Goal: Task Accomplishment & Management: Use online tool/utility

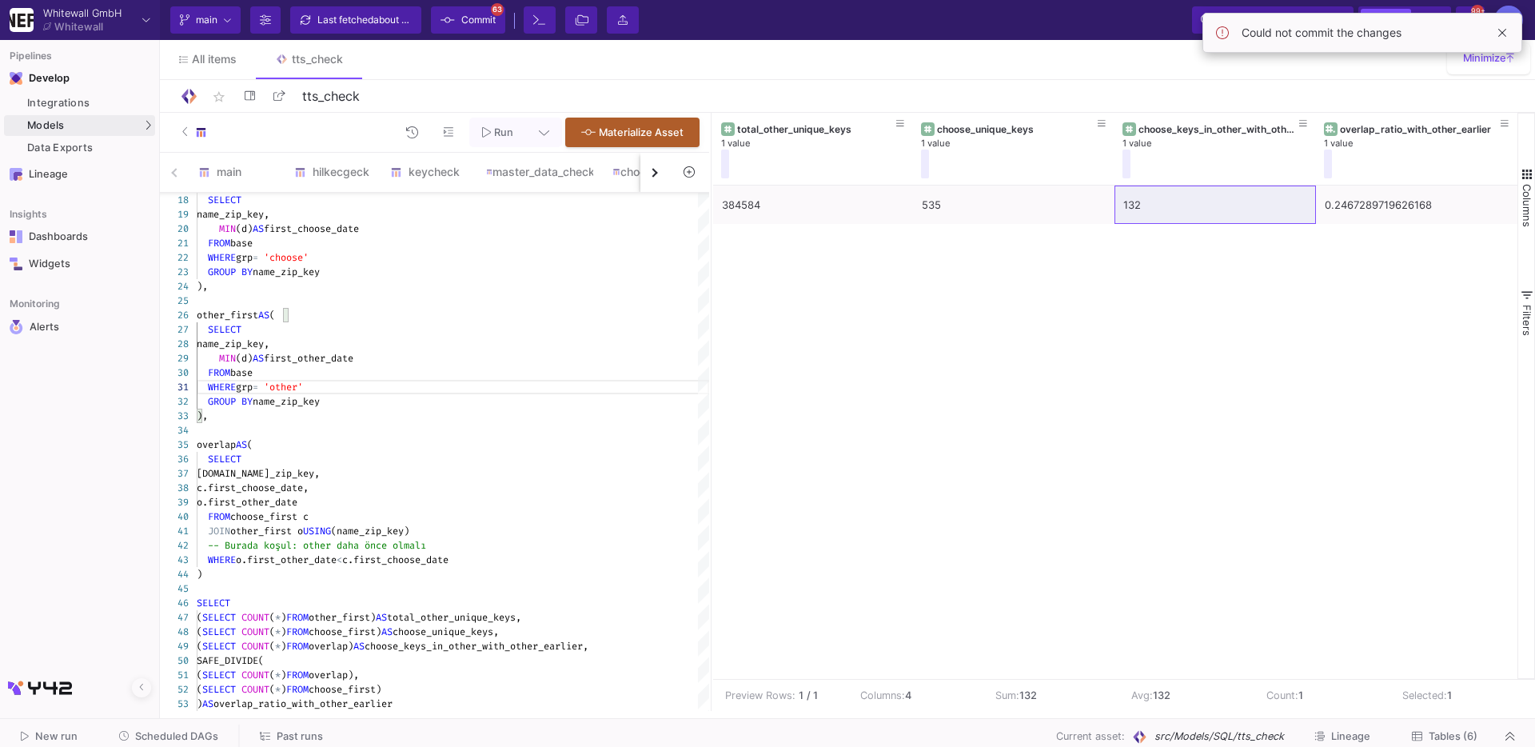
click at [640, 168] on button "button" at bounding box center [654, 172] width 29 height 39
click at [647, 171] on button "button" at bounding box center [654, 172] width 29 height 39
click at [647, 171] on div "main hilkecgeck keycheck master_data_check choose_check ds" at bounding box center [414, 173] width 509 height 40
click at [520, 172] on button at bounding box center [530, 170] width 24 height 24
click at [531, 175] on div at bounding box center [767, 373] width 1535 height 747
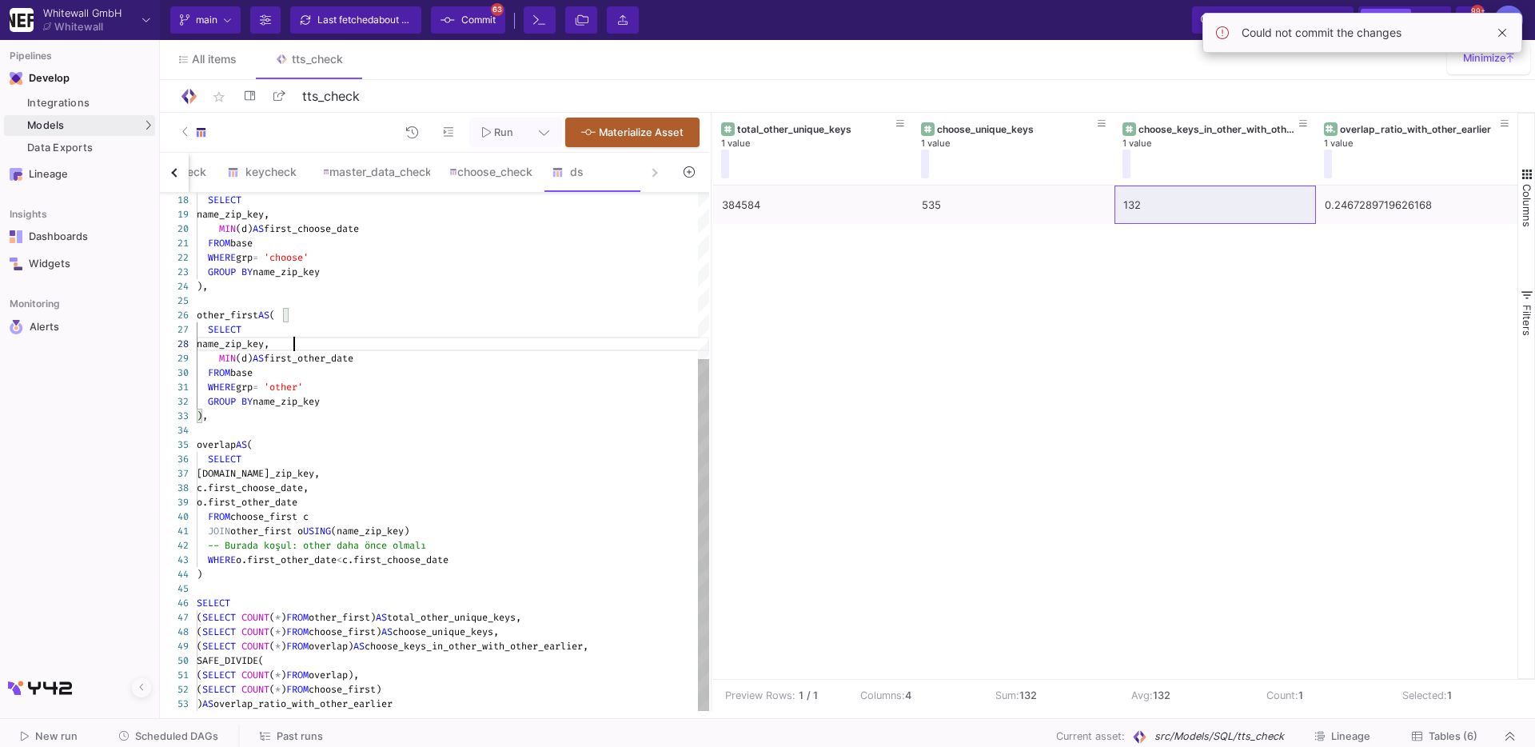
click at [520, 348] on div "name_zip_key," at bounding box center [453, 344] width 512 height 14
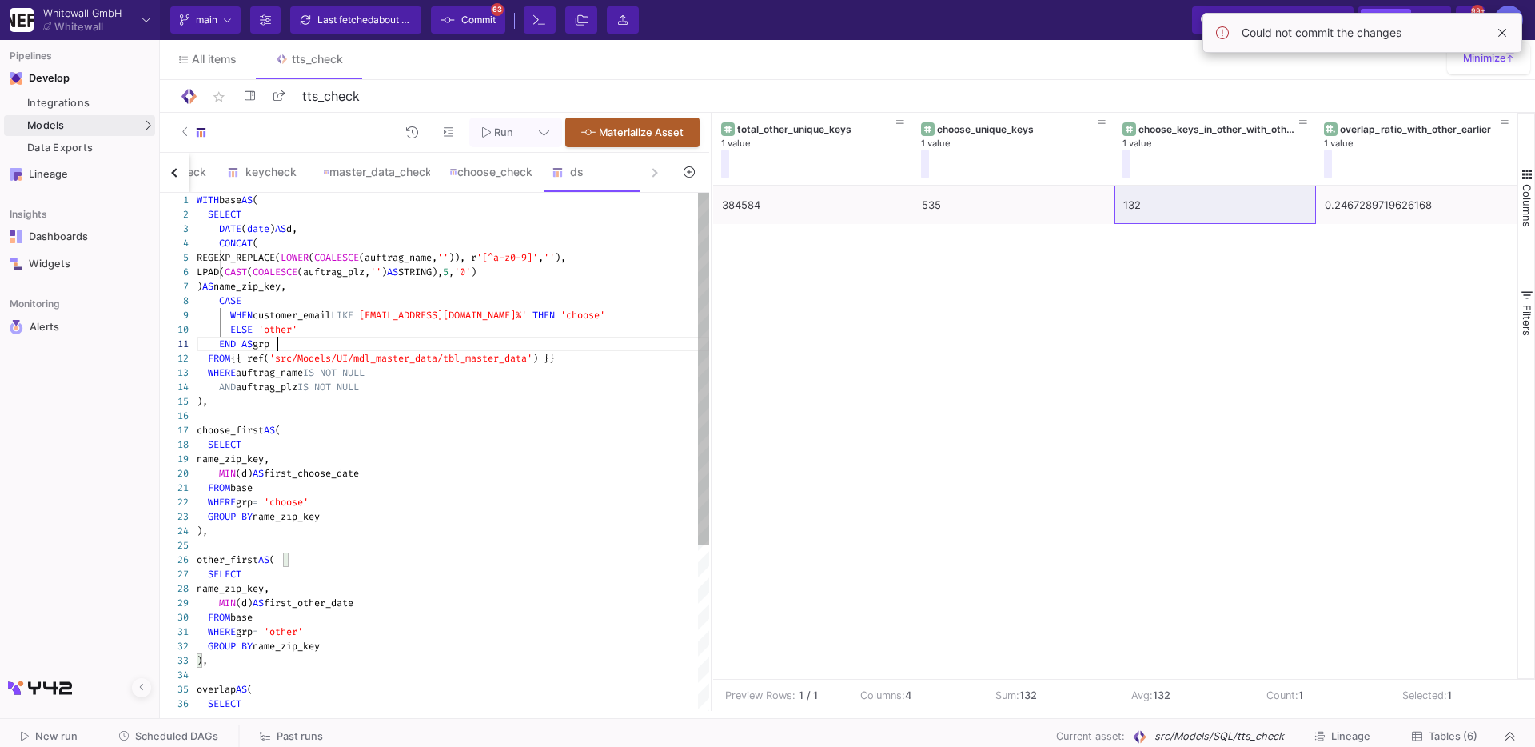
click at [520, 348] on div "END AS grp" at bounding box center [453, 344] width 512 height 14
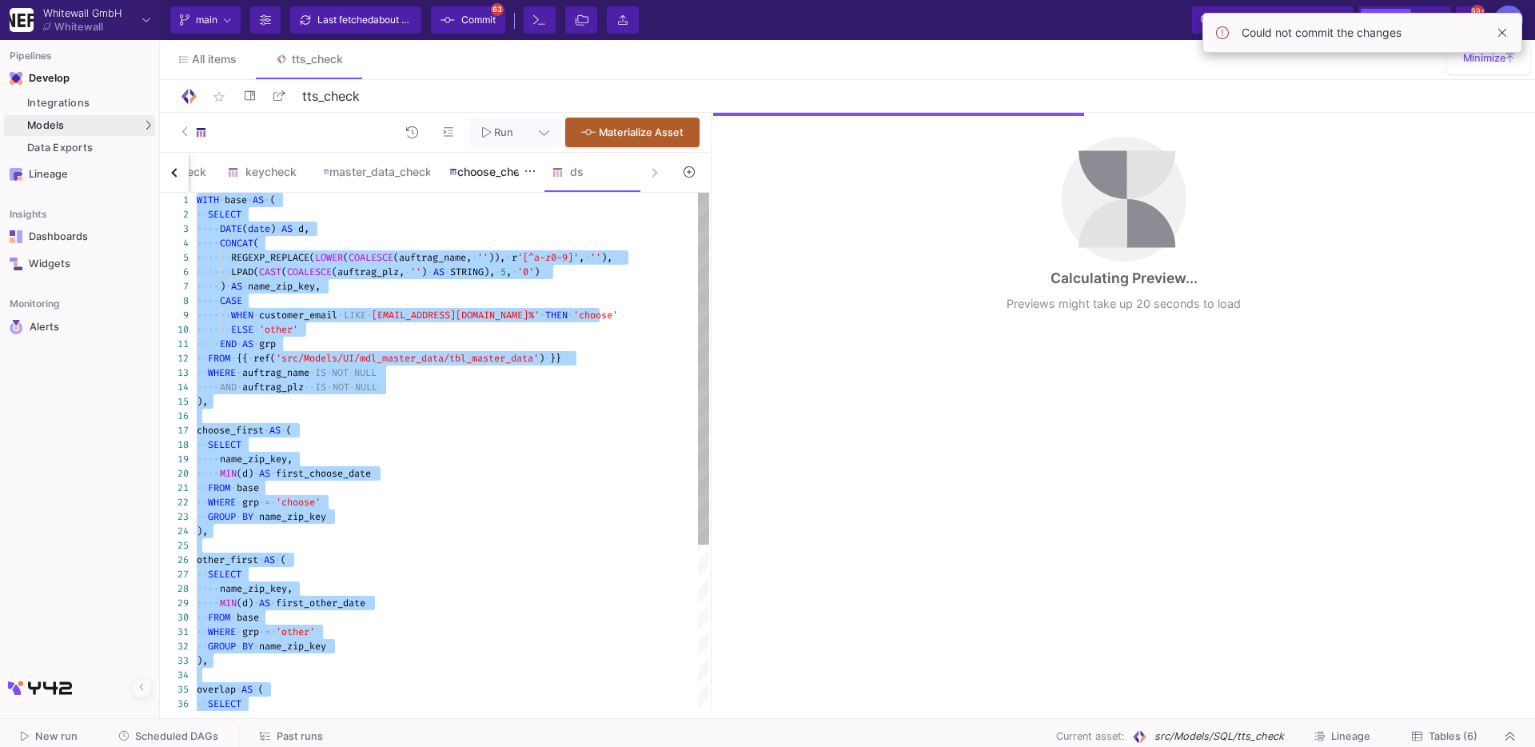
click at [508, 183] on div "choose_check" at bounding box center [491, 172] width 102 height 38
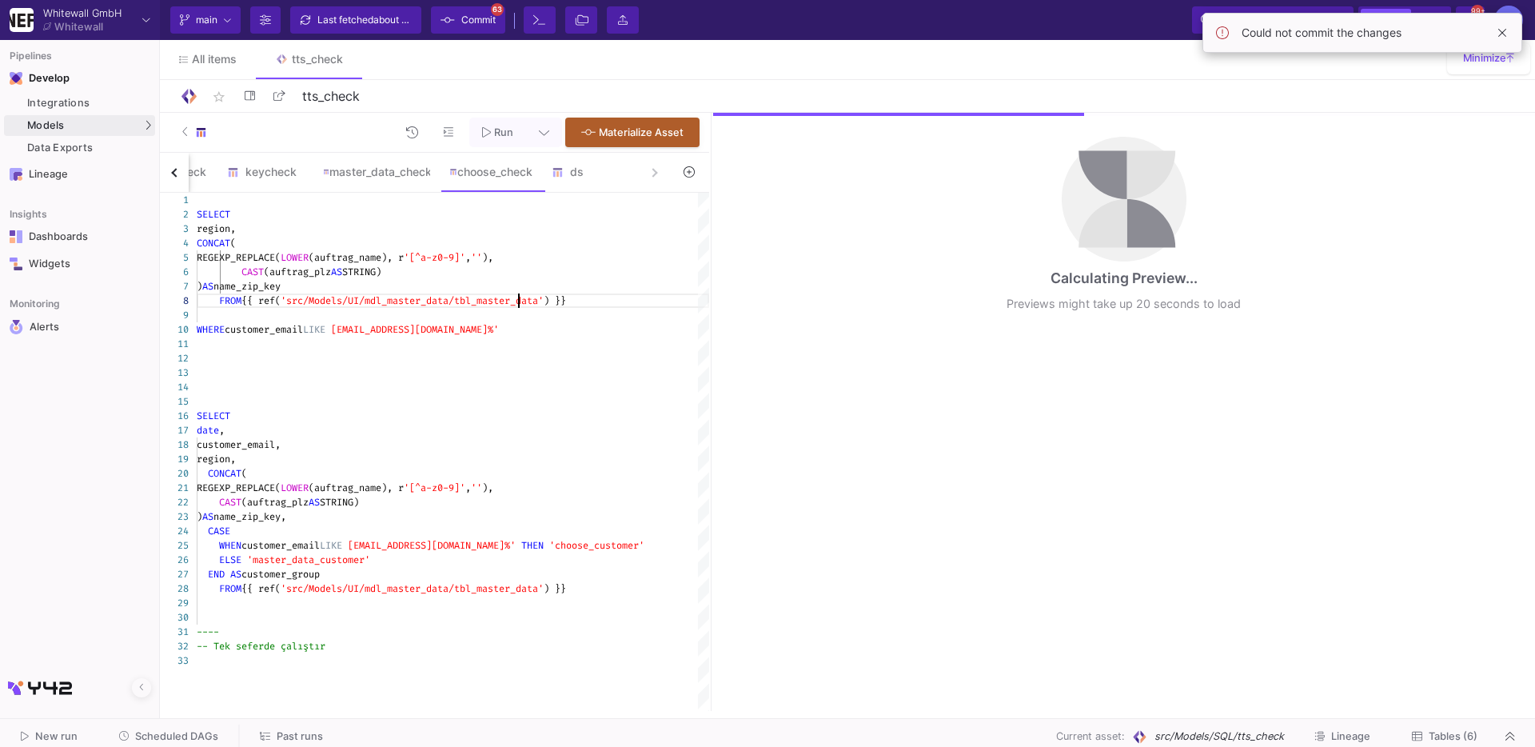
click at [516, 304] on span "'src/Models/UI/mdl_master_data/tbl_master_data'" at bounding box center [412, 300] width 263 height 13
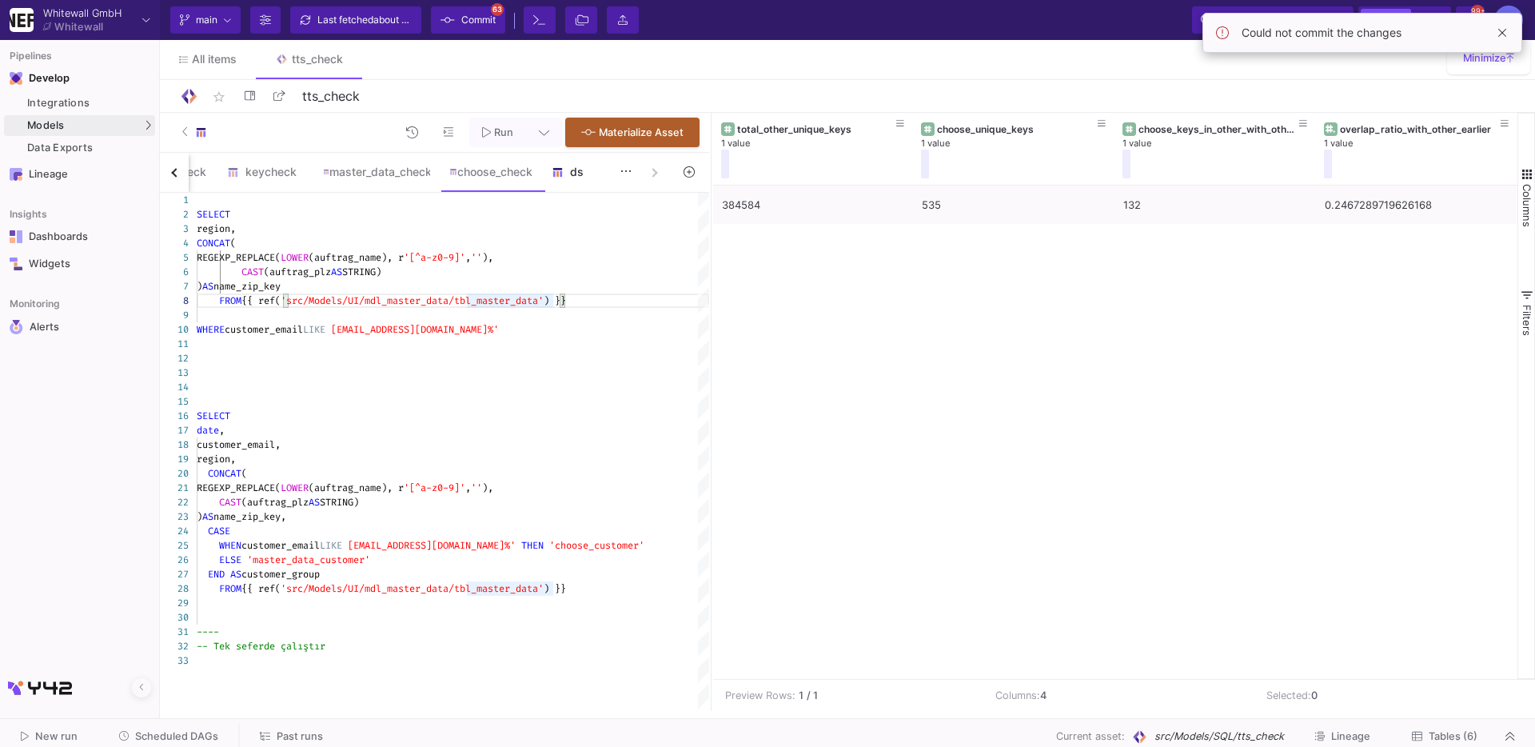
click at [564, 179] on div "ds" at bounding box center [590, 172] width 96 height 38
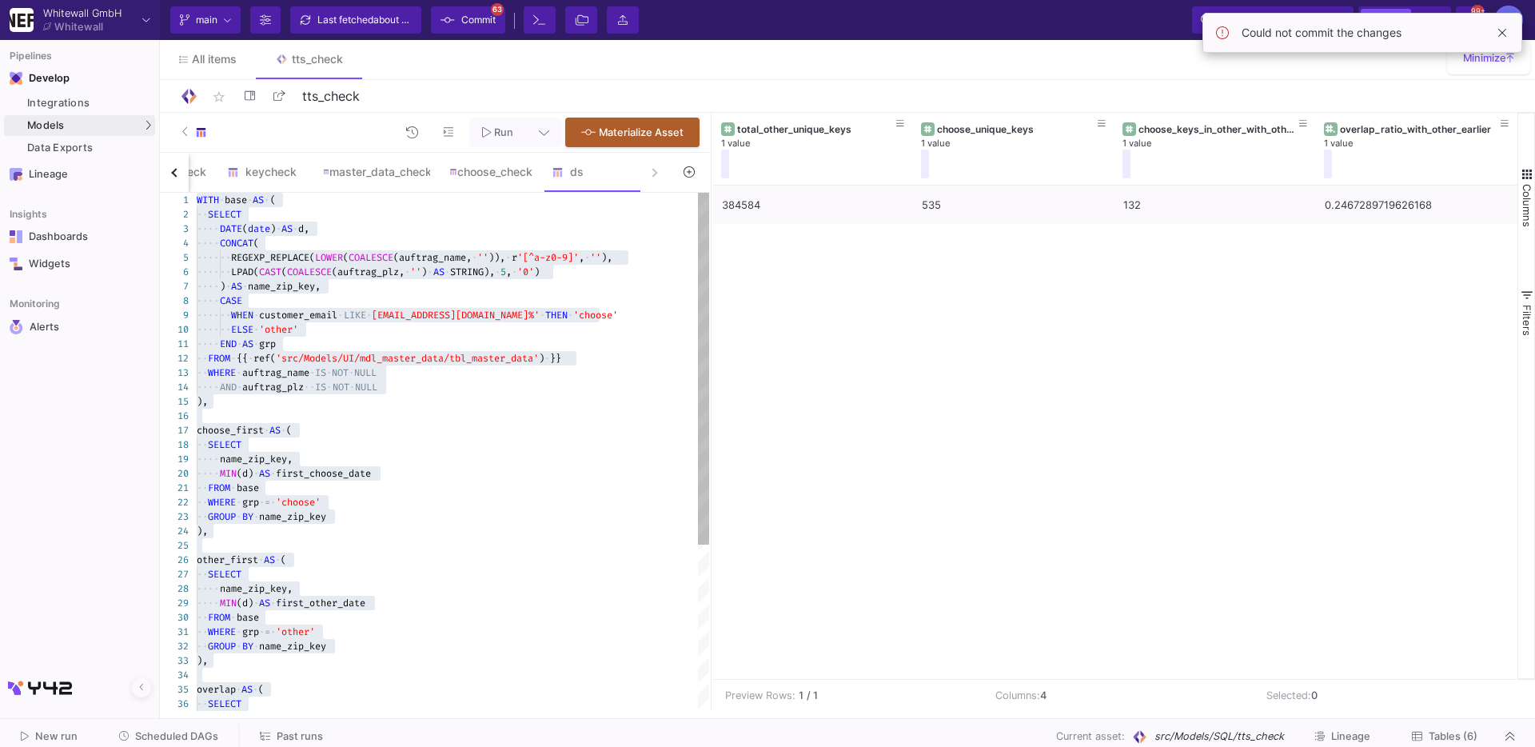
type textarea "WITH base AS ( SELECT DATE(date) AS d, CONCAT( REGEXP_REPLACE(LOWER(COALESCE(au…"
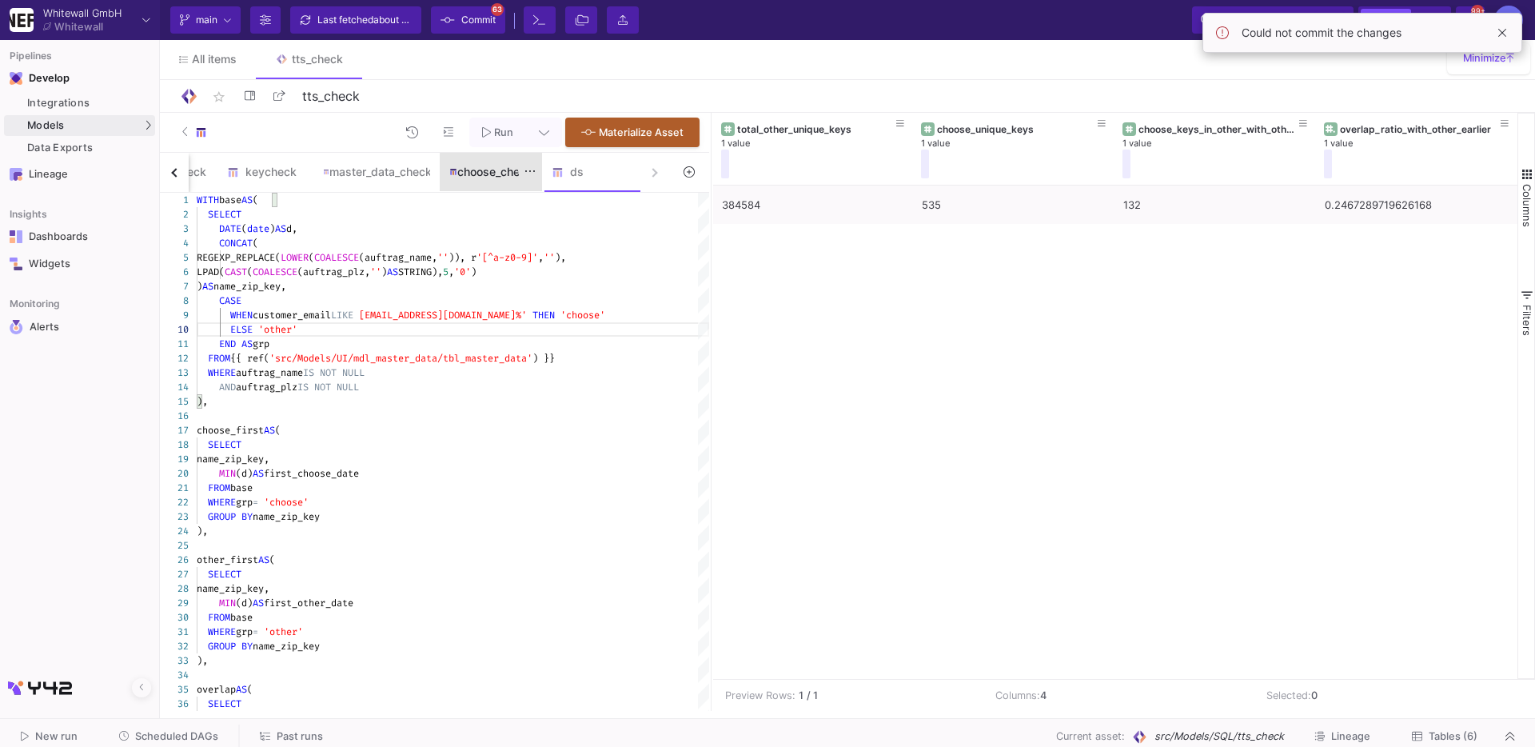
click at [504, 178] on div "choose_check" at bounding box center [491, 172] width 102 height 38
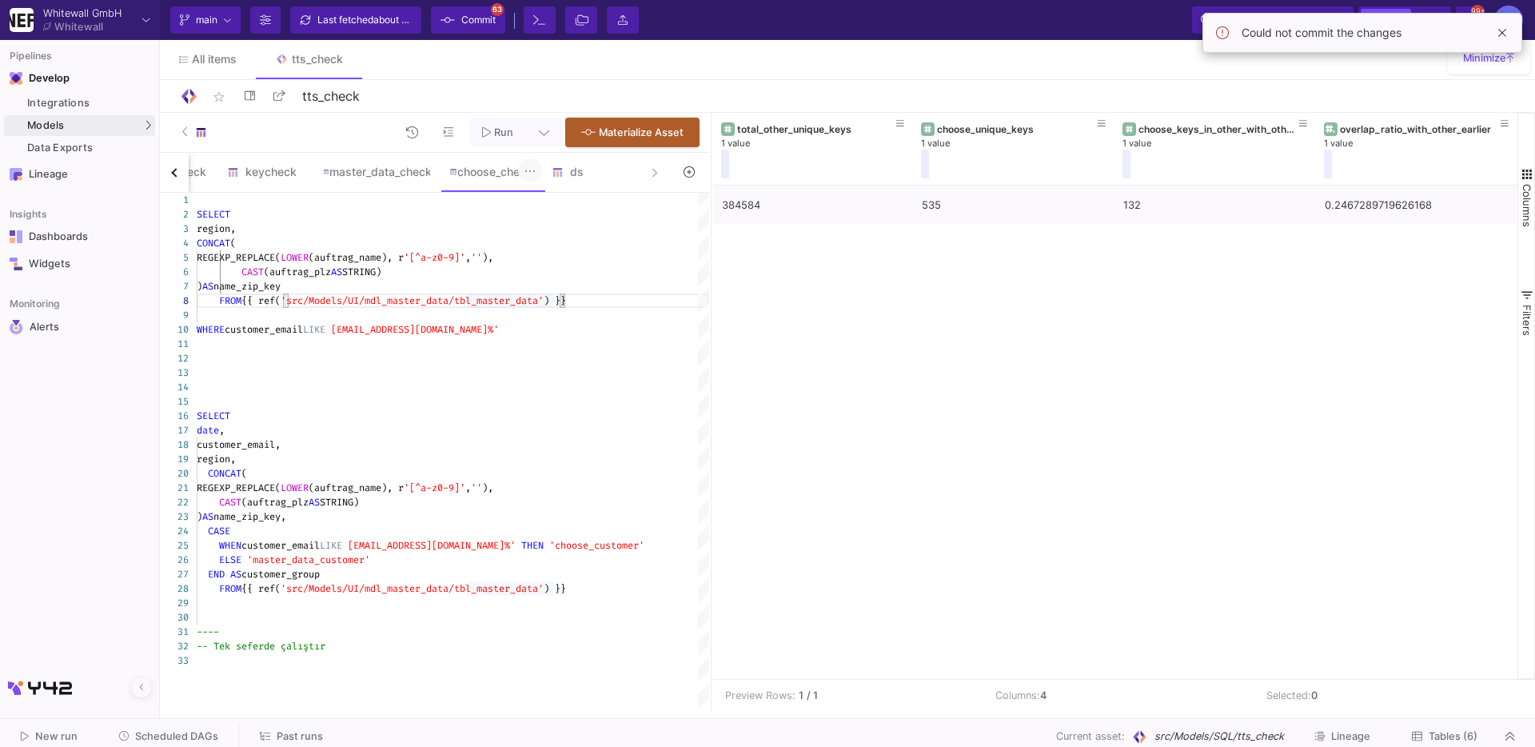
click at [526, 176] on button at bounding box center [530, 170] width 24 height 24
click at [536, 196] on icon at bounding box center [538, 201] width 10 height 10
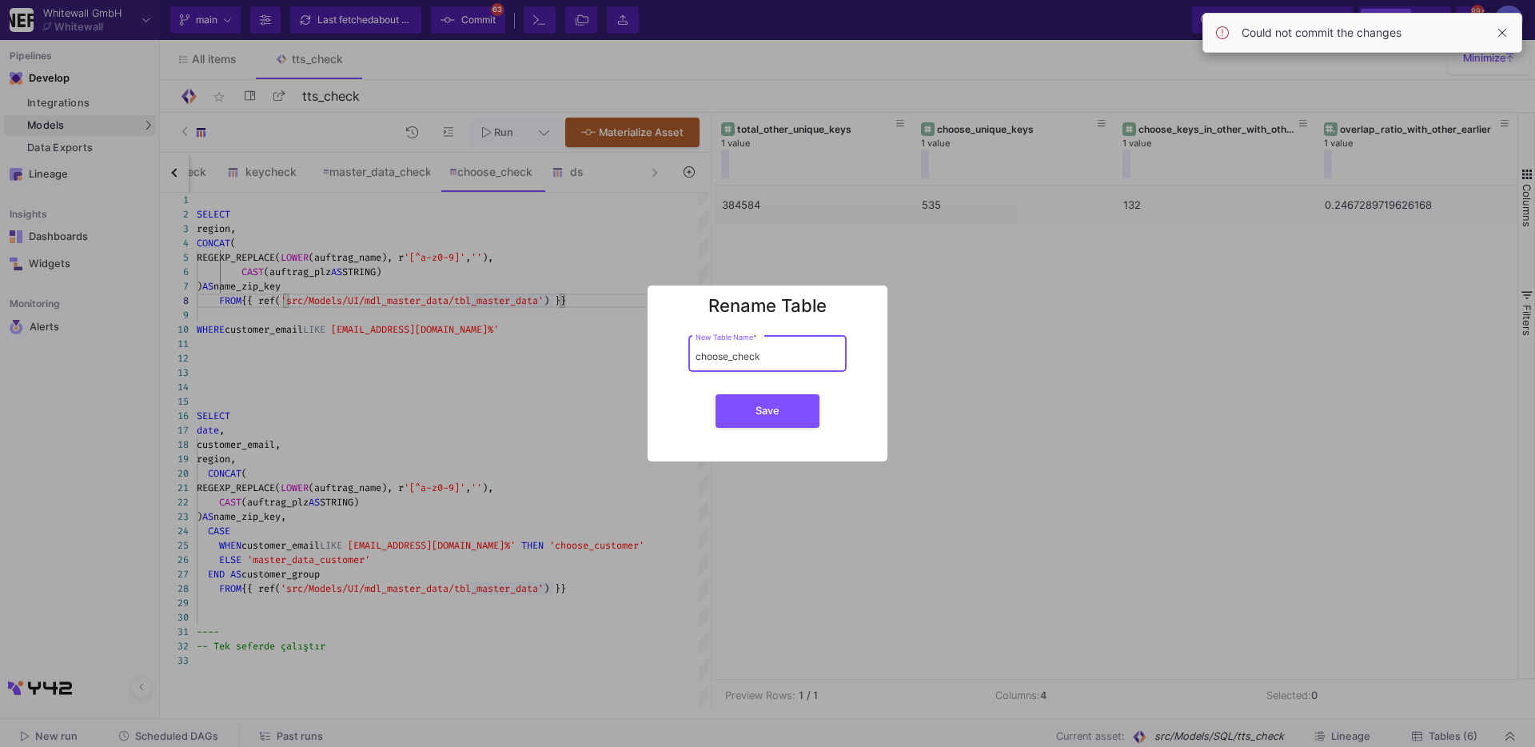
click at [721, 352] on input "choose_check" at bounding box center [768, 356] width 144 height 12
type input "choose_check"
click at [744, 411] on button "Save" at bounding box center [768, 410] width 104 height 34
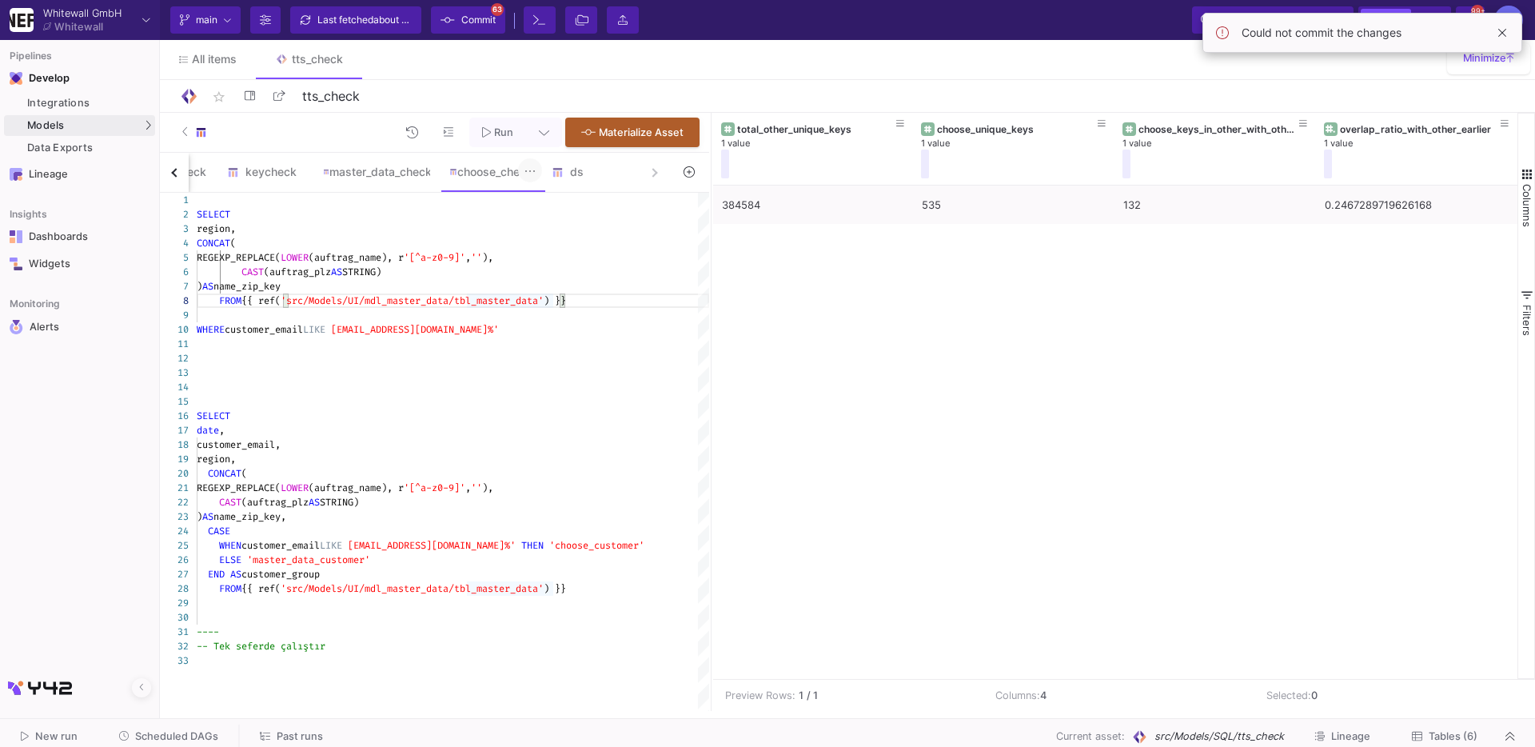
click at [525, 172] on button at bounding box center [530, 170] width 24 height 24
click at [541, 255] on fa-icon at bounding box center [538, 240] width 10 height 38
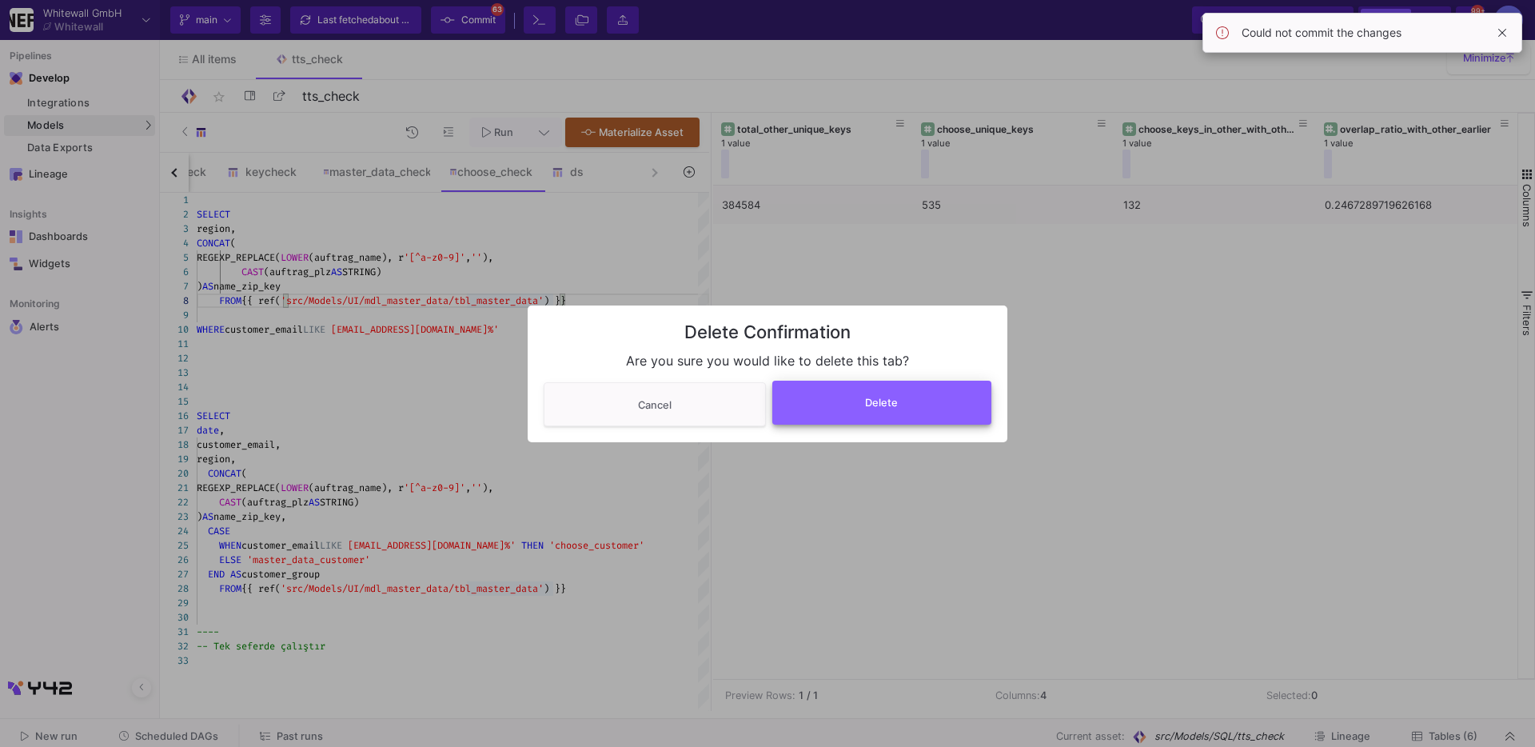
click at [817, 409] on button "Delete" at bounding box center [882, 403] width 220 height 44
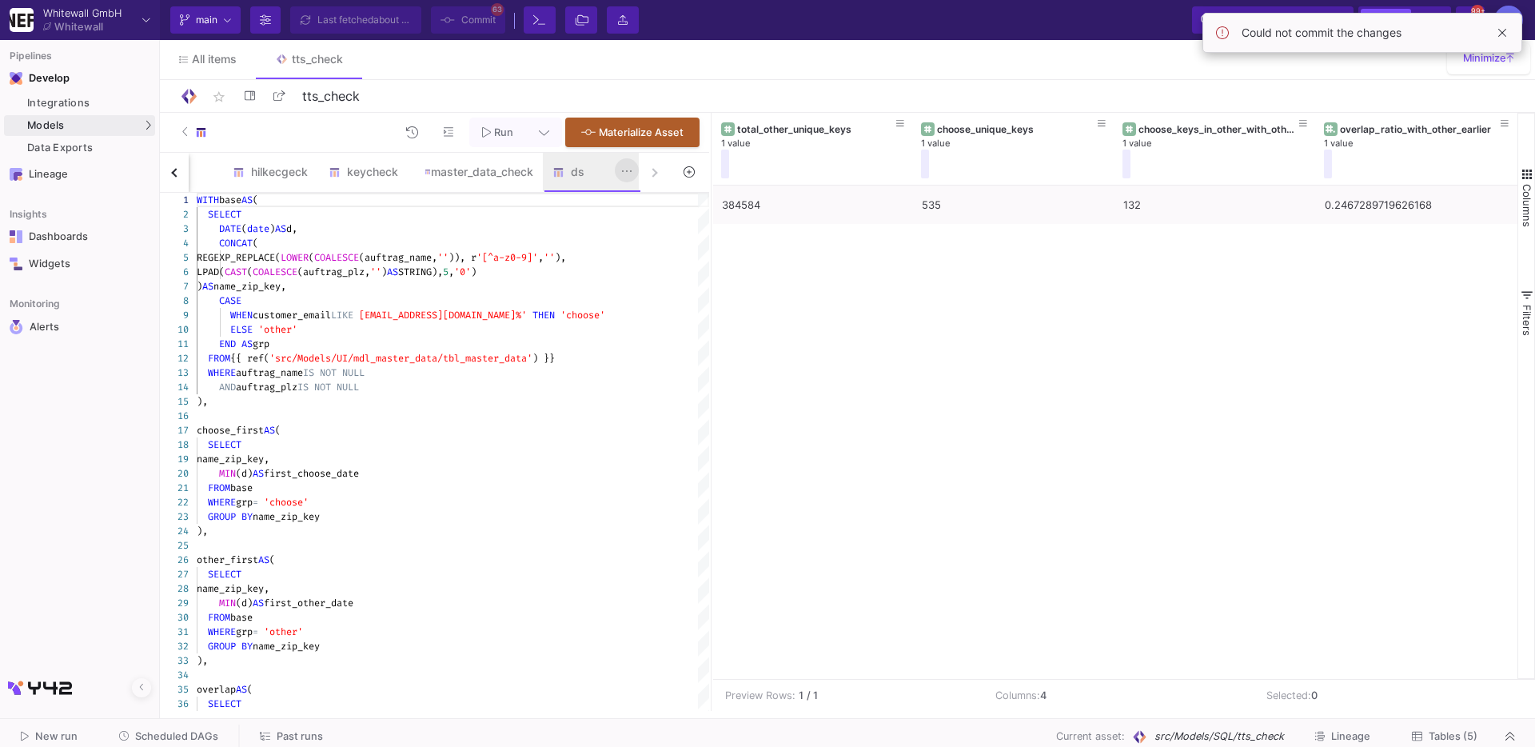
click at [620, 172] on button at bounding box center [627, 170] width 24 height 24
click at [644, 196] on div "Rename" at bounding box center [661, 201] width 64 height 38
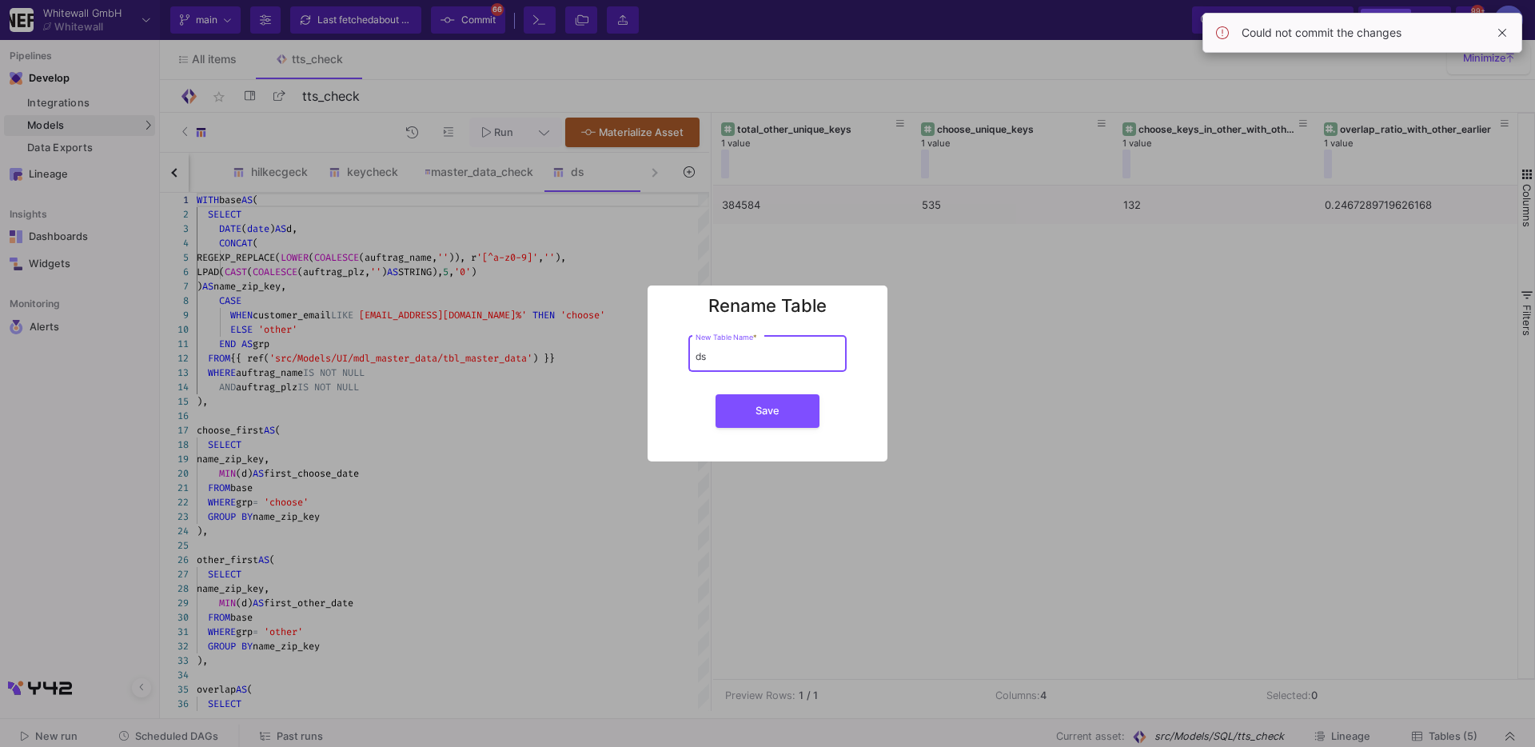
click at [711, 355] on input "ds" at bounding box center [768, 356] width 144 height 12
paste input "choose_check"
type input "choose_check"
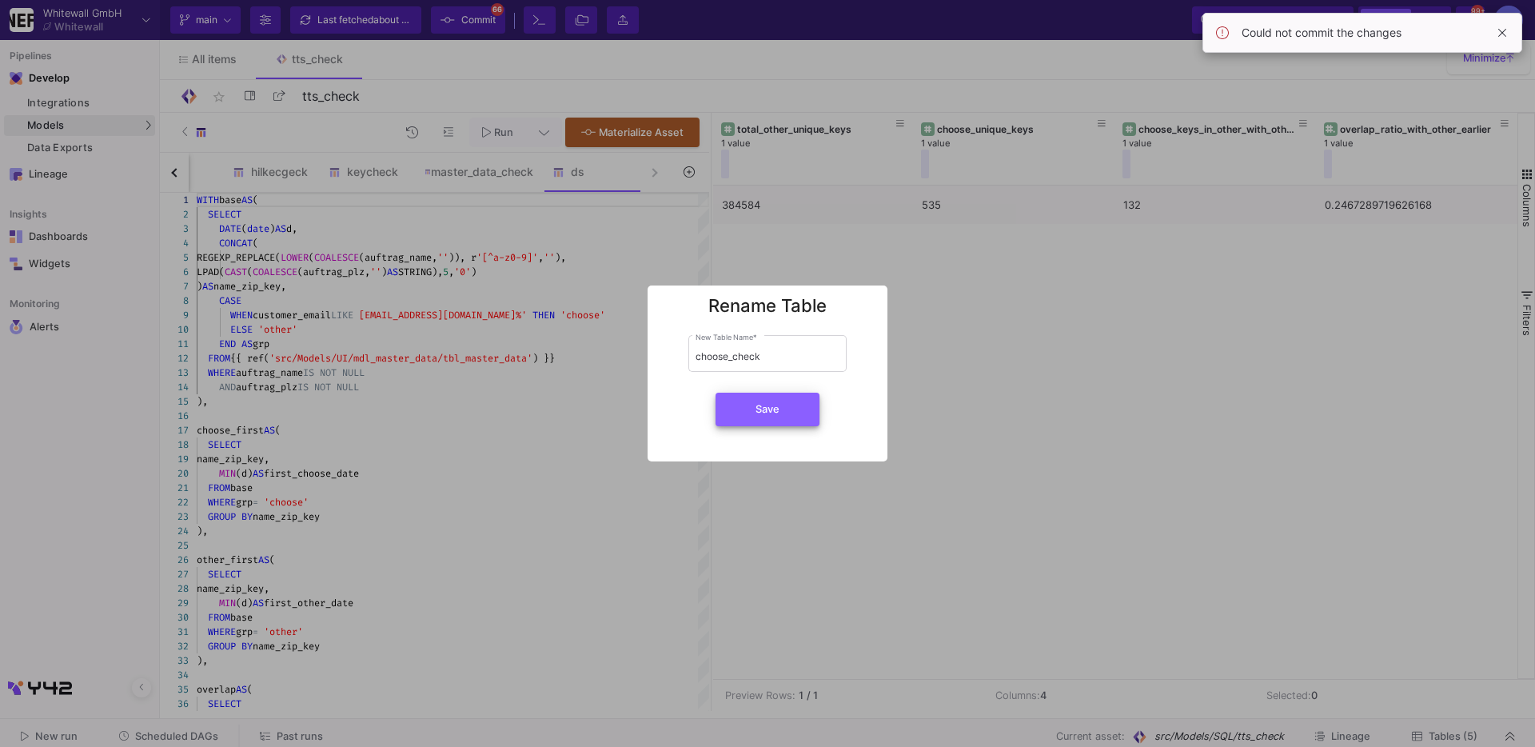
click at [771, 422] on button "Save" at bounding box center [768, 410] width 104 height 34
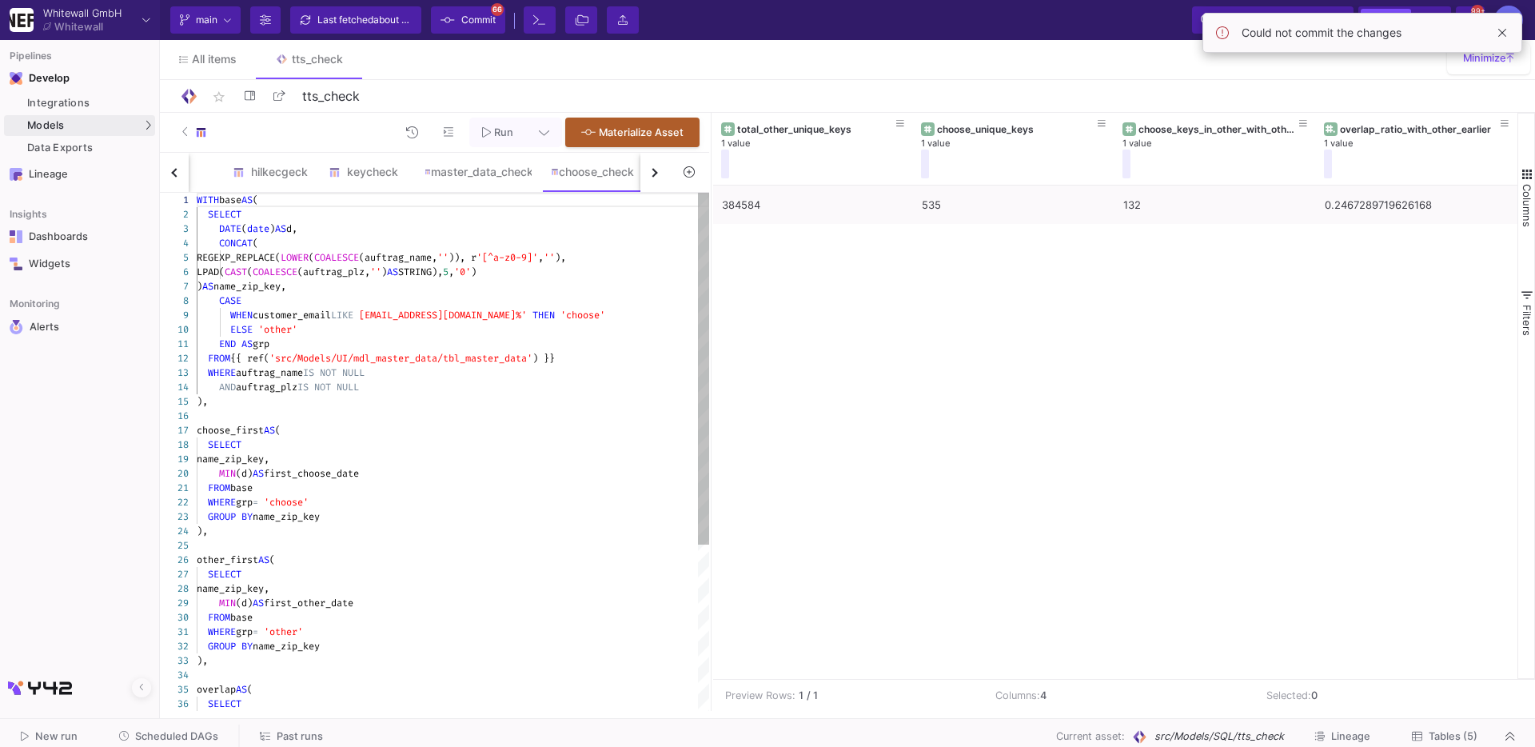
type textarea "END AS grp FROM {{ ref('src/Models/UI/mdl_master_data/tbl_master_data') }} WHER…"
click at [444, 352] on div "1 2 3 4 5 6 7 8 9 10 11 12 13 14 15 16 17 18 19 20 21 22 23 24 25 26 27 28 29 3…" at bounding box center [434, 452] width 549 height 518
click at [713, 298] on div "384584 535 132 0.2467289719626168" at bounding box center [1115, 431] width 804 height 493
click at [142, 680] on span at bounding box center [141, 688] width 5 height 25
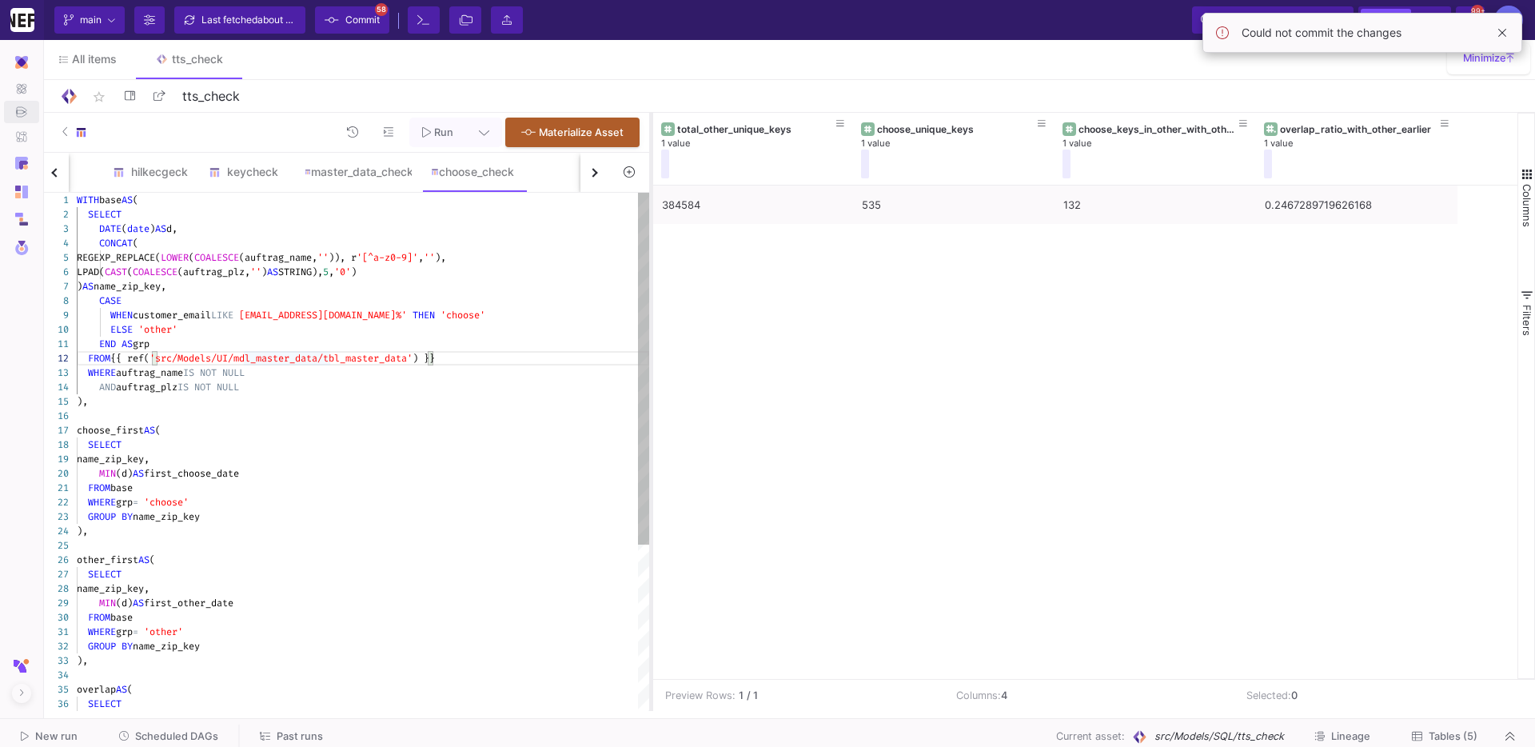
drag, startPoint x: 637, startPoint y: 213, endPoint x: 741, endPoint y: 214, distance: 103.9
click at [653, 214] on div at bounding box center [651, 412] width 4 height 598
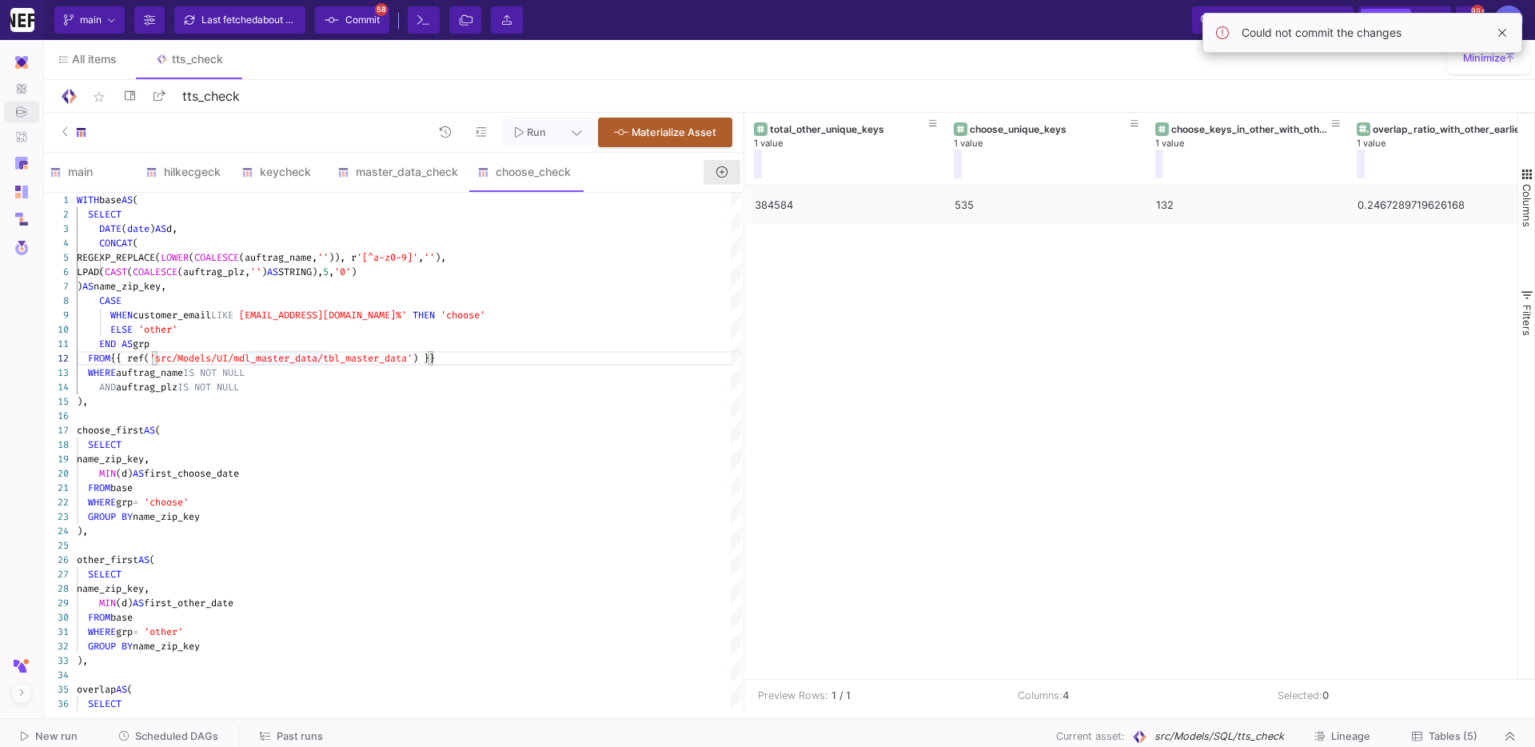
click at [724, 165] on fa-icon at bounding box center [721, 172] width 11 height 14
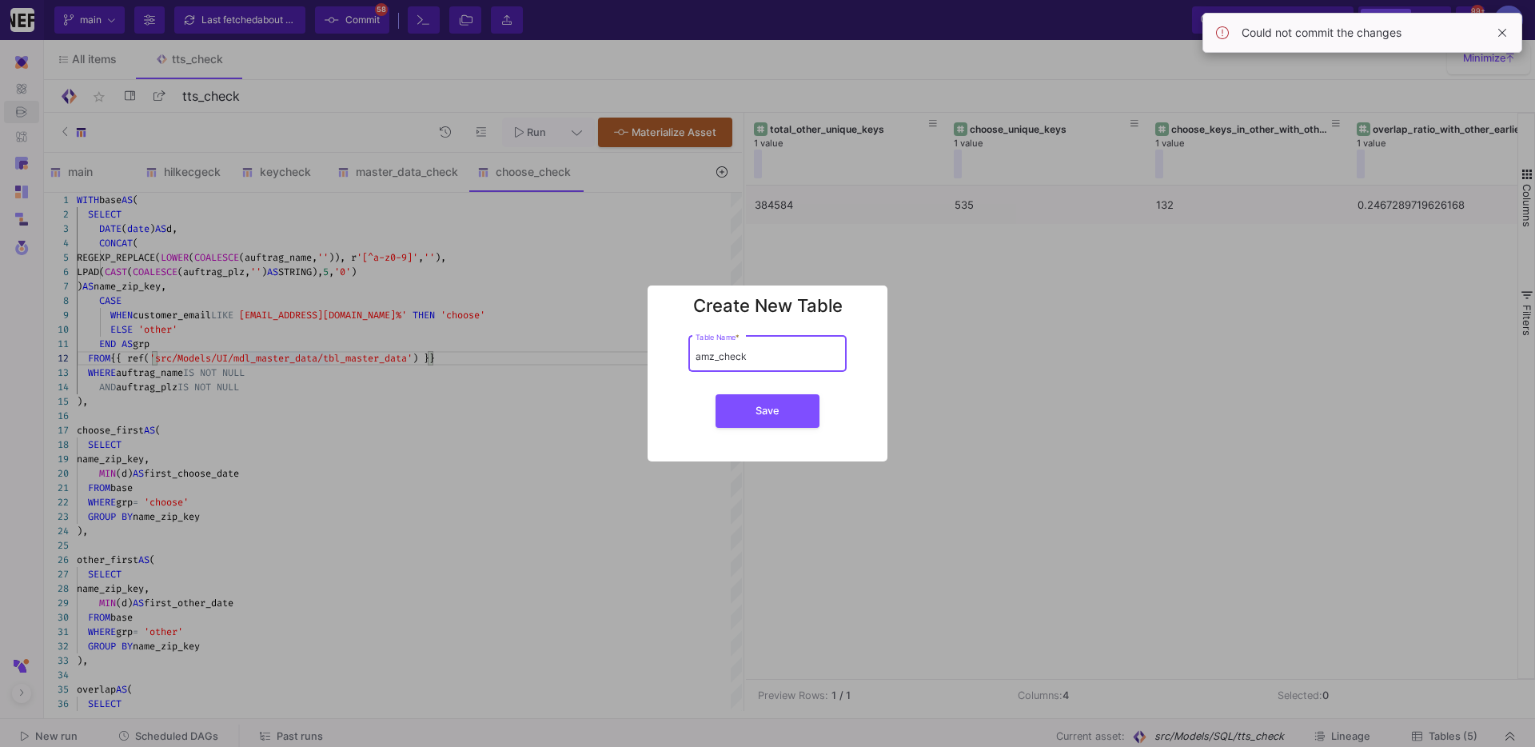
type input "amz_check"
click at [716, 394] on button "Save" at bounding box center [768, 411] width 104 height 34
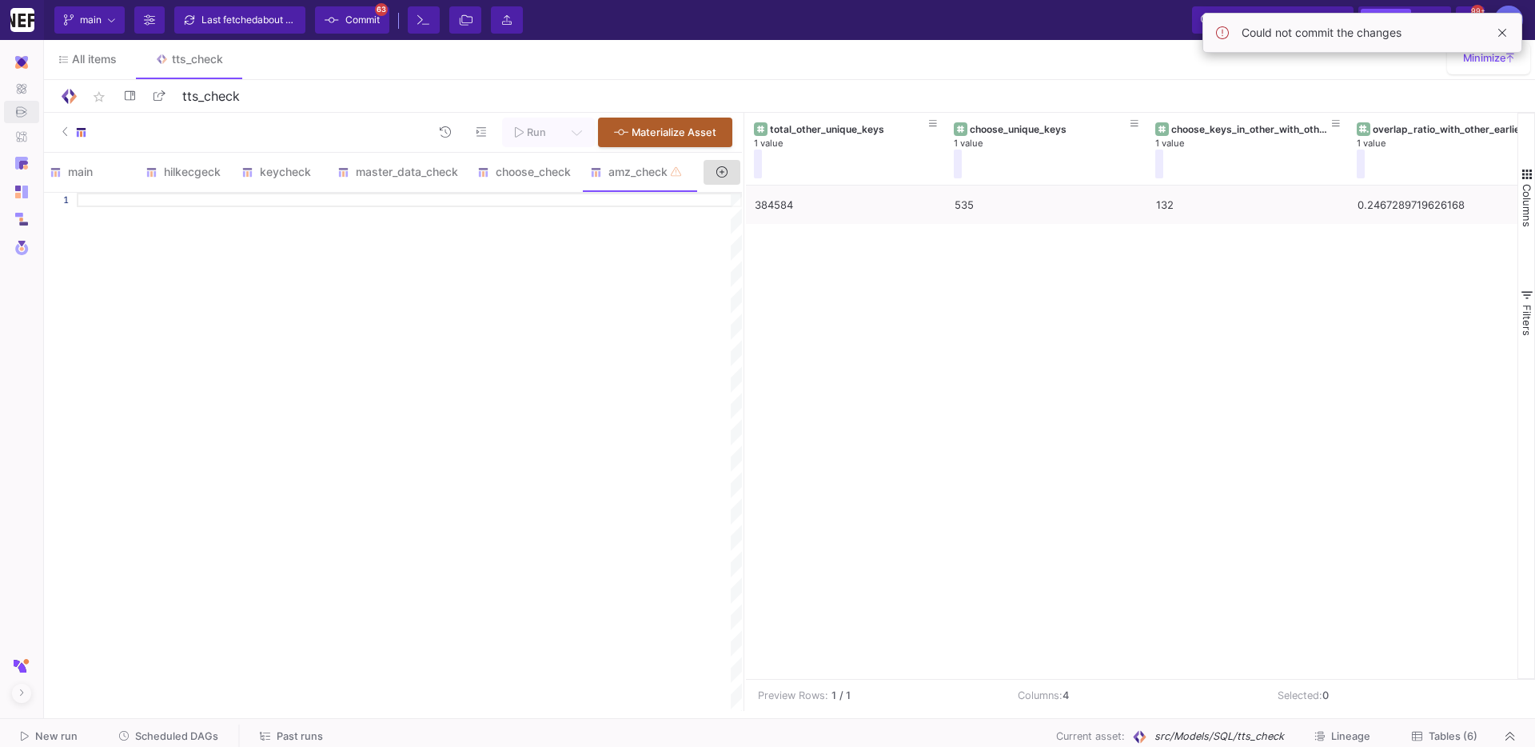
click at [470, 341] on div at bounding box center [409, 452] width 665 height 518
click at [547, 182] on div "choose_check" at bounding box center [524, 172] width 113 height 38
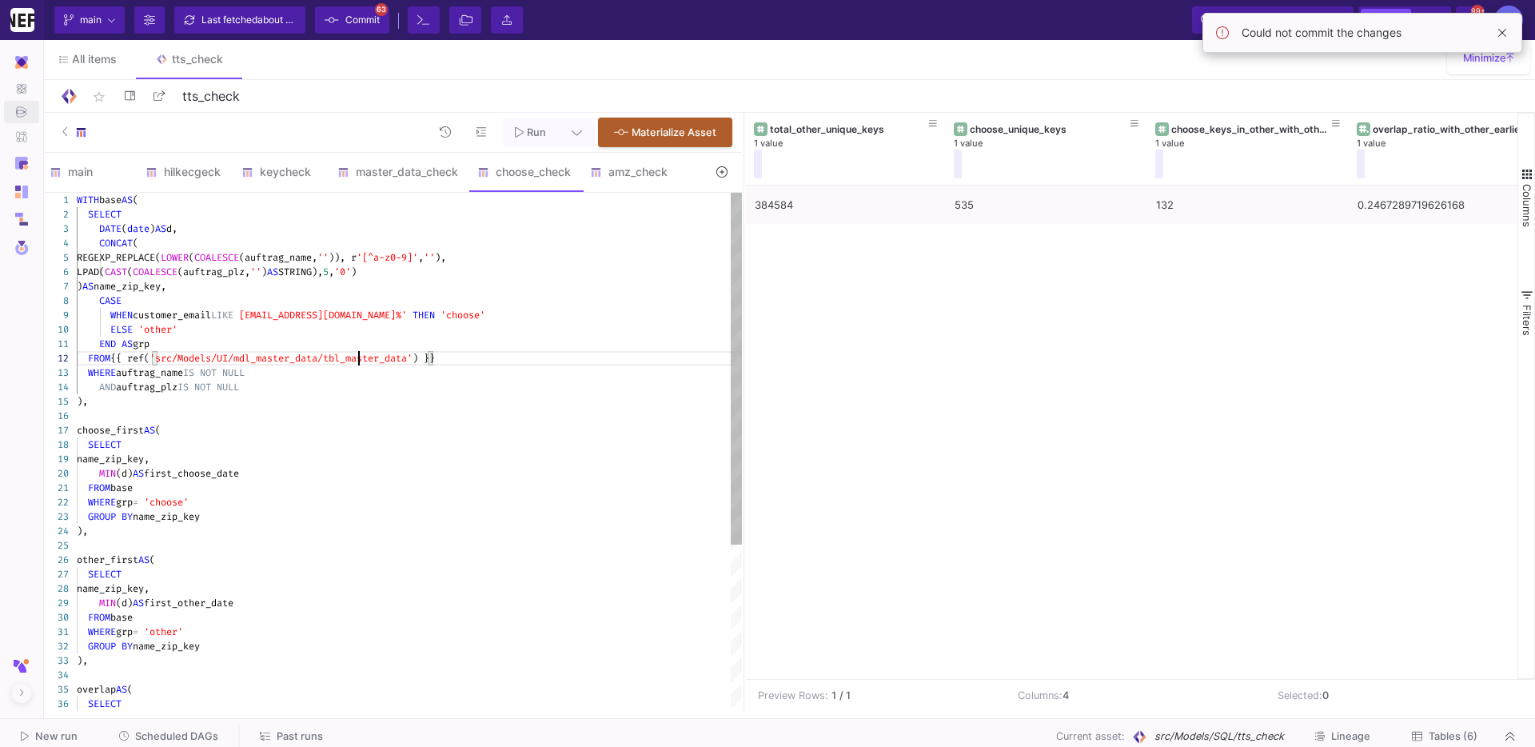
click at [361, 356] on span "'src/Models/UI/mdl_master_data/tbl_master_data'" at bounding box center [280, 358] width 263 height 13
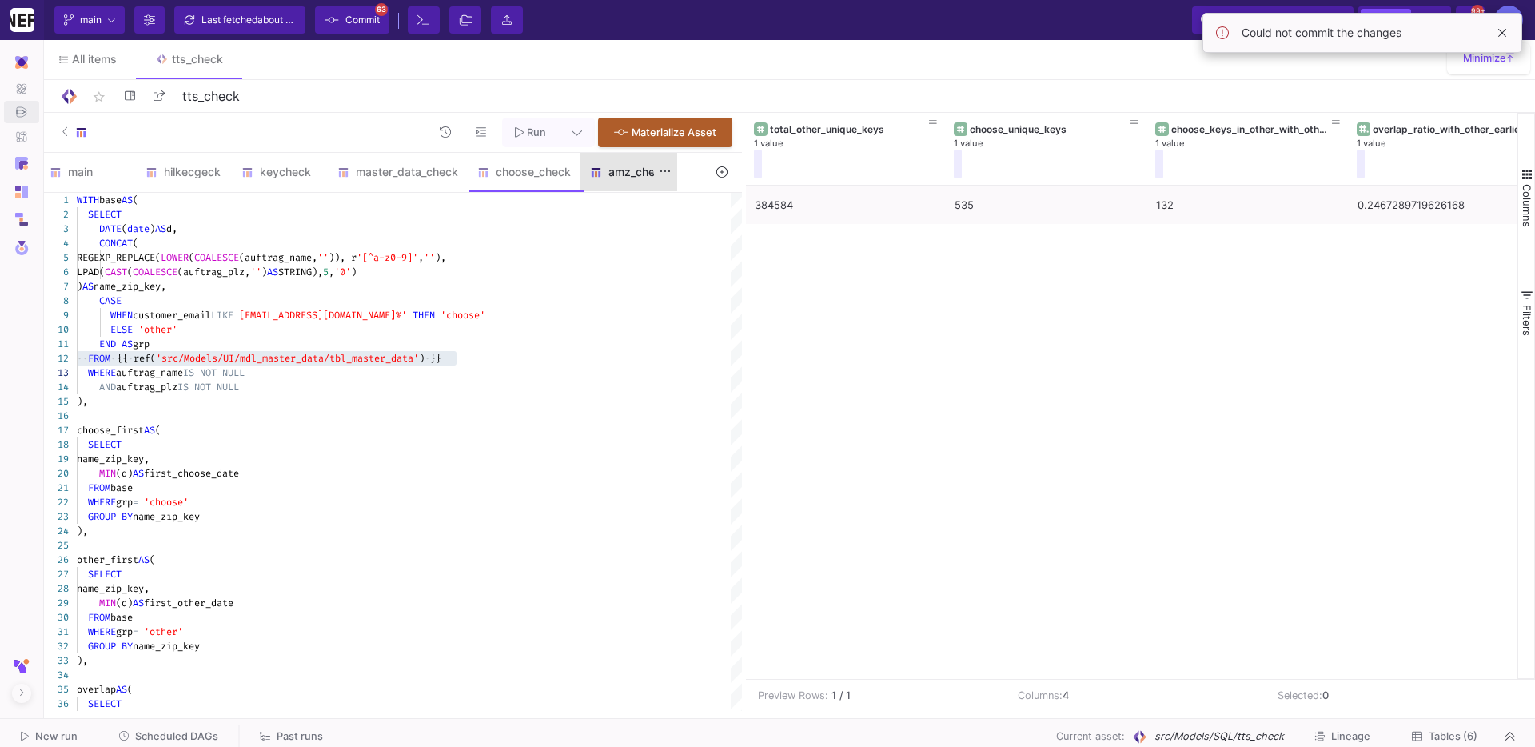
click at [636, 157] on div "amz_check" at bounding box center [628, 172] width 97 height 38
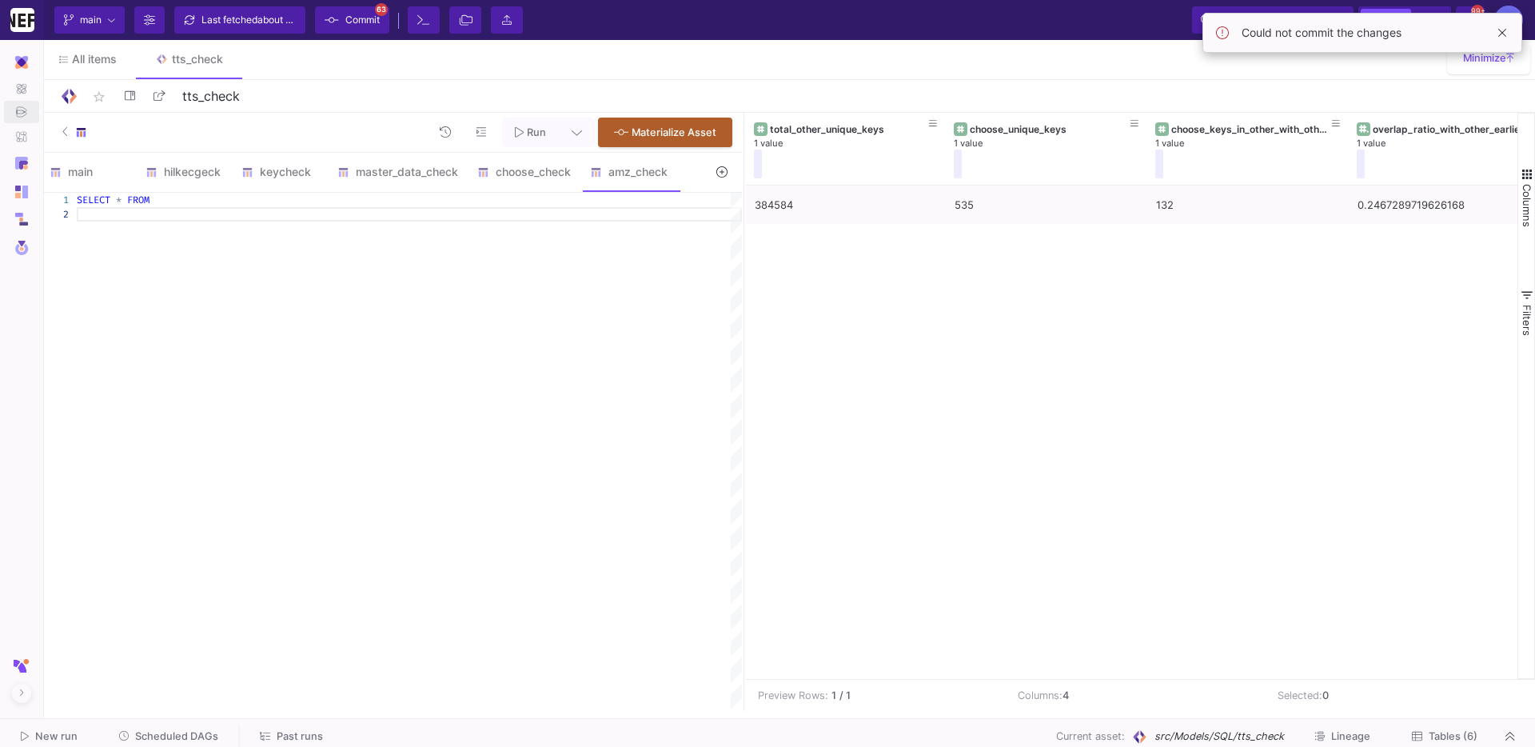
click at [157, 198] on div "SELECT * FROM" at bounding box center [409, 200] width 665 height 14
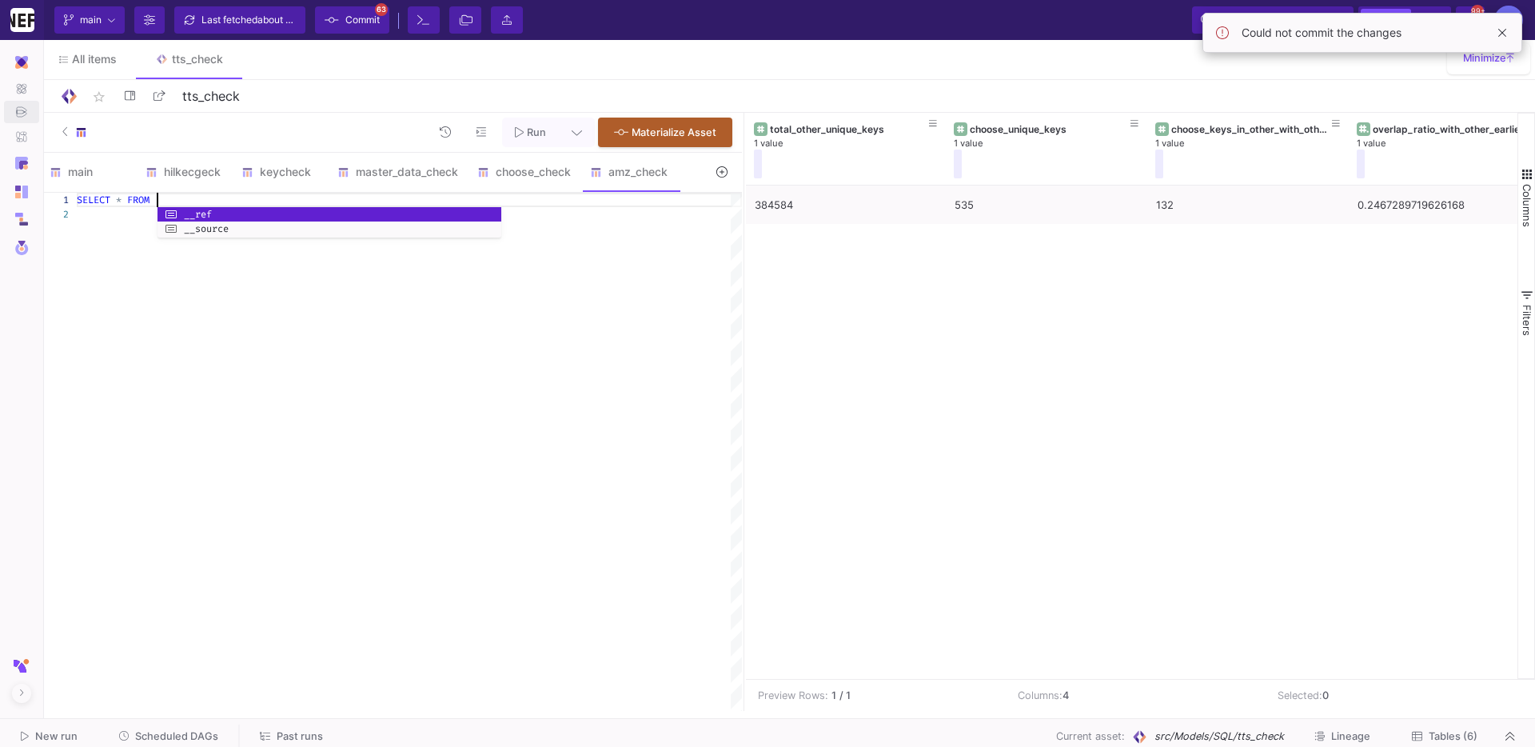
paste textarea "FROM {{ ref('src/Models/UI/mdl_master_data/tbl_master_data') }}"
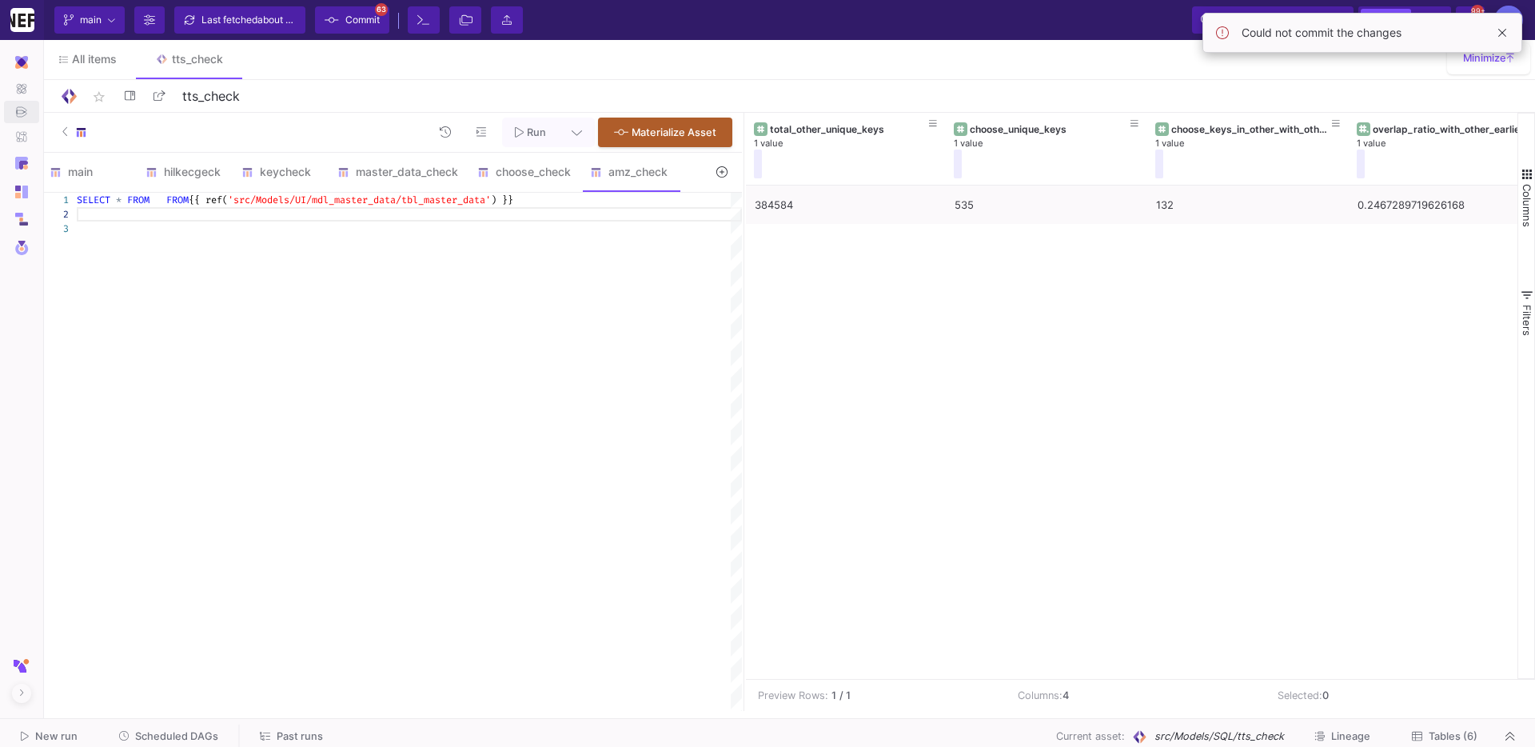
click at [146, 197] on span "FROM" at bounding box center [138, 199] width 22 height 13
click at [142, 246] on div at bounding box center [409, 243] width 665 height 14
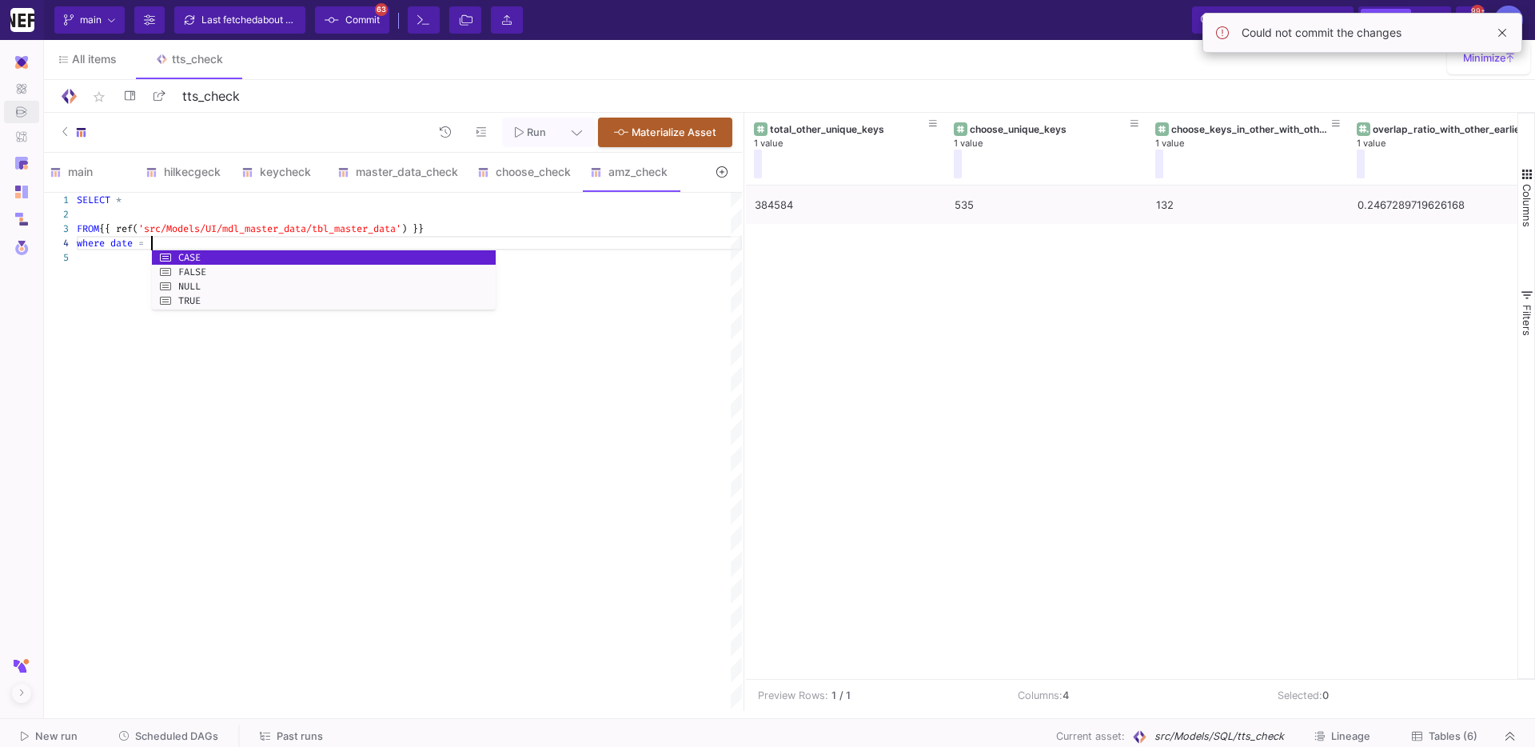
scroll to position [42, 80]
type textarea "SELECT * FROM {{ ref('src/Models/UI/mdl_master_data/tbl_master_data') }} where …"
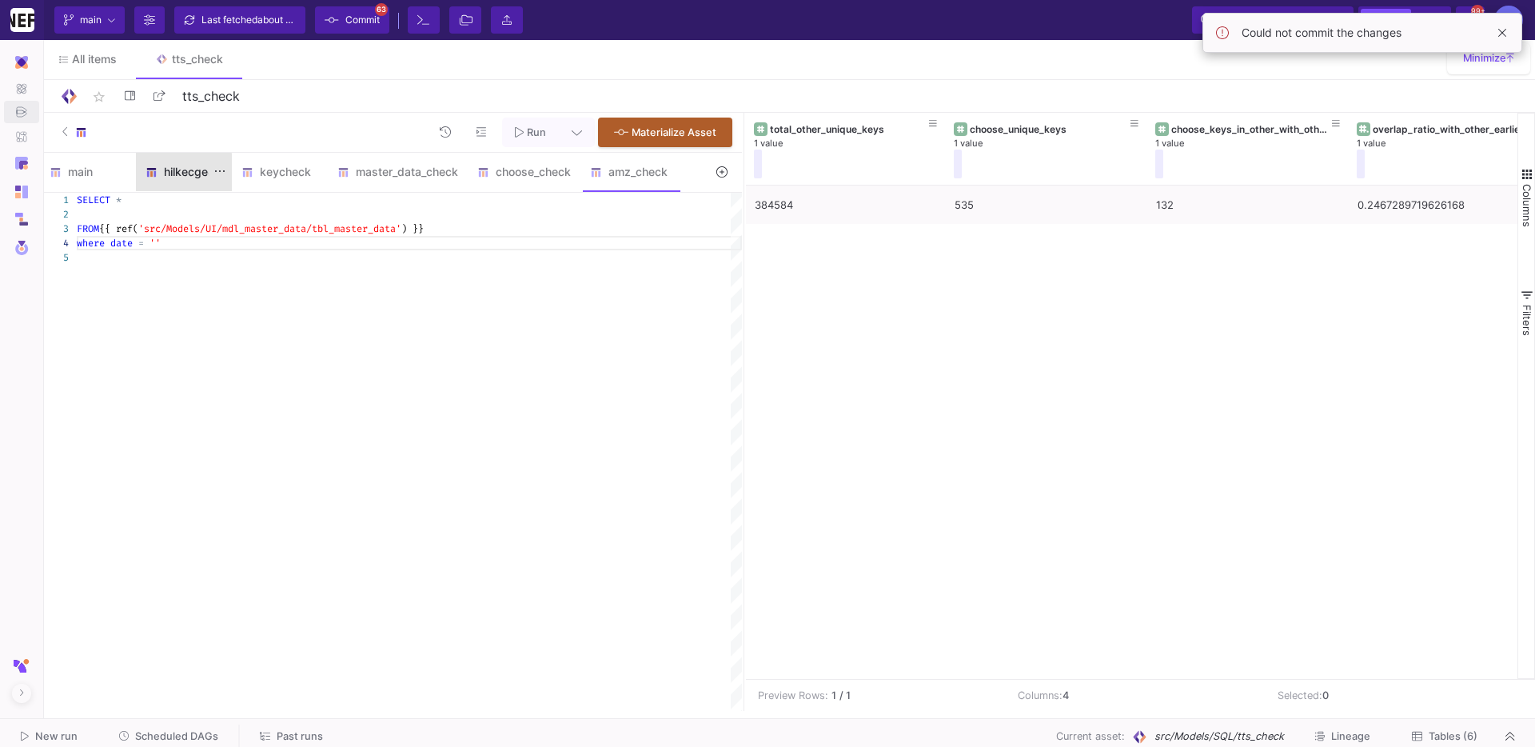
click at [168, 187] on div "hilkecgeck" at bounding box center [184, 172] width 96 height 38
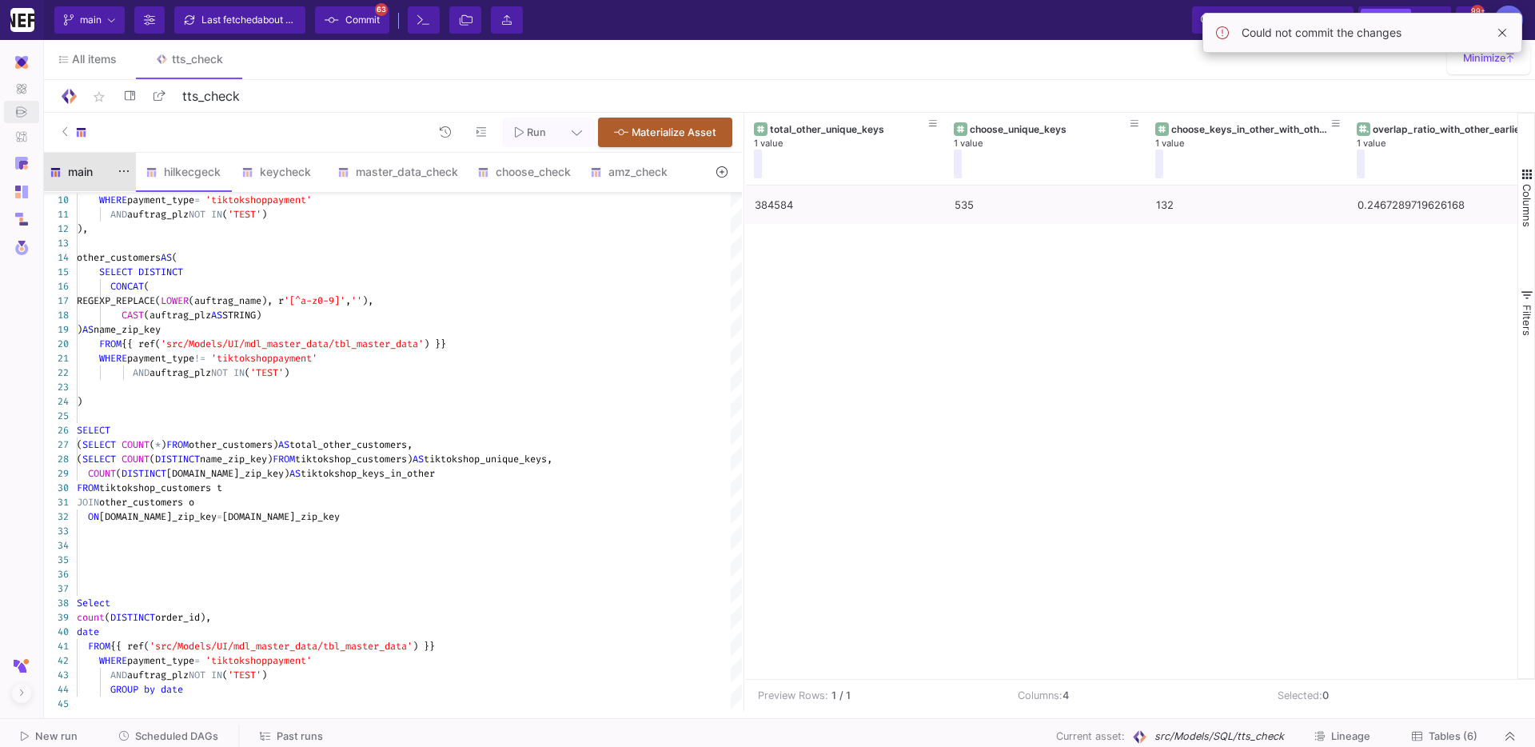
click at [83, 187] on div "main" at bounding box center [88, 172] width 96 height 38
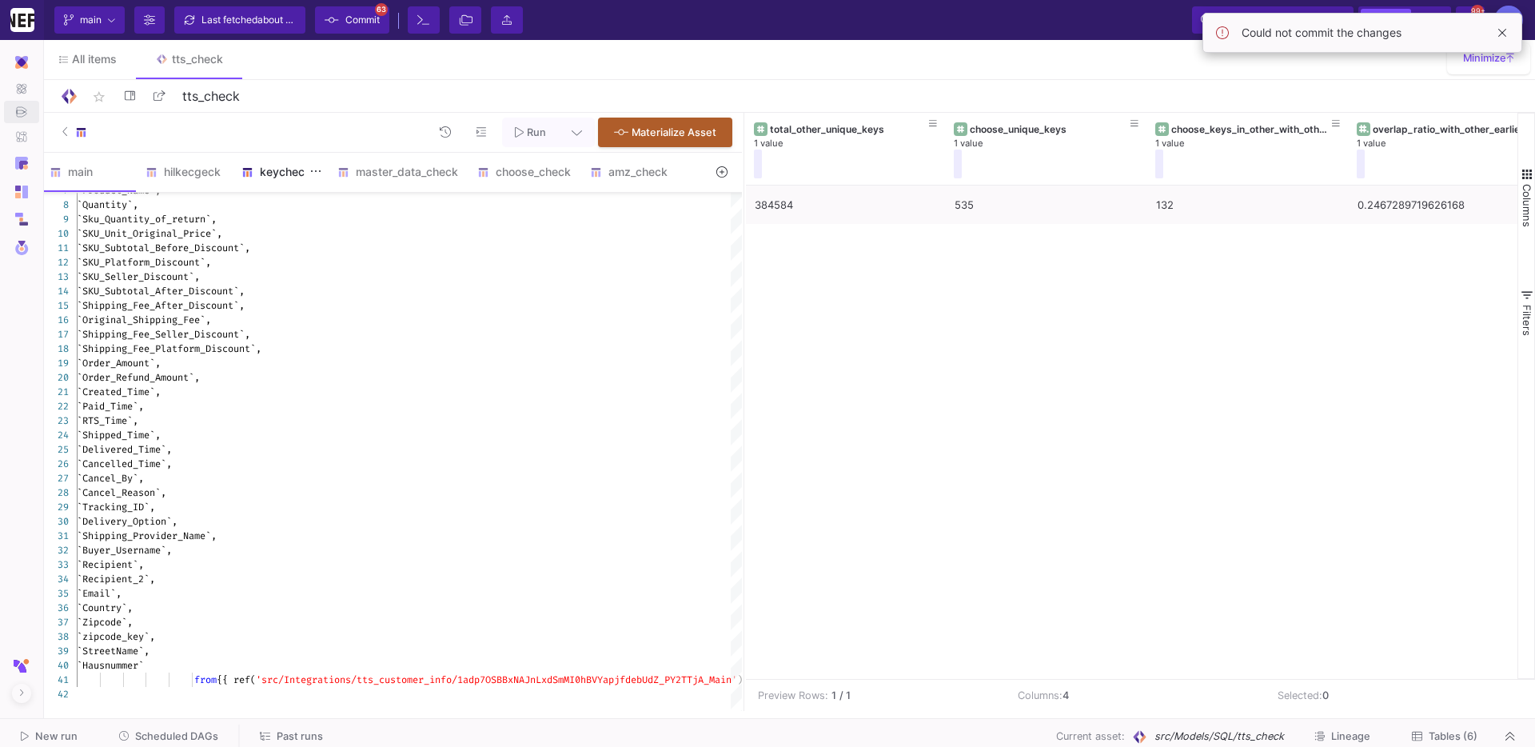
click at [273, 177] on div "keycheck" at bounding box center [279, 171] width 77 height 13
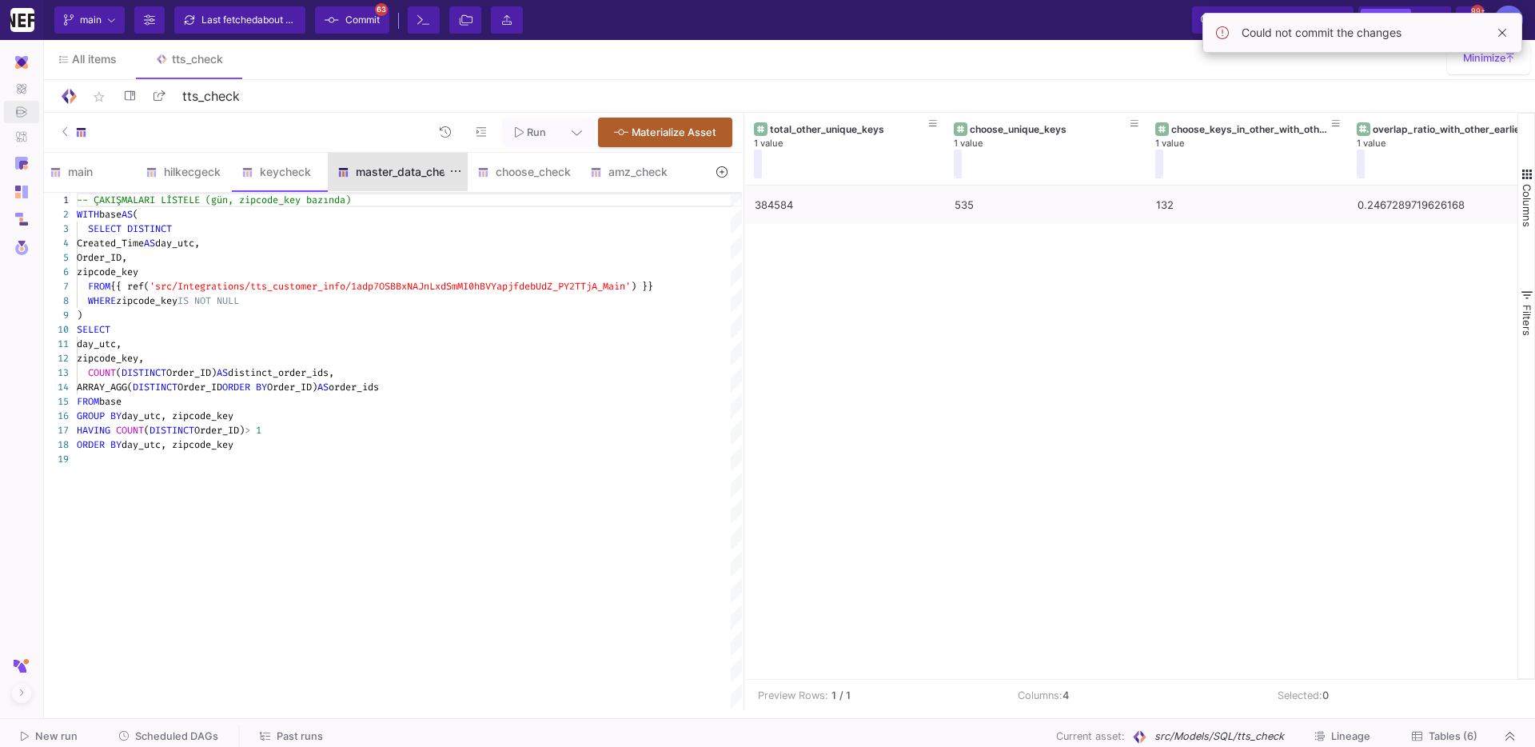
click at [403, 171] on div "master_data_check" at bounding box center [397, 171] width 121 height 13
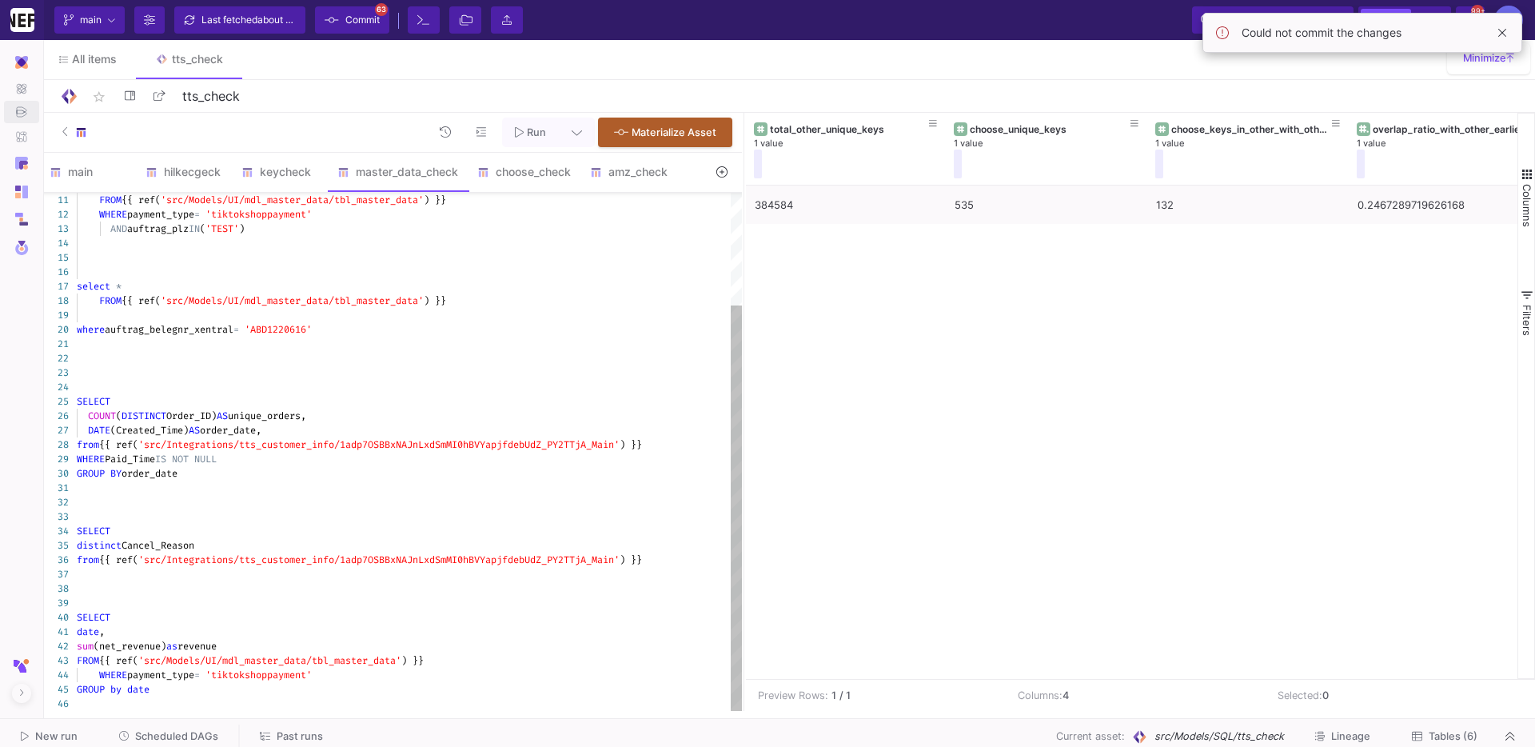
type textarea "date, sum(net_revenue) as revenue FROM {{ ref('src/Models/UI/mdl_master_data/tb…"
click at [188, 687] on div "GROUP by date" at bounding box center [409, 689] width 665 height 14
click at [655, 187] on div "amz_check" at bounding box center [628, 172] width 97 height 38
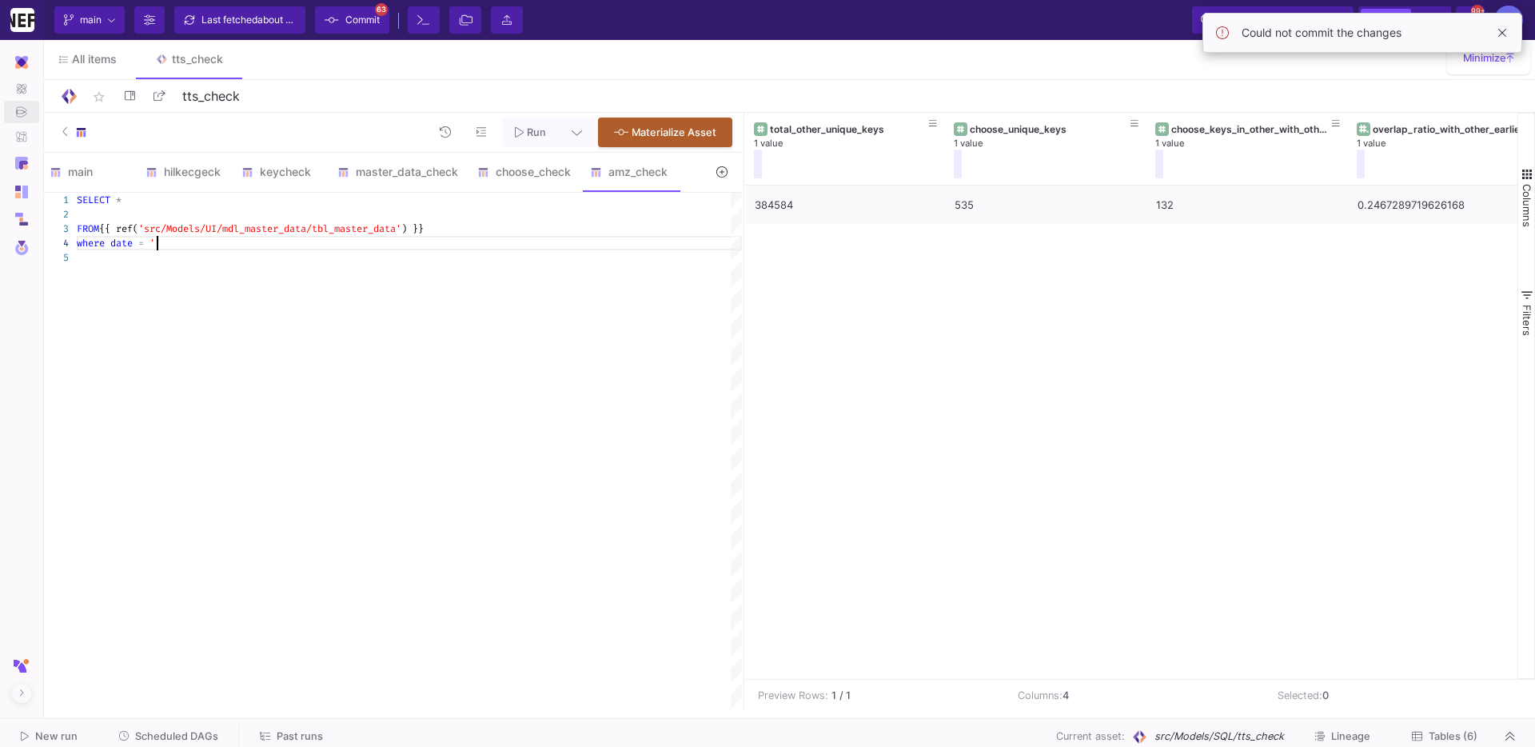
click at [159, 247] on span "'" at bounding box center [158, 243] width 6 height 13
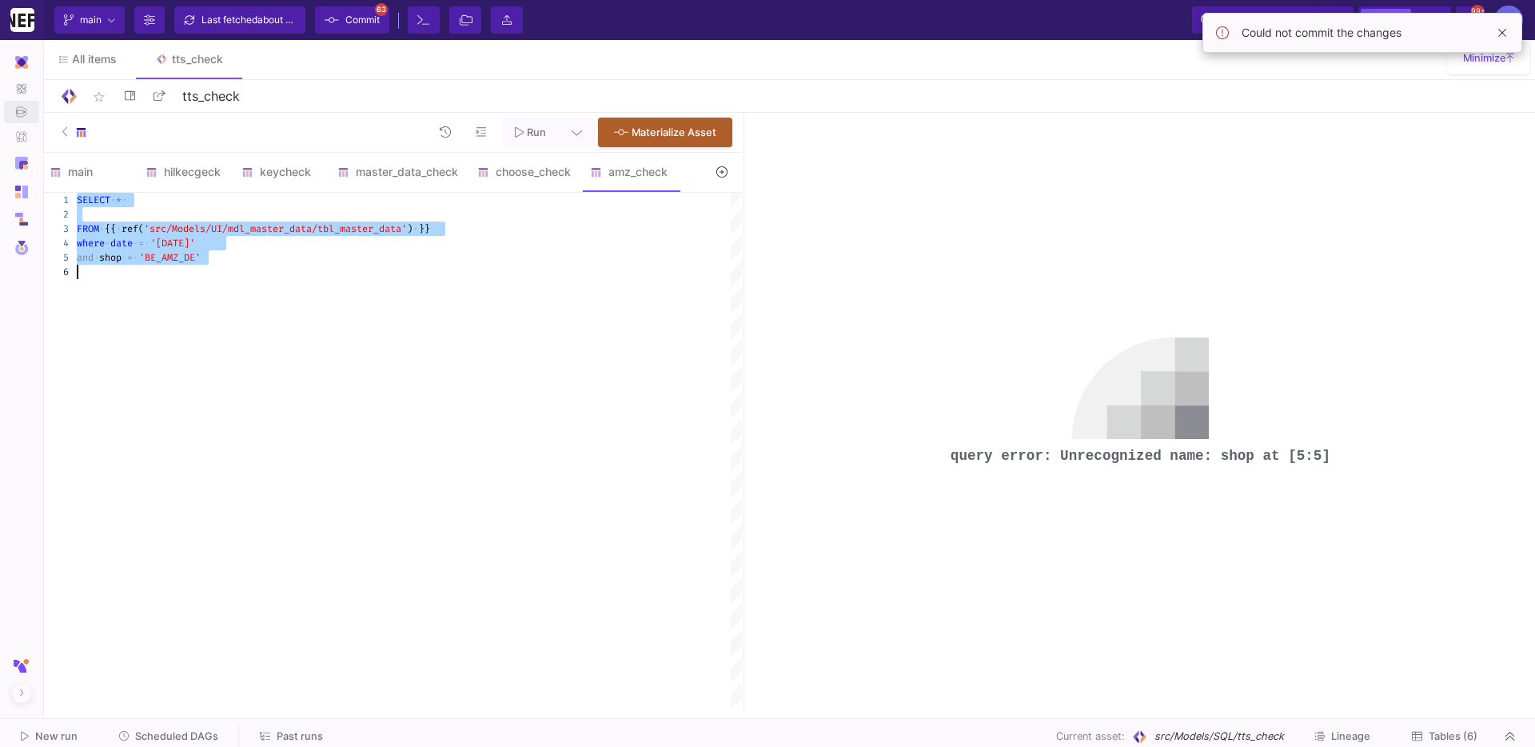
click at [124, 257] on span "·" at bounding box center [125, 257] width 6 height 14
click at [121, 256] on span "shop" at bounding box center [110, 257] width 22 height 13
click at [118, 257] on span "shop" at bounding box center [110, 257] width 22 height 13
click at [120, 258] on span "shop" at bounding box center [110, 257] width 22 height 13
click at [121, 257] on span "shop" at bounding box center [110, 257] width 22 height 13
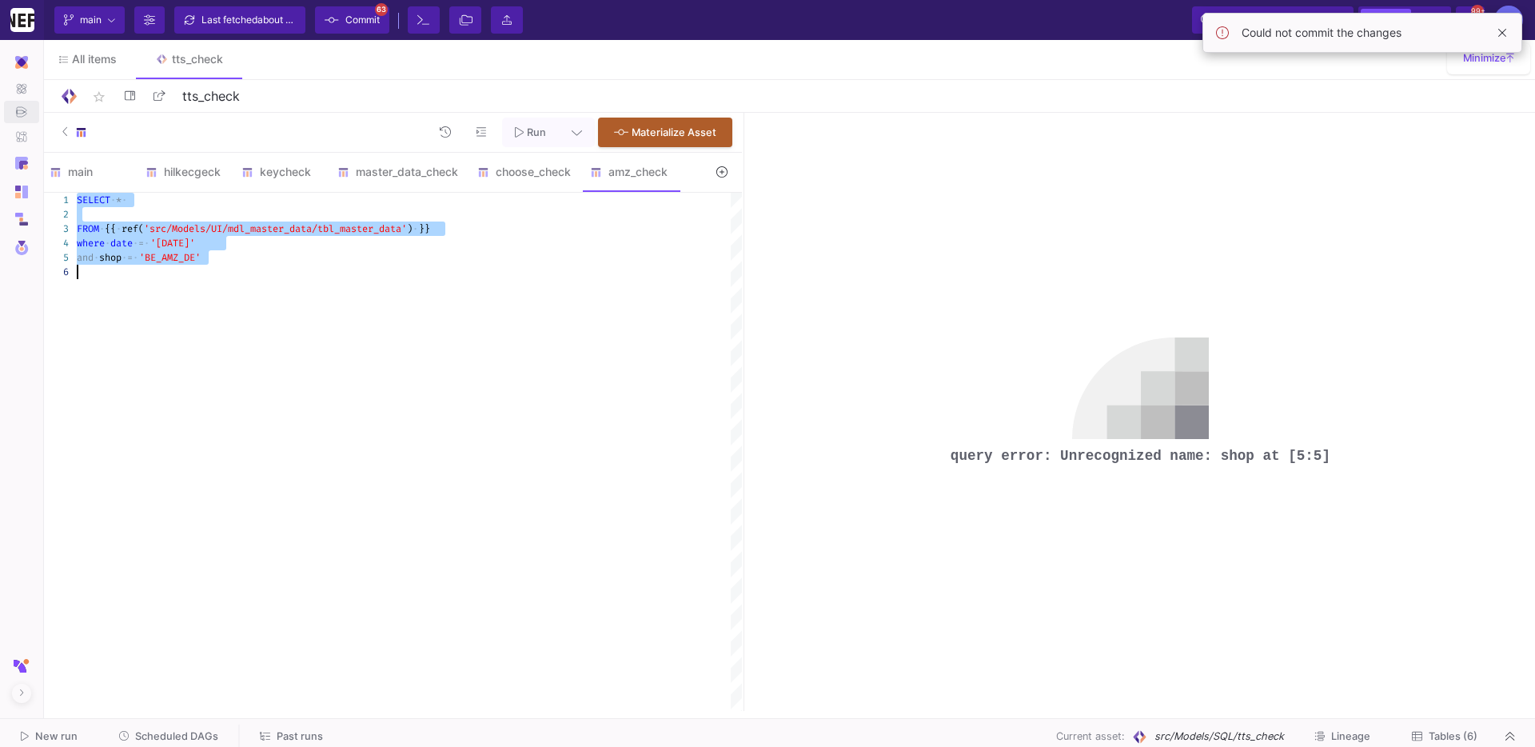
click at [124, 258] on span "·" at bounding box center [125, 257] width 6 height 14
click at [131, 261] on span "=" at bounding box center [130, 257] width 6 height 13
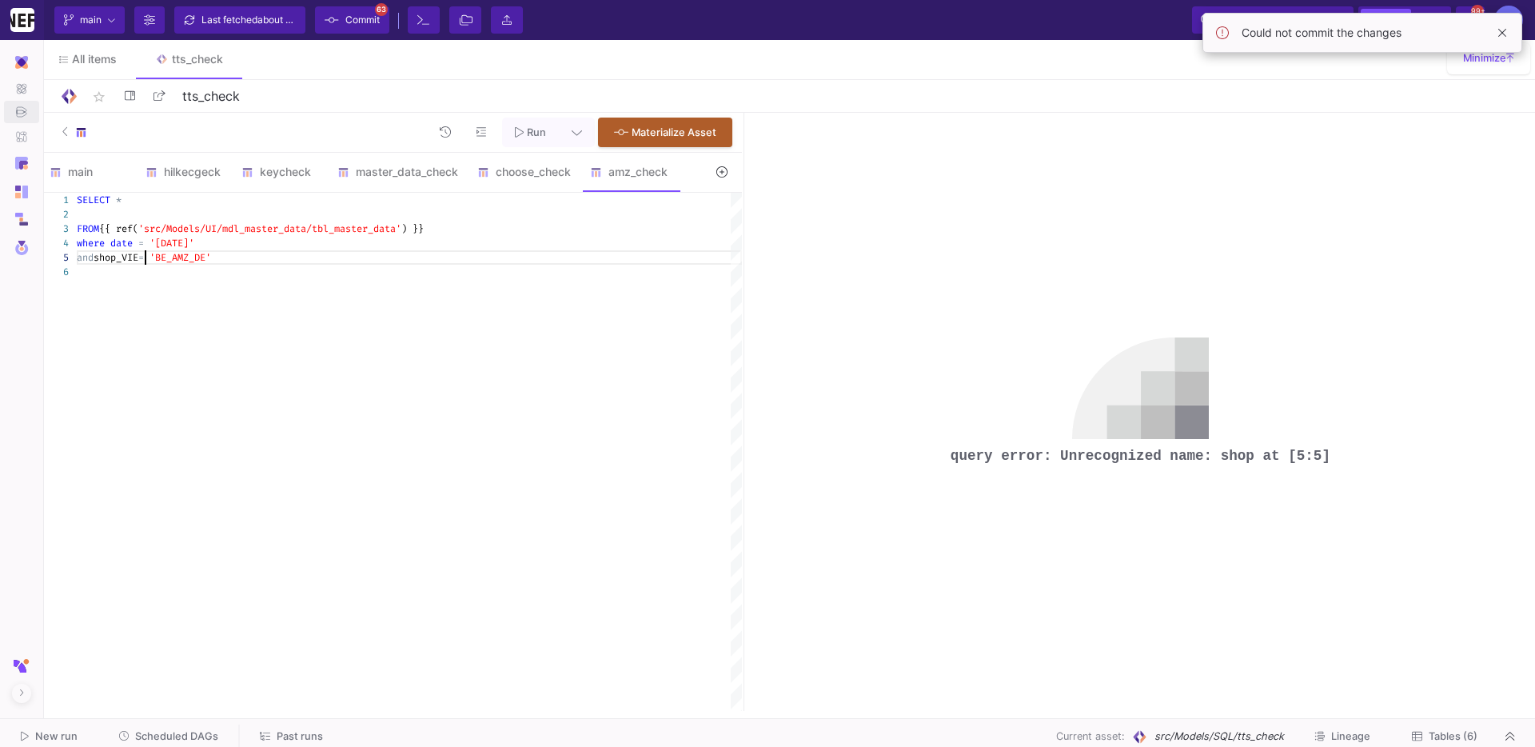
scroll to position [57, 74]
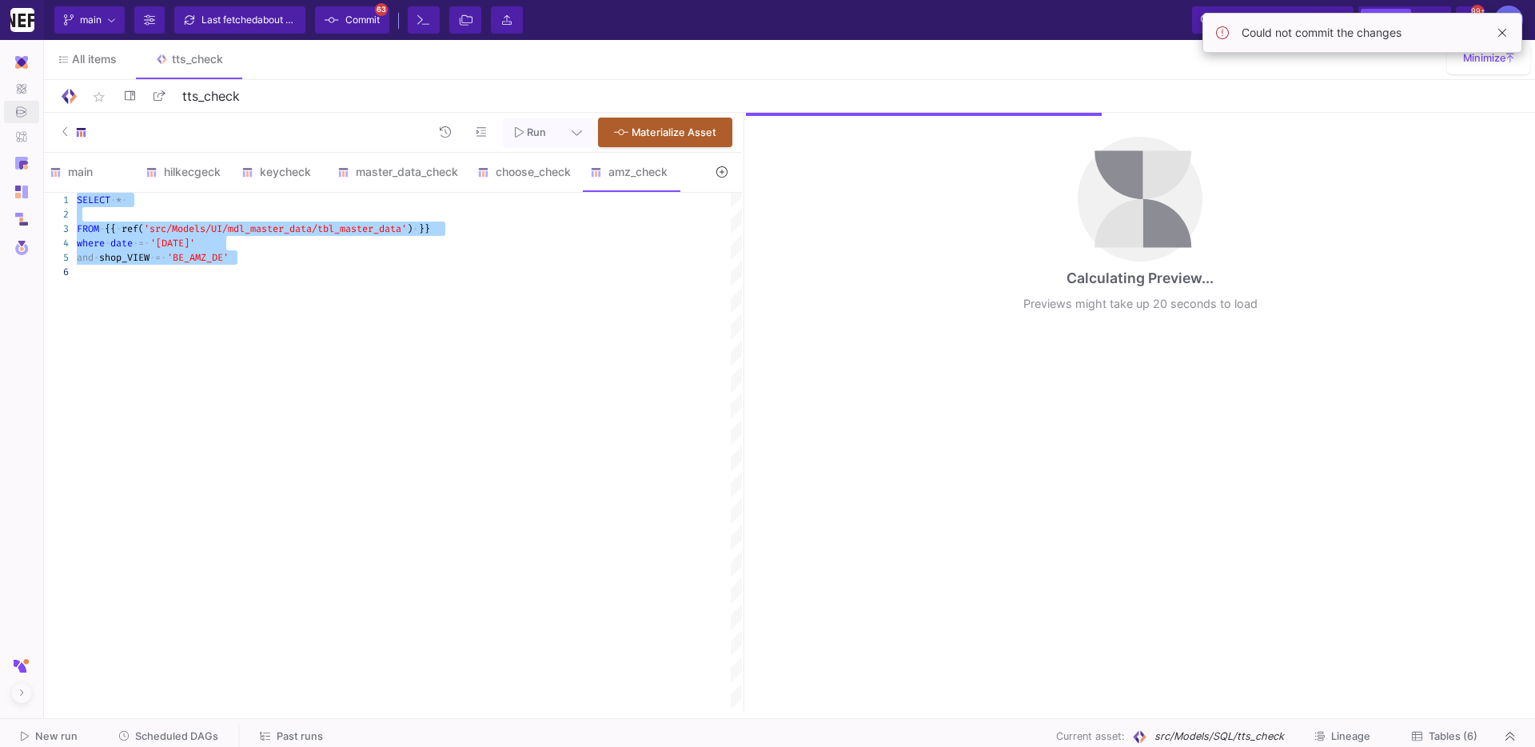
click at [155, 263] on span "·" at bounding box center [152, 257] width 6 height 14
click at [152, 257] on span "·" at bounding box center [152, 257] width 6 height 14
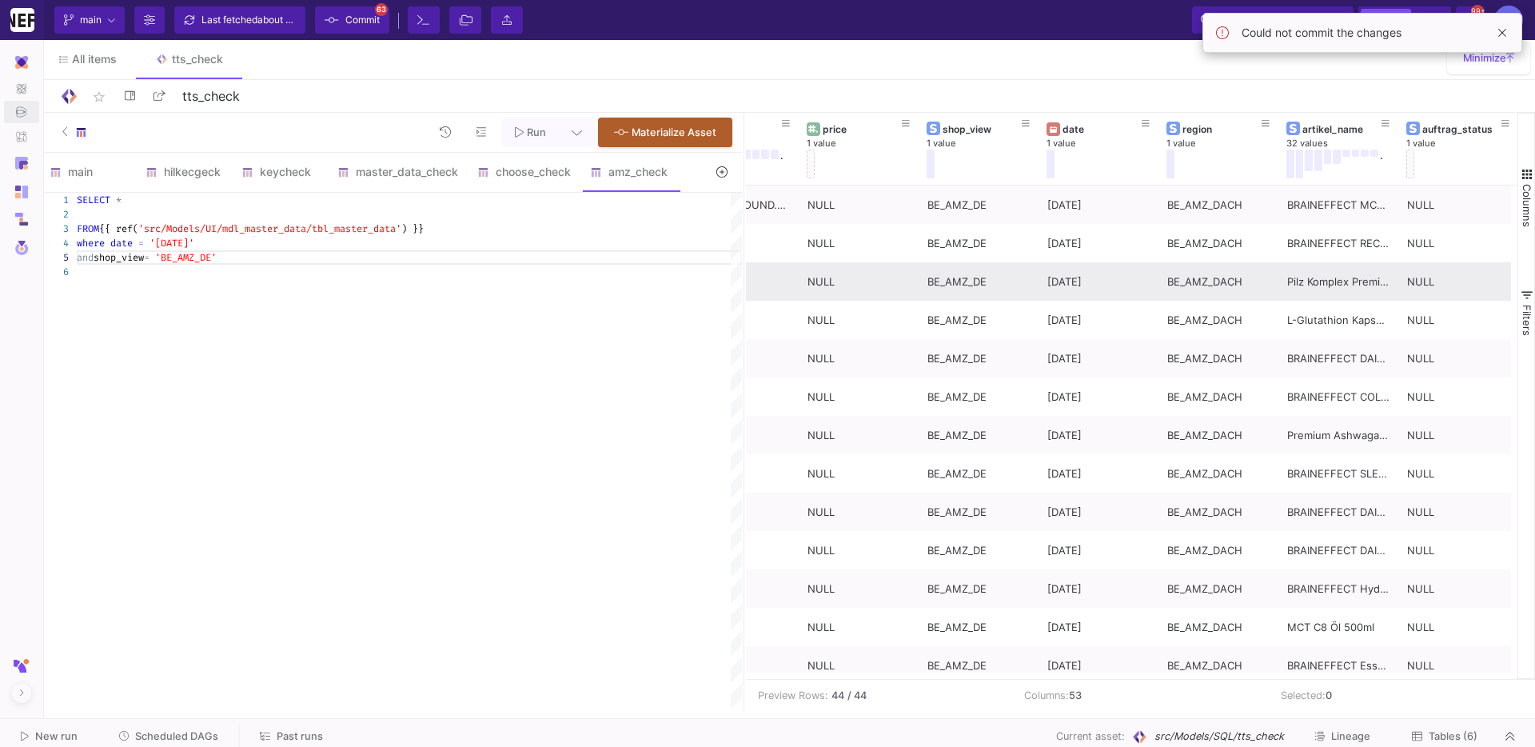
scroll to position [0, 0]
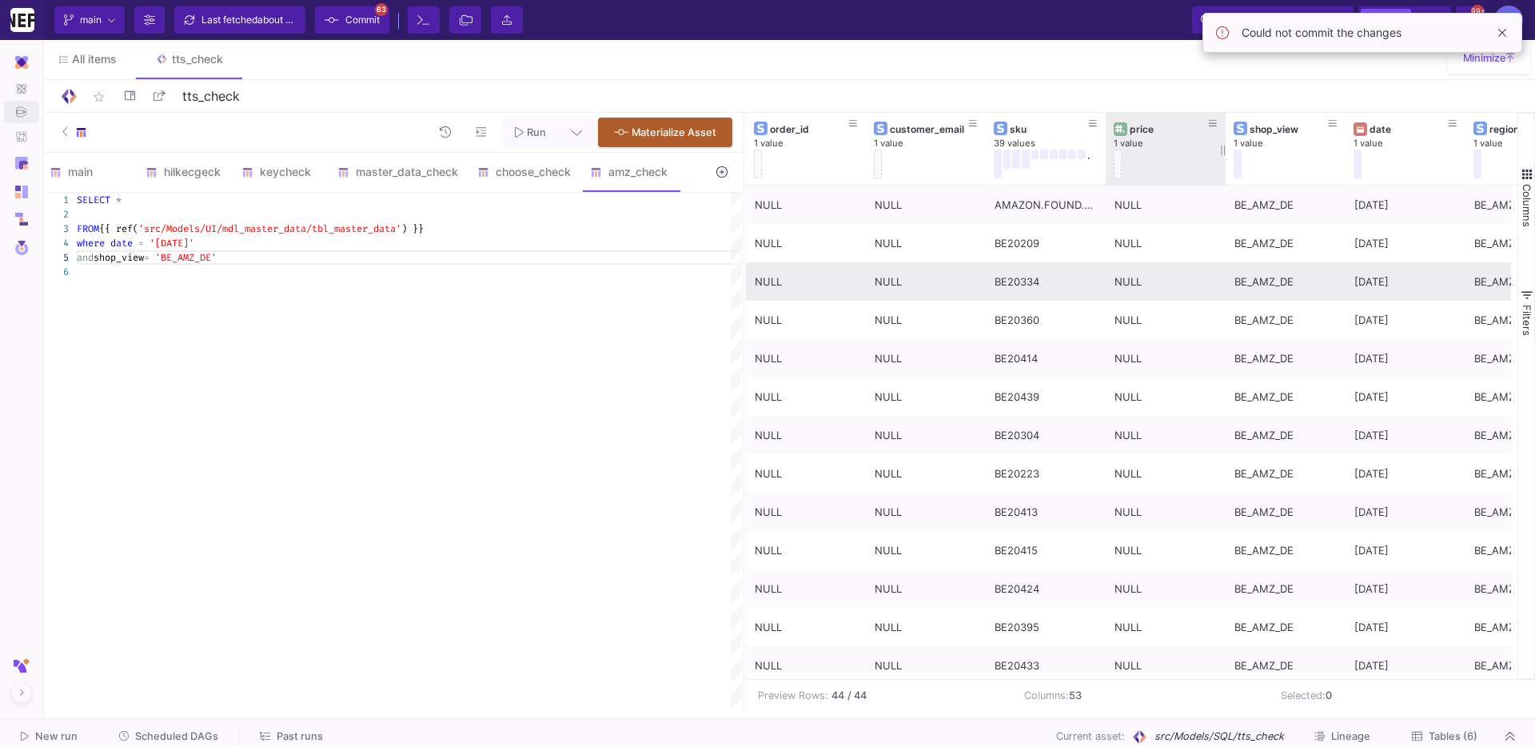
click at [1106, 153] on div "price 1 value" at bounding box center [1166, 149] width 120 height 72
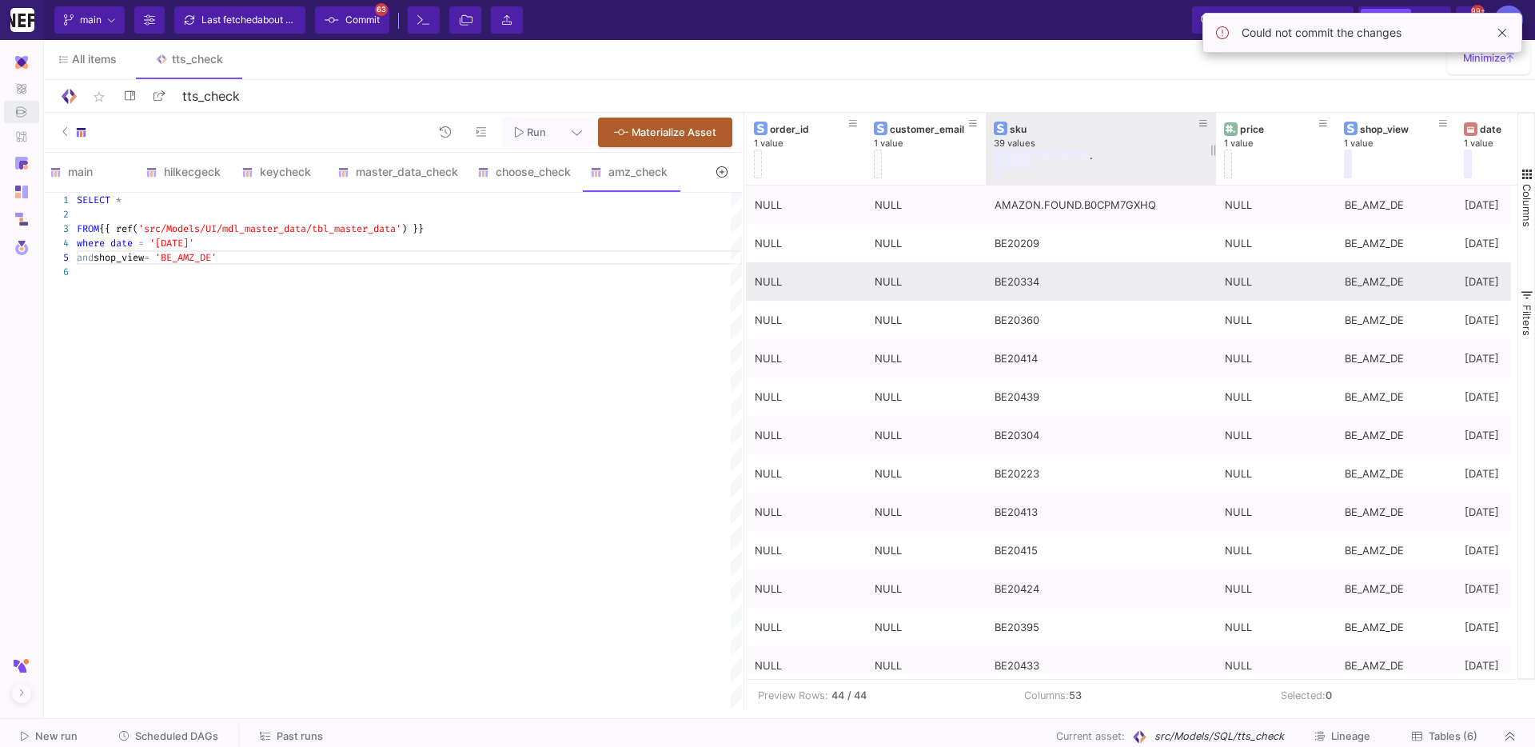
drag, startPoint x: 1103, startPoint y: 151, endPoint x: 1214, endPoint y: 156, distance: 110.4
click at [1214, 156] on div at bounding box center [1216, 149] width 6 height 72
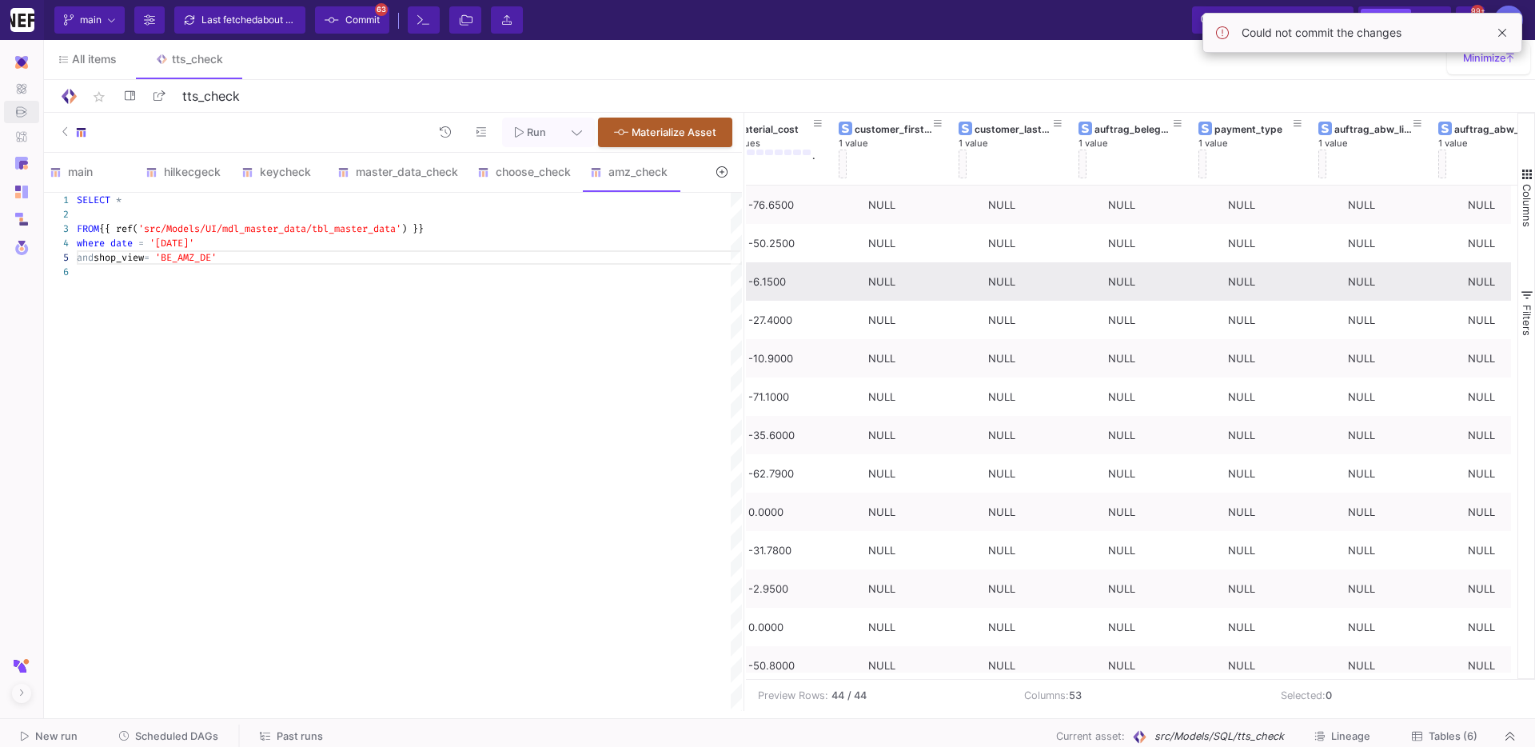
scroll to position [0, 2512]
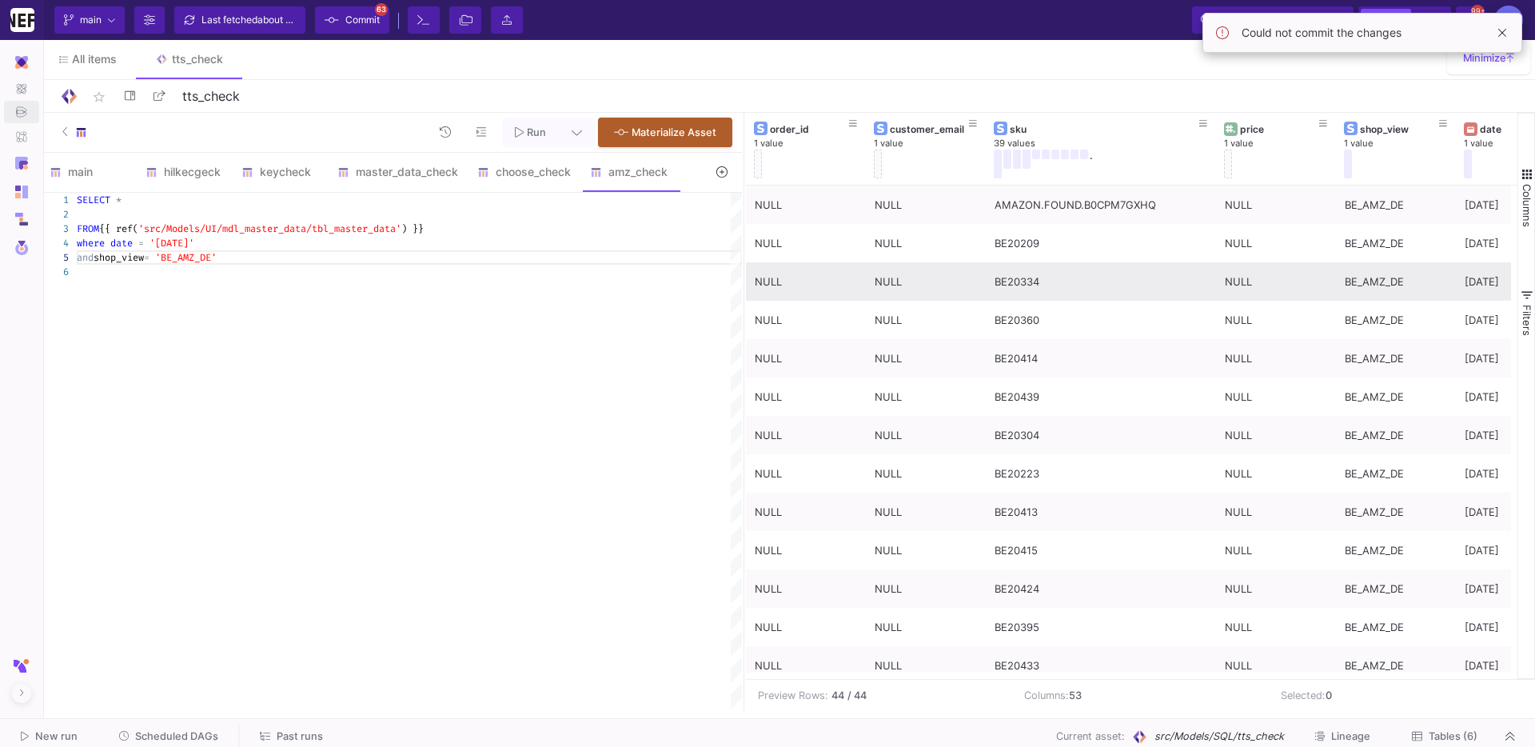
click at [278, 253] on div "and shop_view = 'BE_AMZ_DE'" at bounding box center [409, 257] width 665 height 14
click at [268, 258] on div "and shop_view = 'BE_AMZ_DE'" at bounding box center [409, 257] width 665 height 14
click at [221, 243] on div "where date = '2025-07-13'" at bounding box center [409, 243] width 665 height 14
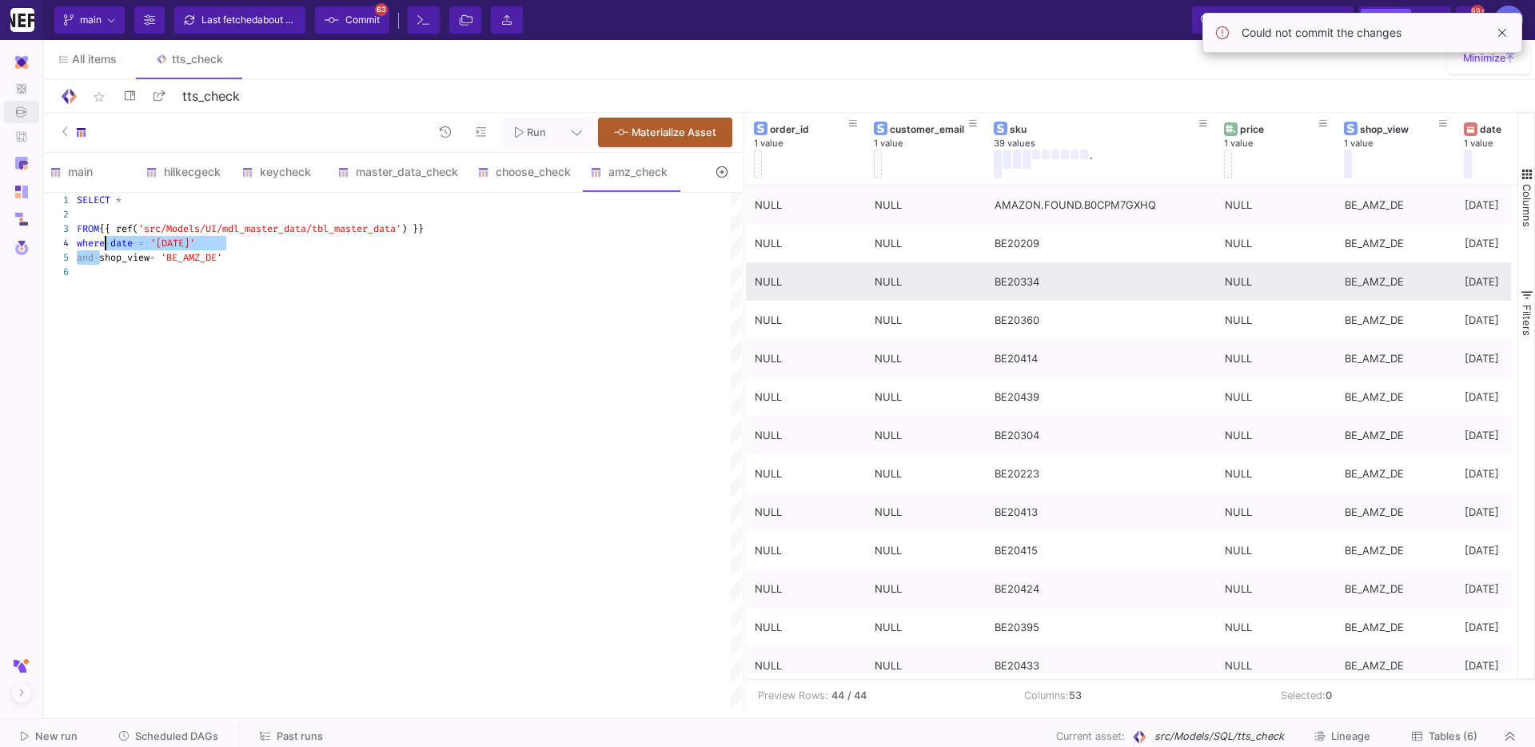
drag, startPoint x: 98, startPoint y: 257, endPoint x: 106, endPoint y: 245, distance: 13.3
click at [290, 234] on span "'src/Models/UI/mdl_master_data/tbl_master_data'" at bounding box center [269, 228] width 263 height 13
click at [285, 250] on div at bounding box center [409, 257] width 665 height 14
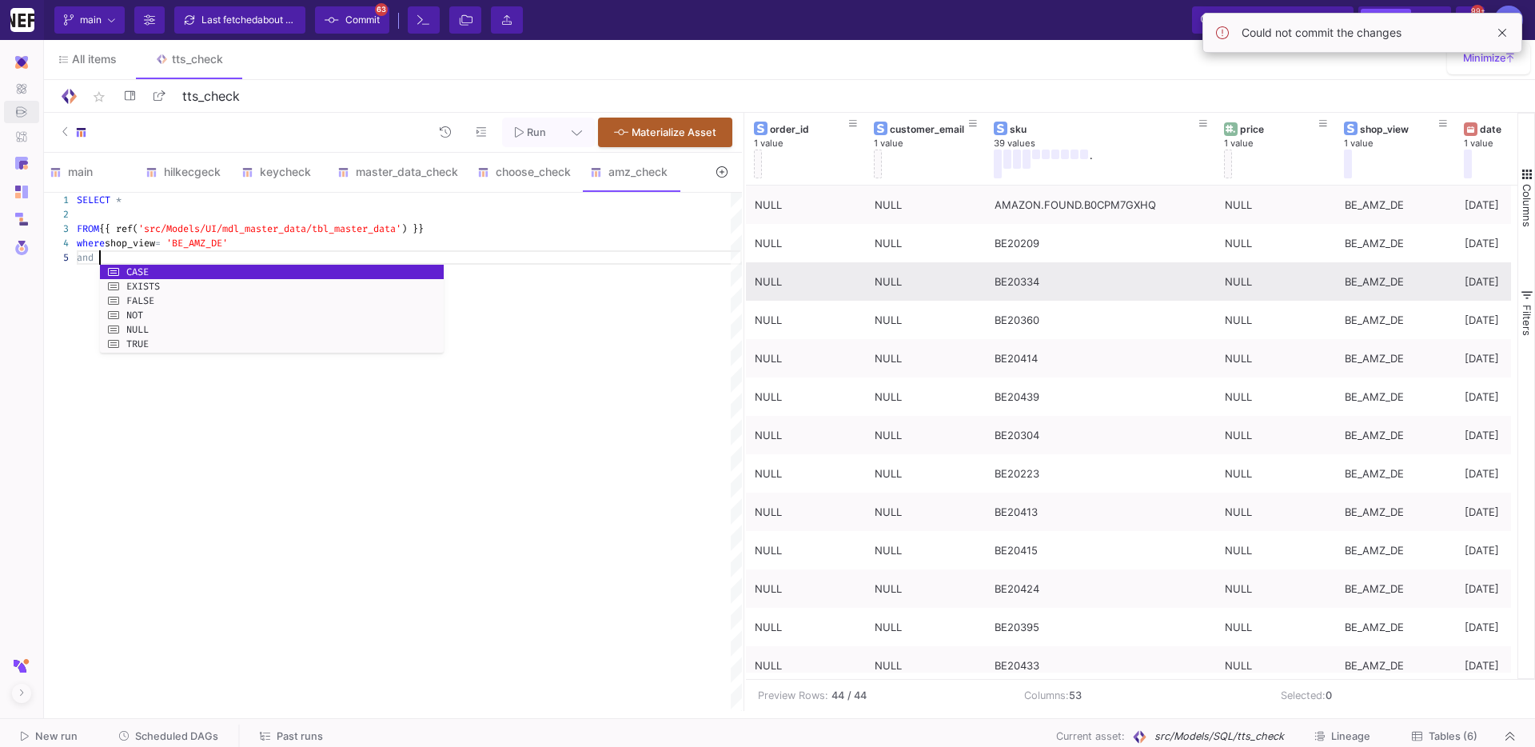
click at [83, 258] on span "and" at bounding box center [85, 257] width 17 height 13
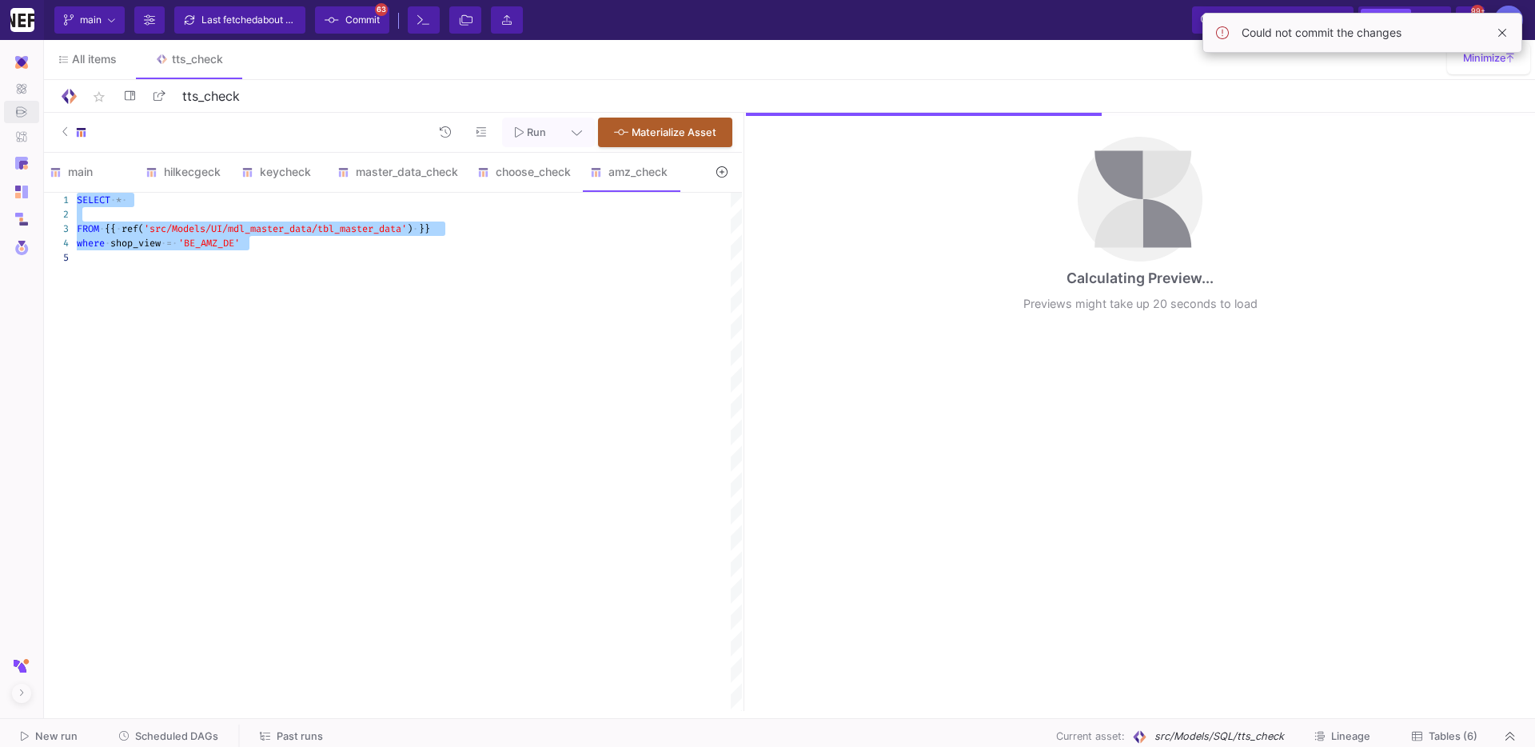
type textarea "SELECT * FROM {{ ref('src/Models/UI/mdl_master_data/tbl_master_data') }} where …"
click at [580, 139] on button at bounding box center [577, 133] width 36 height 30
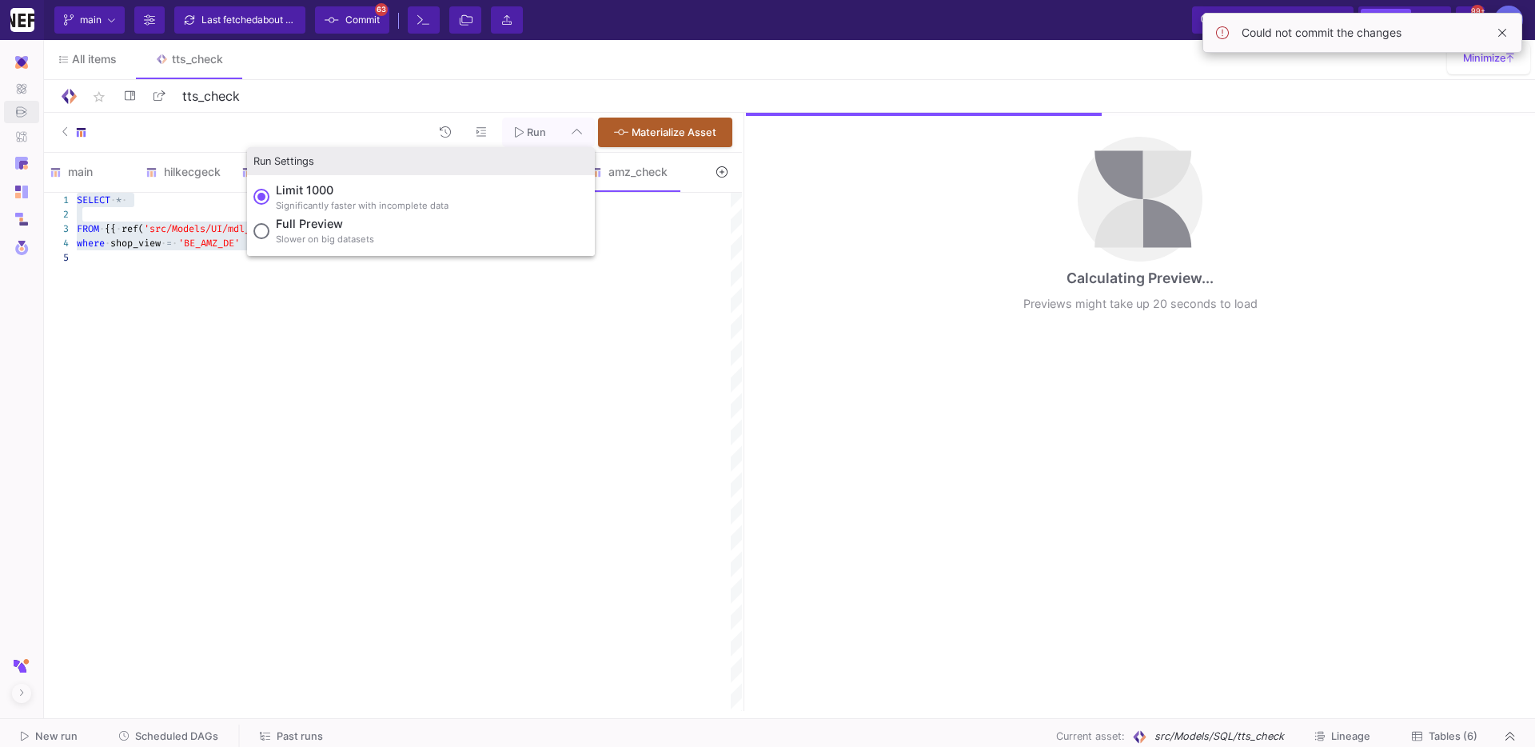
click at [350, 231] on div "Full preview" at bounding box center [325, 224] width 98 height 18
click at [269, 231] on input "Full preview Slower on big datasets" at bounding box center [261, 231] width 16 height 16
radio input "true"
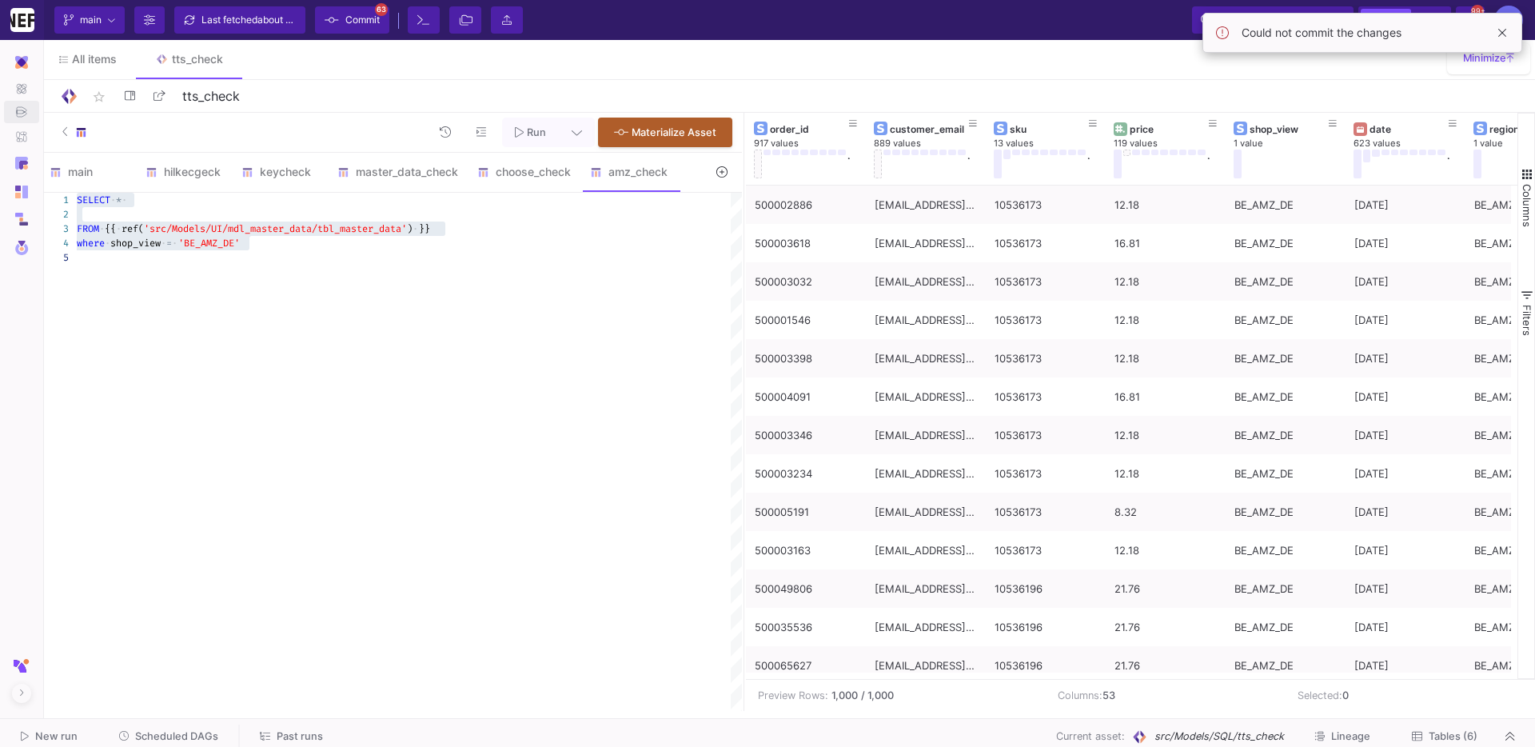
click at [528, 127] on span "Run" at bounding box center [536, 132] width 19 height 12
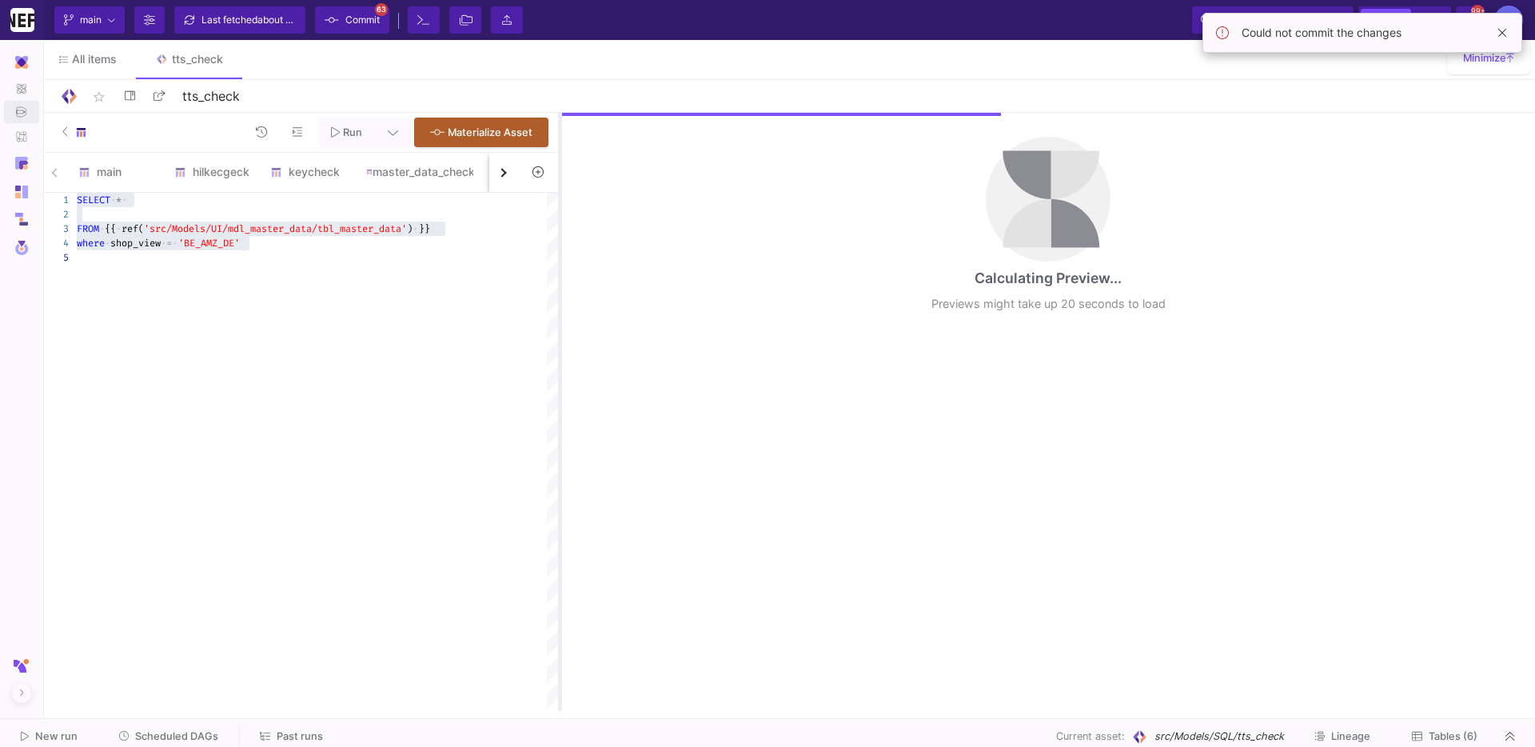
drag, startPoint x: 742, startPoint y: 221, endPoint x: 557, endPoint y: 243, distance: 186.0
click at [558, 243] on div at bounding box center [560, 412] width 4 height 598
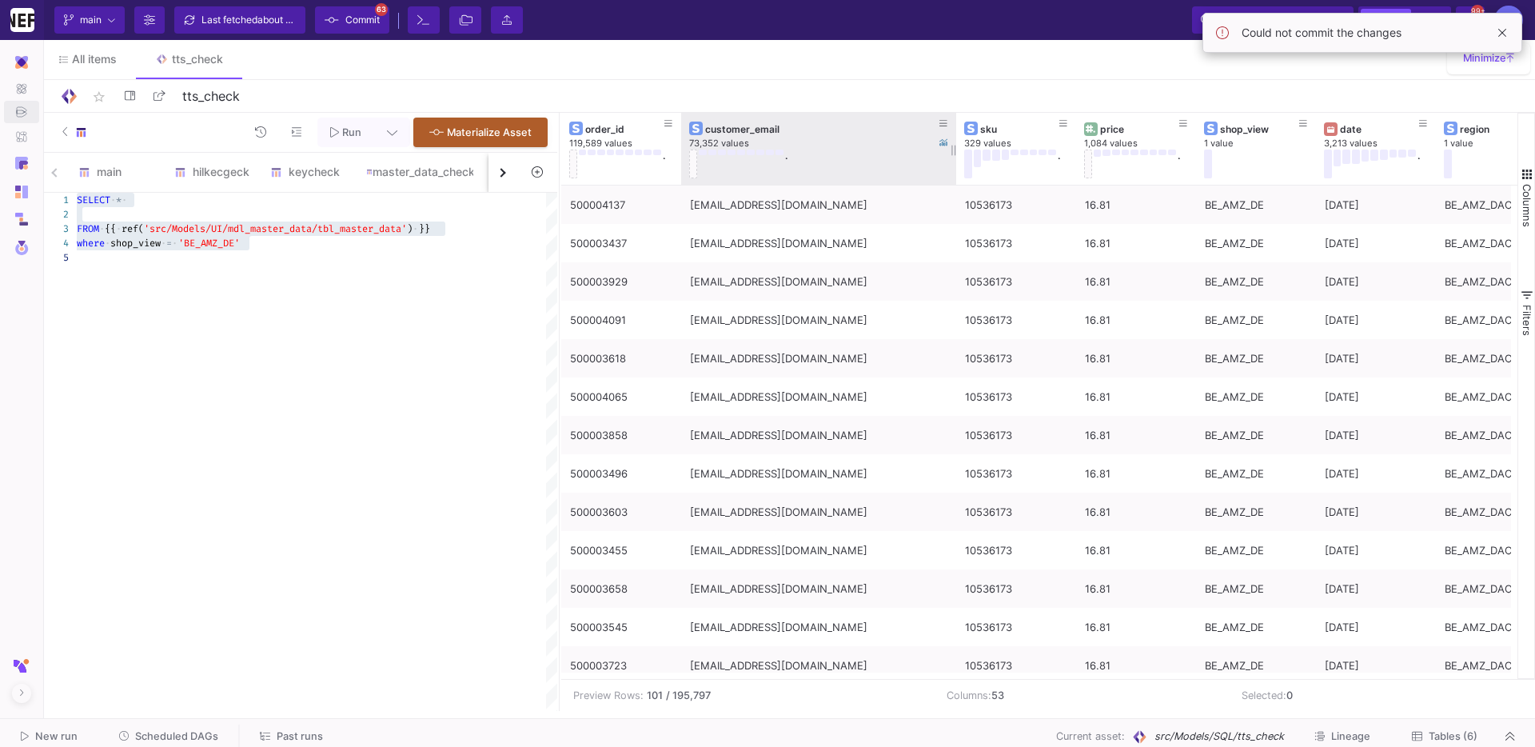
drag, startPoint x: 798, startPoint y: 137, endPoint x: 952, endPoint y: 160, distance: 156.0
click at [953, 160] on div at bounding box center [956, 149] width 6 height 72
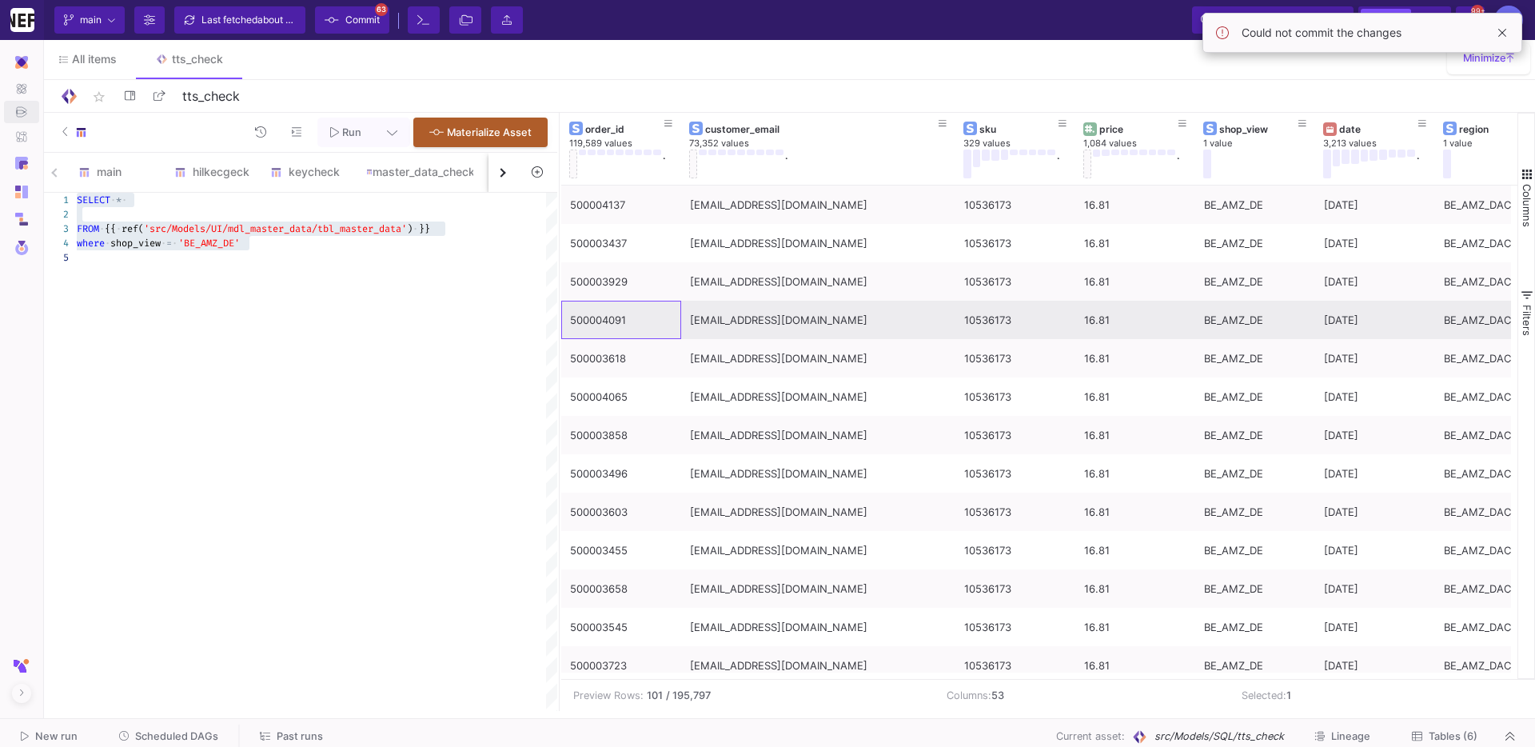
click at [607, 309] on div "500004091" at bounding box center [621, 320] width 102 height 38
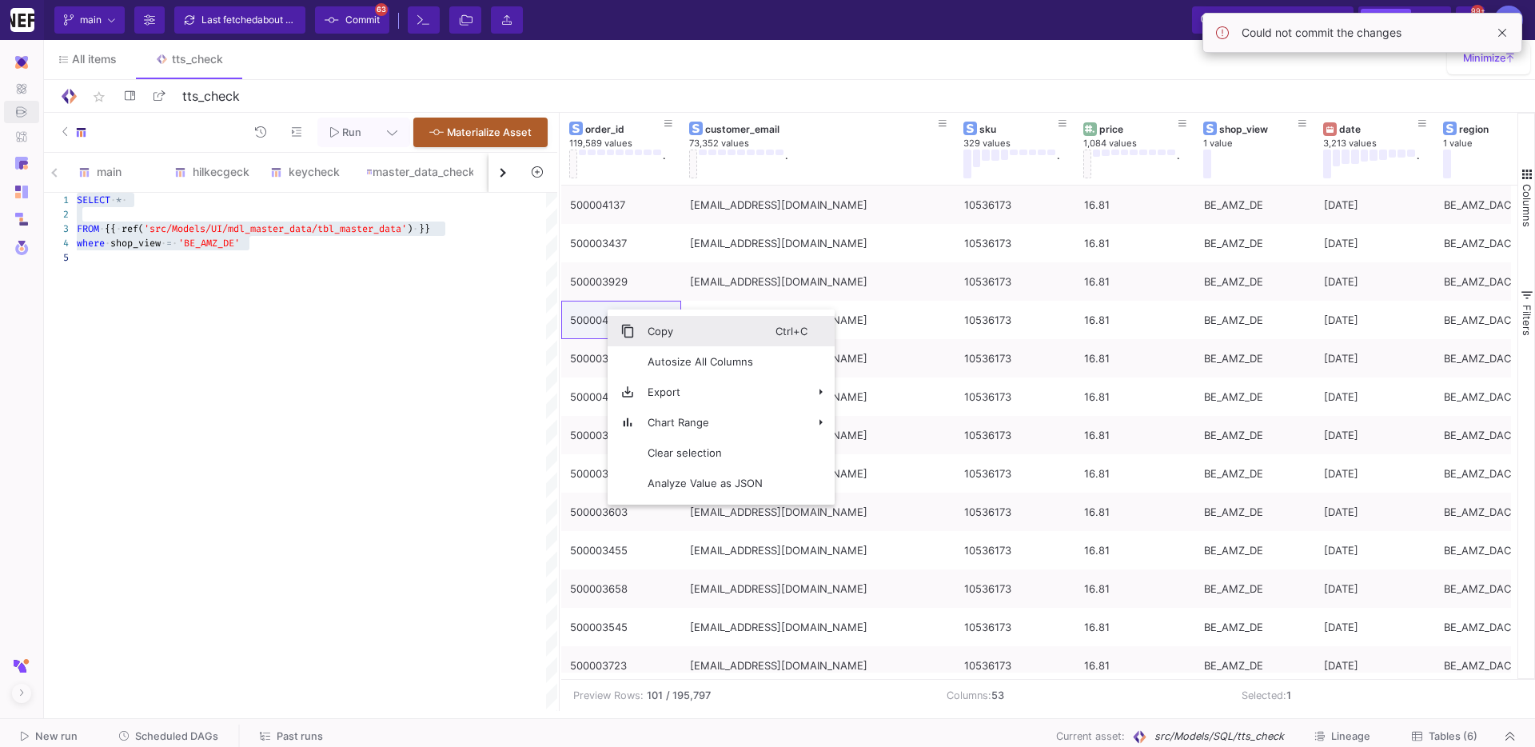
click at [638, 326] on span "Copy" at bounding box center [705, 331] width 141 height 30
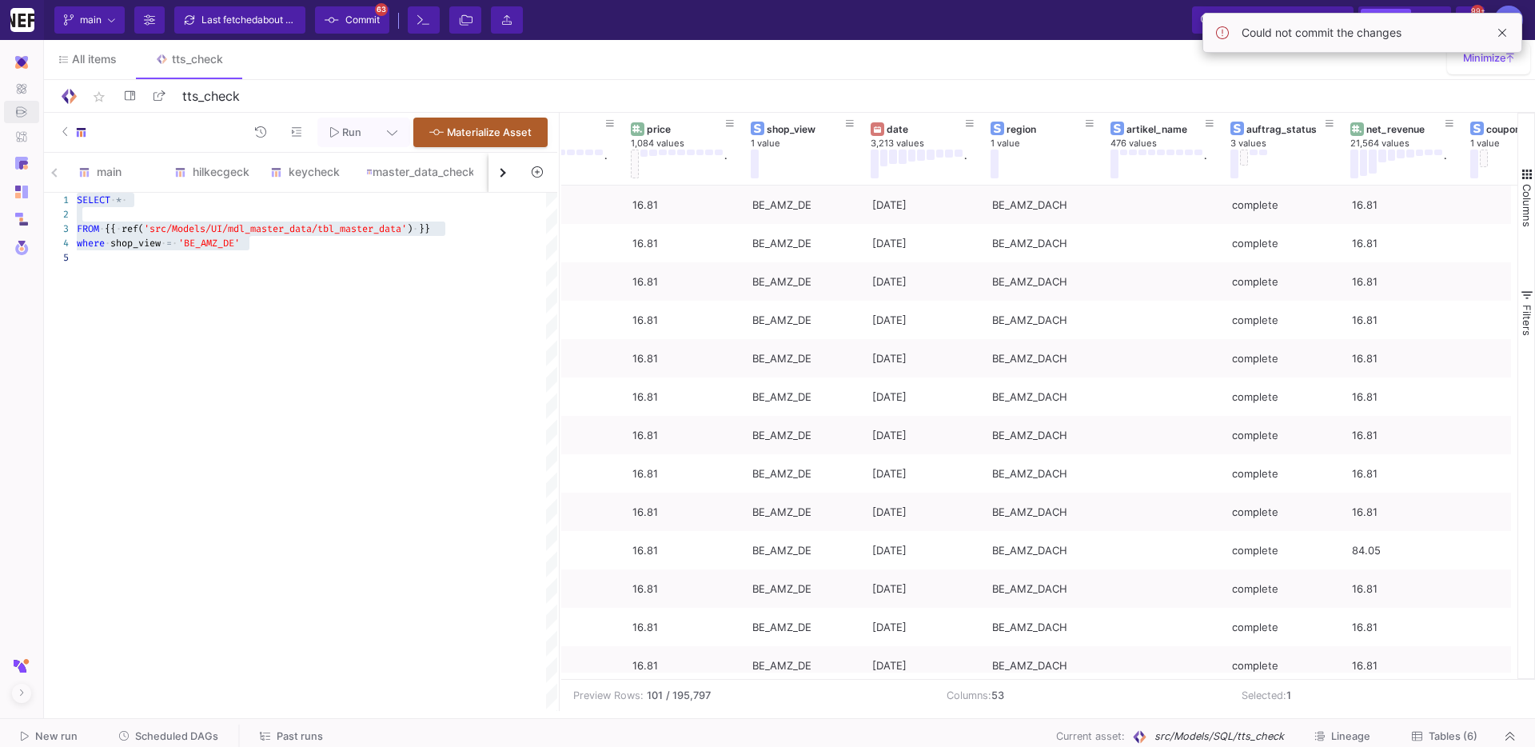
scroll to position [0, 456]
click at [927, 123] on div "date" at bounding box center [922, 129] width 79 height 12
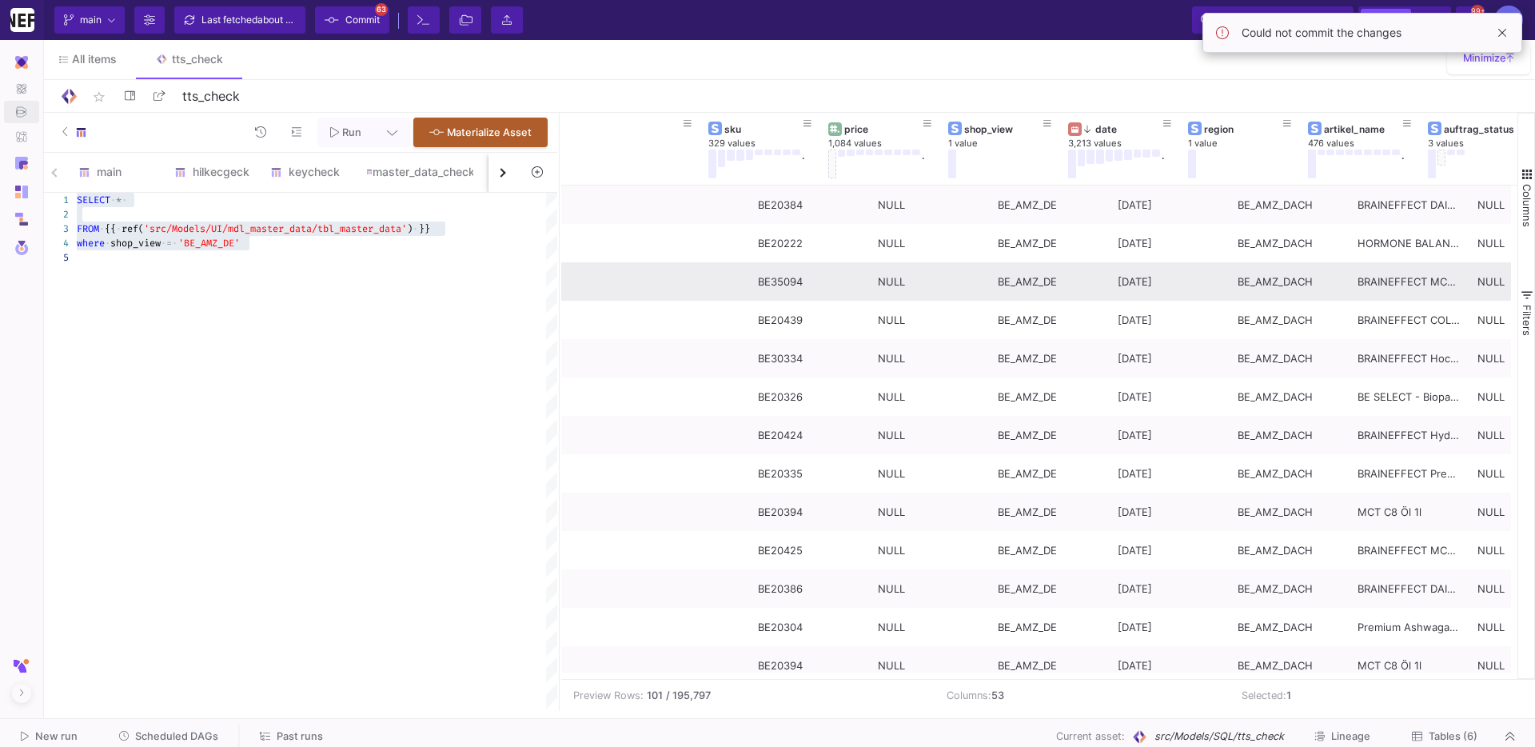
scroll to position [0, 132]
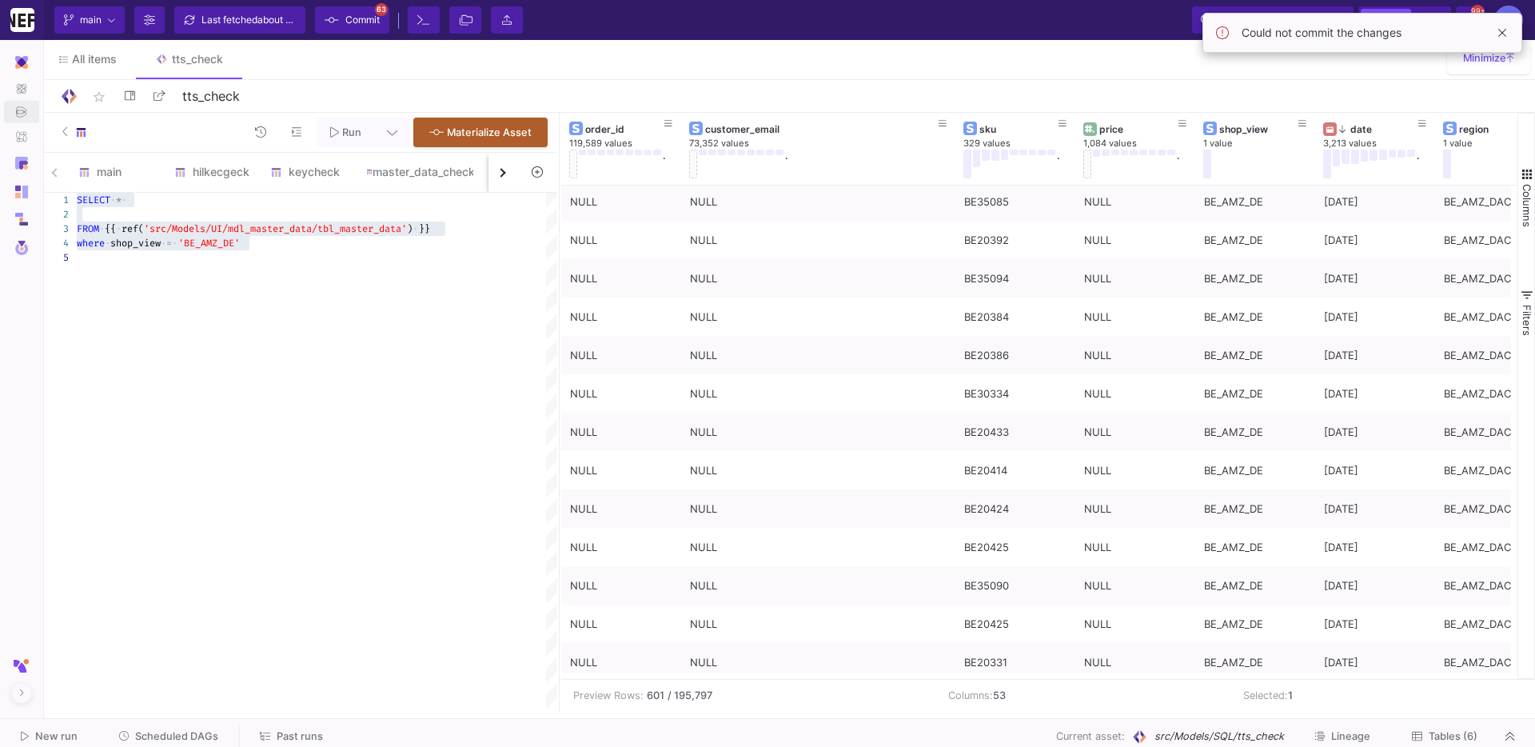
click at [1499, 34] on span at bounding box center [1502, 32] width 19 height 19
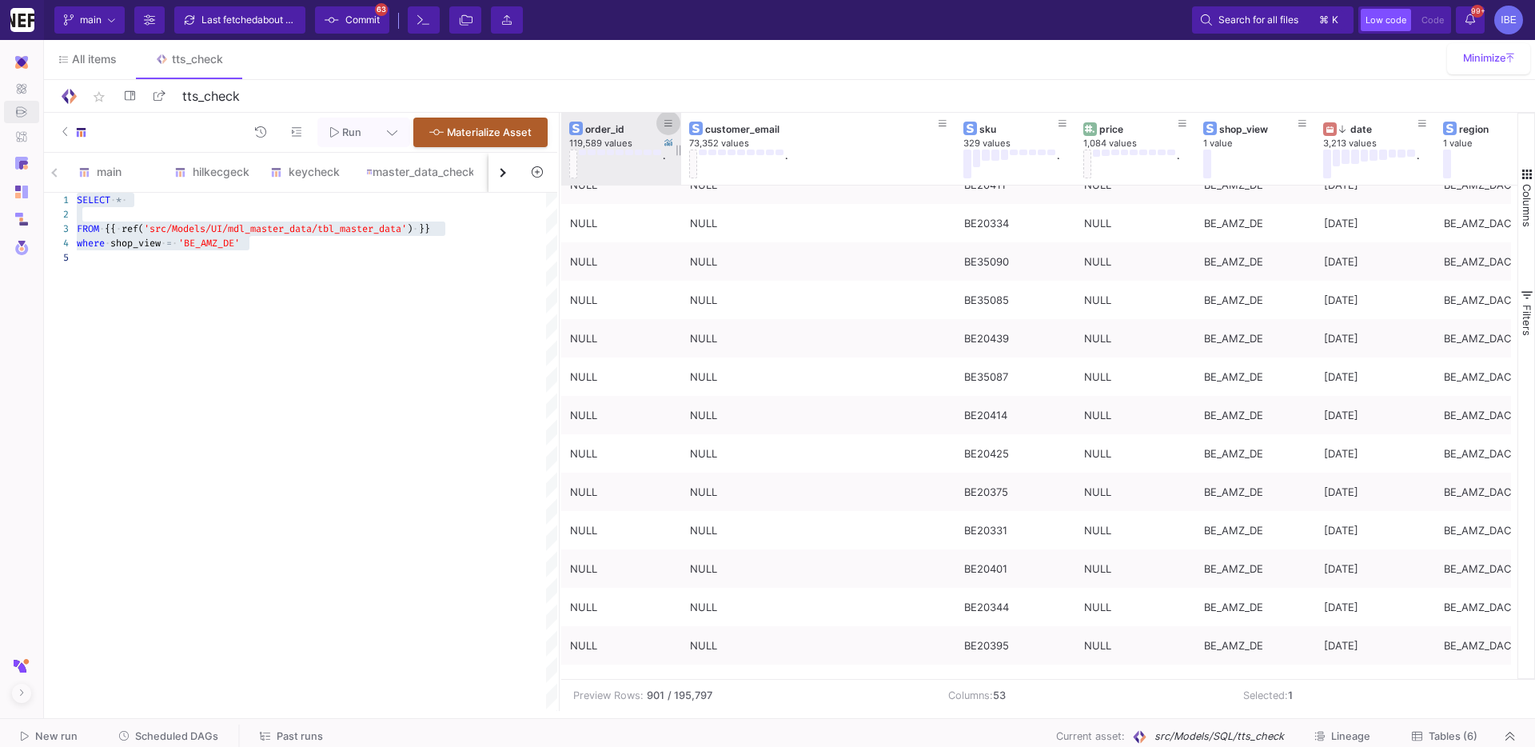
click at [668, 124] on icon at bounding box center [668, 123] width 8 height 9
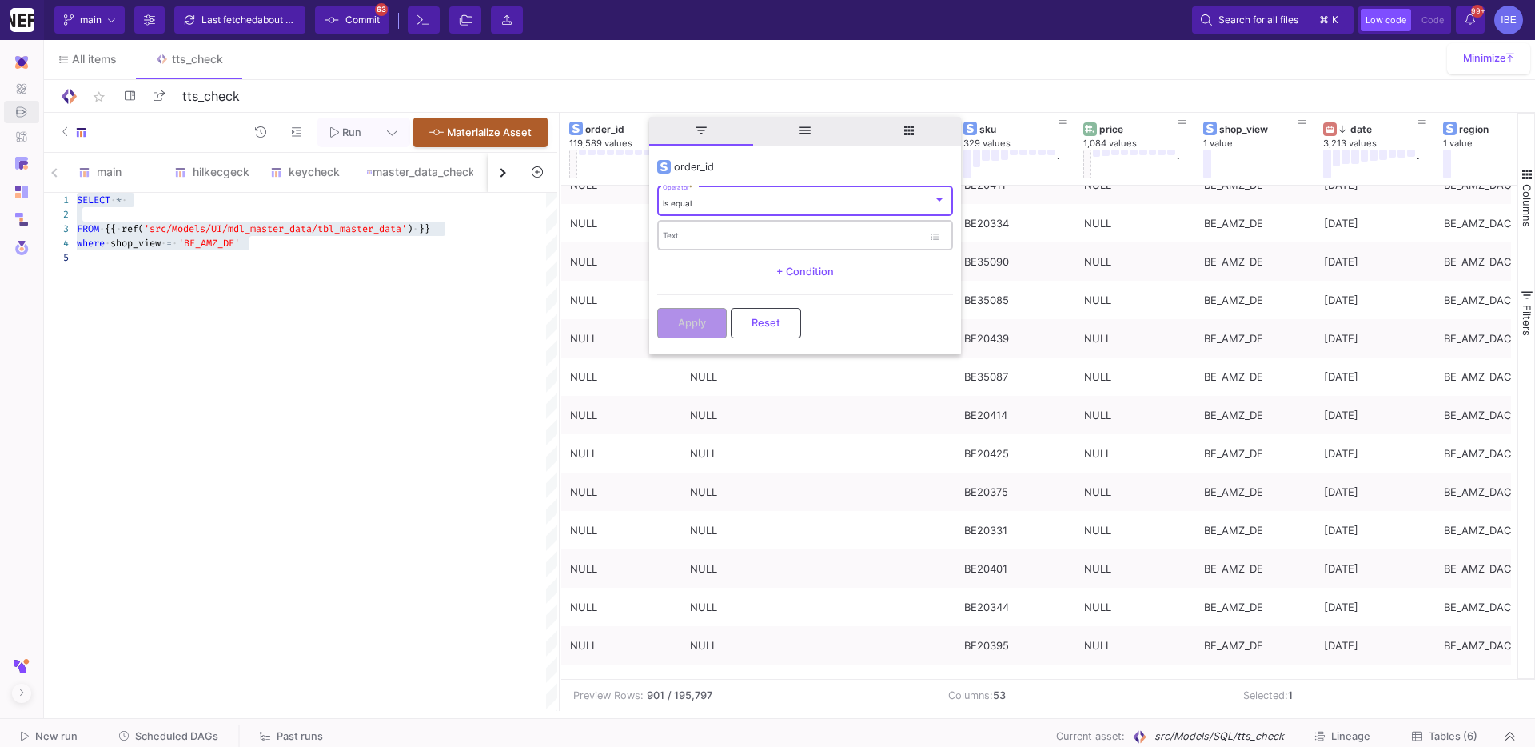
click at [721, 224] on div "Text" at bounding box center [793, 234] width 260 height 33
click at [724, 192] on div "is equal Operator *" at bounding box center [805, 200] width 284 height 33
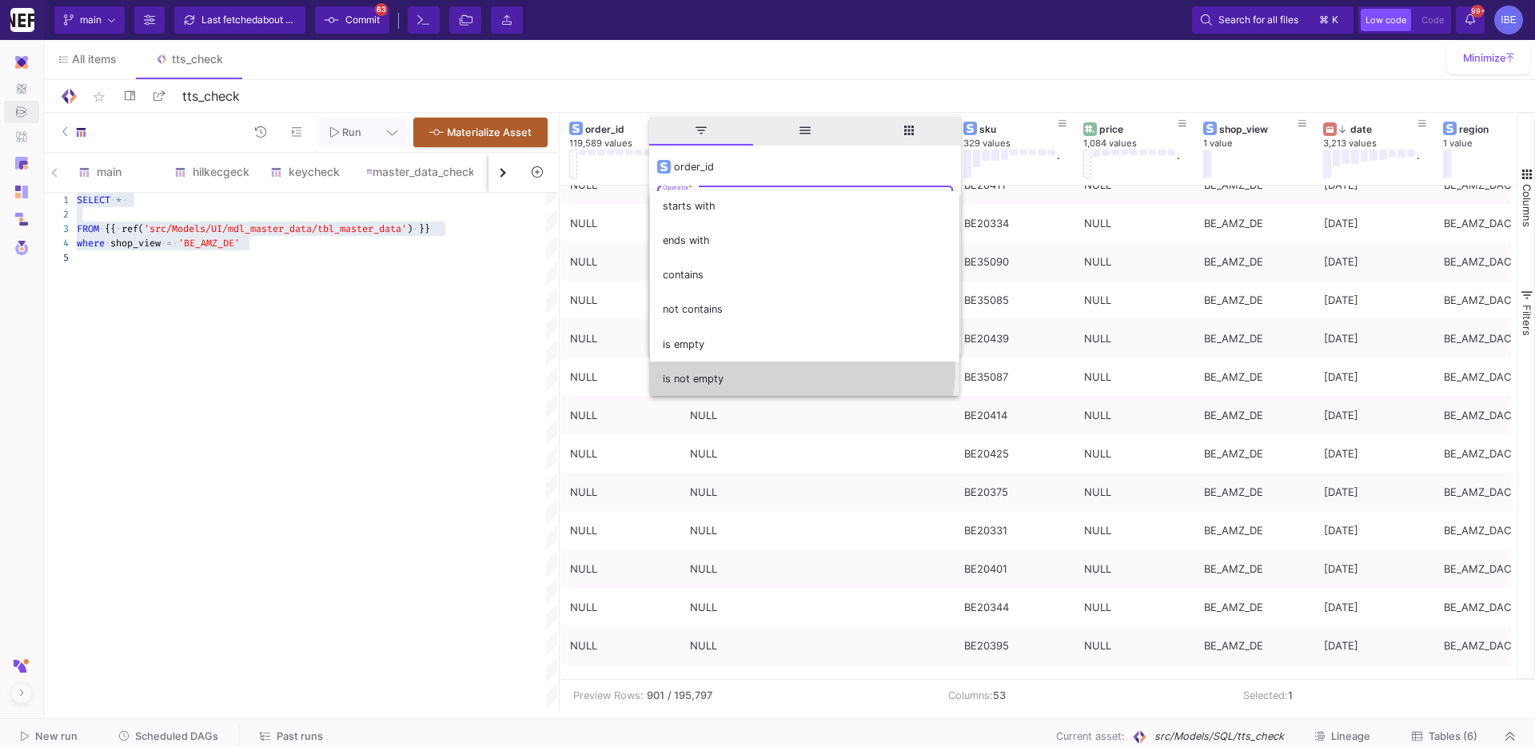
click at [763, 368] on span "is not empty" at bounding box center [805, 378] width 284 height 34
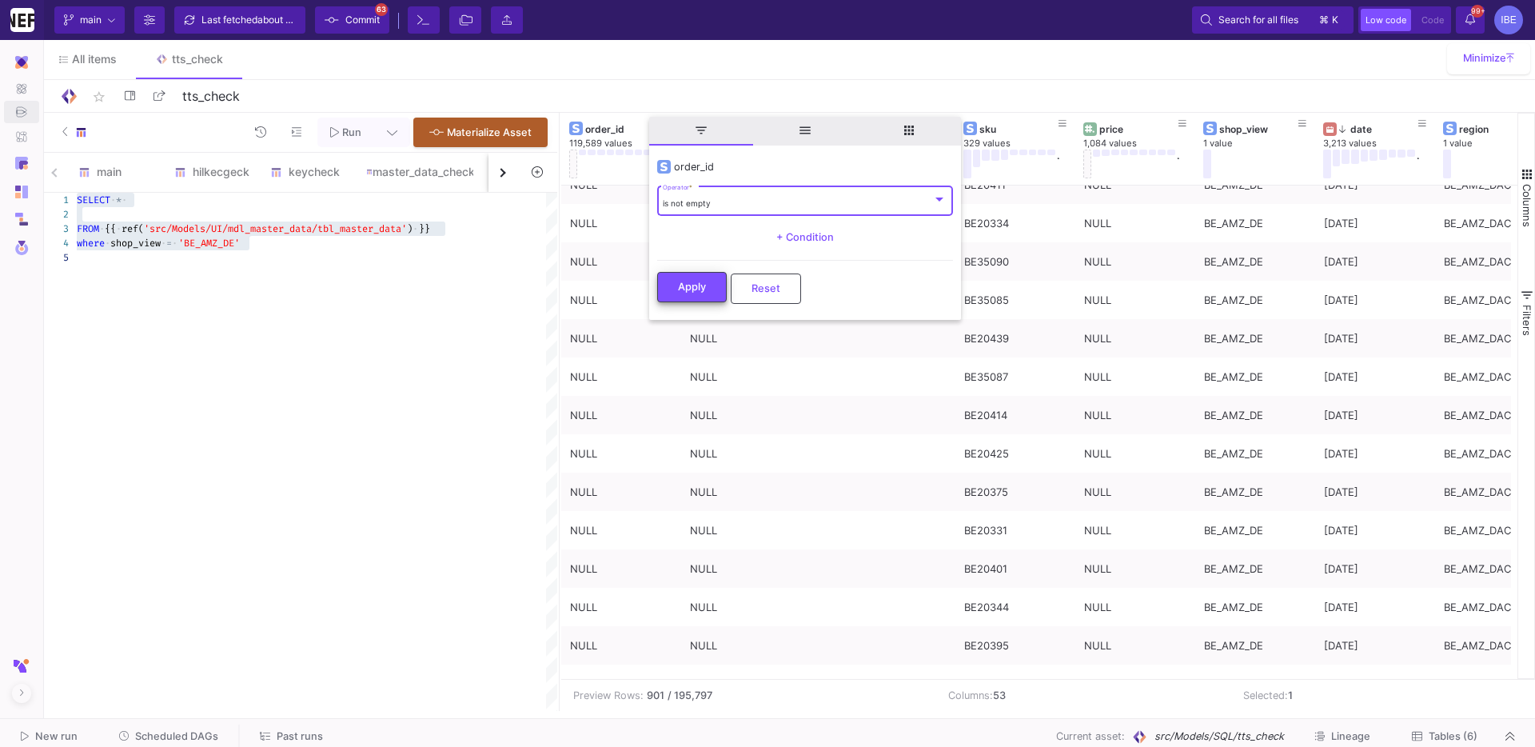
click at [683, 297] on button "Apply" at bounding box center [692, 287] width 70 height 30
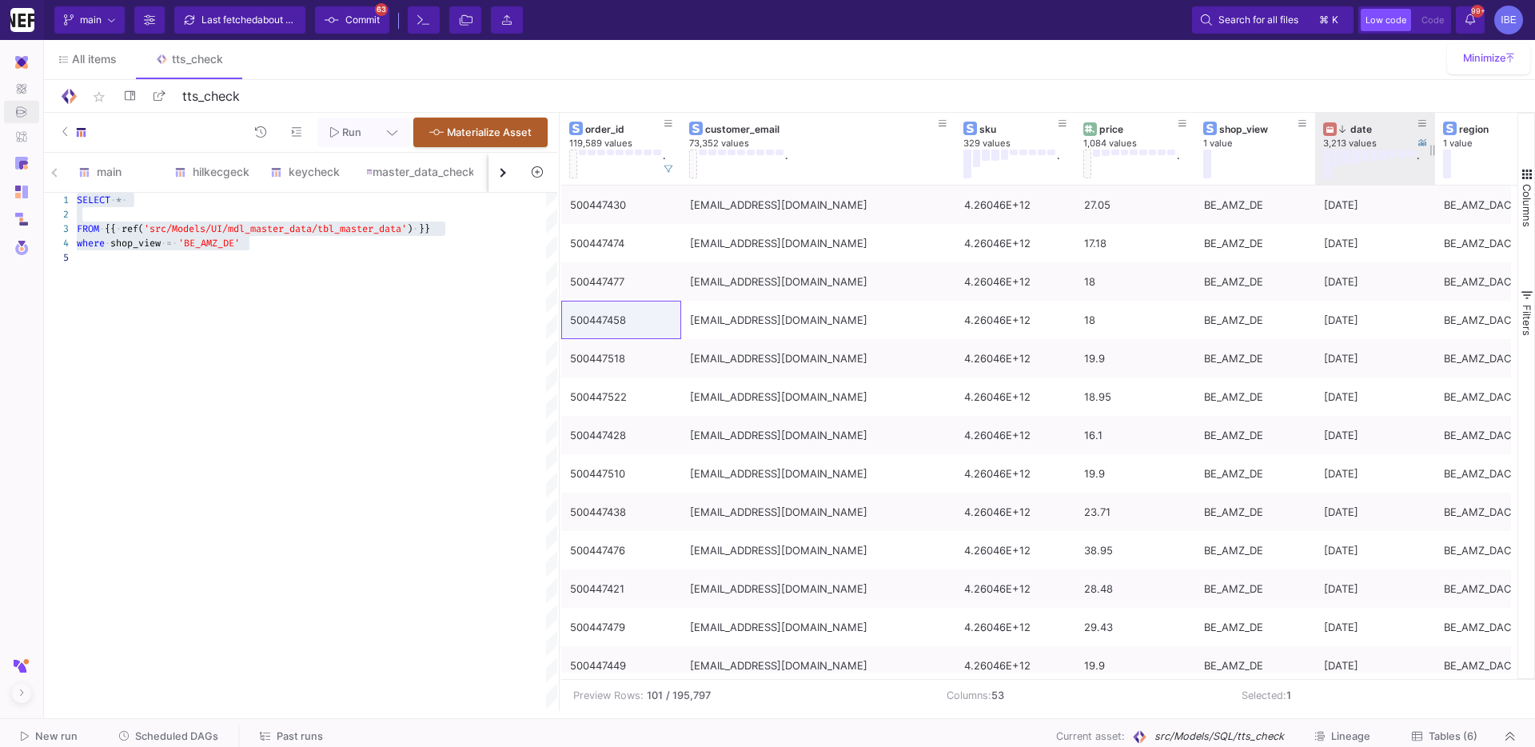
click at [1390, 123] on div "date" at bounding box center [1378, 129] width 79 height 12
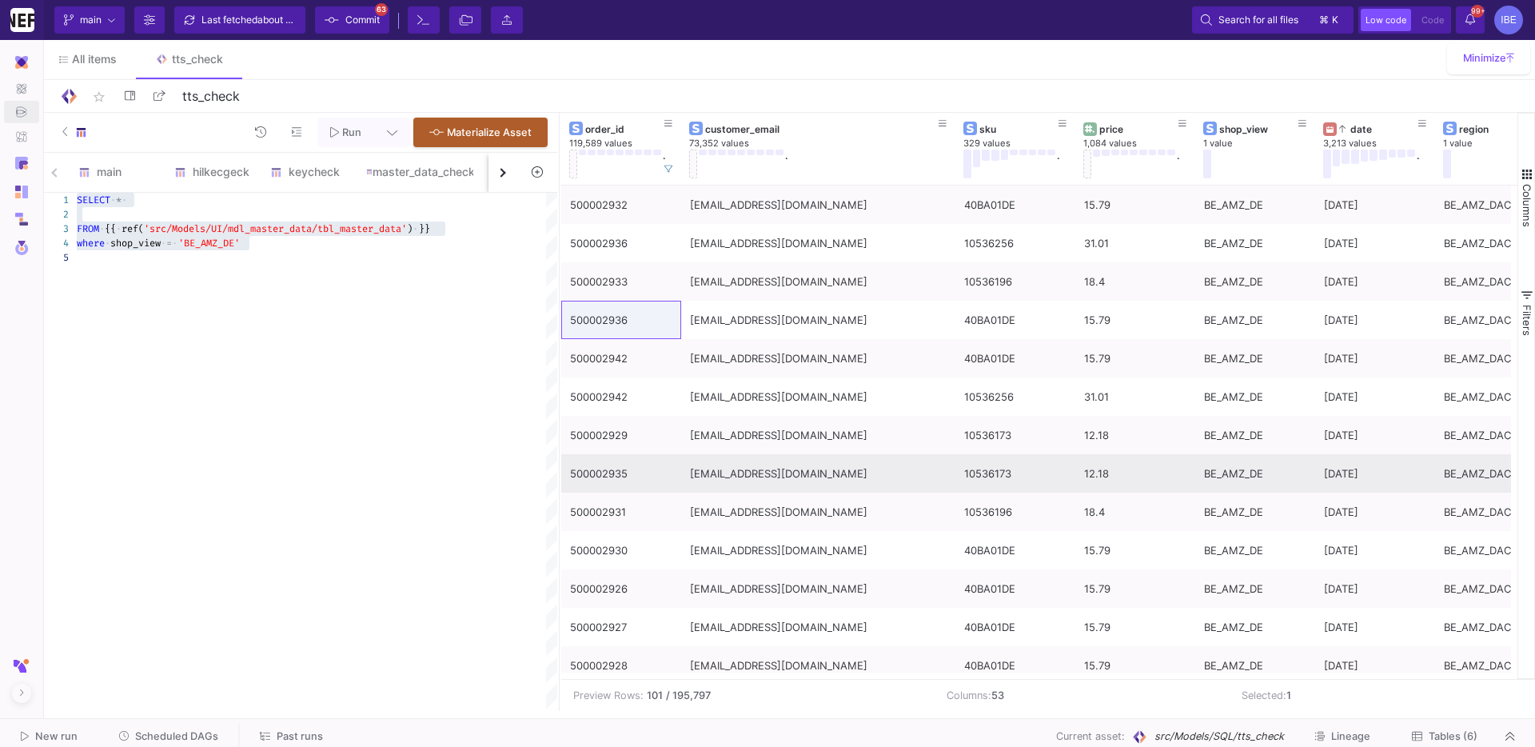
click at [842, 479] on div "6dpt11gs5fhryl5@marketplace.amazon.de" at bounding box center [818, 474] width 257 height 38
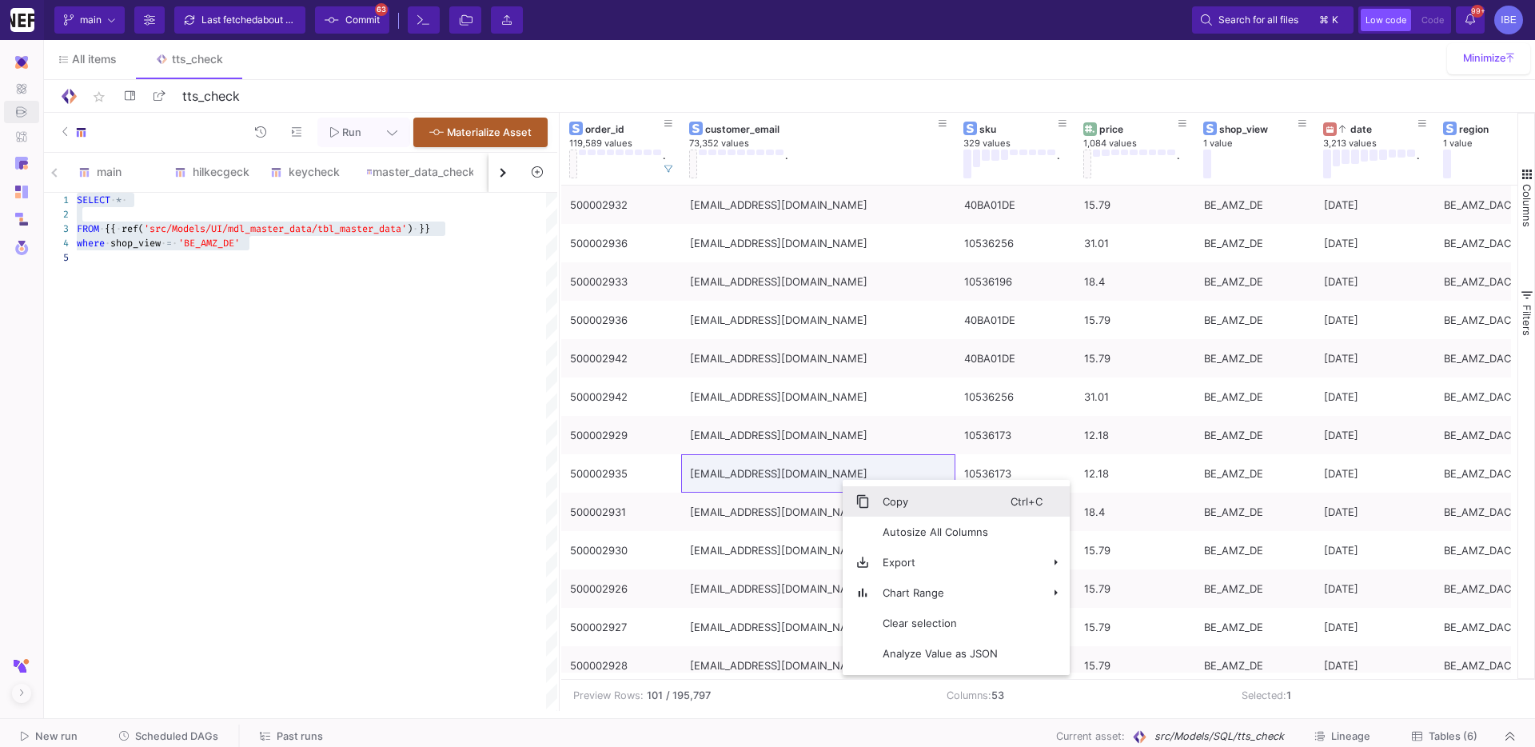
click at [875, 502] on span "Copy" at bounding box center [940, 501] width 141 height 30
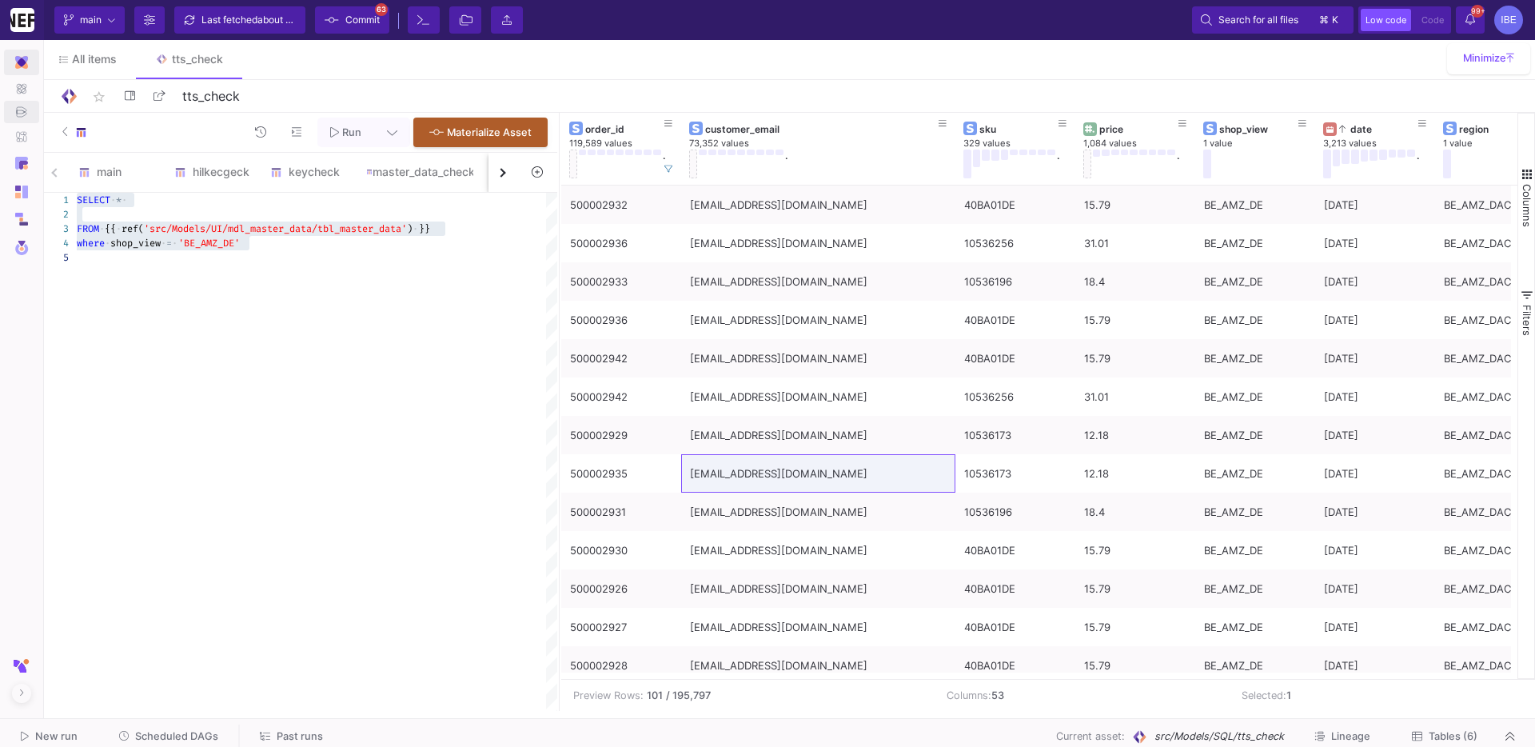
click at [27, 64] on img at bounding box center [21, 62] width 13 height 13
click at [30, 80] on div "Integrations" at bounding box center [21, 88] width 29 height 24
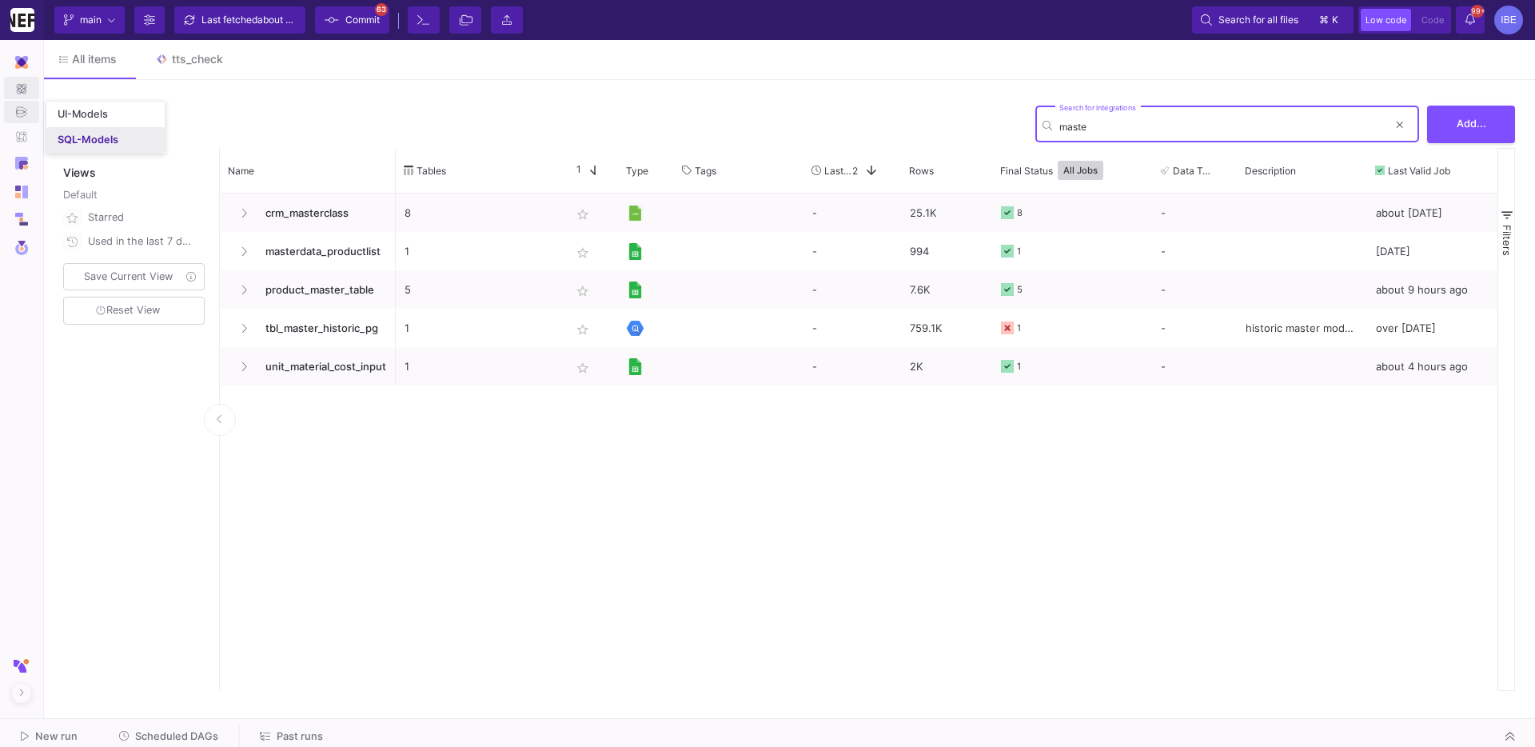
type input "maste"
click at [77, 114] on div "UI-Models" at bounding box center [83, 114] width 50 height 13
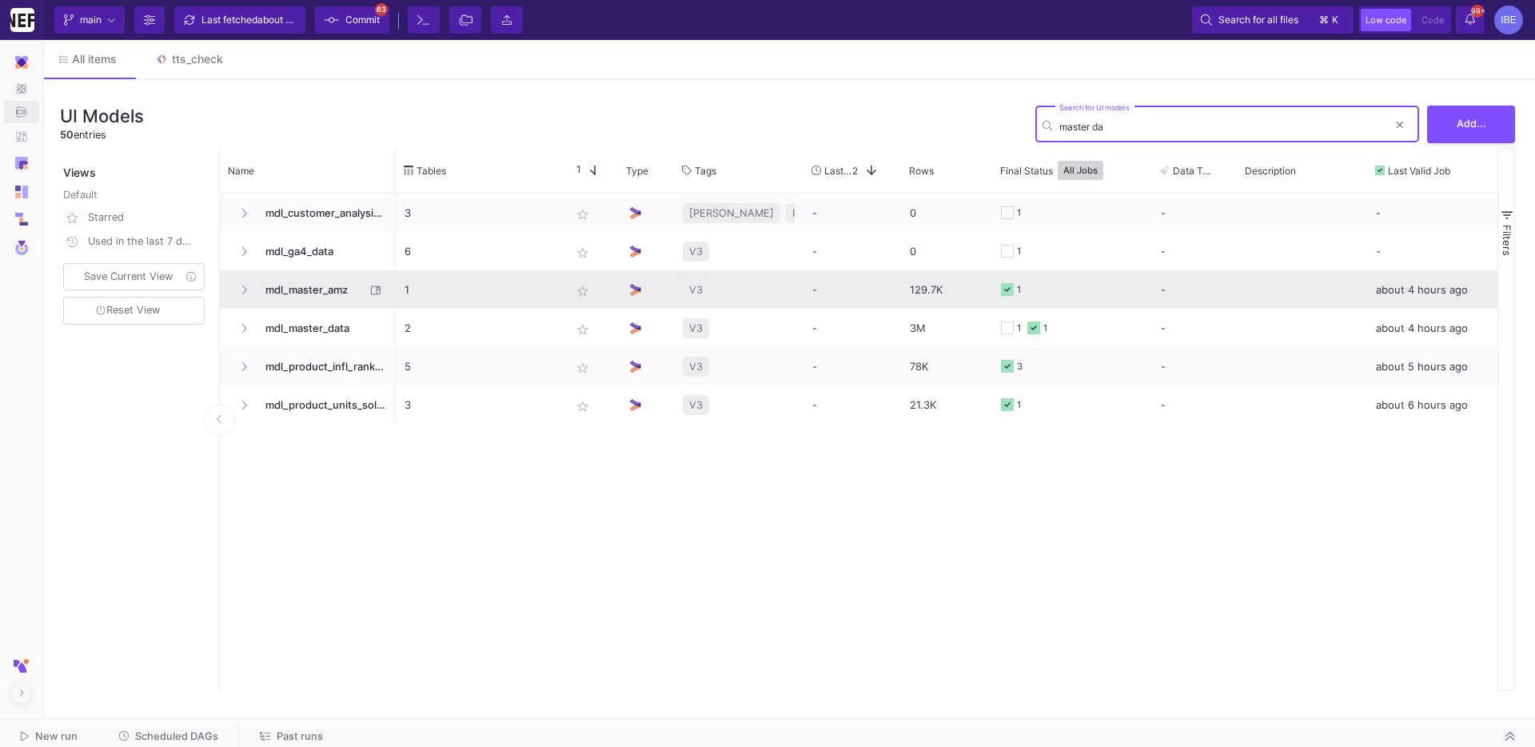
type input "master da"
click at [336, 294] on span "mdl_master_amz" at bounding box center [311, 290] width 110 height 38
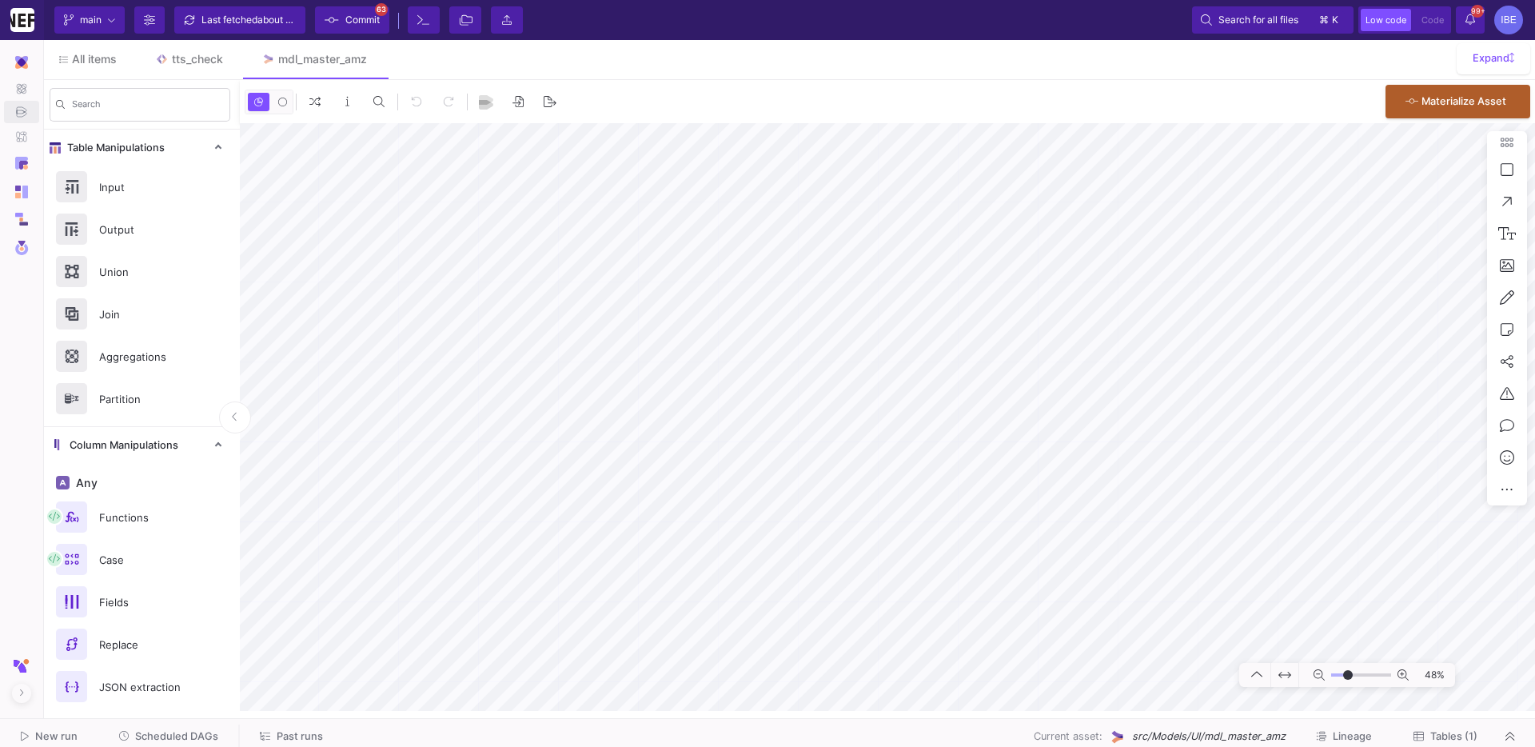
type input "-8"
click at [81, 122] on link "UI-Models" at bounding box center [105, 115] width 118 height 26
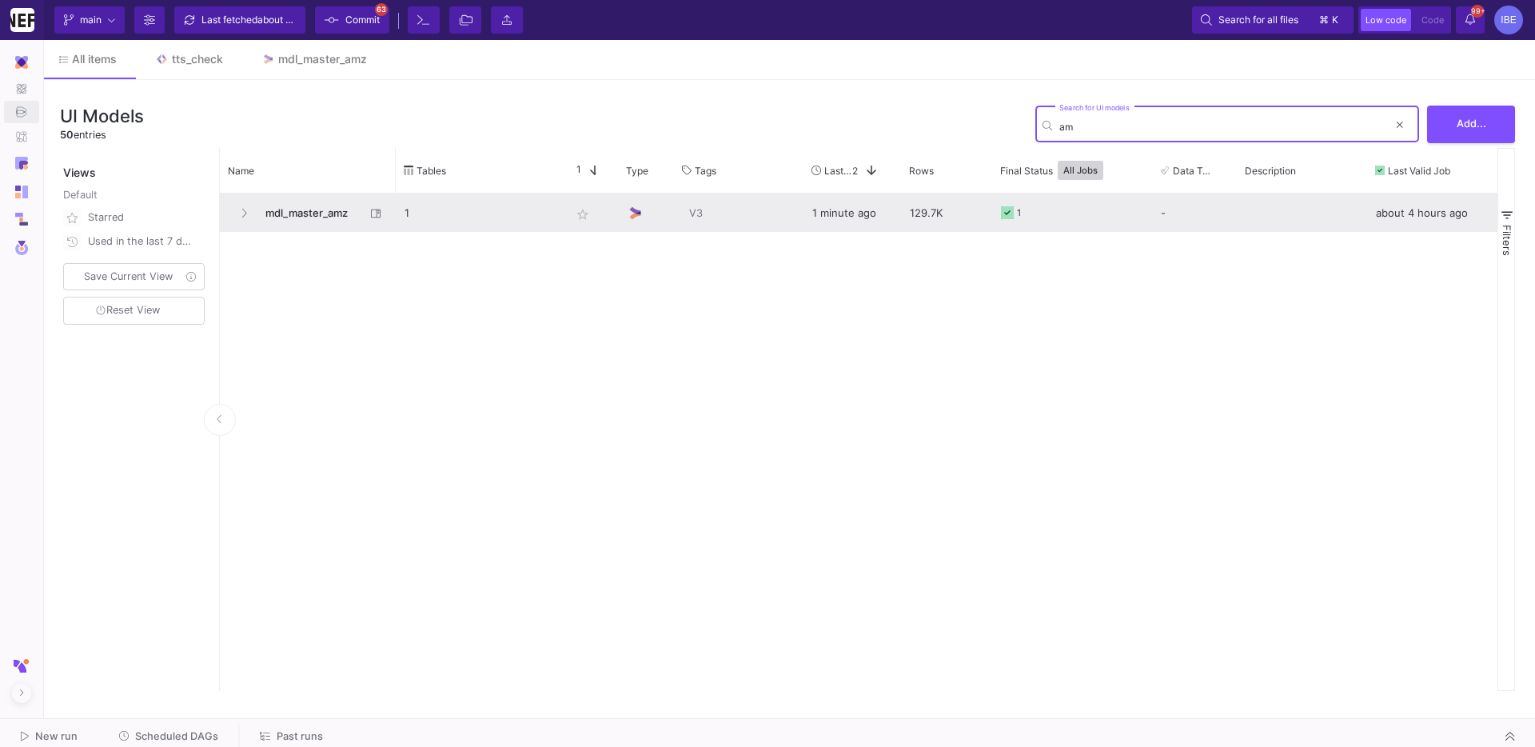
type input "a"
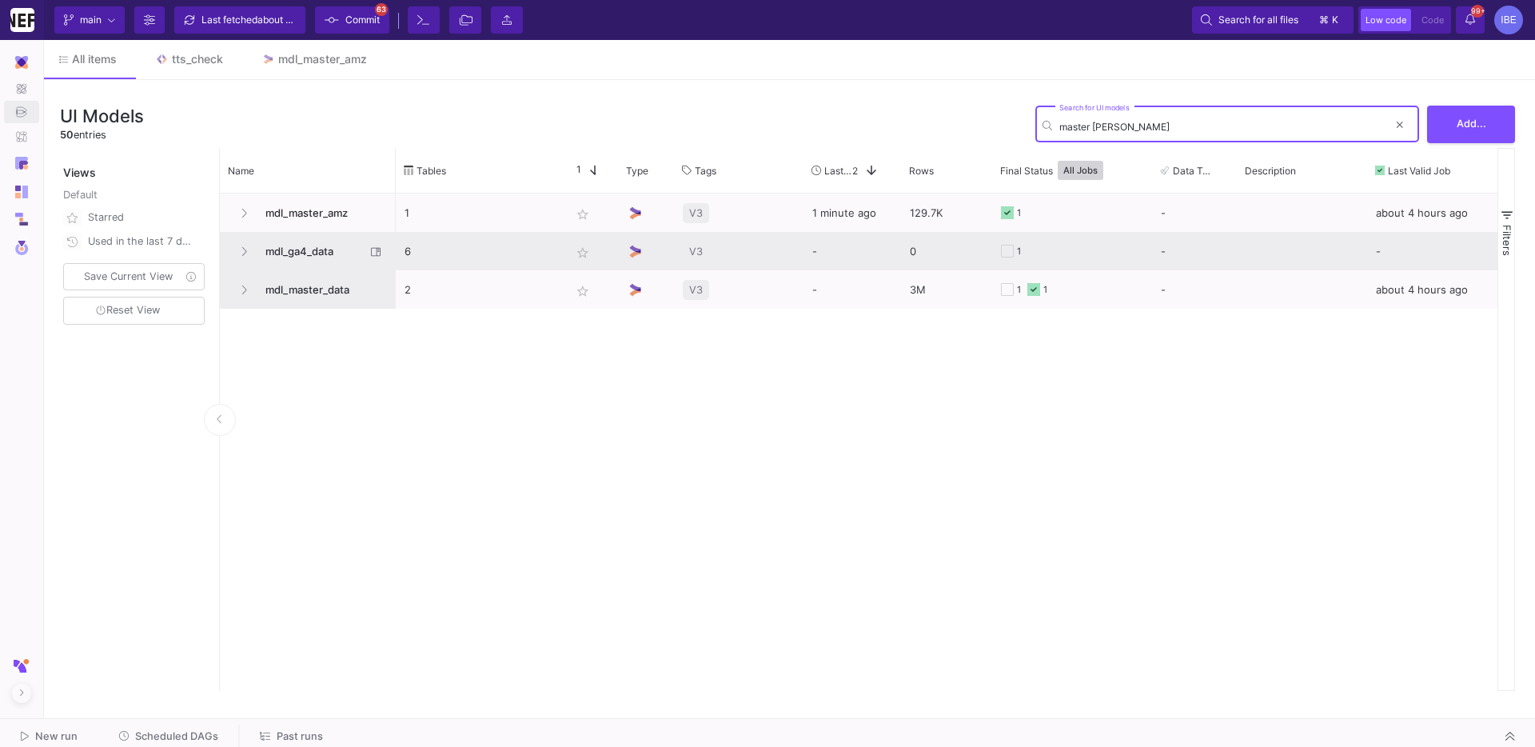
type input "master dat"
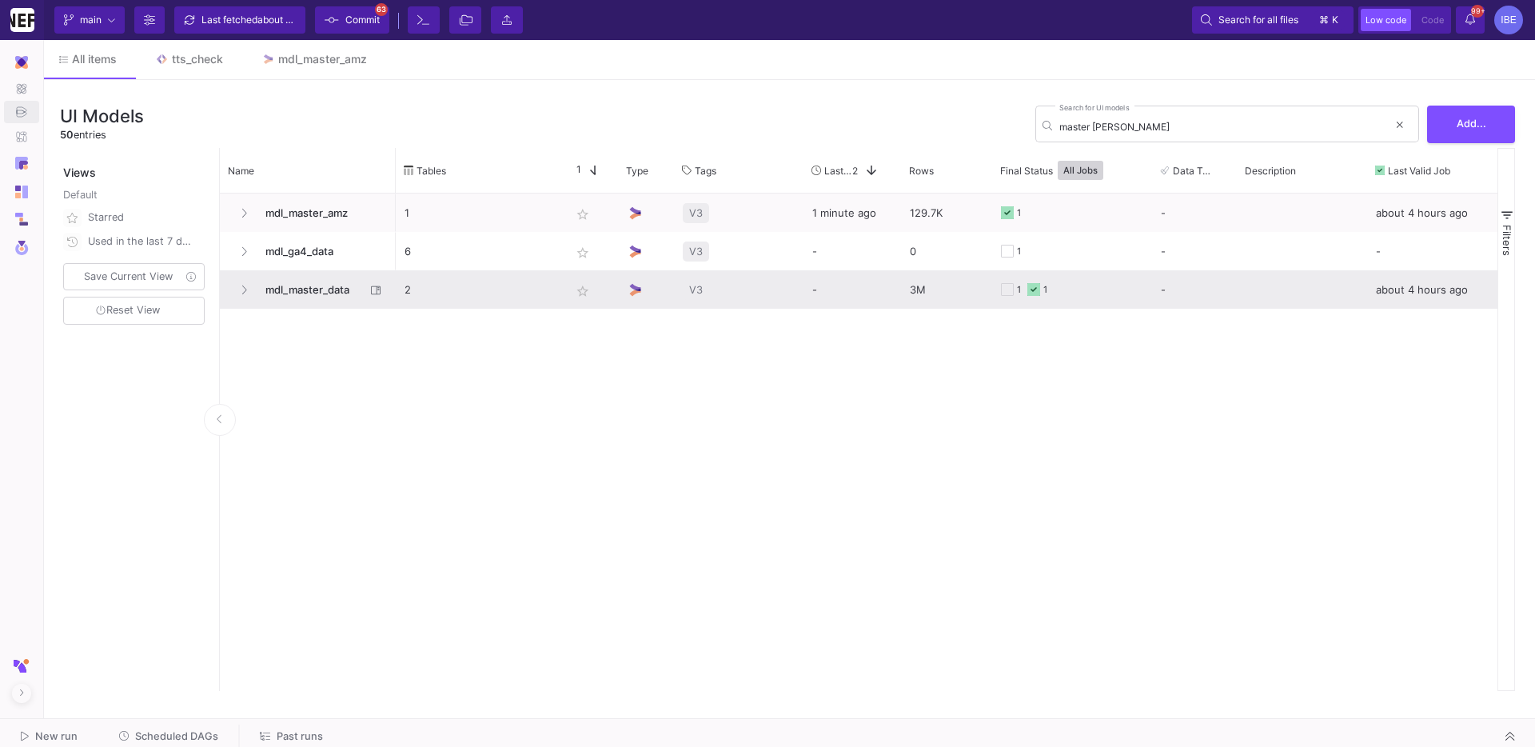
click at [336, 285] on span "mdl_master_data" at bounding box center [311, 290] width 110 height 38
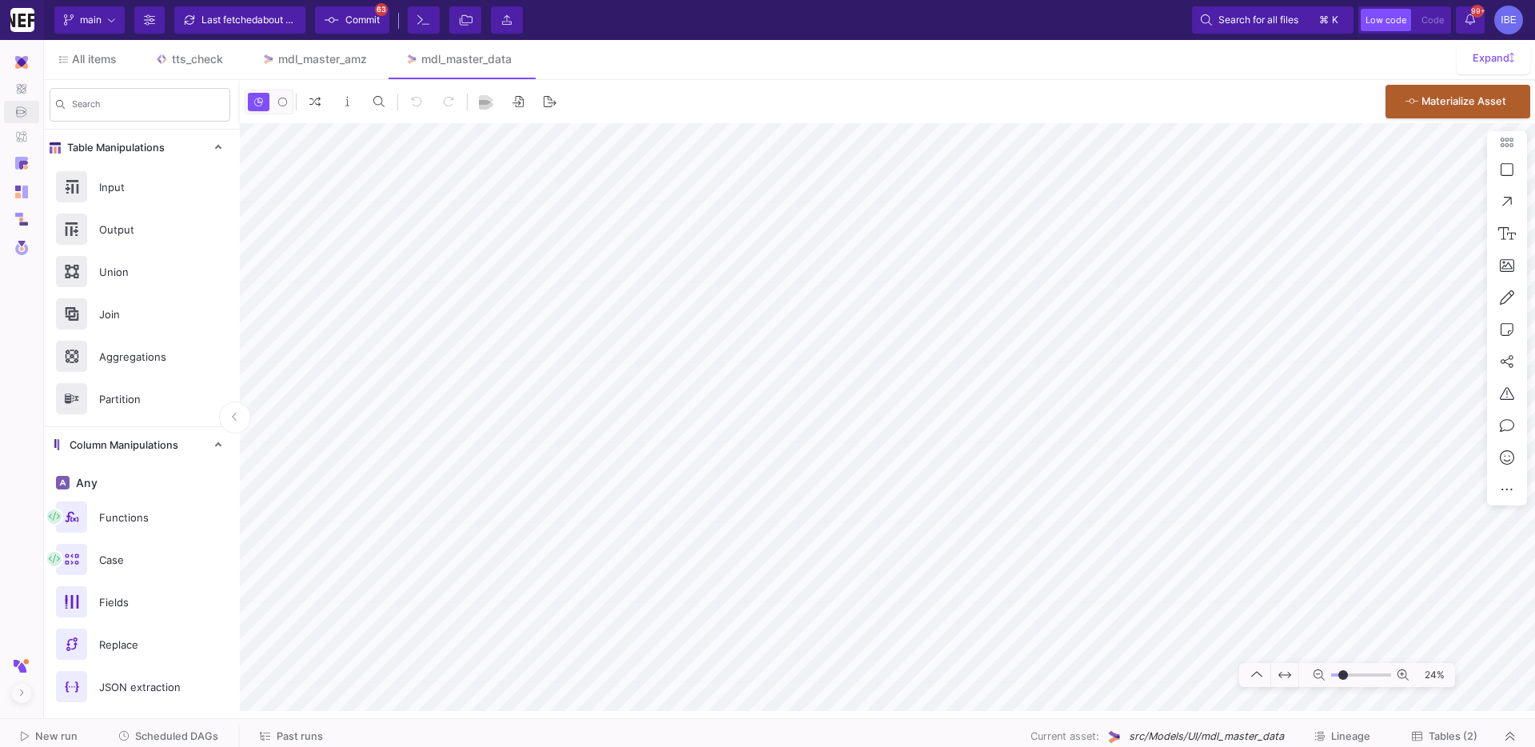
type input "-9"
click at [373, 18] on span "Commit" at bounding box center [362, 20] width 34 height 24
click at [265, 26] on div "Last fetched about 2 hours ago" at bounding box center [249, 20] width 96 height 24
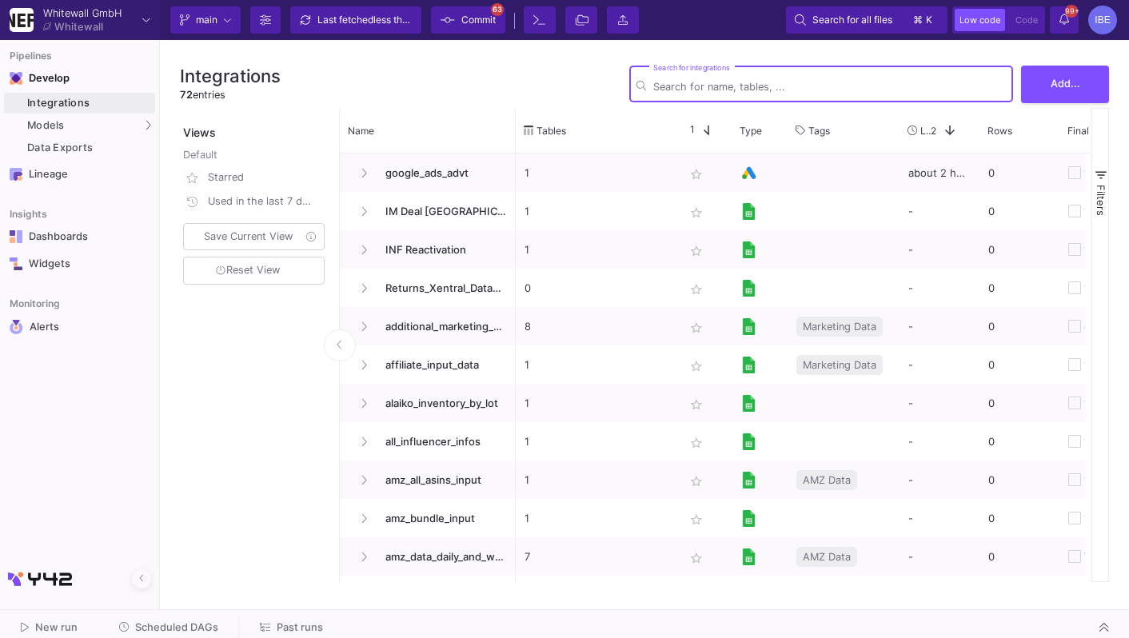
click at [109, 97] on div "Integrations" at bounding box center [89, 103] width 124 height 13
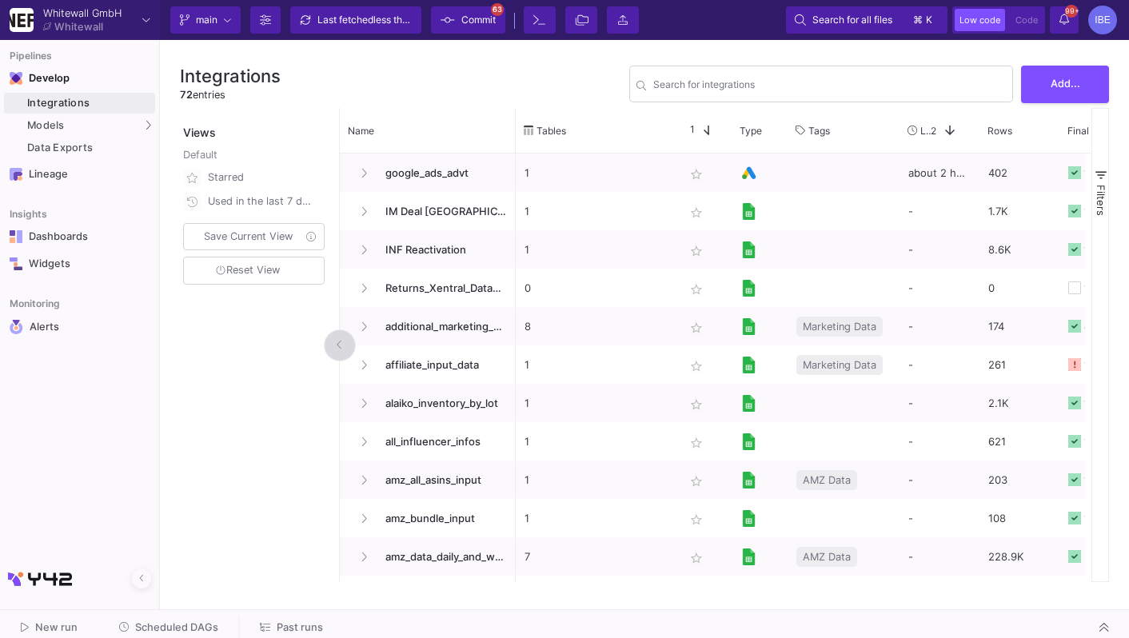
click at [337, 345] on icon at bounding box center [340, 345] width 6 height 10
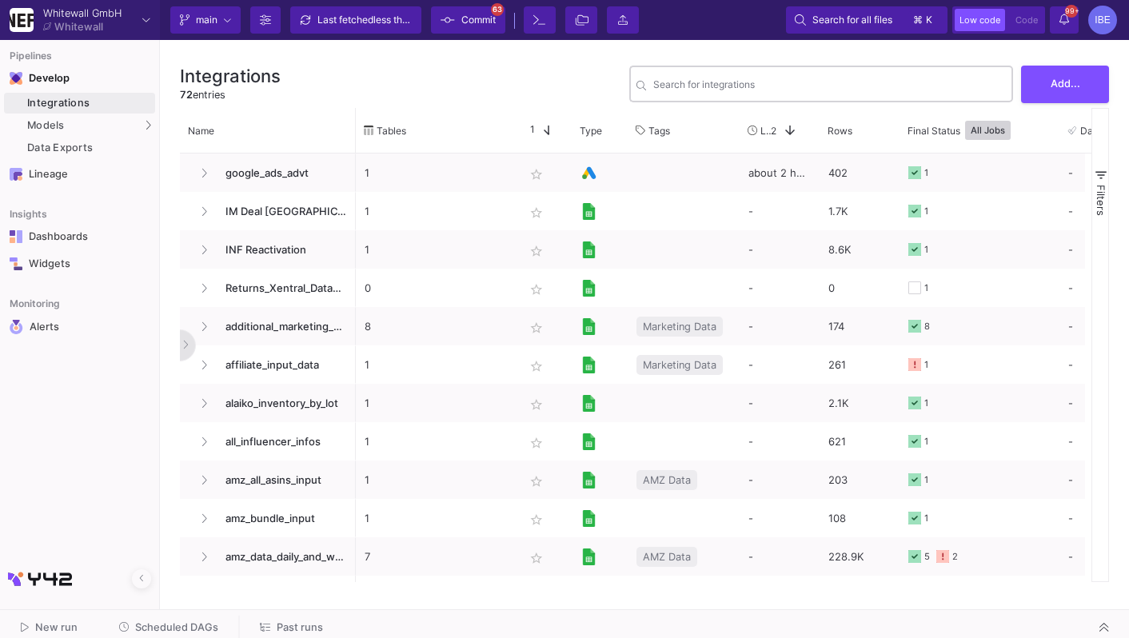
click at [684, 78] on div "Search for integrations" at bounding box center [829, 82] width 353 height 39
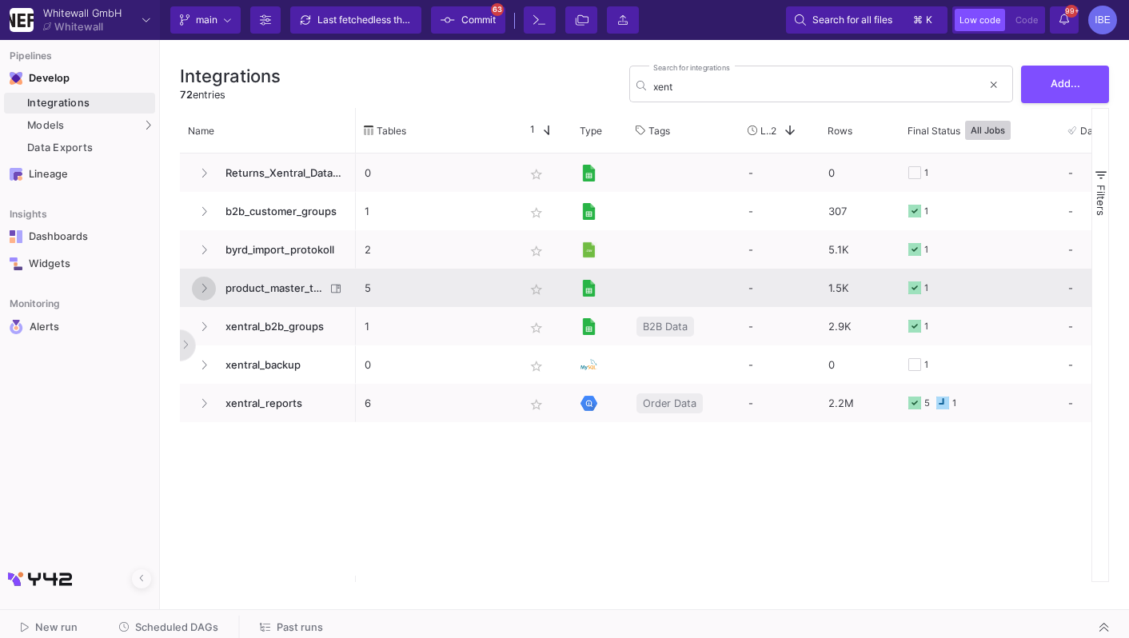
click at [203, 293] on fa-icon at bounding box center [204, 288] width 6 height 12
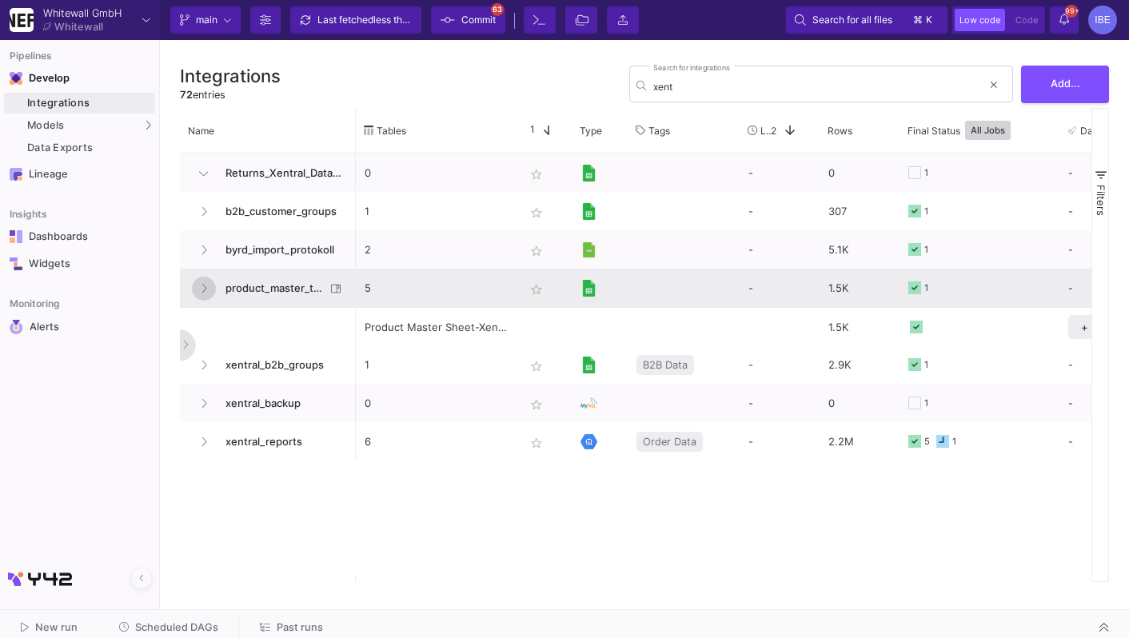
click at [203, 290] on icon at bounding box center [204, 288] width 6 height 10
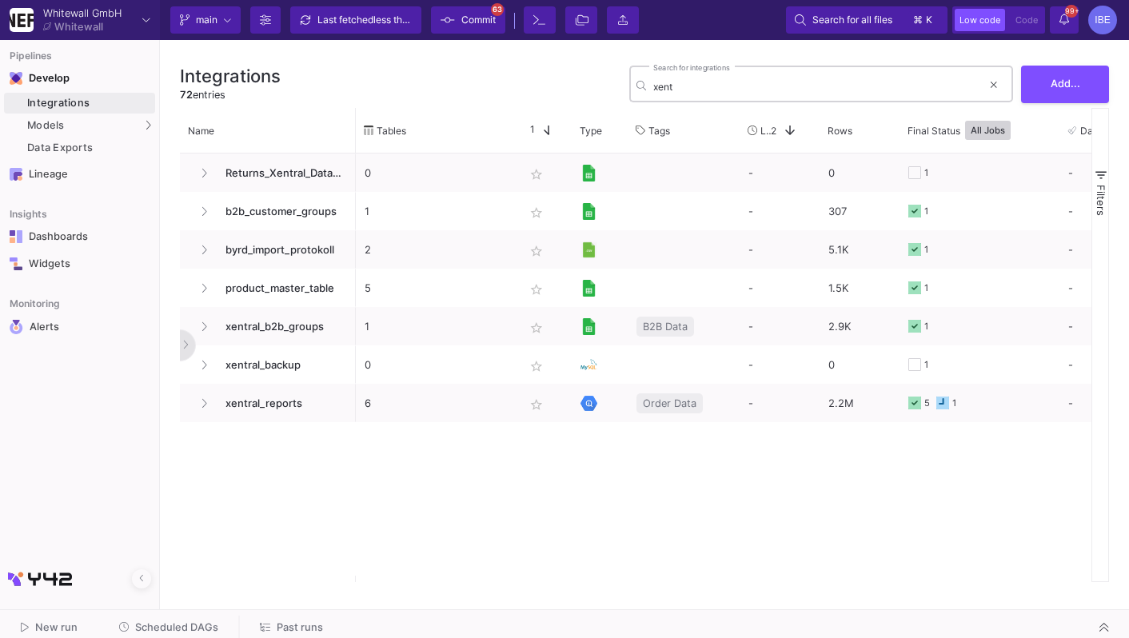
click at [704, 80] on div "xent Search for integrations" at bounding box center [817, 82] width 329 height 39
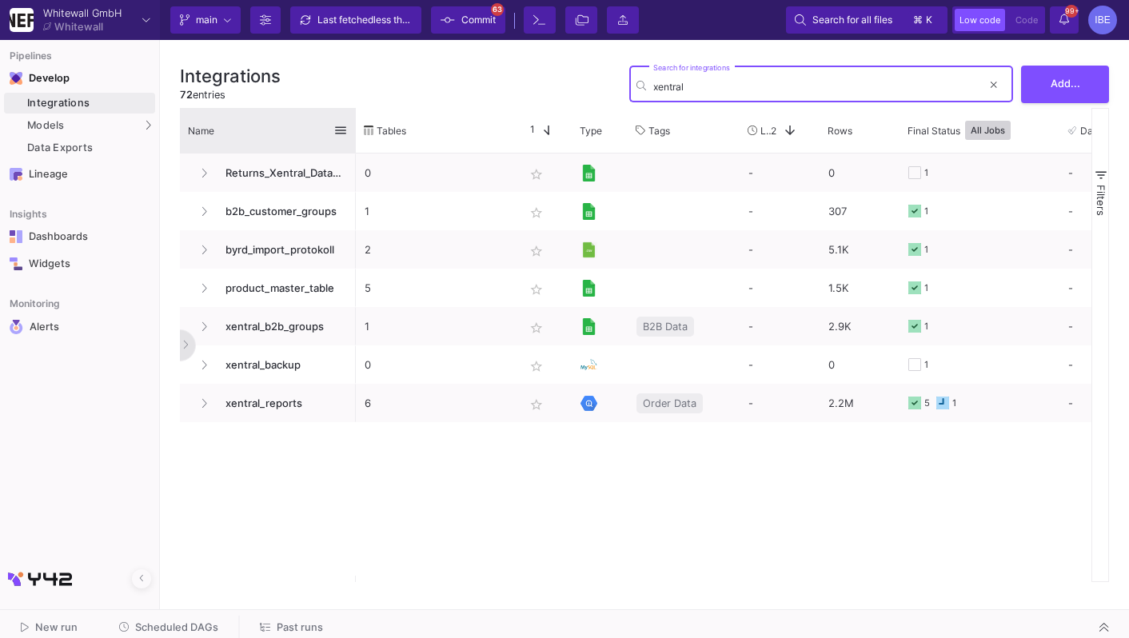
type input "xentral"
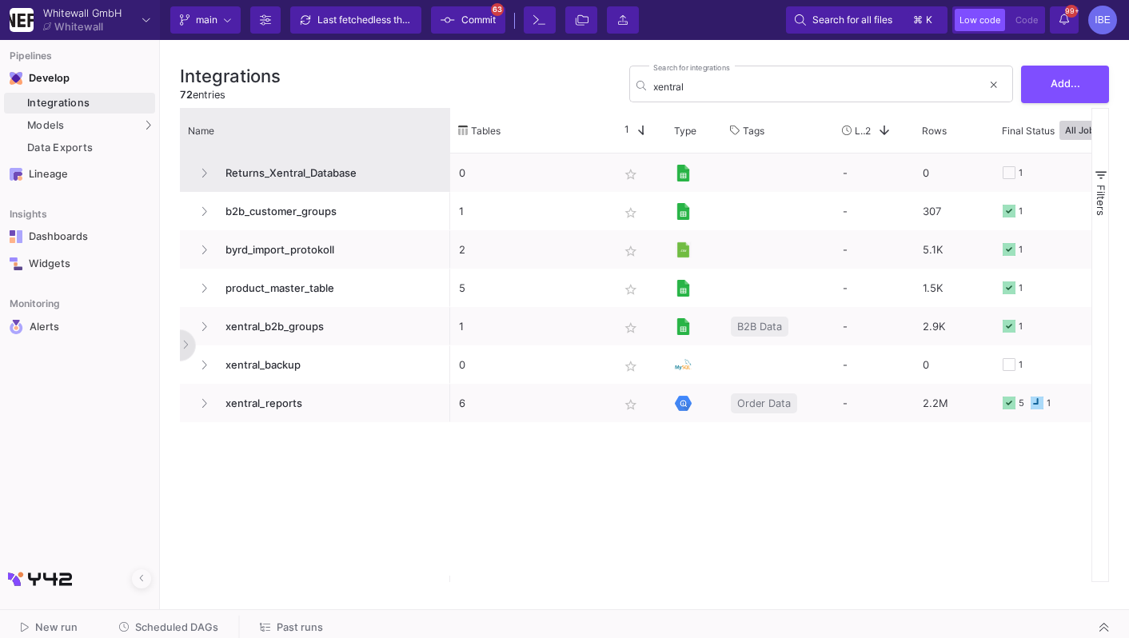
drag, startPoint x: 354, startPoint y: 135, endPoint x: 437, endPoint y: 184, distance: 96.4
click at [437, 184] on div "Name Tables Star 1 Type" at bounding box center [635, 345] width 911 height 474
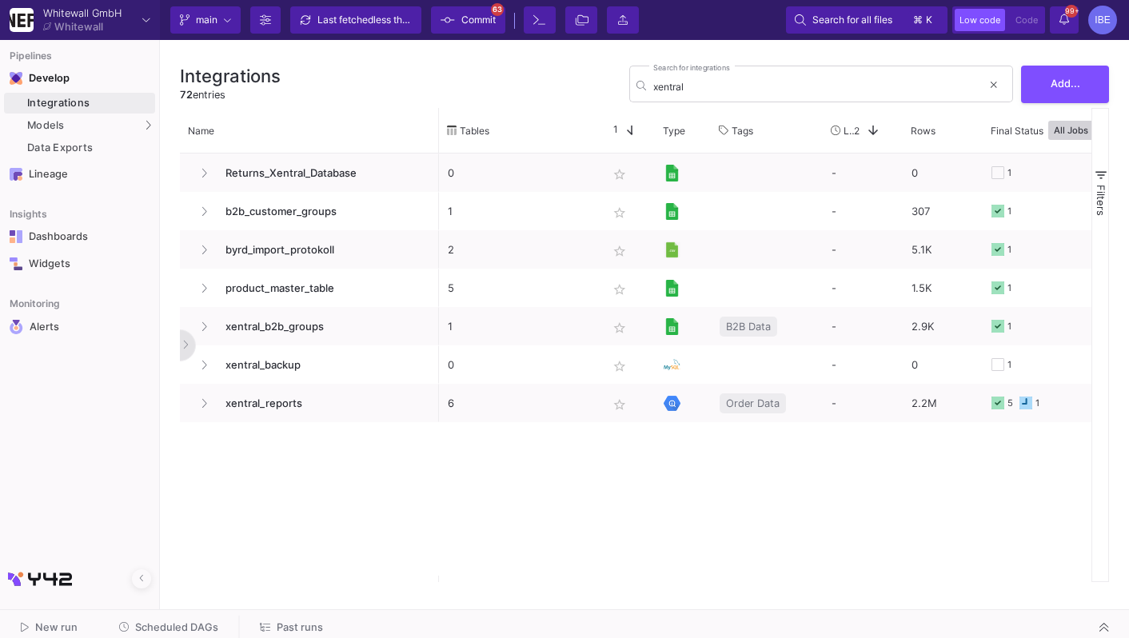
click at [171, 402] on div "Integrations 72 entries xentral Search for integrations Add... Views Default St…" at bounding box center [644, 321] width 969 height 562
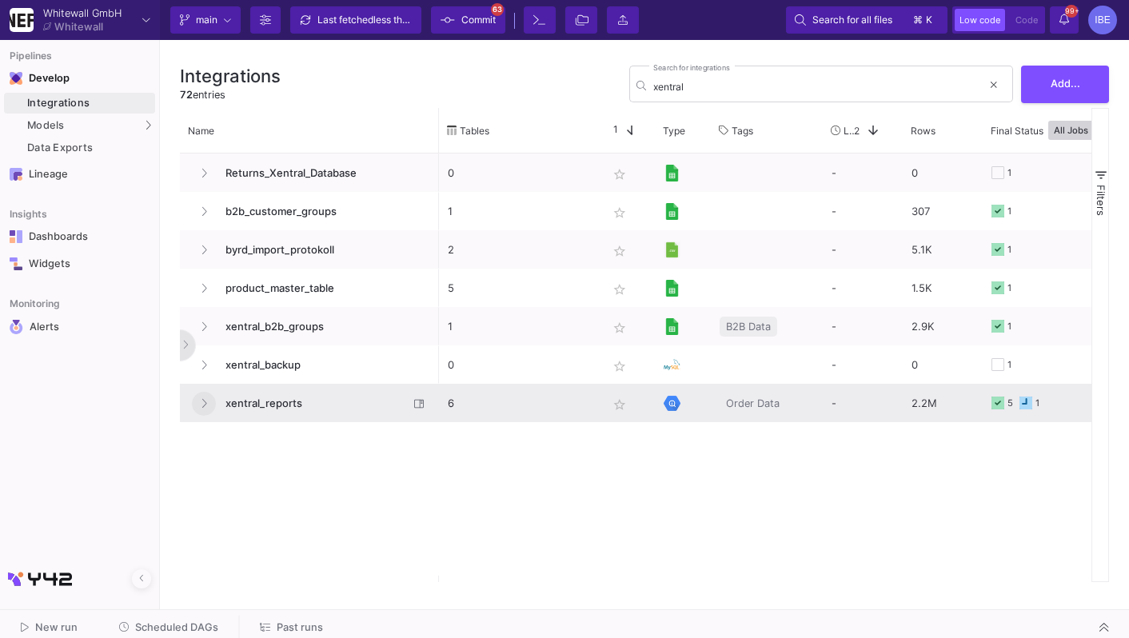
click at [212, 398] on button at bounding box center [204, 404] width 24 height 24
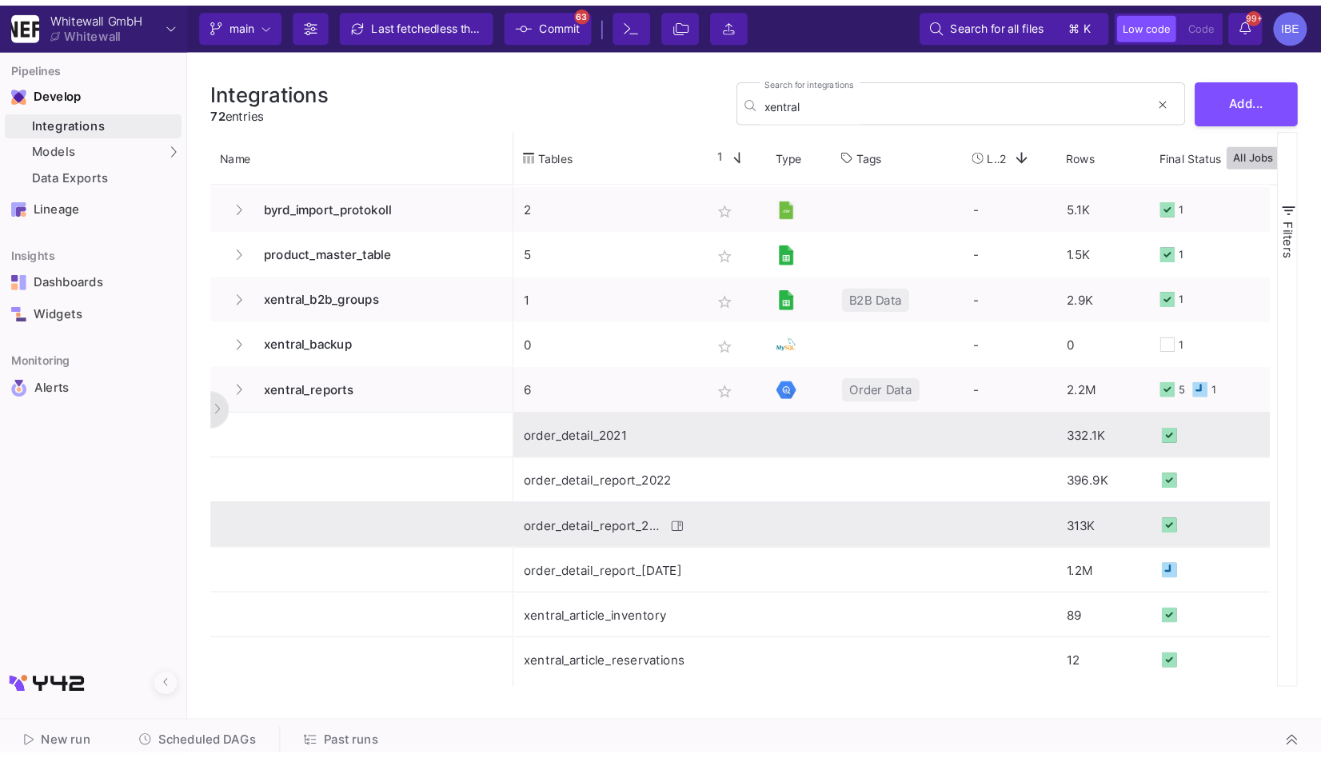
scroll to position [77, 0]
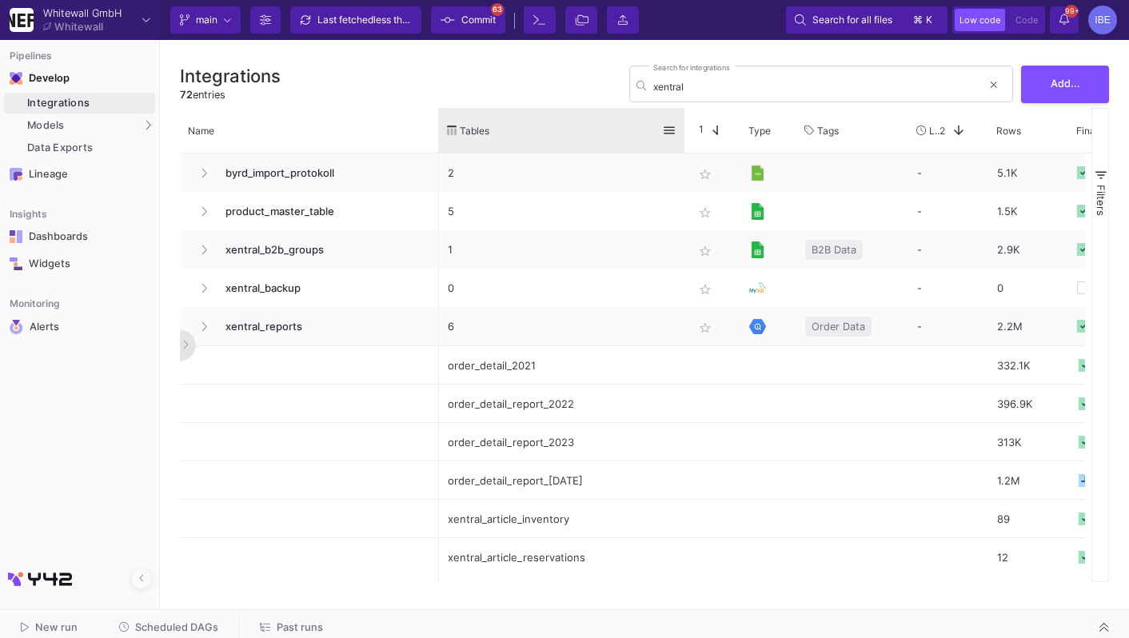
drag, startPoint x: 596, startPoint y: 126, endPoint x: 707, endPoint y: 145, distance: 112.0
click at [688, 145] on div at bounding box center [684, 130] width 6 height 45
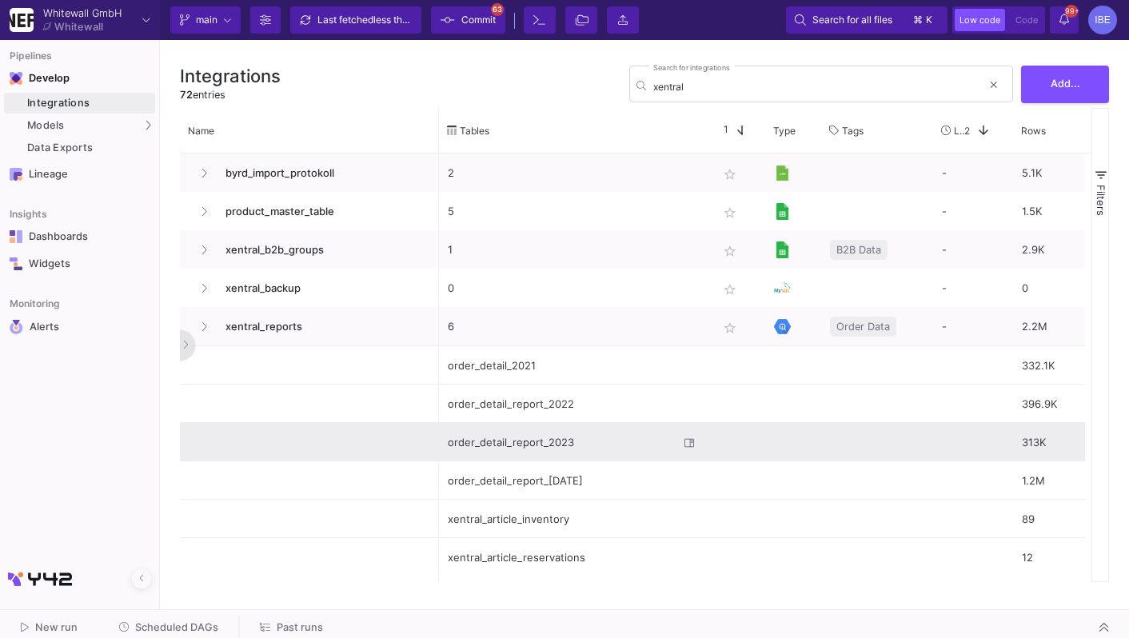
click at [593, 439] on div "order_detail_report_2023" at bounding box center [563, 443] width 231 height 38
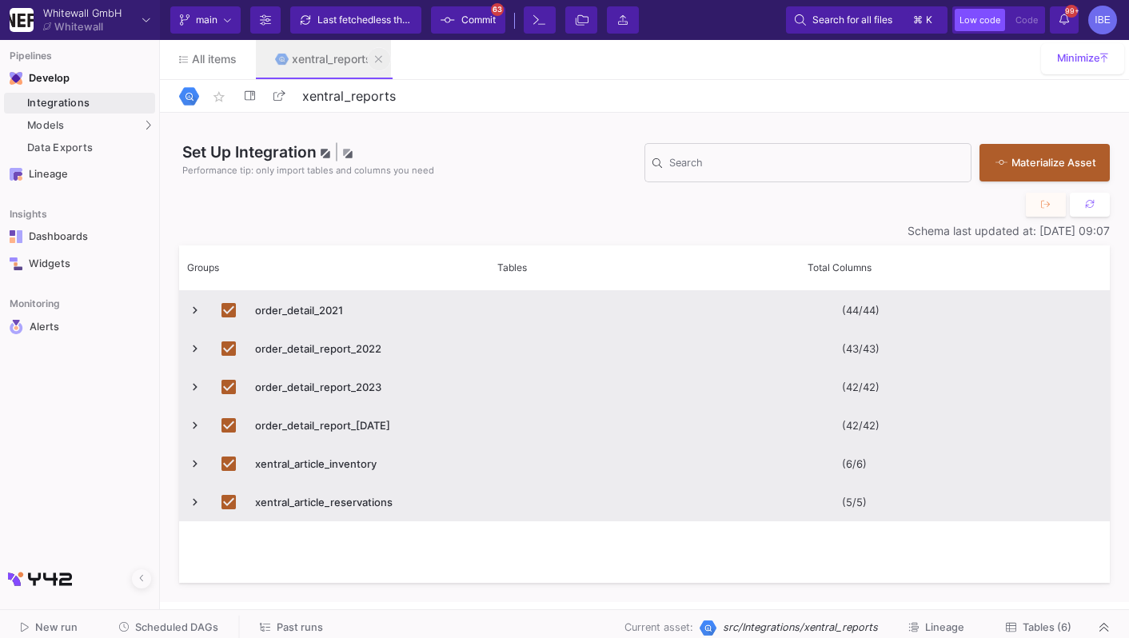
click at [382, 62] on icon at bounding box center [378, 59] width 7 height 11
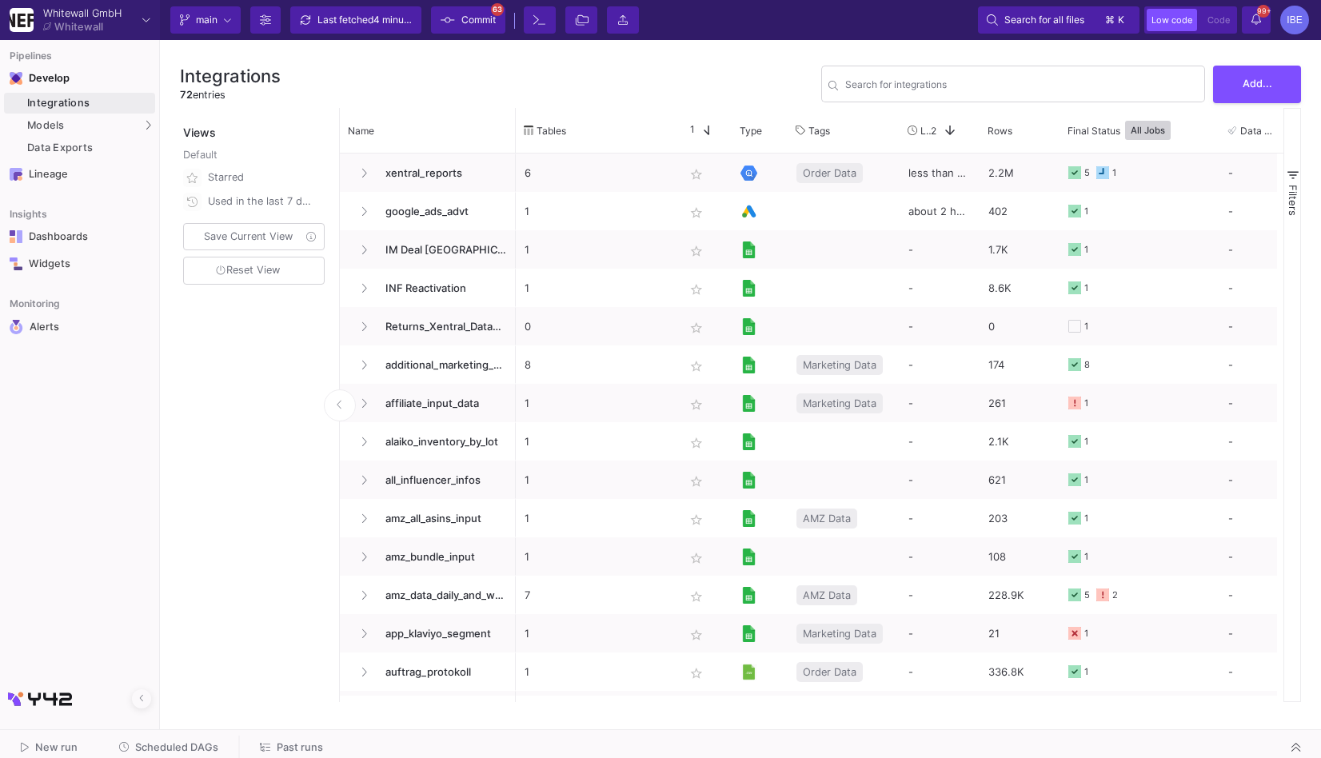
click at [502, 90] on div "Integrations 72 entries Search for integrations Add..." at bounding box center [740, 84] width 1121 height 48
click at [98, 112] on link "Integrations" at bounding box center [79, 103] width 151 height 21
click at [873, 81] on input "Search for integrations" at bounding box center [1021, 87] width 353 height 12
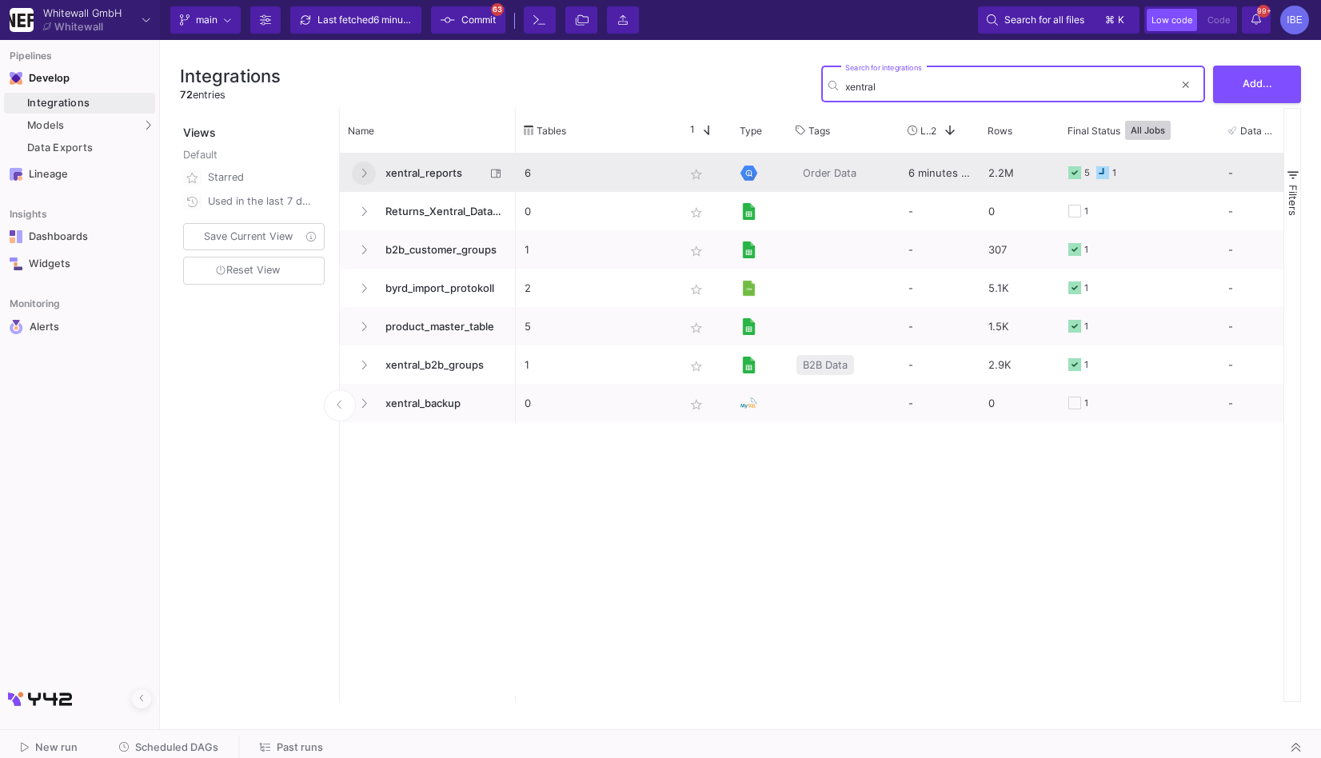
type input "xentral"
click at [356, 173] on button at bounding box center [364, 173] width 24 height 24
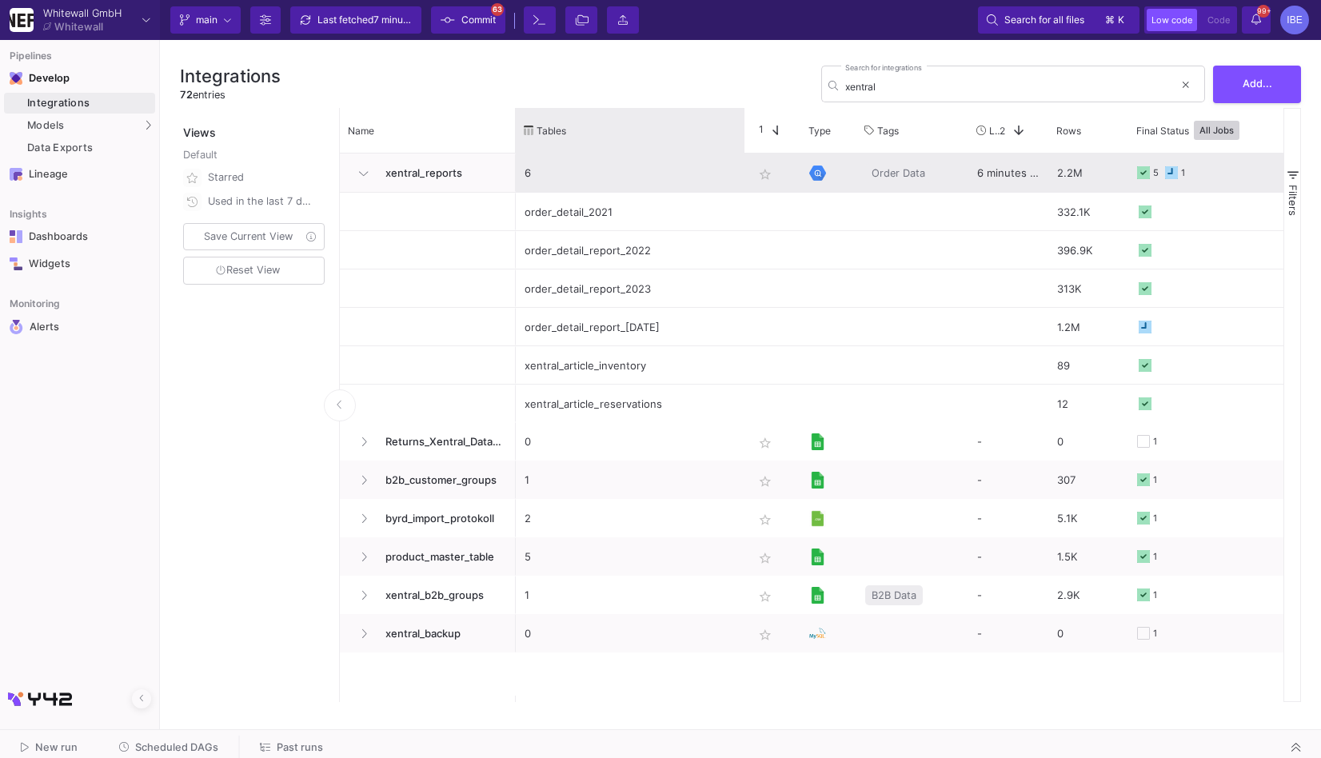
drag, startPoint x: 674, startPoint y: 133, endPoint x: 739, endPoint y: 163, distance: 72.3
click at [739, 163] on div "Name Tables Star 1 Type" at bounding box center [811, 405] width 943 height 594
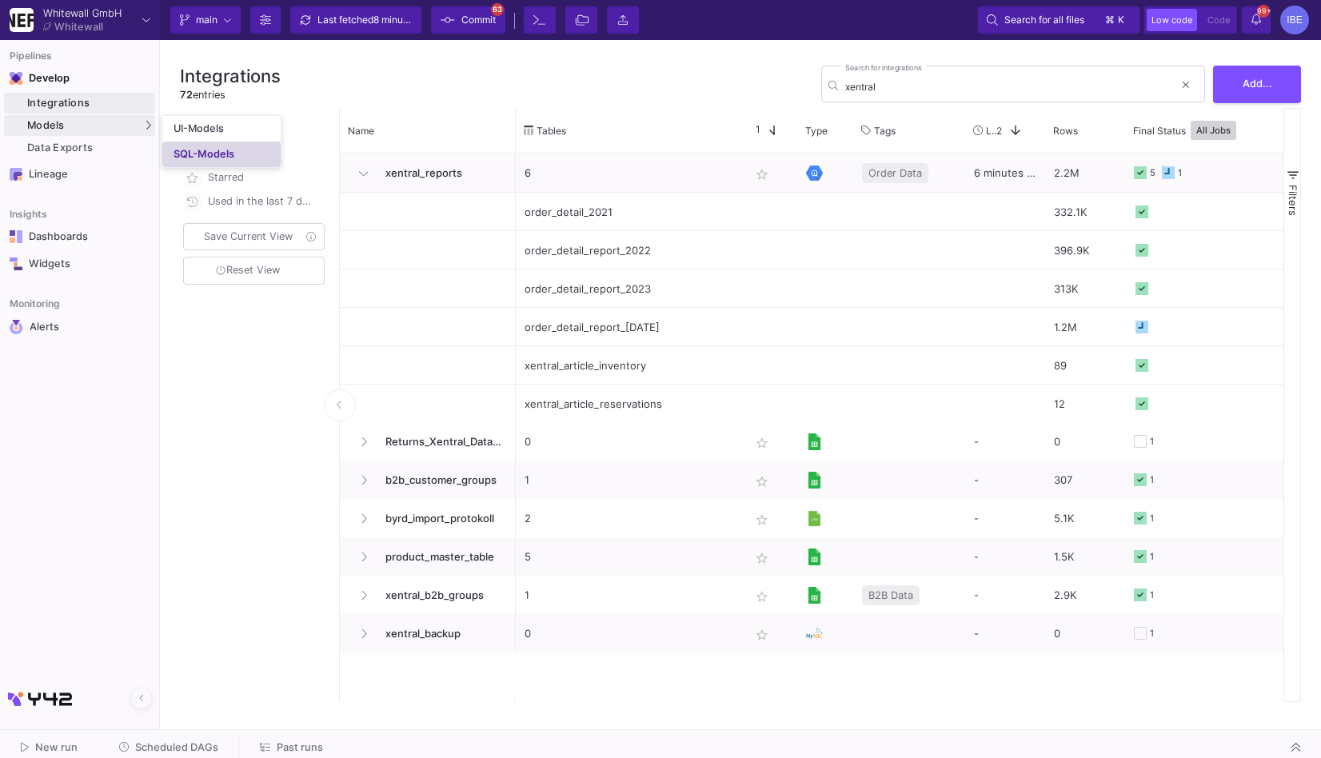
click at [195, 145] on link "SQL-Models" at bounding box center [221, 155] width 118 height 26
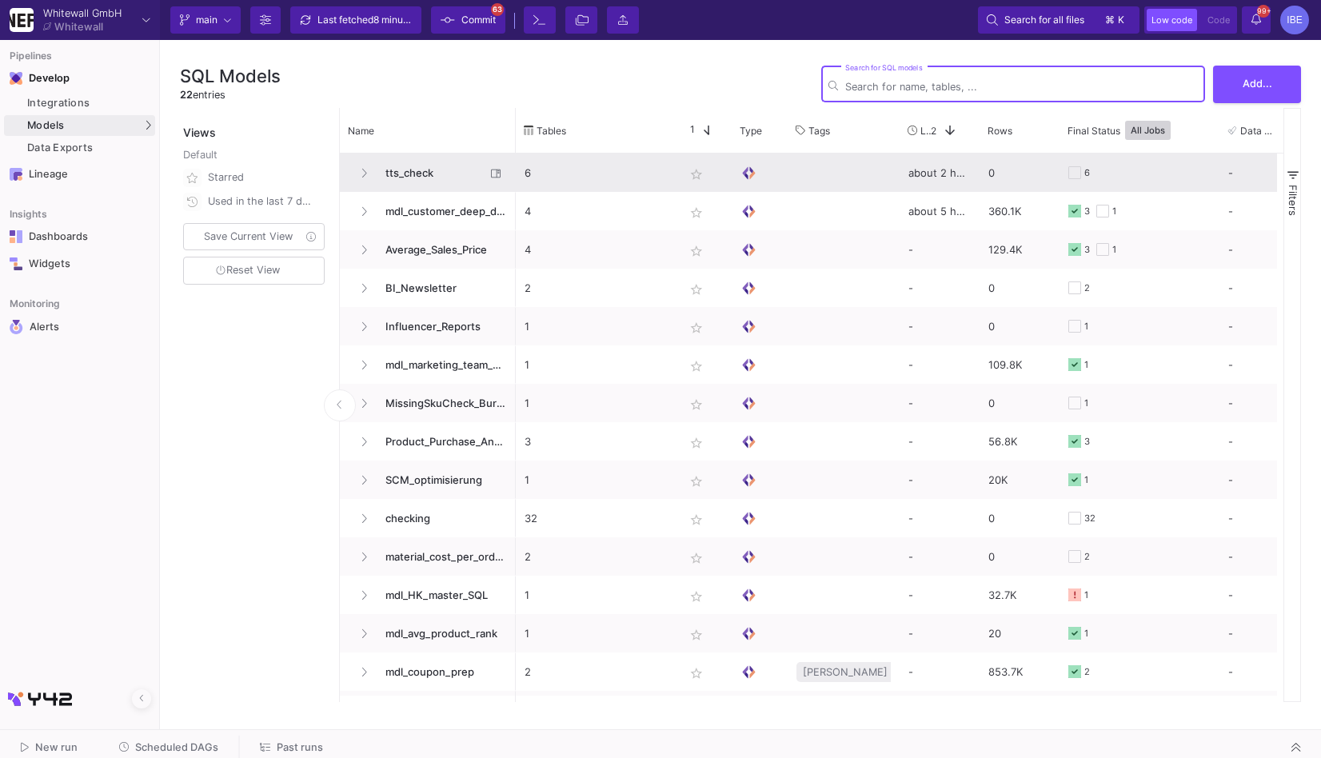
click at [434, 157] on span "tts_check" at bounding box center [431, 173] width 110 height 38
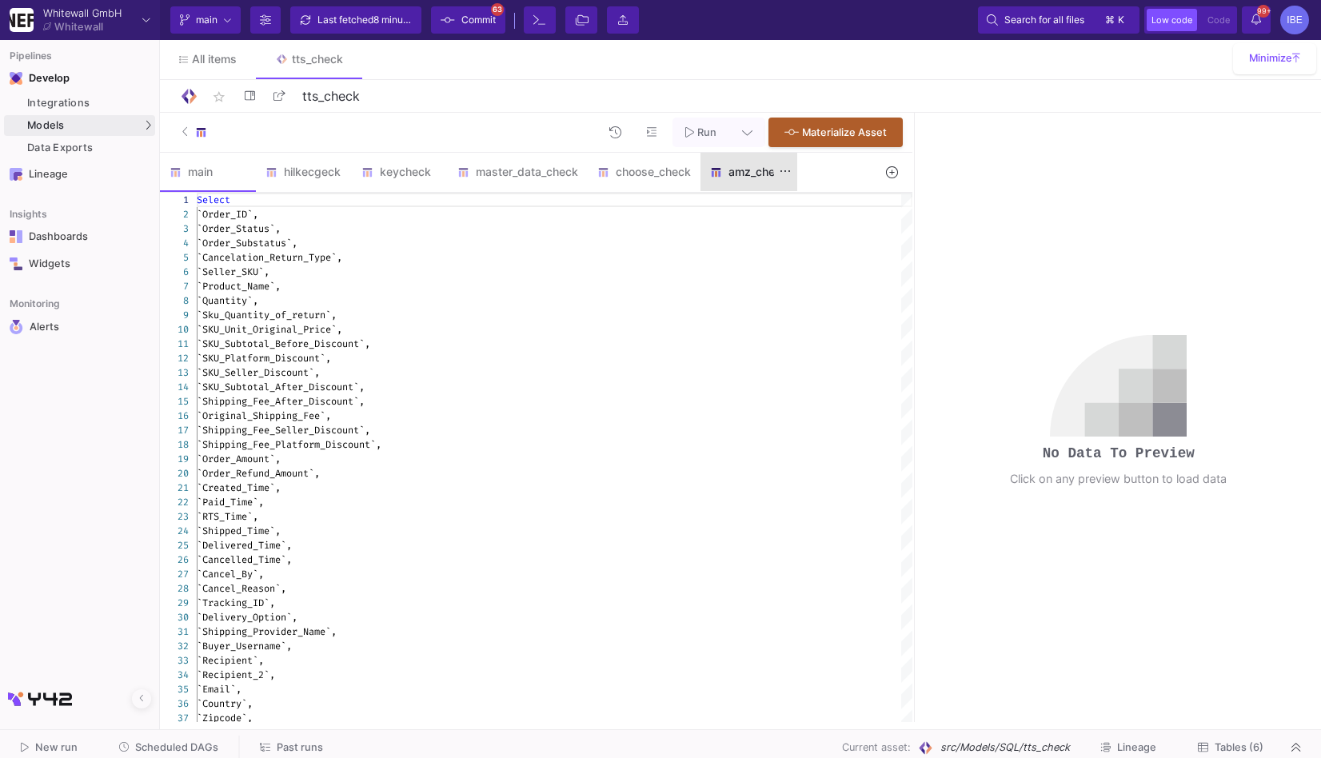
click at [755, 169] on div "amz_check" at bounding box center [749, 171] width 78 height 13
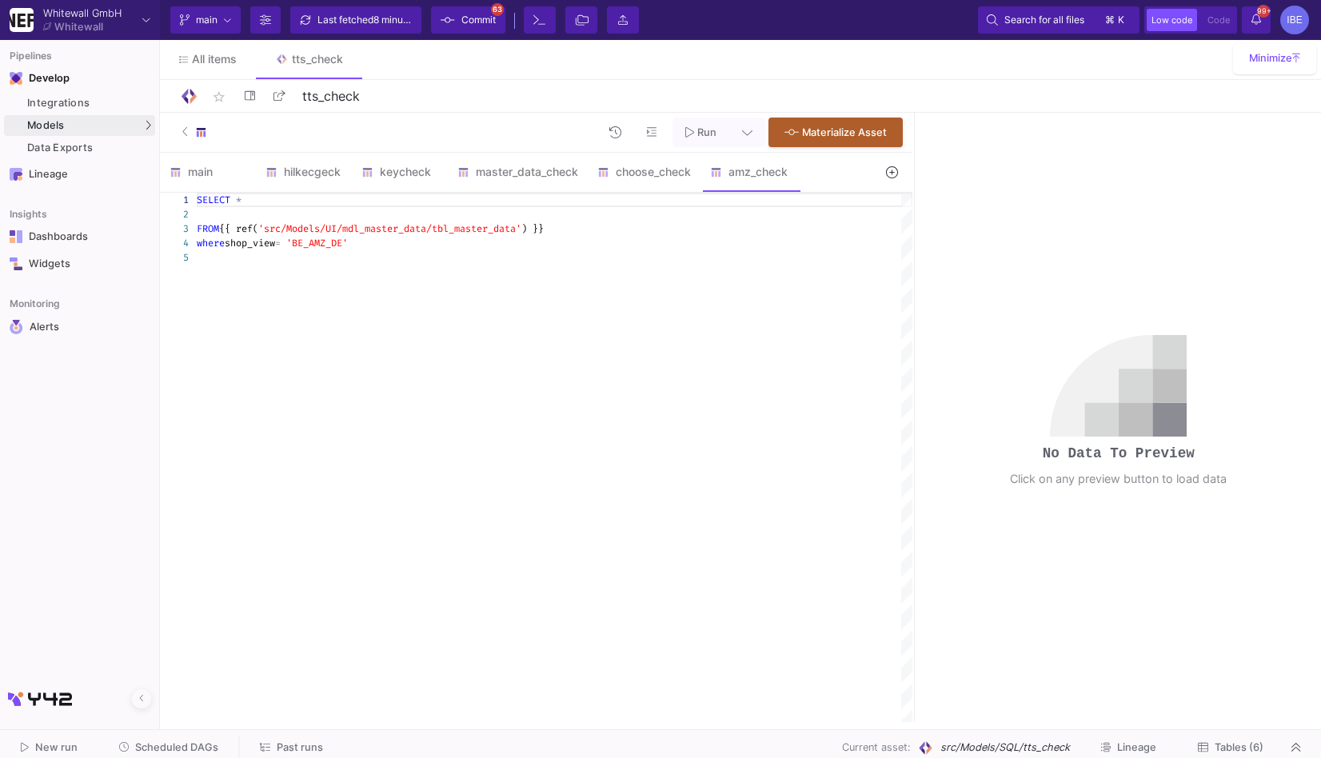
click at [608, 243] on div "where shop_view = 'BE_AMZ_DE'" at bounding box center [555, 243] width 716 height 14
type textarea "SELECT * FROM {{ ref('src/Models/UI/mdl_master_data/tbl_master_data') }} where …"
click at [182, 139] on fa-icon at bounding box center [185, 132] width 6 height 24
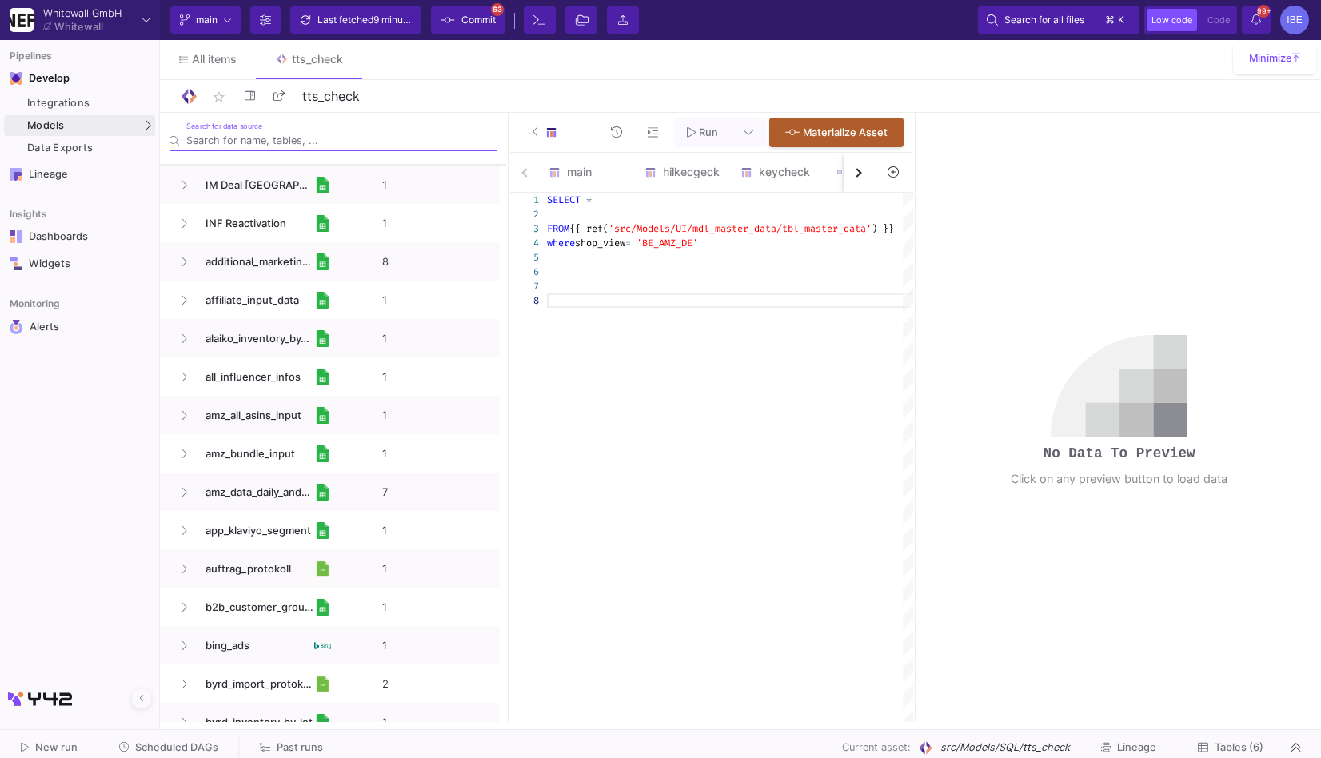
click at [246, 138] on input "Search for data source" at bounding box center [341, 140] width 310 height 12
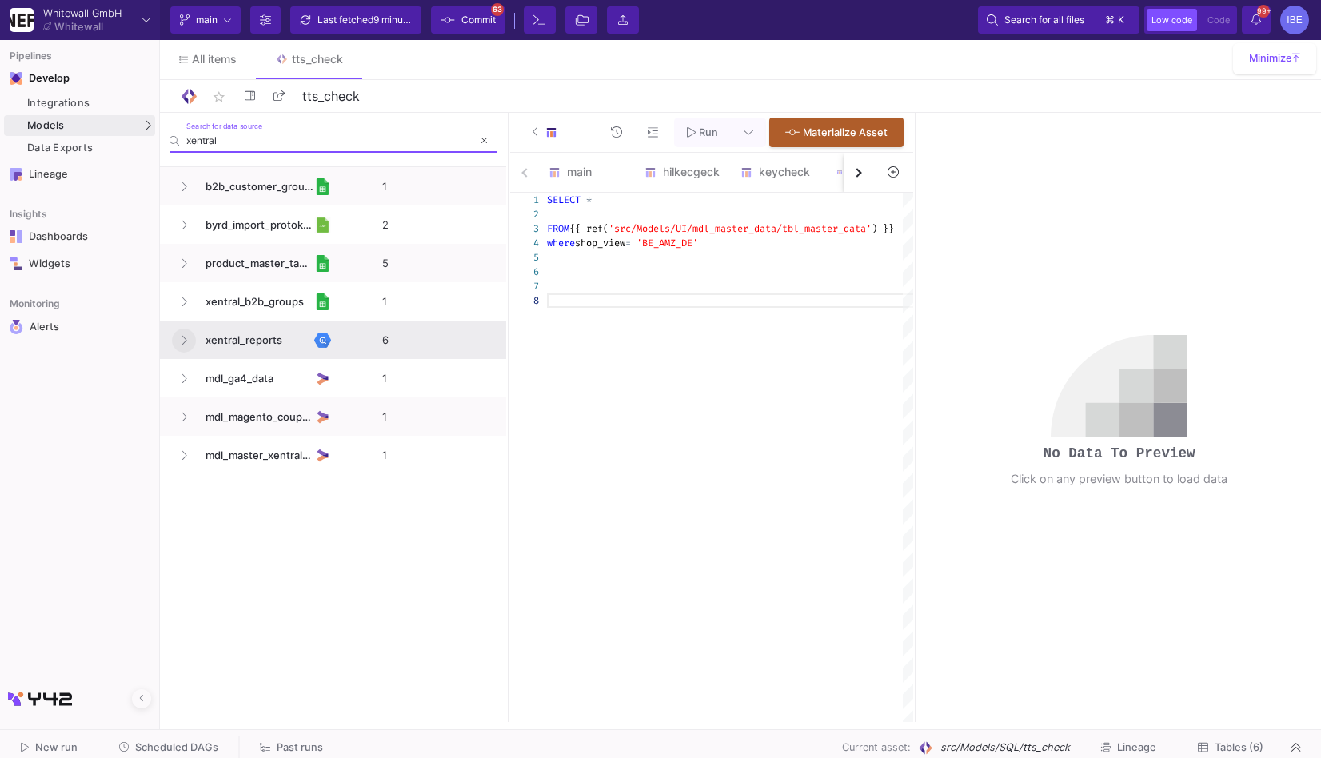
type input "xentral"
click at [182, 339] on icon at bounding box center [184, 340] width 6 height 10
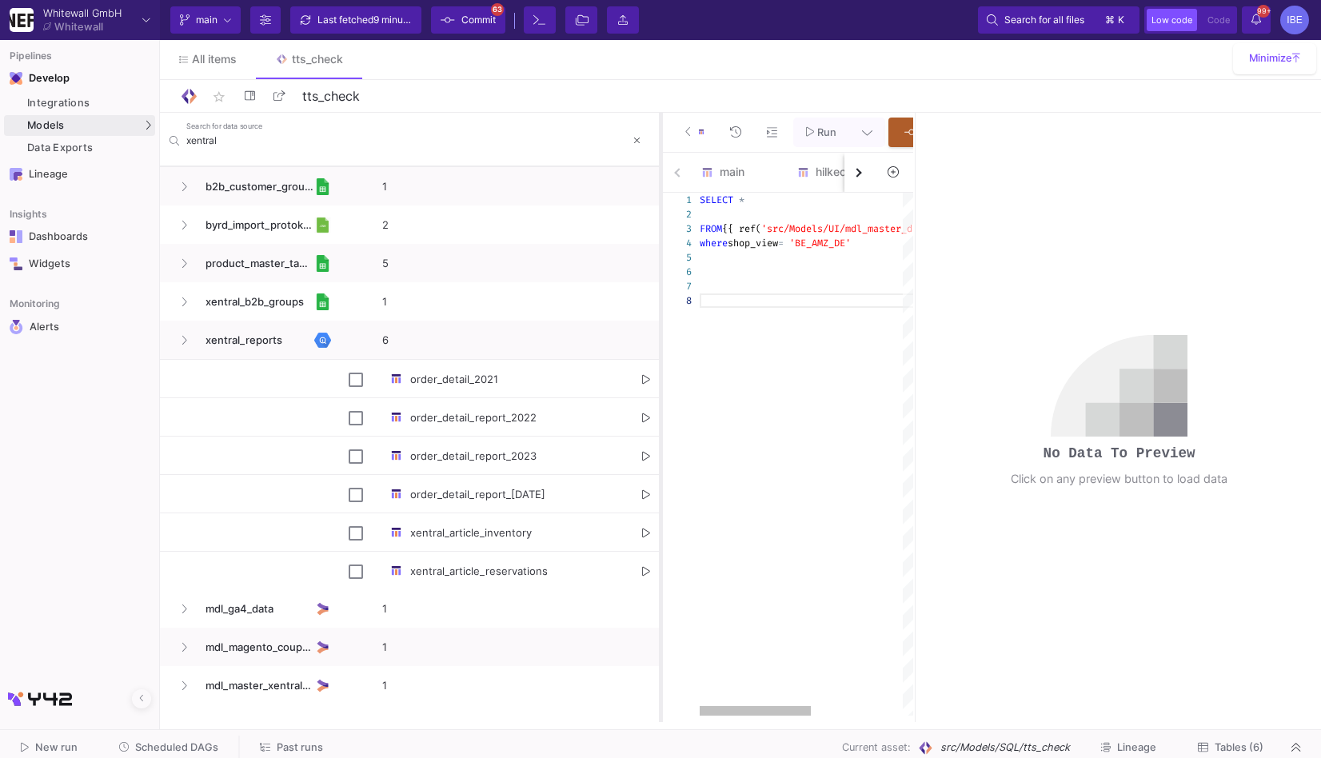
drag, startPoint x: 508, startPoint y: 442, endPoint x: 659, endPoint y: 464, distance: 152.7
click at [659, 464] on div at bounding box center [661, 417] width 4 height 609
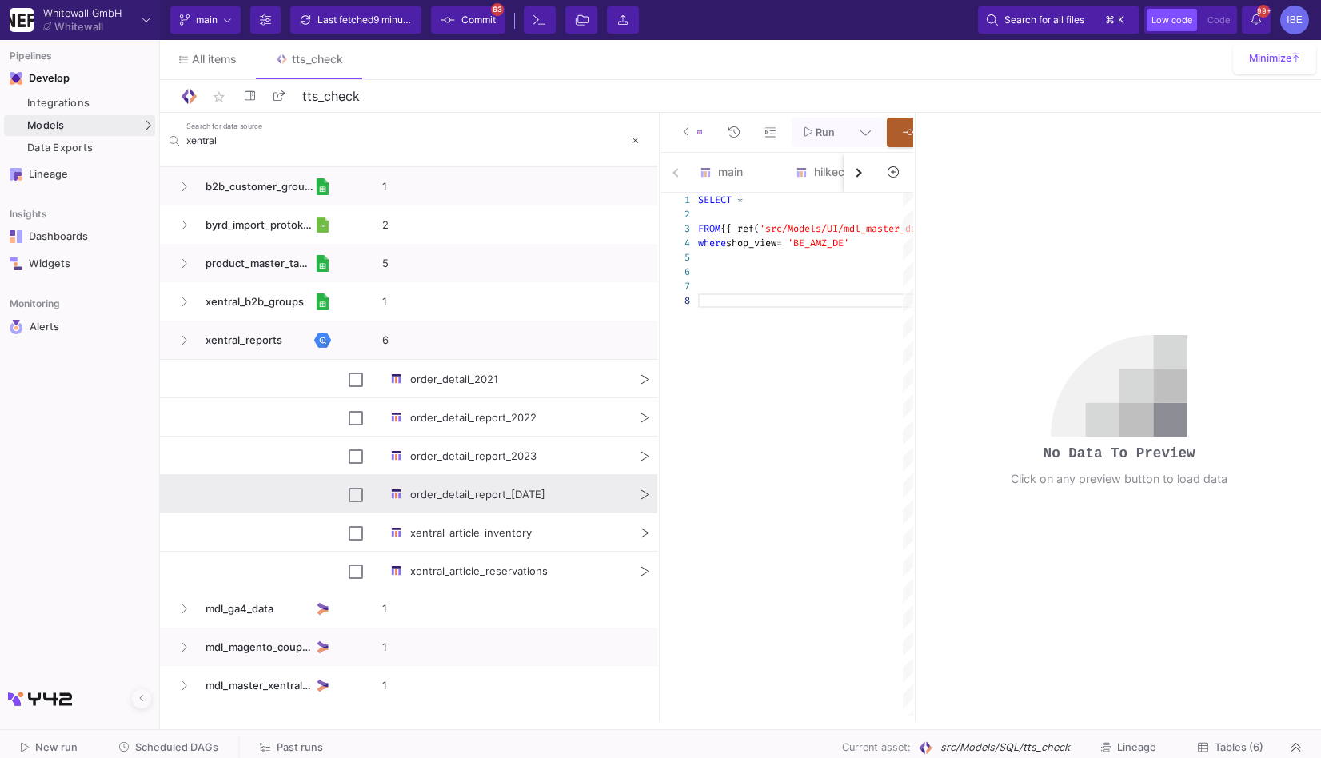
click at [646, 481] on button "Press SPACE to select this row." at bounding box center [644, 495] width 8 height 38
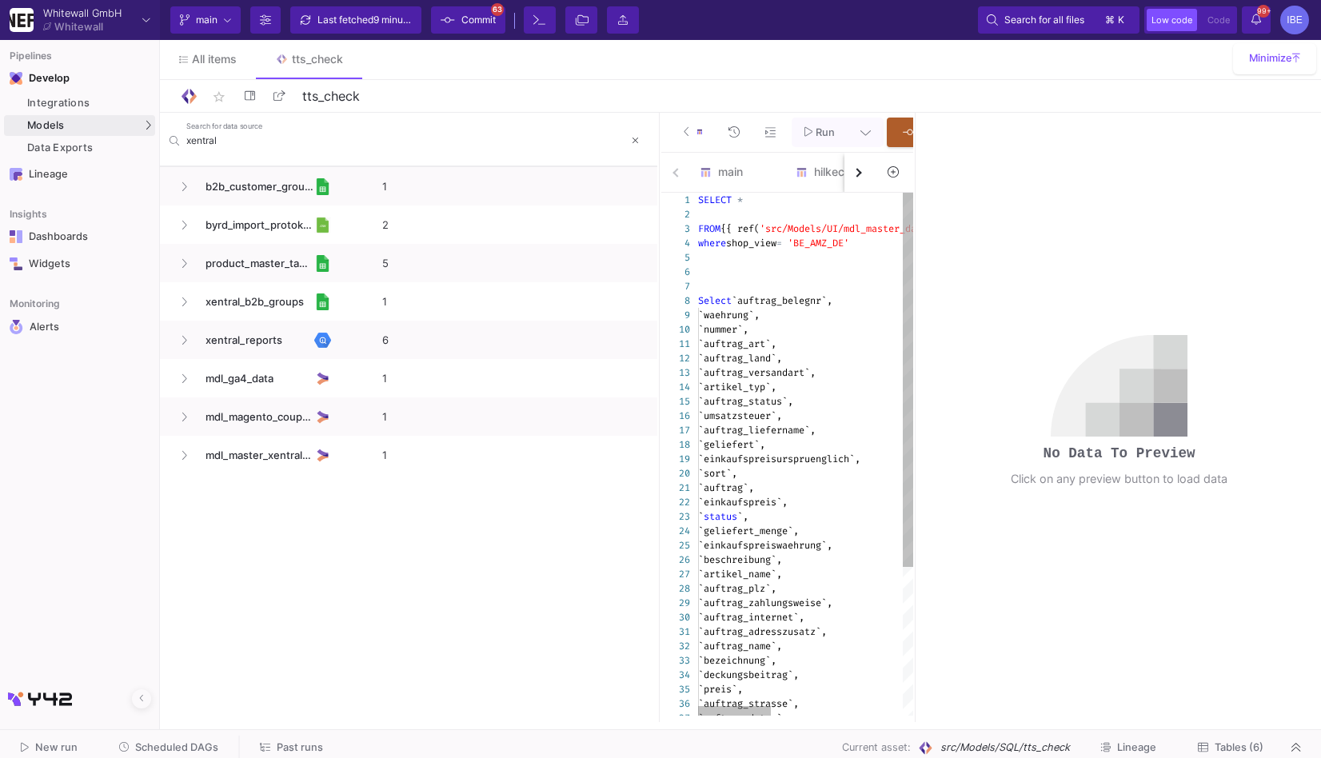
click at [741, 307] on span "`auftrag_belegnr`," at bounding box center [782, 300] width 101 height 13
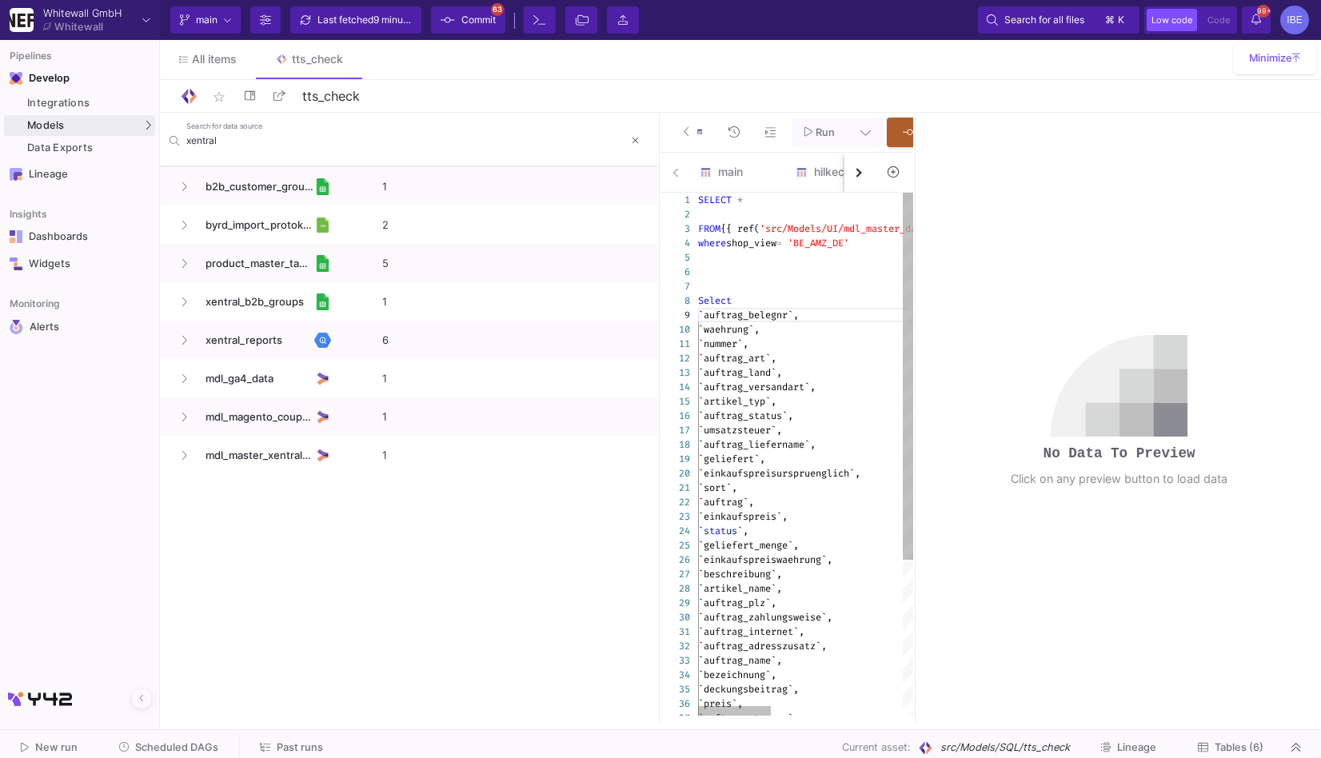
scroll to position [114, 5]
click at [835, 460] on div "`geliefert`," at bounding box center [1000, 459] width 604 height 14
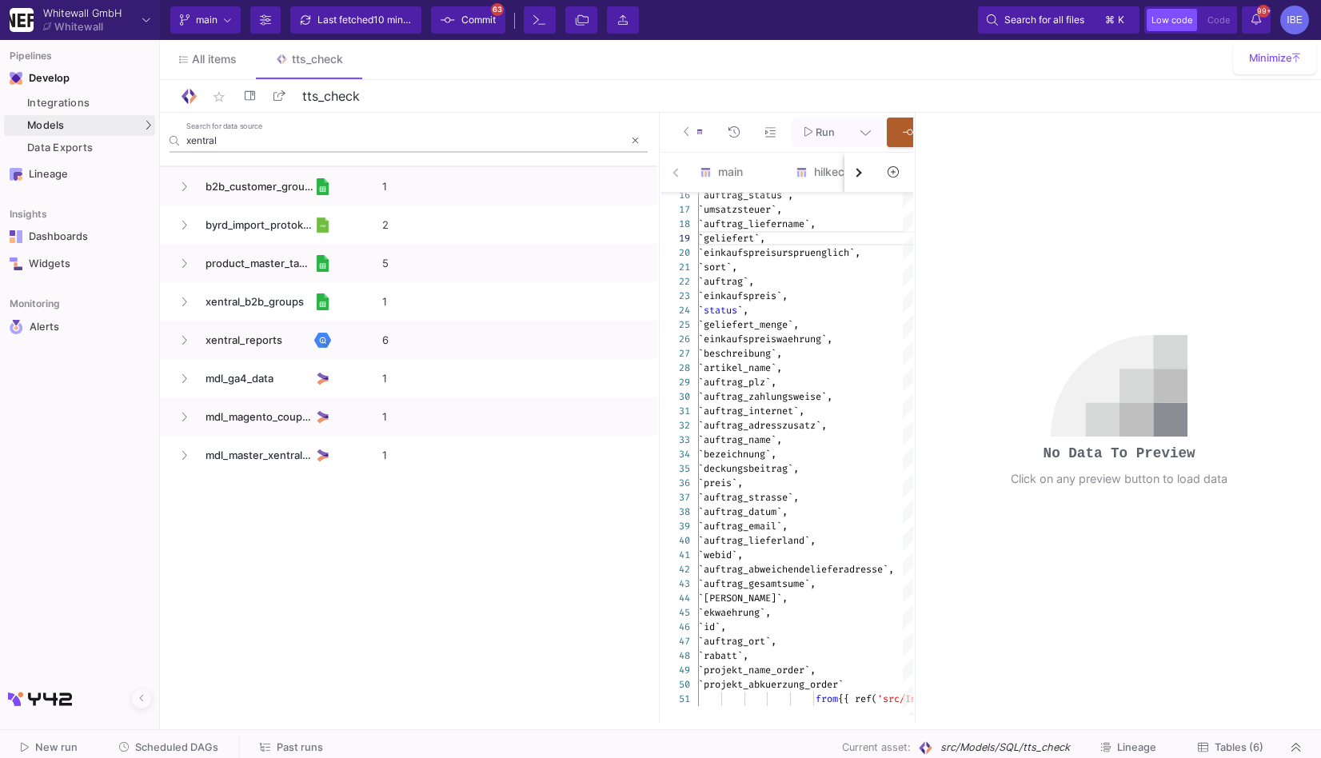
type textarea "`nummer`, `auftrag_art`, `auftrag_land`, `auftrag_versandart`, `artikel_typ`, `…"
click at [644, 149] on div at bounding box center [636, 141] width 24 height 24
click at [636, 142] on icon at bounding box center [635, 141] width 6 height 10
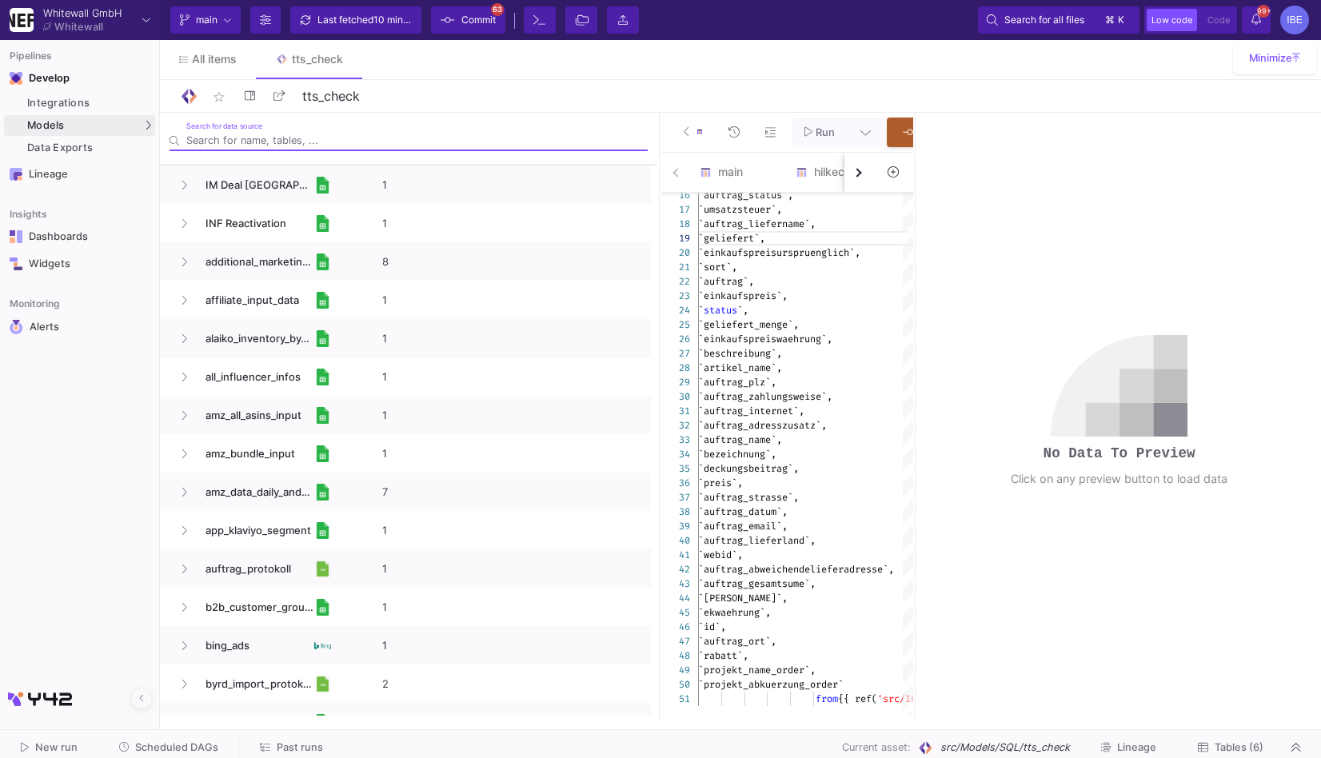
click at [669, 139] on div "Run Materialize Asset" at bounding box center [787, 133] width 253 height 40
click at [684, 132] on icon at bounding box center [687, 131] width 6 height 10
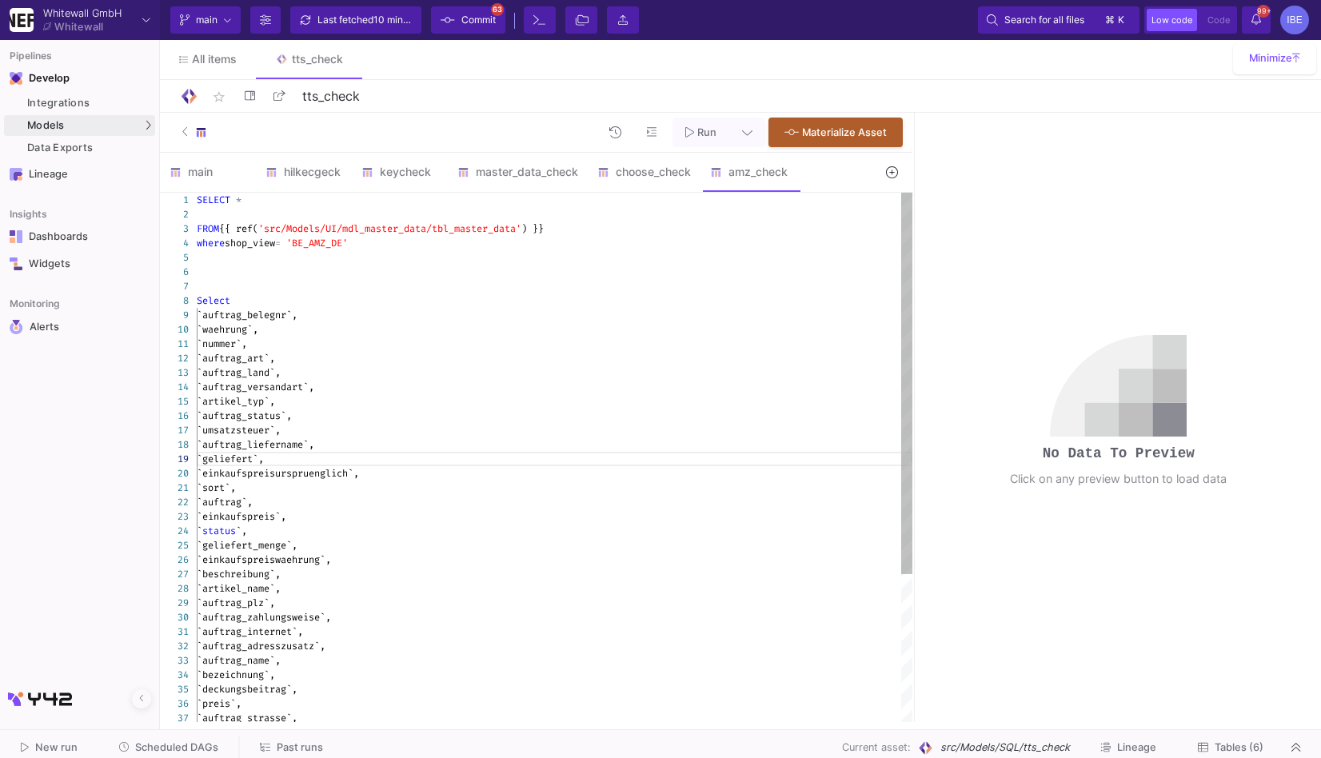
click at [193, 298] on div "8" at bounding box center [178, 300] width 37 height 14
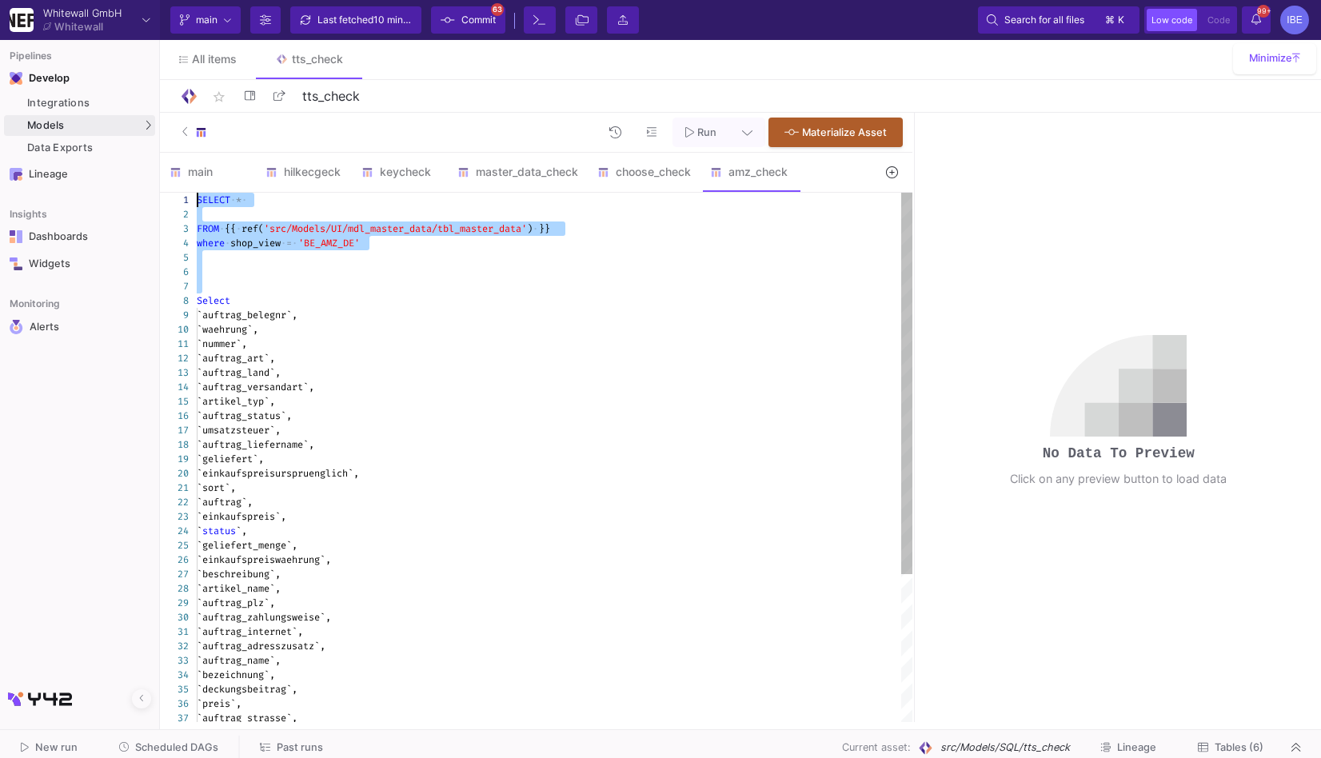
drag, startPoint x: 197, startPoint y: 300, endPoint x: 199, endPoint y: 185, distance: 115.1
click at [199, 185] on form "main hilkecgeck keycheck master_data_check choose_check amz_check 1 Select Sele…" at bounding box center [536, 437] width 752 height 569
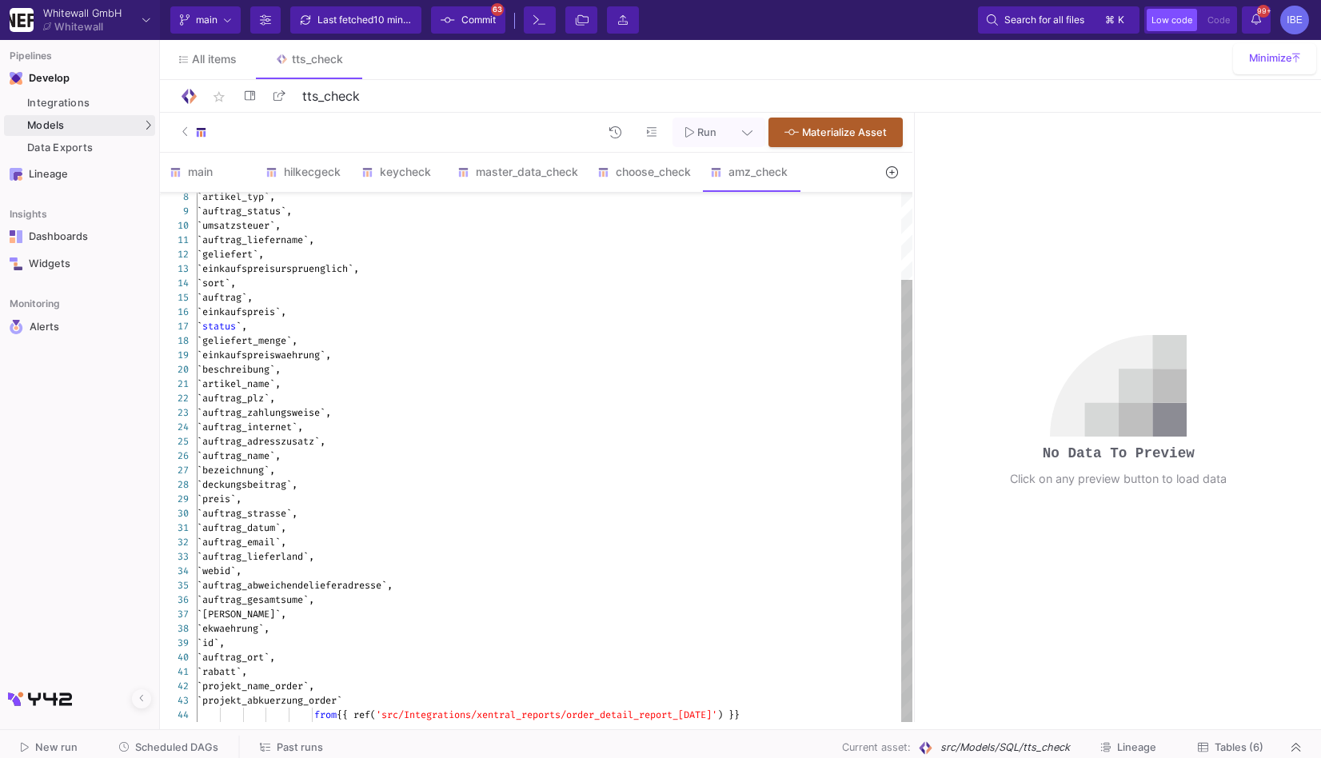
click at [799, 637] on div "from {{ ref( 'src/Integrations/xentral_reports/order_detail_rep ort_[DATE]' ) }}" at bounding box center [555, 715] width 716 height 14
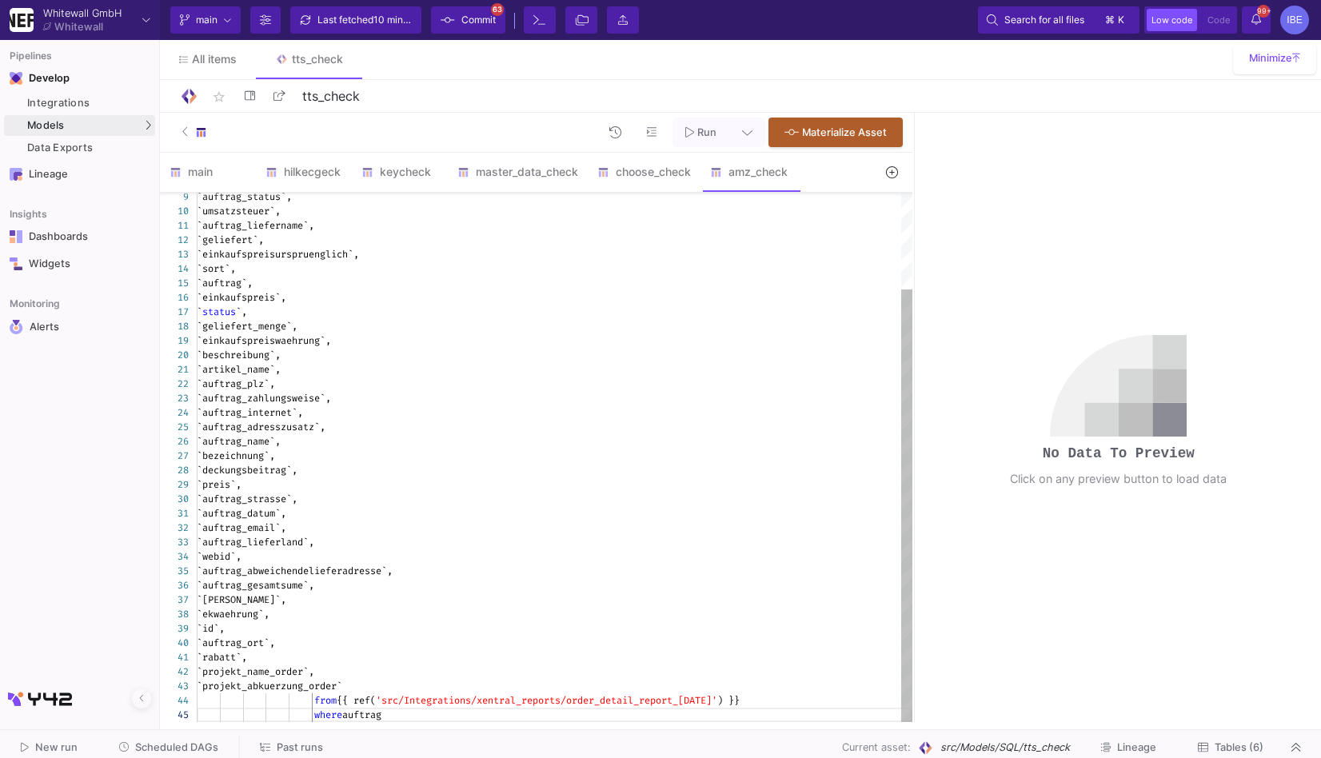
scroll to position [57, 201]
click at [579, 637] on div "where auftrag" at bounding box center [555, 715] width 716 height 14
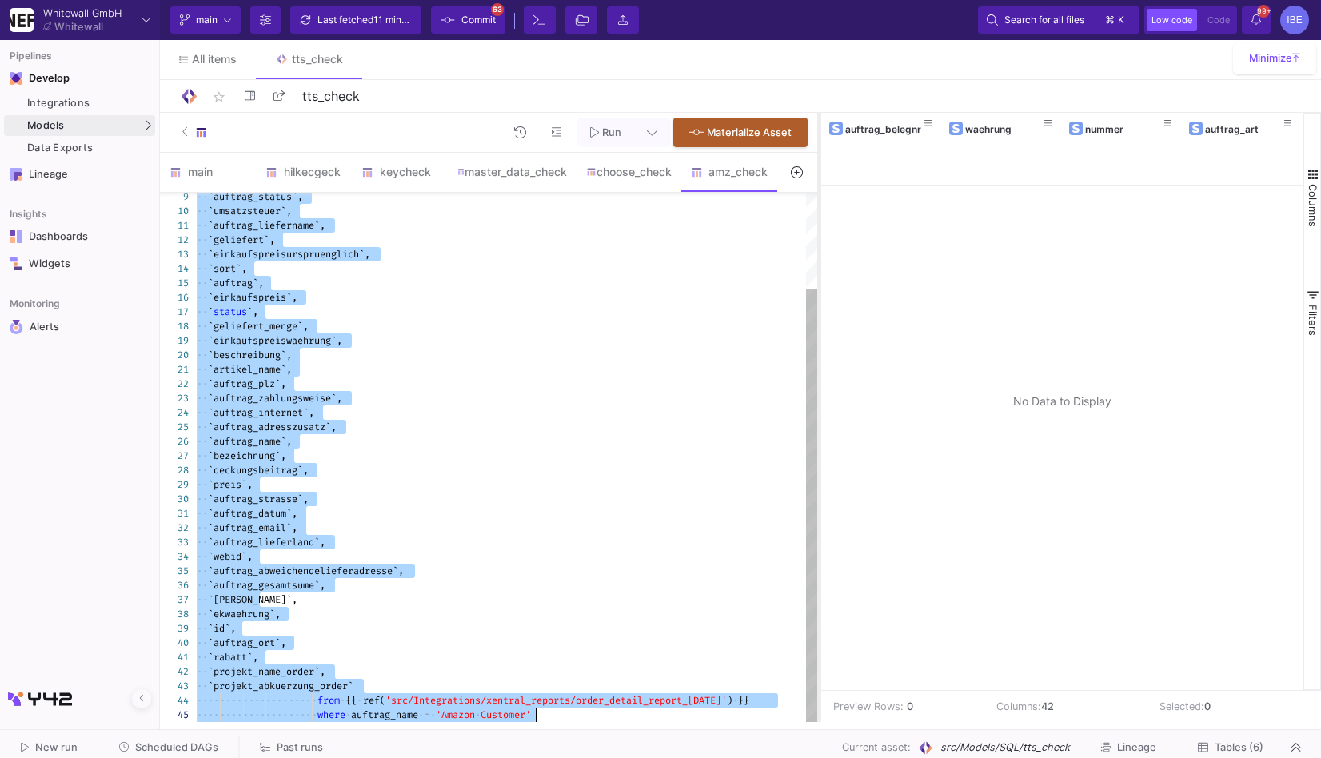
drag, startPoint x: 915, startPoint y: 379, endPoint x: 816, endPoint y: 361, distance: 100.0
click at [817, 361] on div at bounding box center [819, 417] width 4 height 609
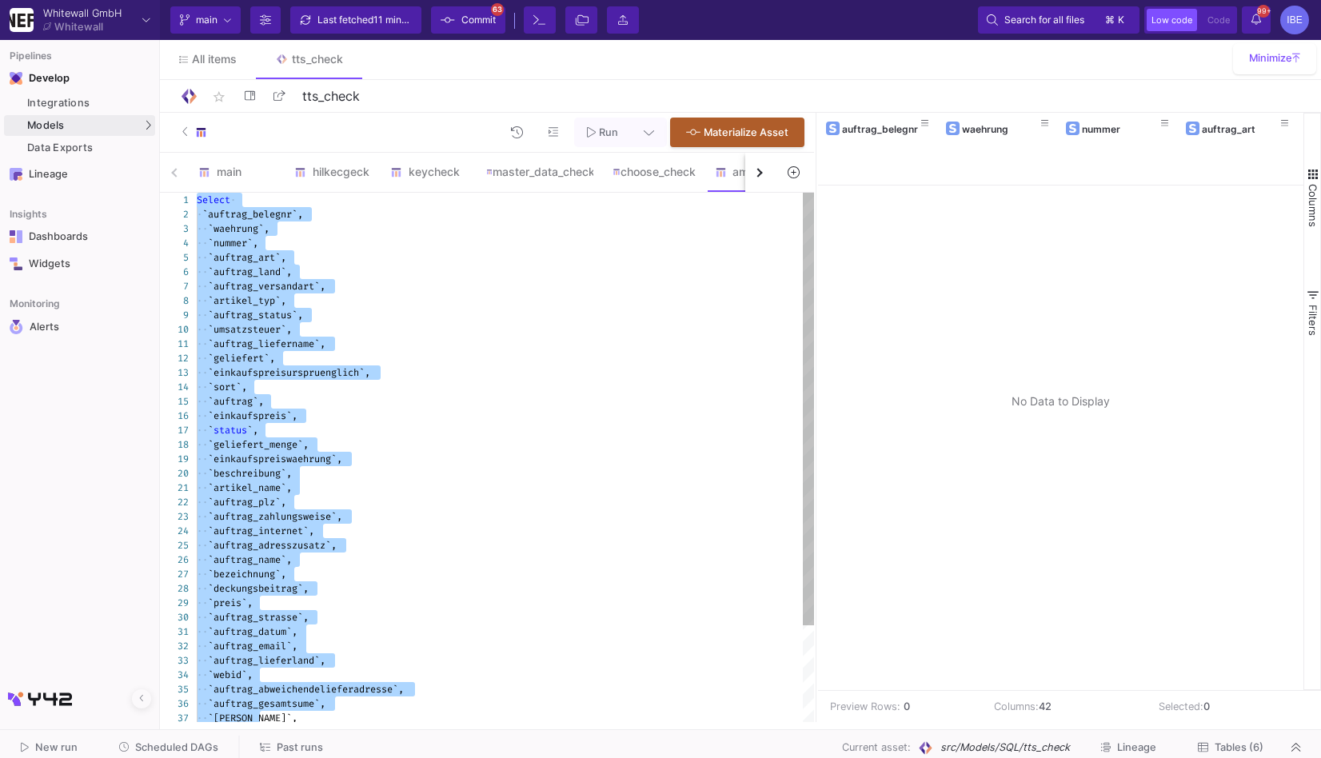
scroll to position [57, 177]
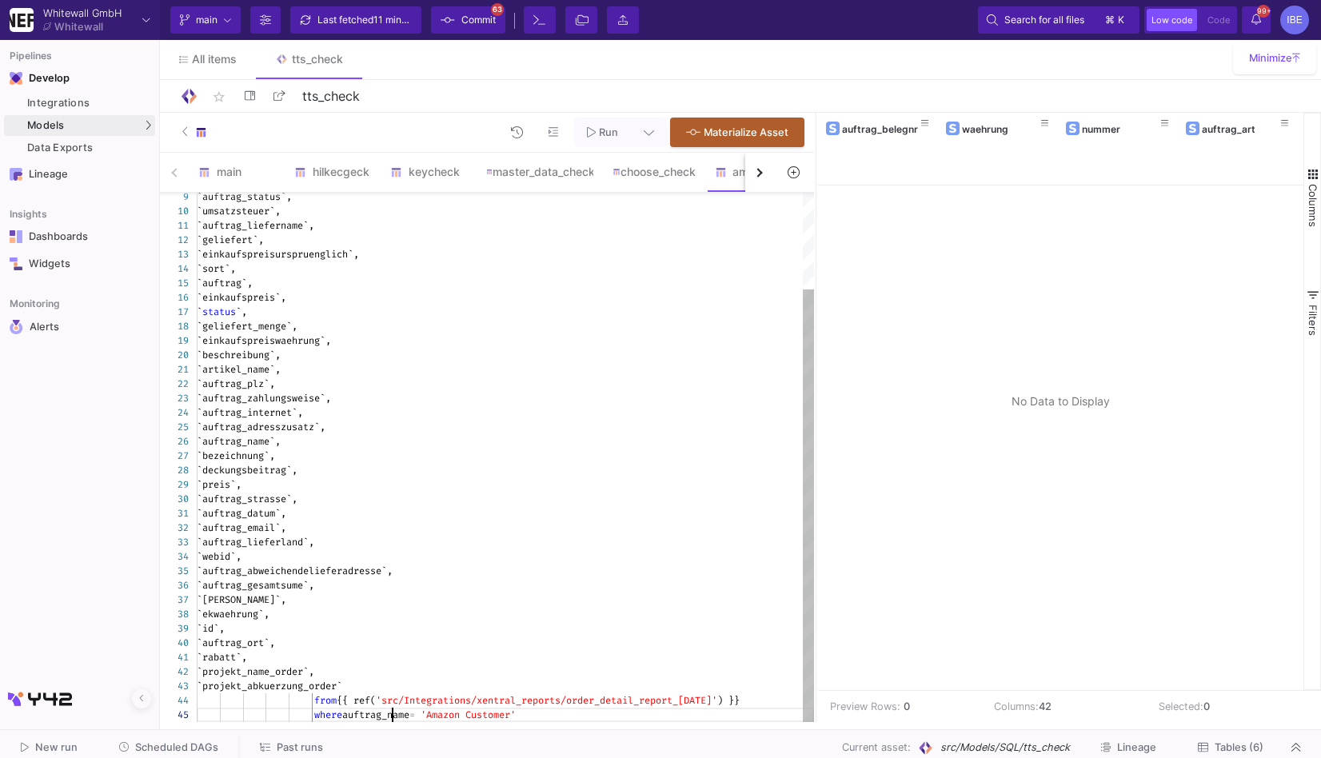
click at [393, 637] on div "9 10 11 12 13 14 15 16 17 18 19 20 21 22 23 24 25 26 27 28 29 30 31 32 33 34 35…" at bounding box center [487, 457] width 654 height 529
click at [433, 637] on div "9 10 11 12 13 14 15 16 17 18 19 20 21 22 23 24 25 26 27 28 29 30 31 32 33 34 35…" at bounding box center [487, 457] width 654 height 529
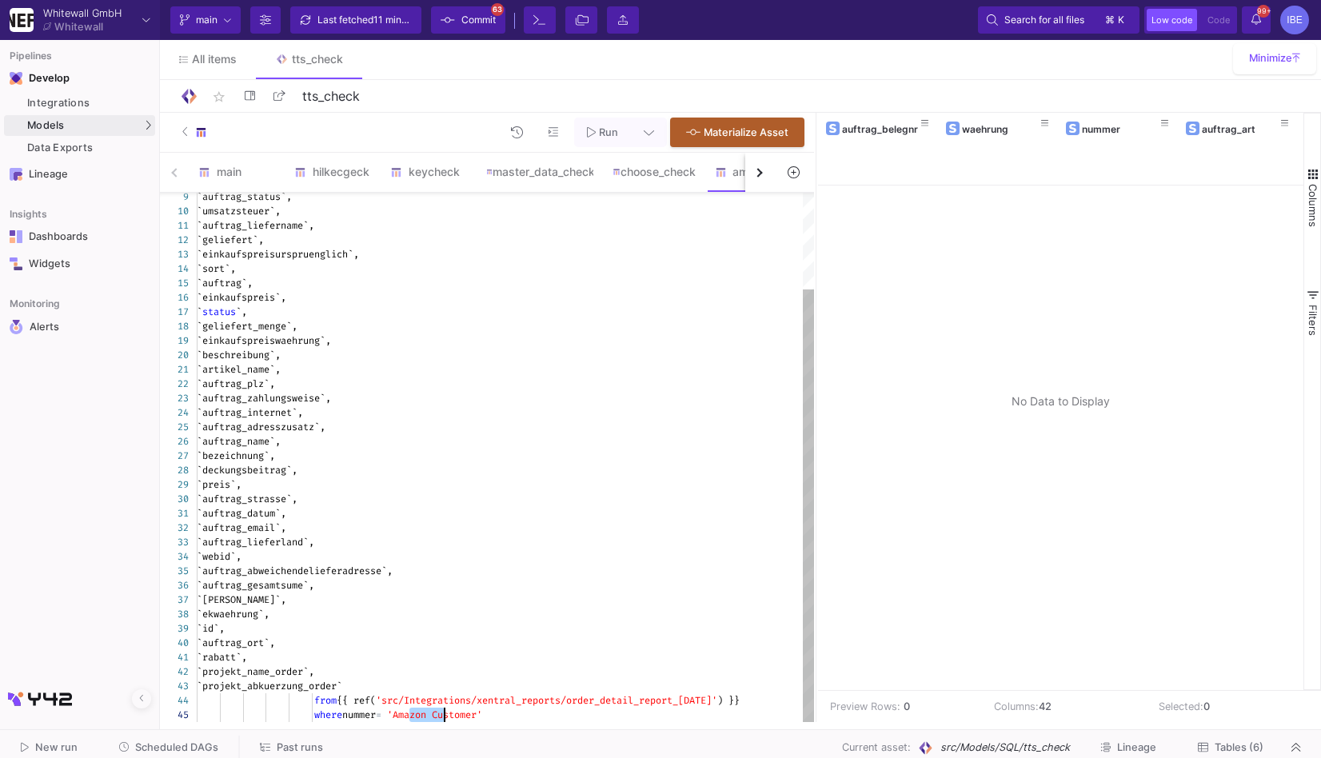
paste textarea "84445"
click at [476, 637] on span "'84445 Customer'" at bounding box center [432, 714] width 90 height 13
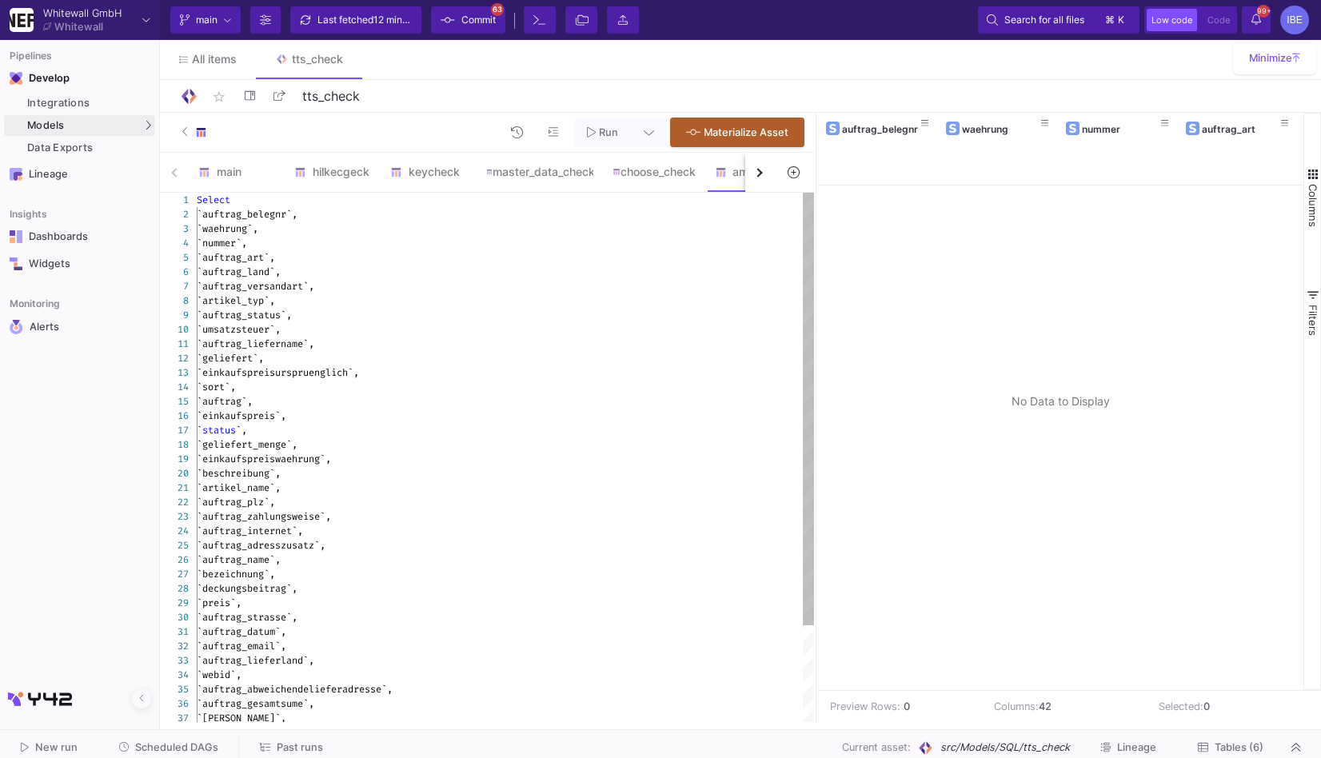
click at [542, 637] on div "`auftrag_email`," at bounding box center [505, 646] width 617 height 14
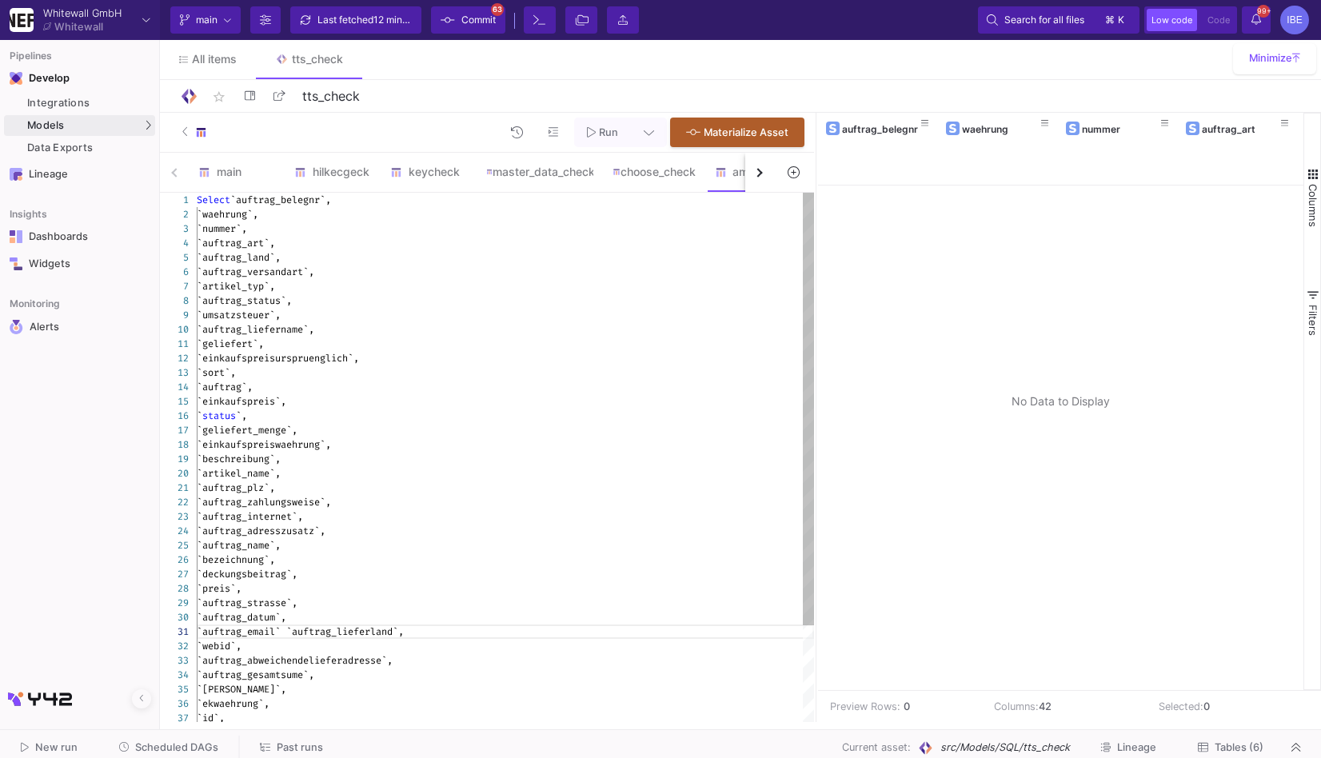
scroll to position [15, 11]
click at [535, 636] on div "`auftrag_email`" at bounding box center [505, 631] width 617 height 14
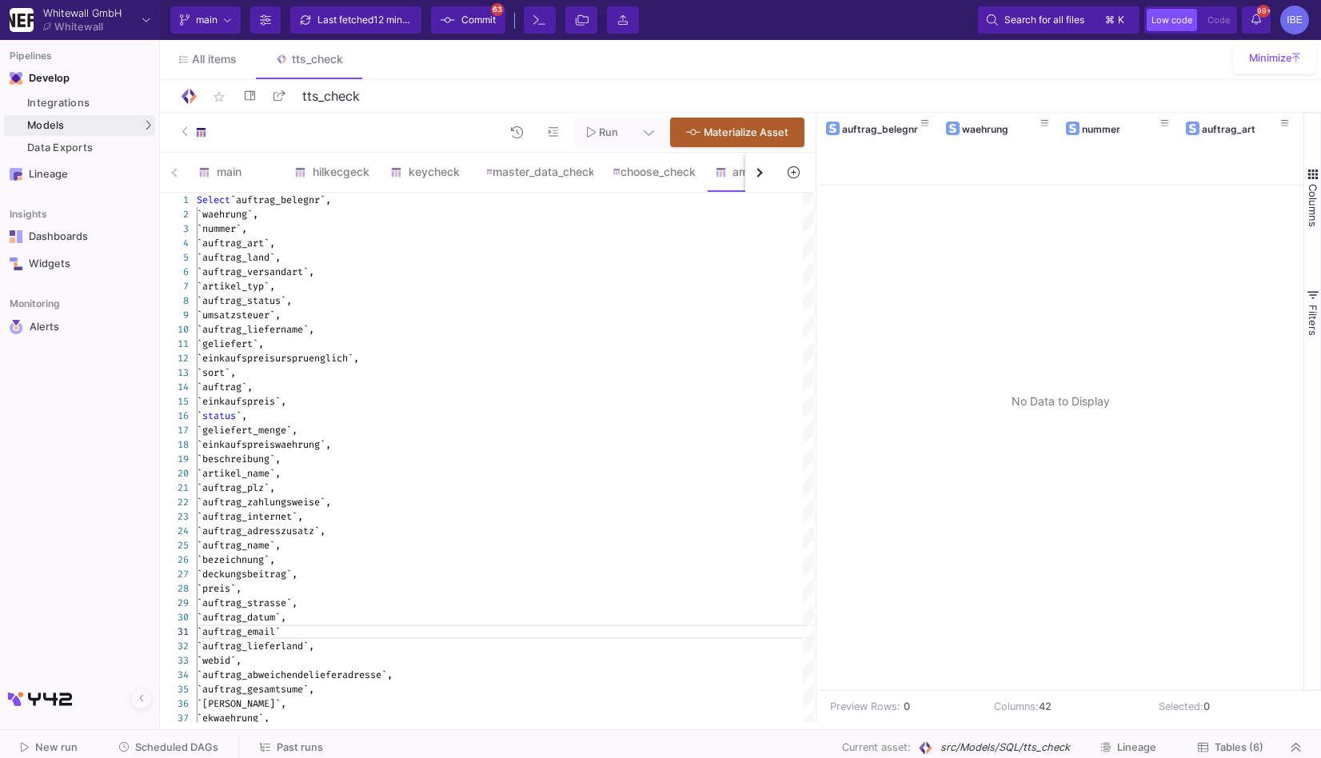
click at [809, 15] on div "Current branch main Branch Options Last fetched 12 minutes ago Commit 63 Termin…" at bounding box center [740, 20] width 1161 height 40
click at [281, 634] on span "`auftrag_email`" at bounding box center [239, 631] width 84 height 13
click at [212, 637] on span "`auftrag_lieferland`," at bounding box center [256, 646] width 118 height 13
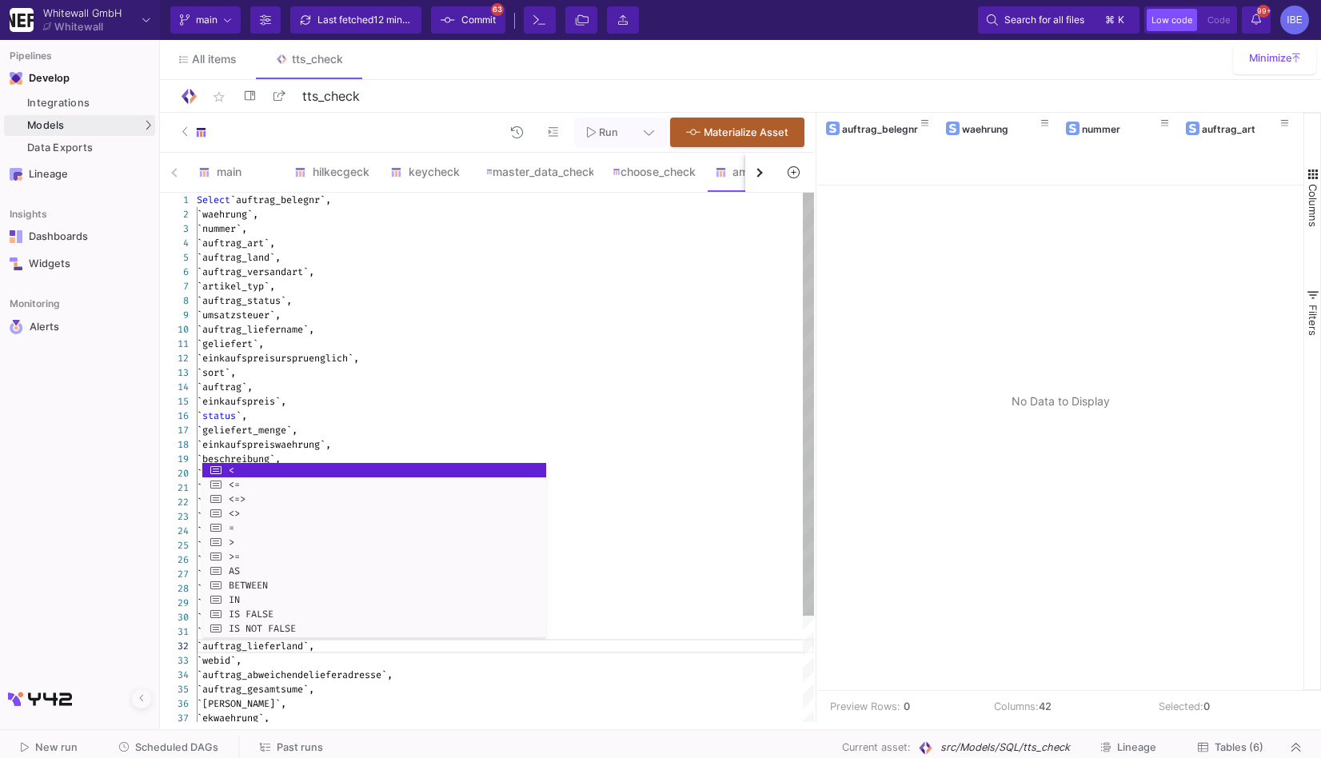
scroll to position [15, 11]
click at [337, 637] on div "`webid`," at bounding box center [505, 660] width 617 height 14
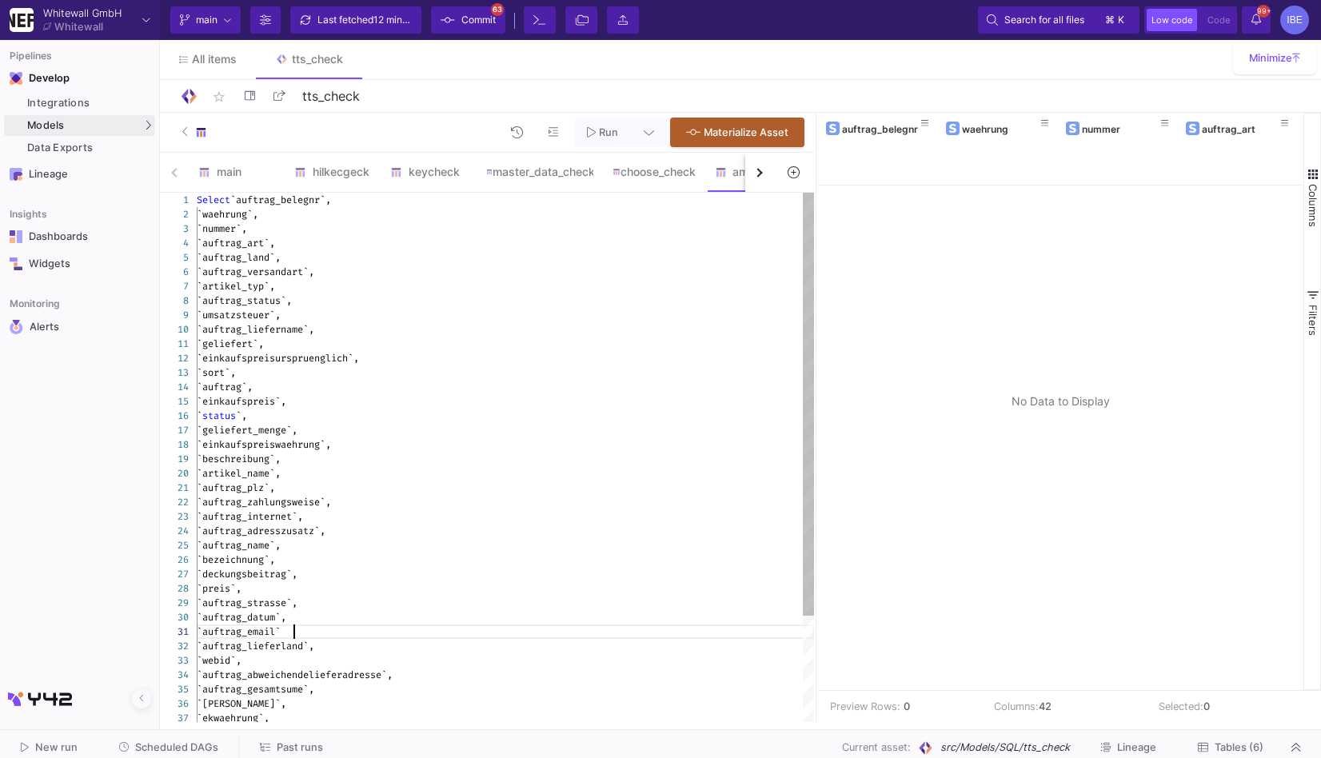
click at [341, 628] on div "`auftrag_email`" at bounding box center [505, 631] width 617 height 14
click at [349, 598] on div "`auftrag_strasse`," at bounding box center [505, 603] width 617 height 14
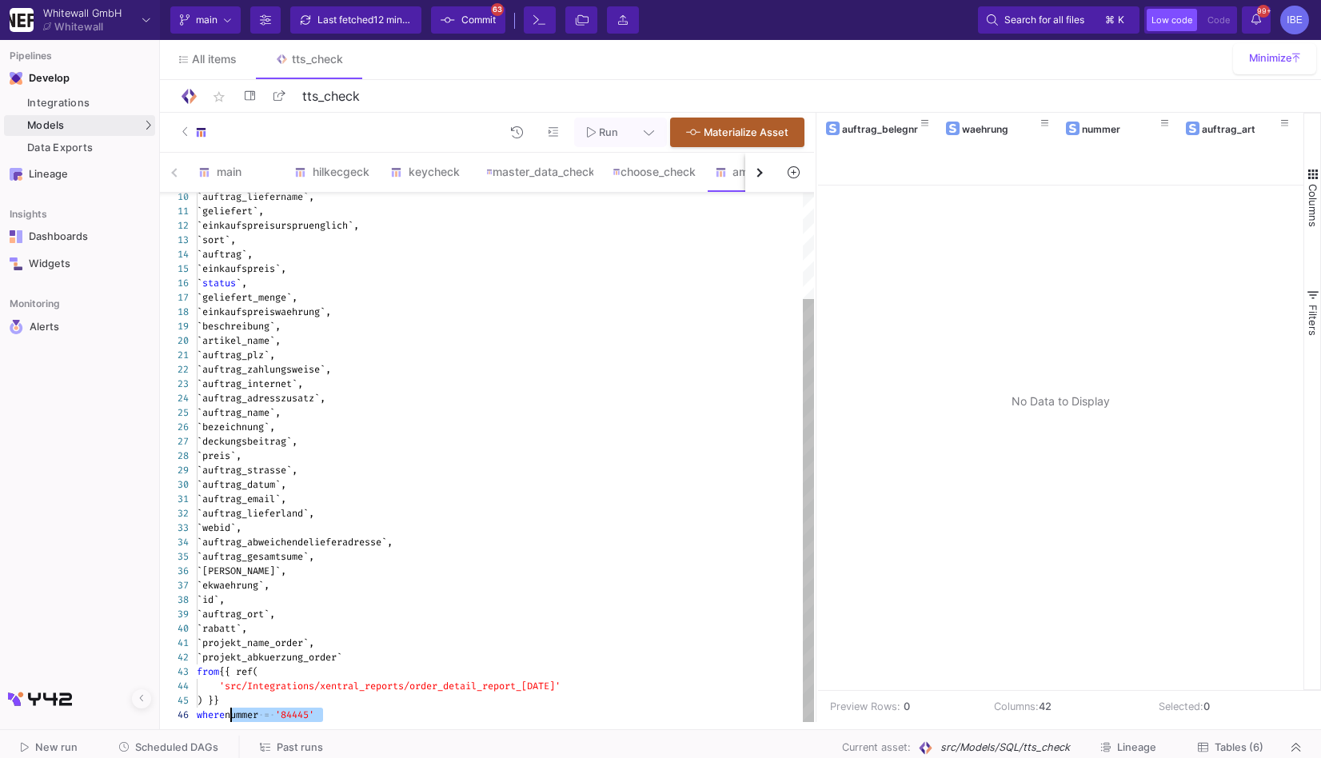
drag, startPoint x: 341, startPoint y: 713, endPoint x: 231, endPoint y: 714, distance: 109.5
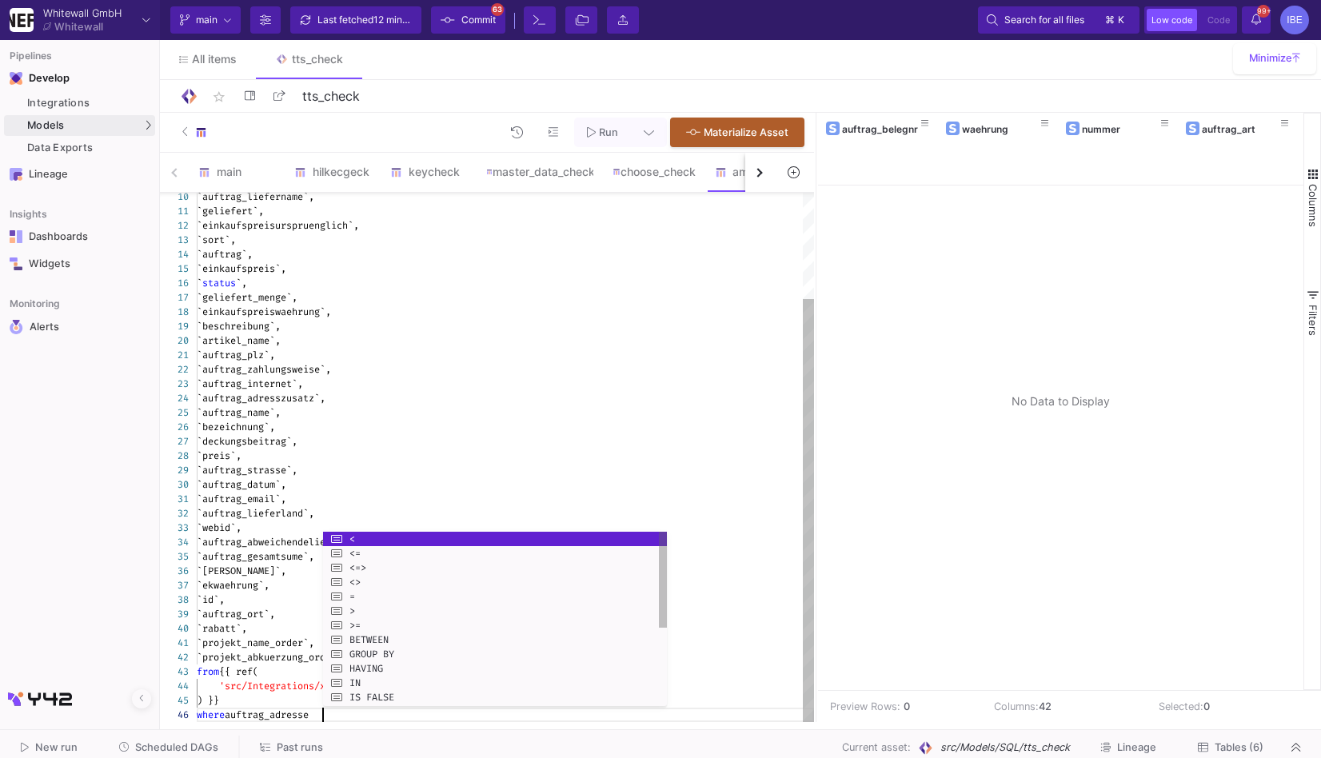
scroll to position [71, 131]
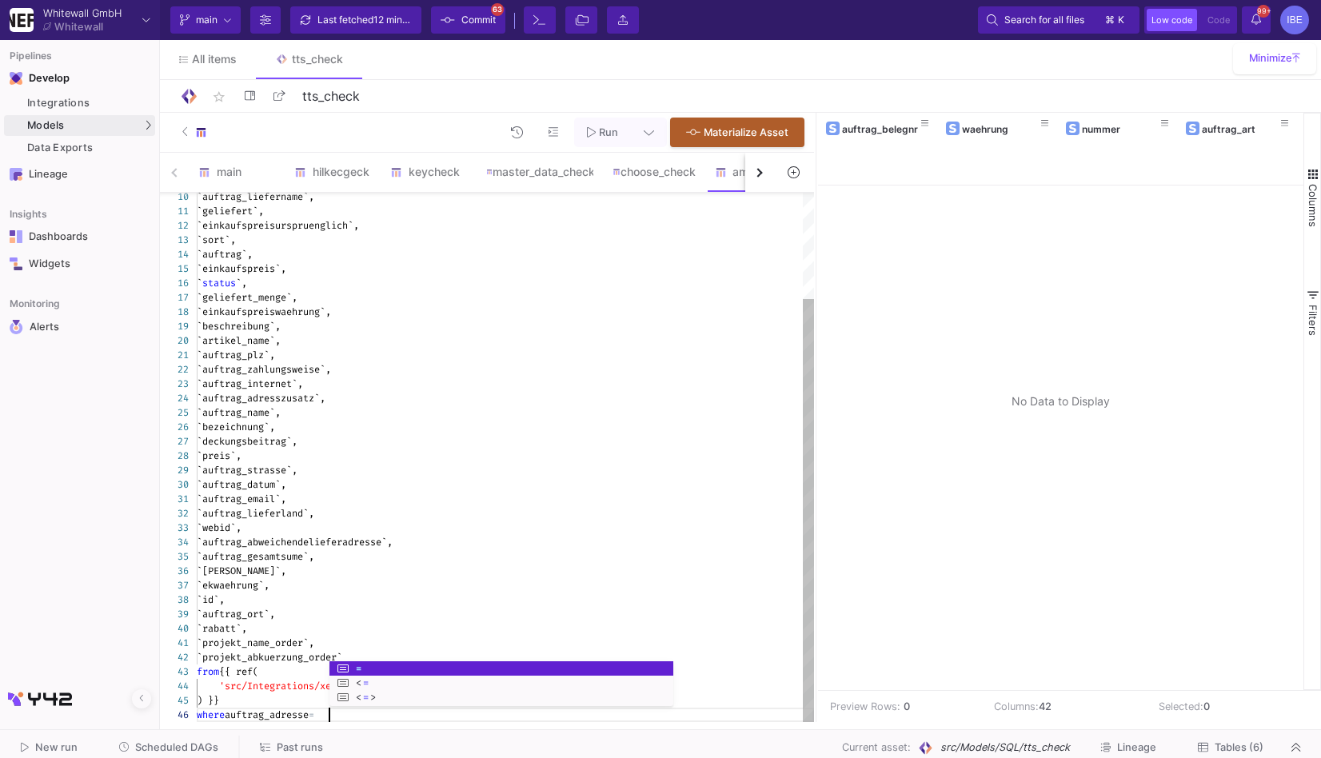
paste textarea "Amazon Customer"
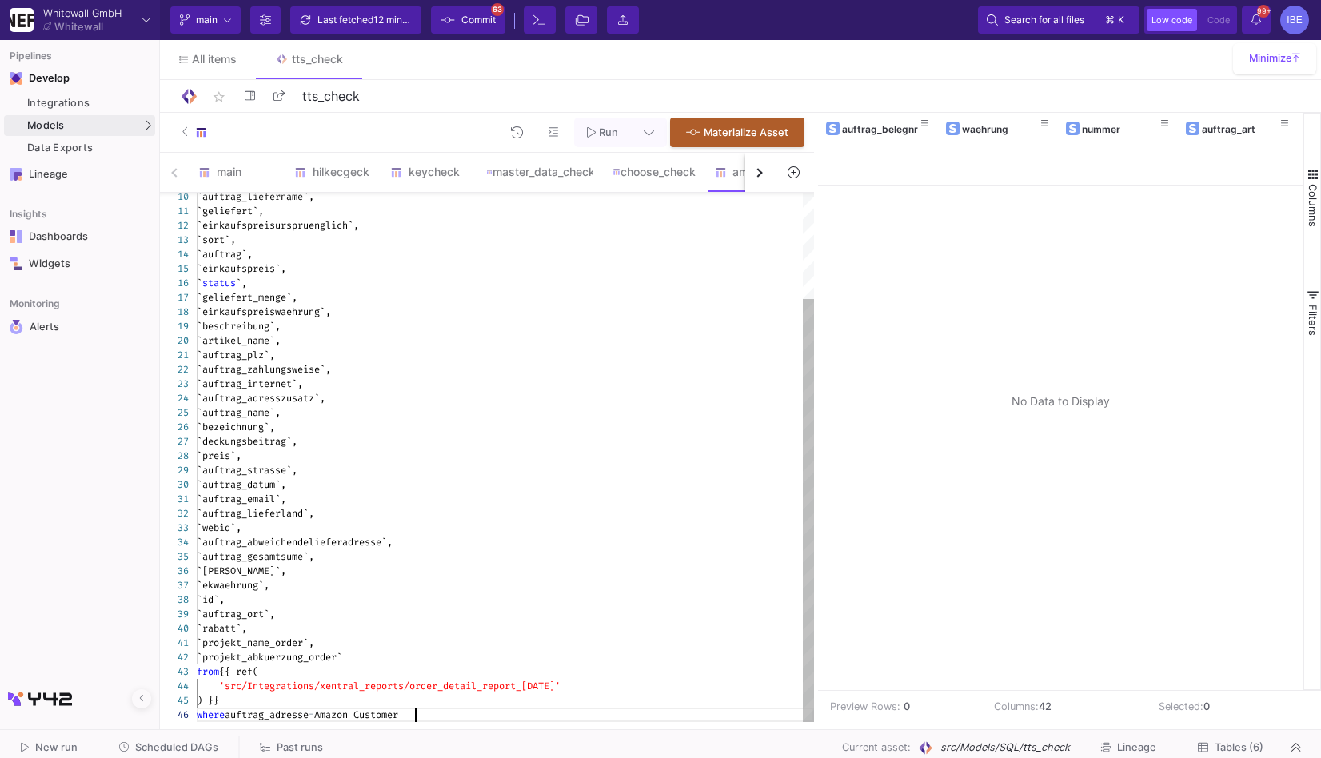
scroll to position [71, 223]
click at [330, 637] on span "Amazon Customer" at bounding box center [356, 714] width 84 height 13
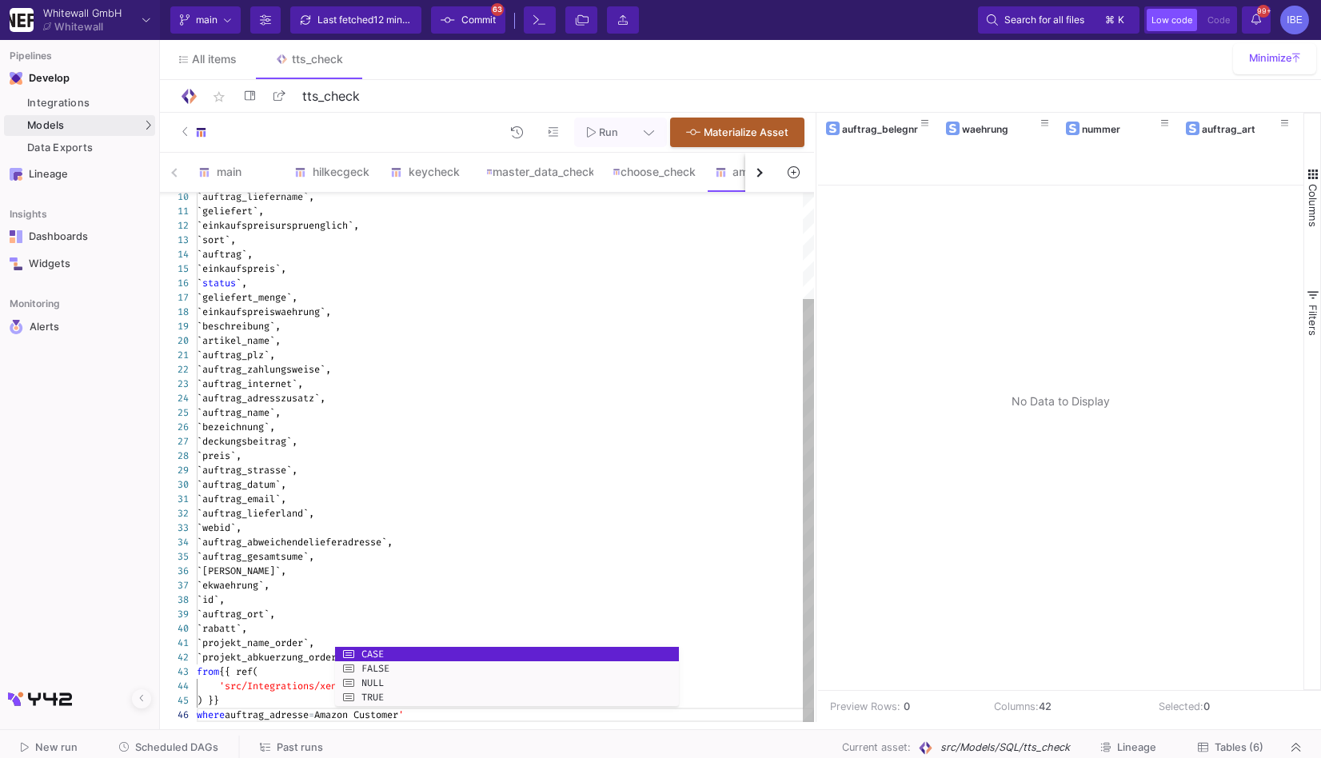
scroll to position [71, 143]
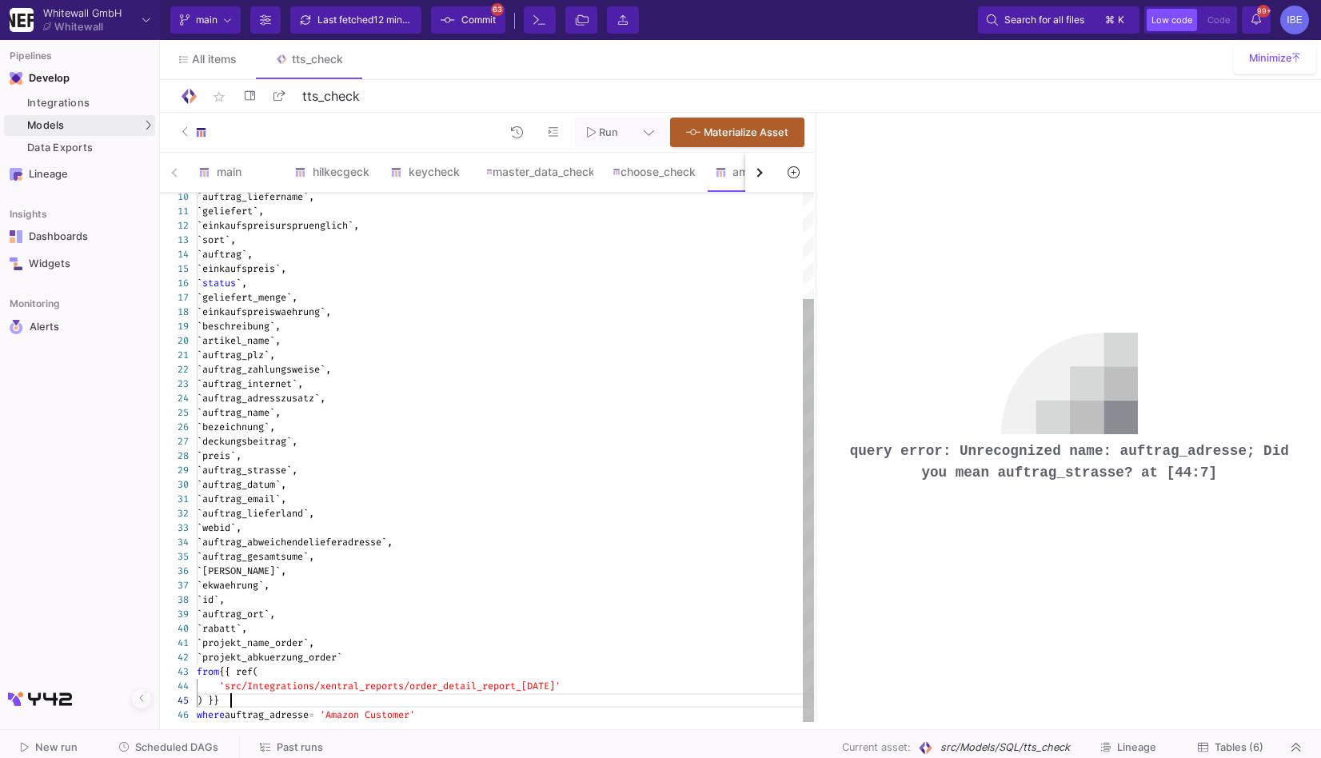
click at [329, 637] on div ") }}" at bounding box center [505, 700] width 617 height 14
click at [320, 637] on span at bounding box center [317, 714] width 6 height 13
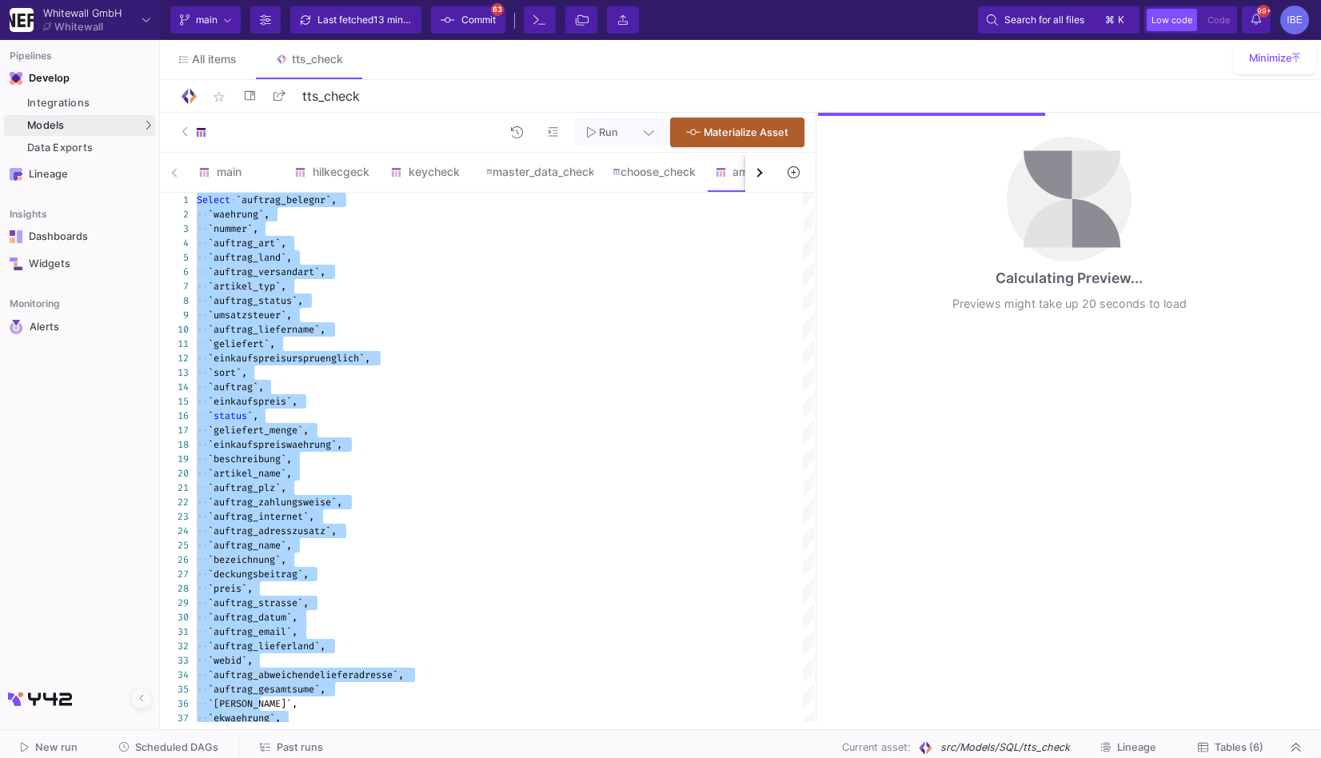
type textarea "Select `auftrag_belegnr`, `waehrung`, `nummer`, `auftrag_art`, `auftrag_land`, …"
click at [656, 140] on button at bounding box center [649, 133] width 36 height 30
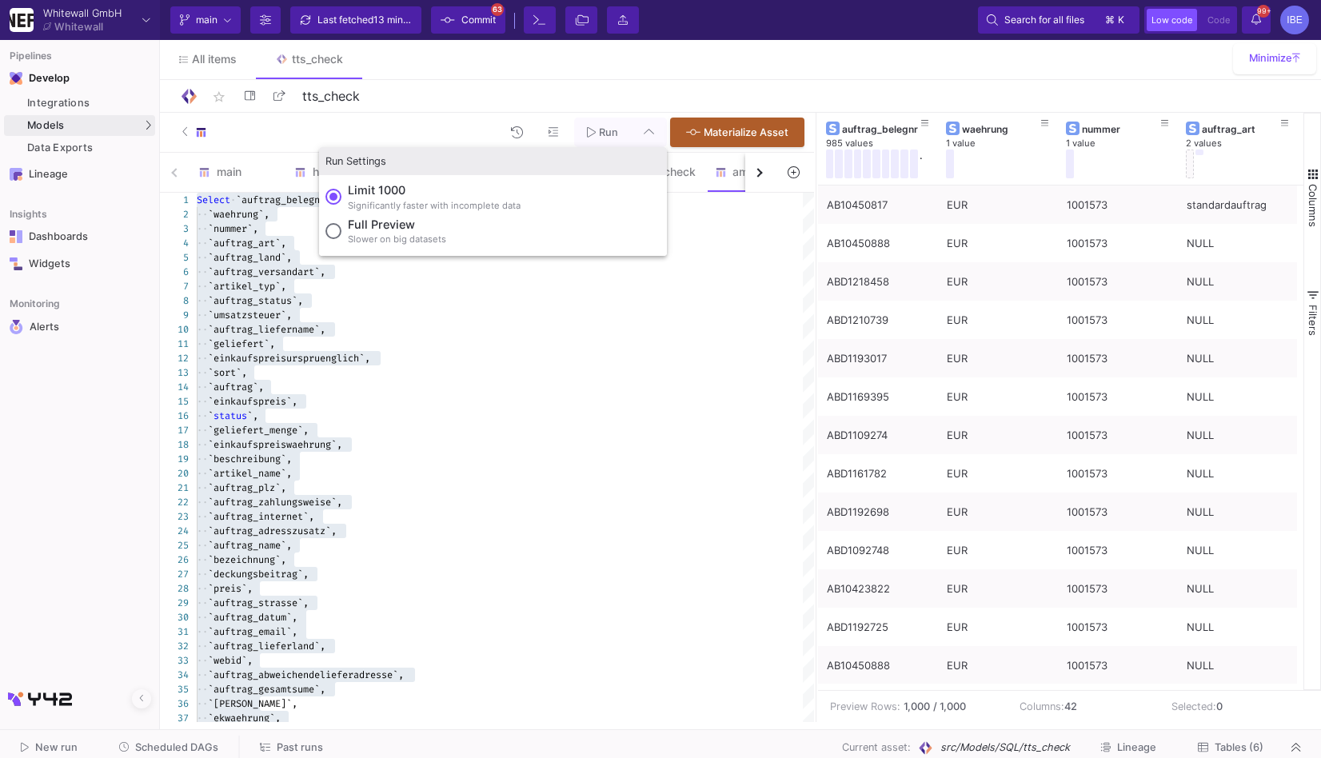
click at [401, 240] on div "Slower on big datasets" at bounding box center [397, 240] width 98 height 14
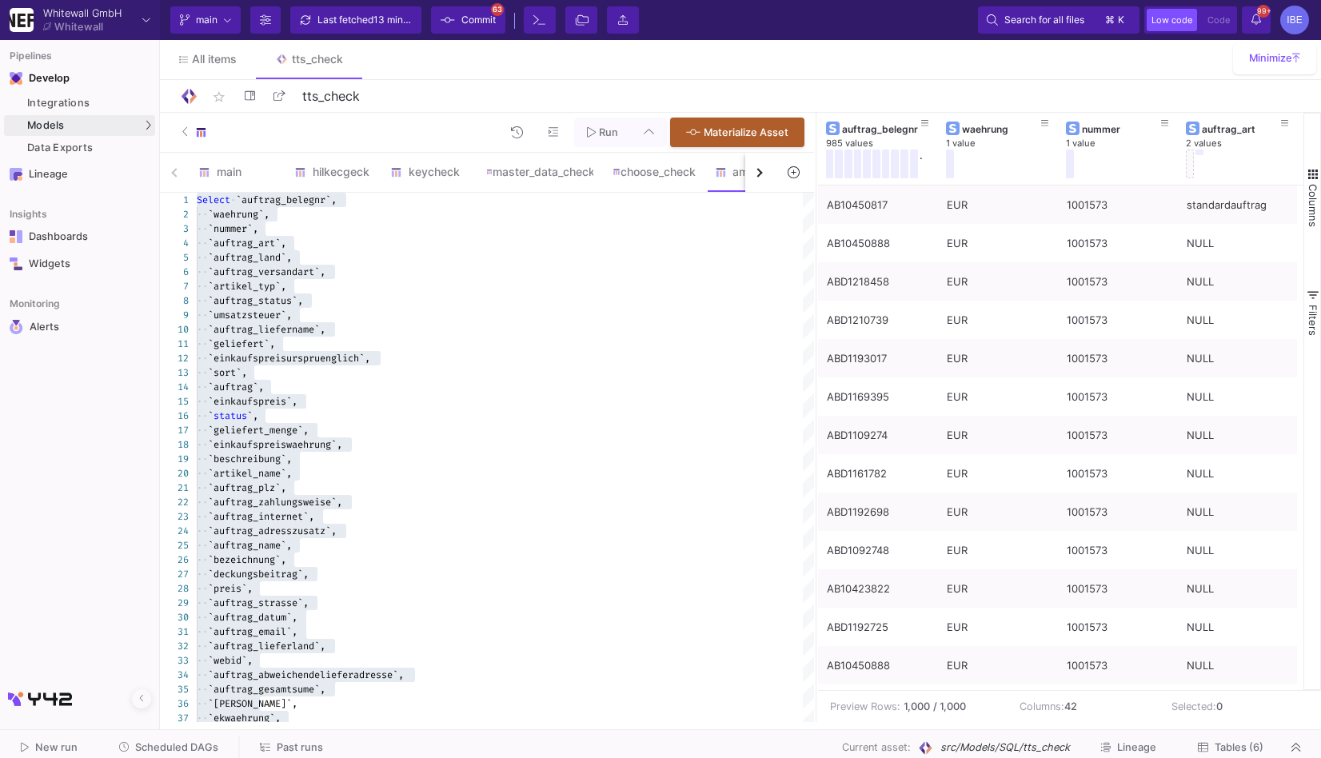
click at [341, 239] on input "Full preview Slower on big datasets" at bounding box center [333, 231] width 16 height 16
radio input "true"
click at [596, 134] on span "Run" at bounding box center [602, 132] width 31 height 12
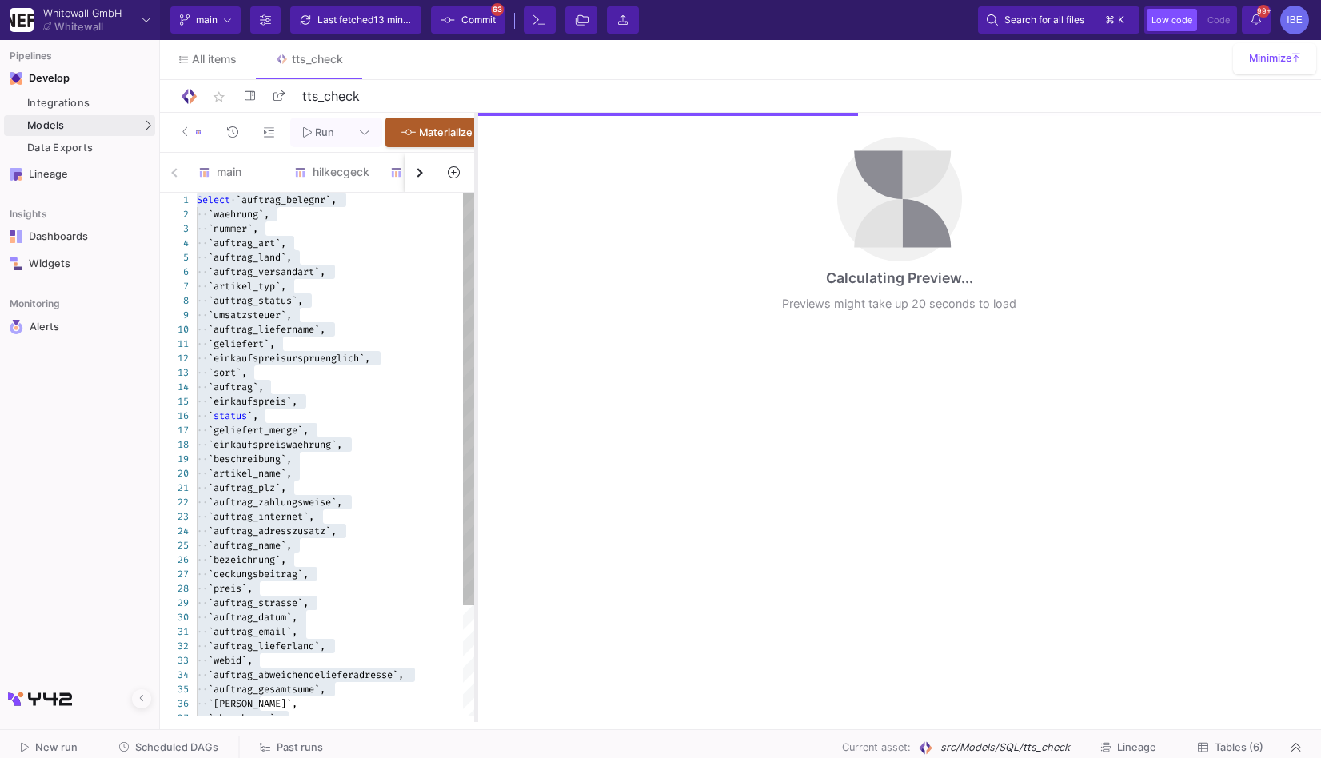
drag, startPoint x: 815, startPoint y: 229, endPoint x: 476, endPoint y: 317, distance: 351.2
click at [476, 317] on div at bounding box center [476, 417] width 4 height 609
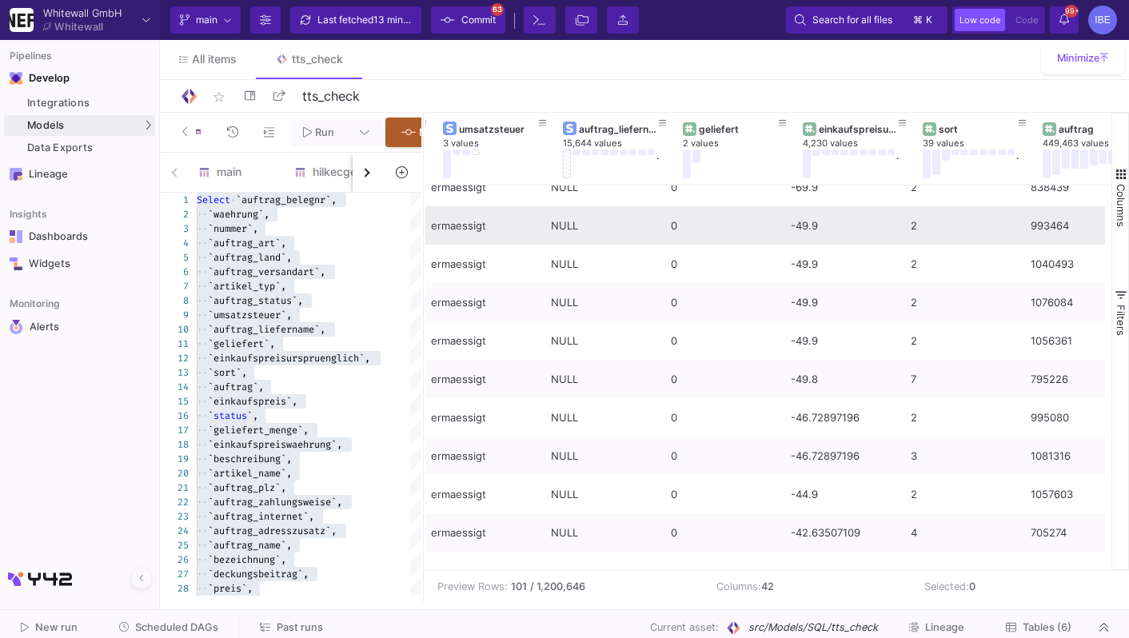
scroll to position [0, 0]
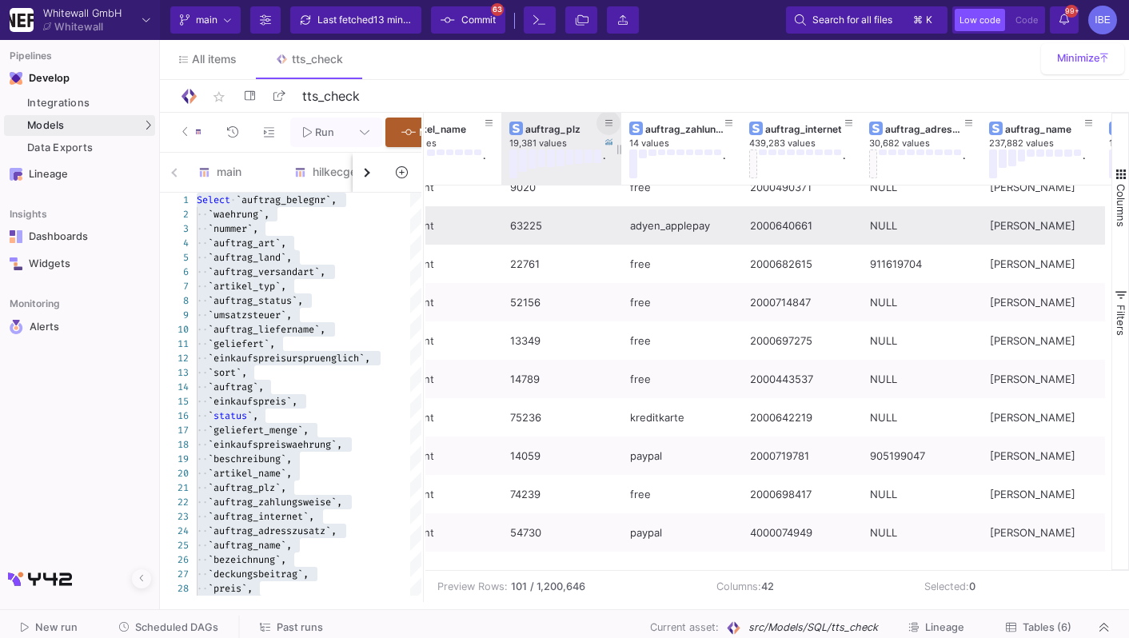
click at [608, 118] on span at bounding box center [609, 123] width 8 height 12
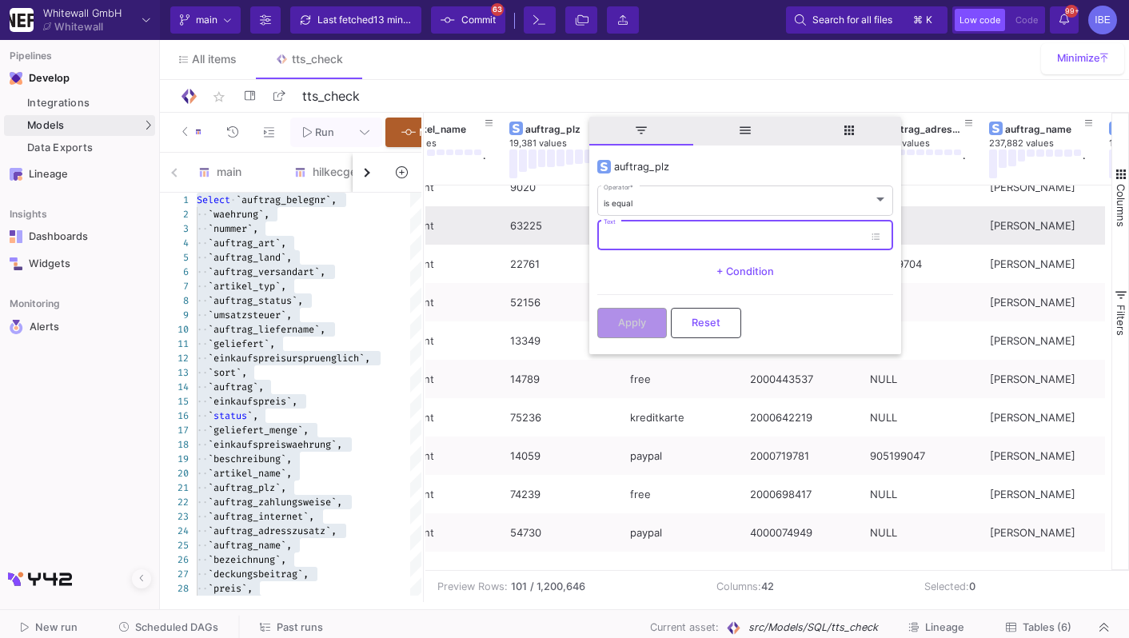
click at [683, 241] on input "Text" at bounding box center [734, 238] width 260 height 10
paste input "29525"
type input "29525"
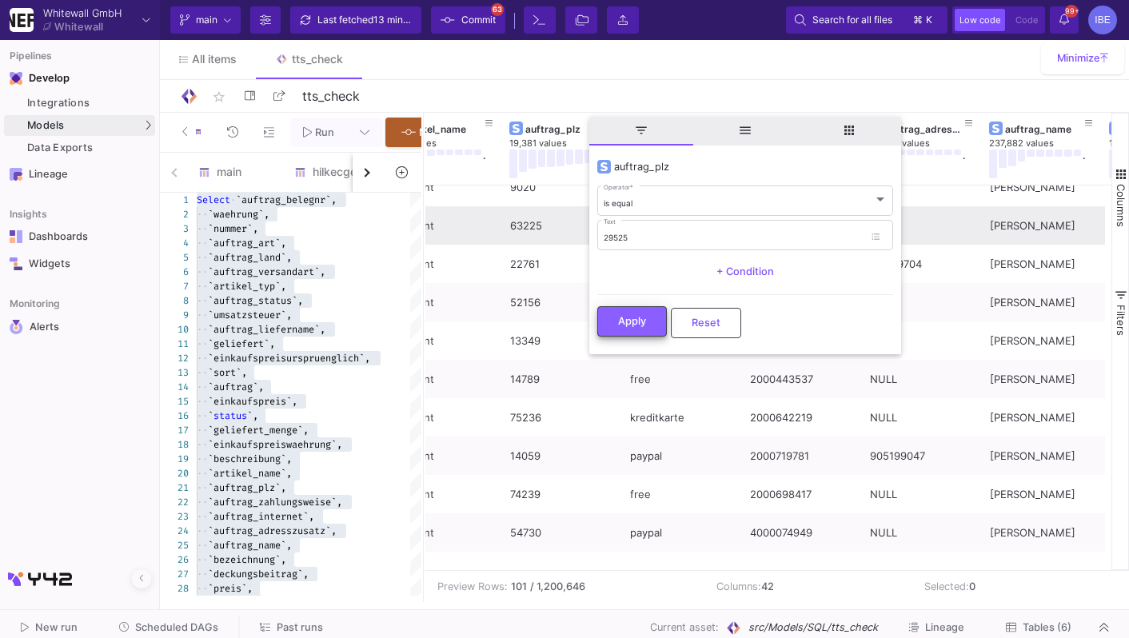
click at [640, 325] on span "Apply" at bounding box center [632, 321] width 28 height 12
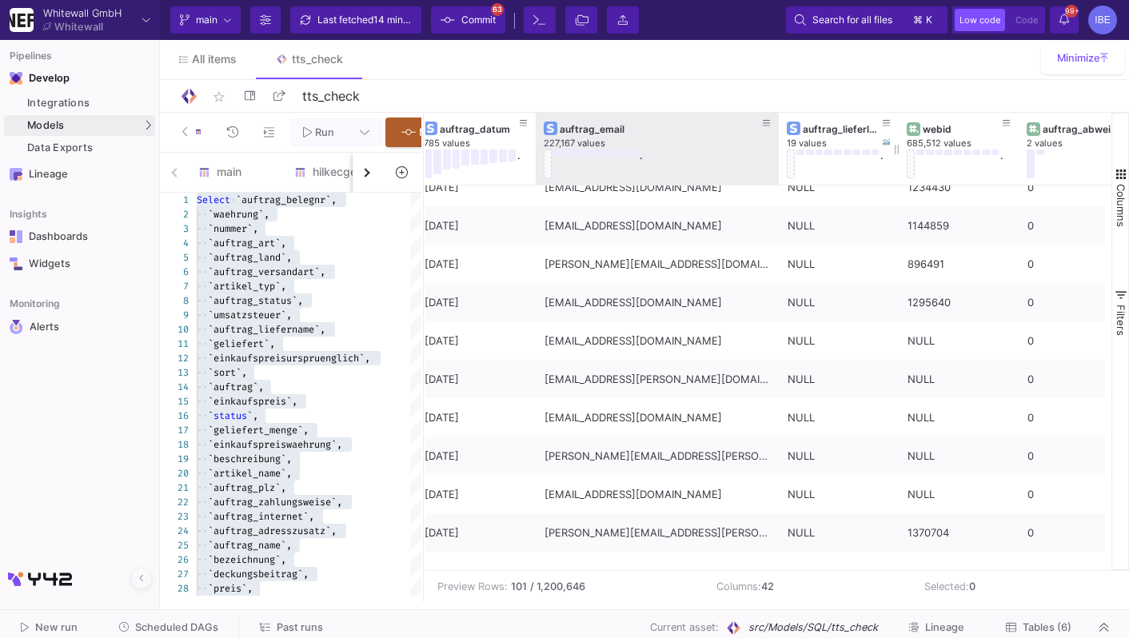
drag, startPoint x: 656, startPoint y: 146, endPoint x: 792, endPoint y: 154, distance: 137.0
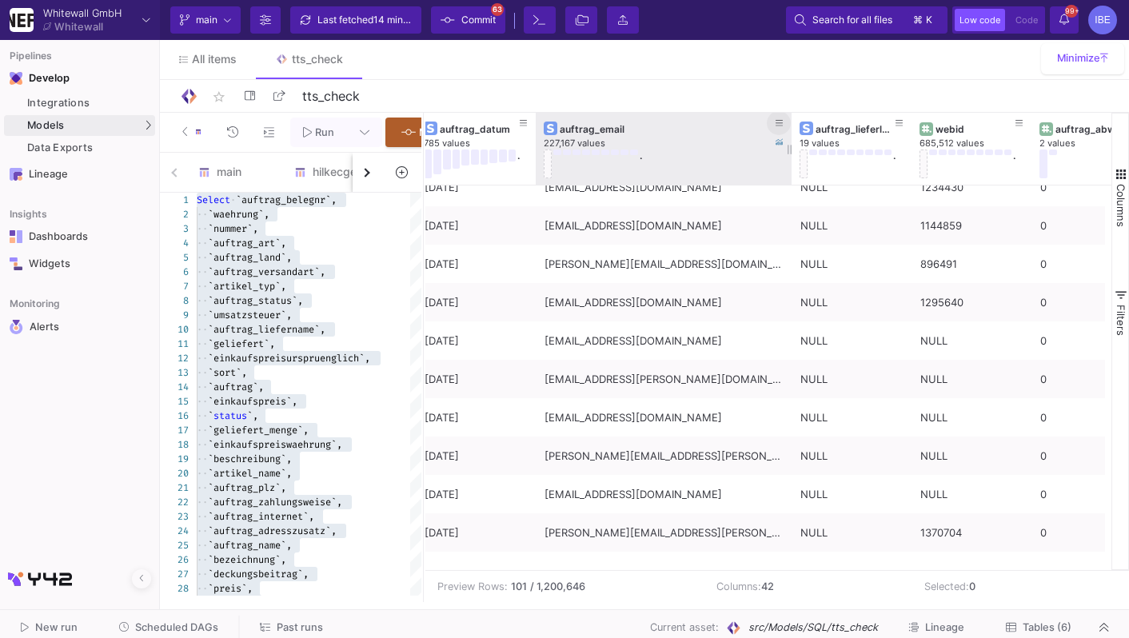
click at [775, 124] on icon at bounding box center [779, 123] width 8 height 9
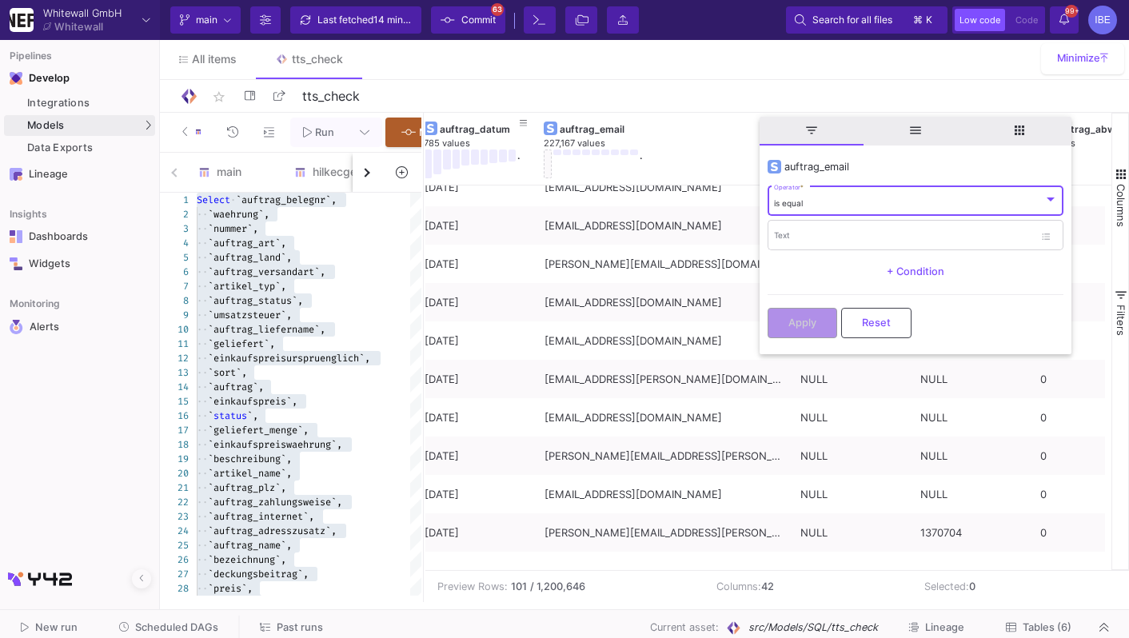
click at [797, 204] on span "is equal" at bounding box center [788, 203] width 29 height 10
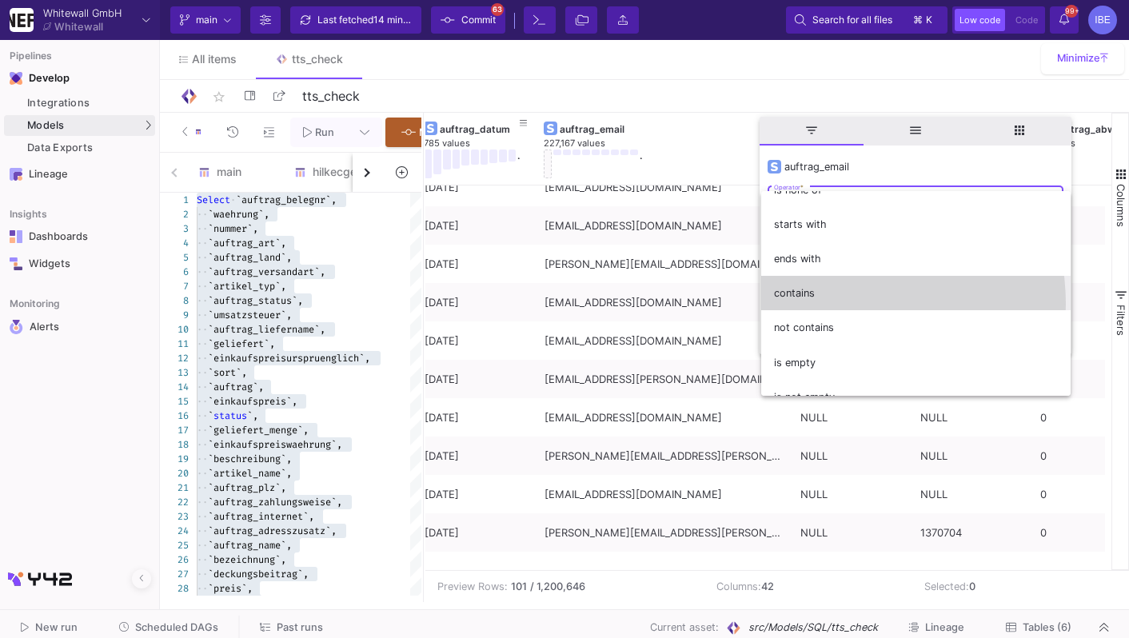
click at [835, 304] on span "contains" at bounding box center [916, 293] width 284 height 34
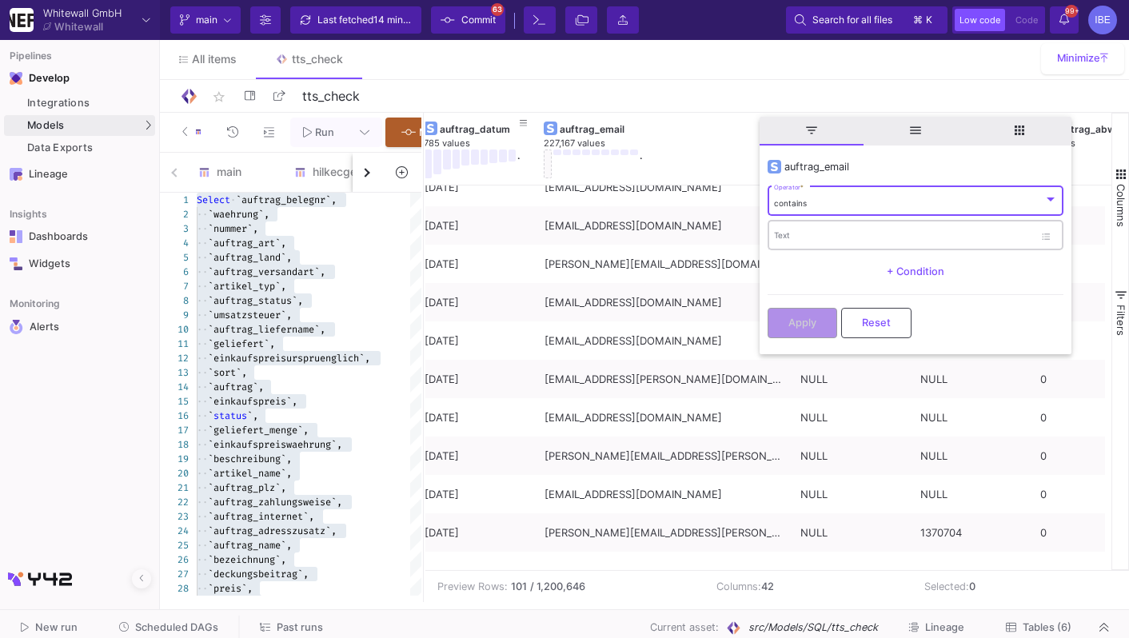
click at [793, 225] on div "Text" at bounding box center [904, 234] width 260 height 33
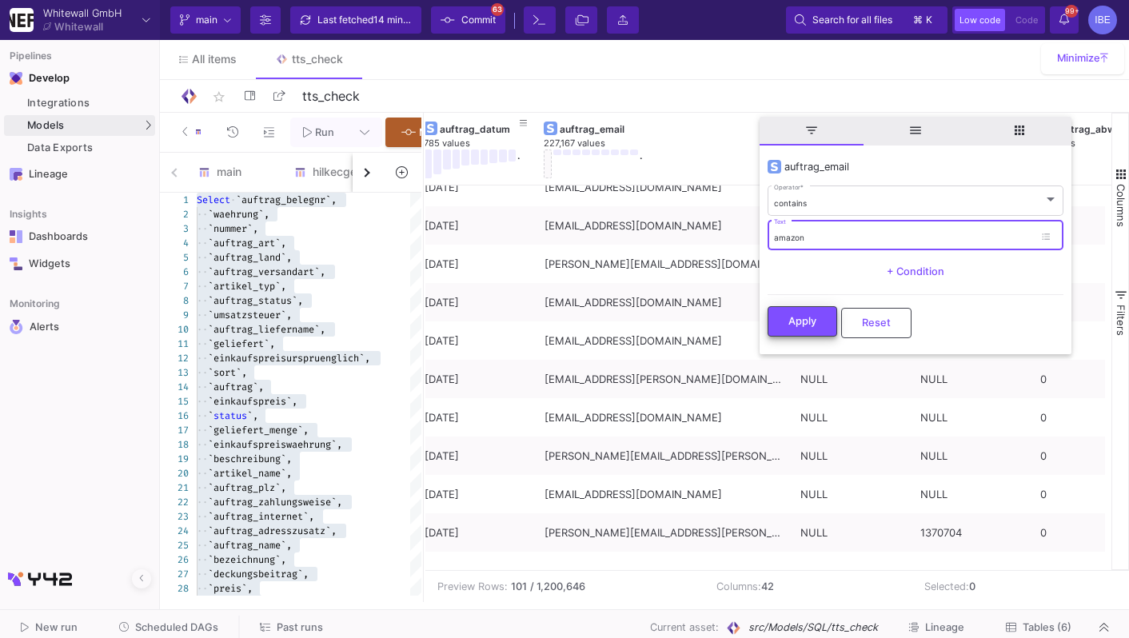
type input "amazon"
click at [807, 330] on button "Apply" at bounding box center [802, 321] width 70 height 30
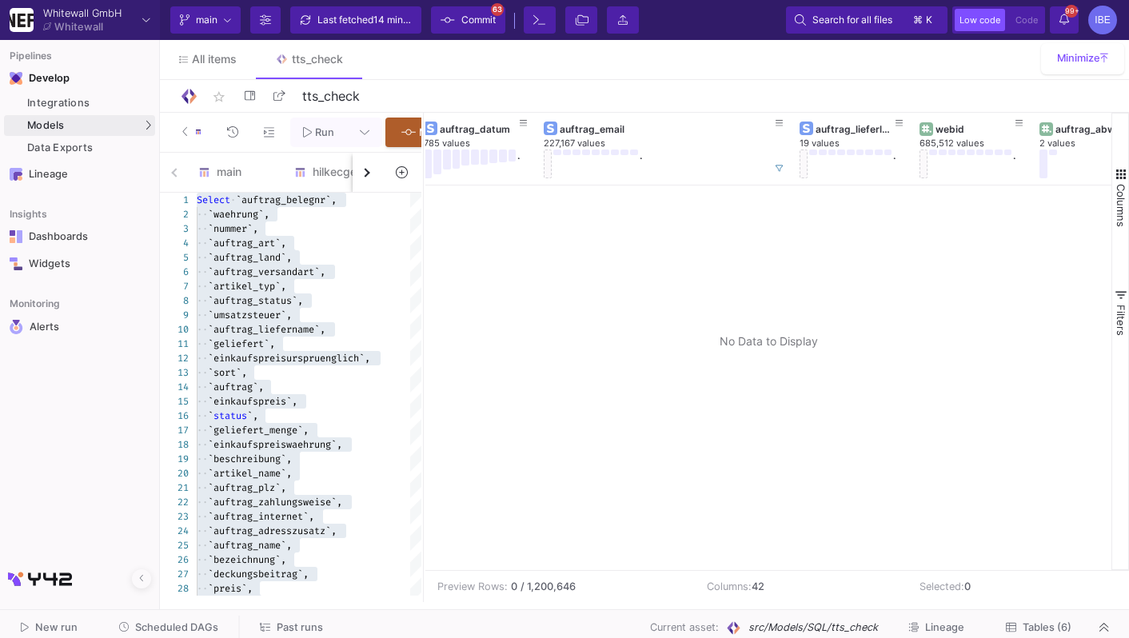
click at [623, 330] on div at bounding box center [768, 377] width 686 height 385
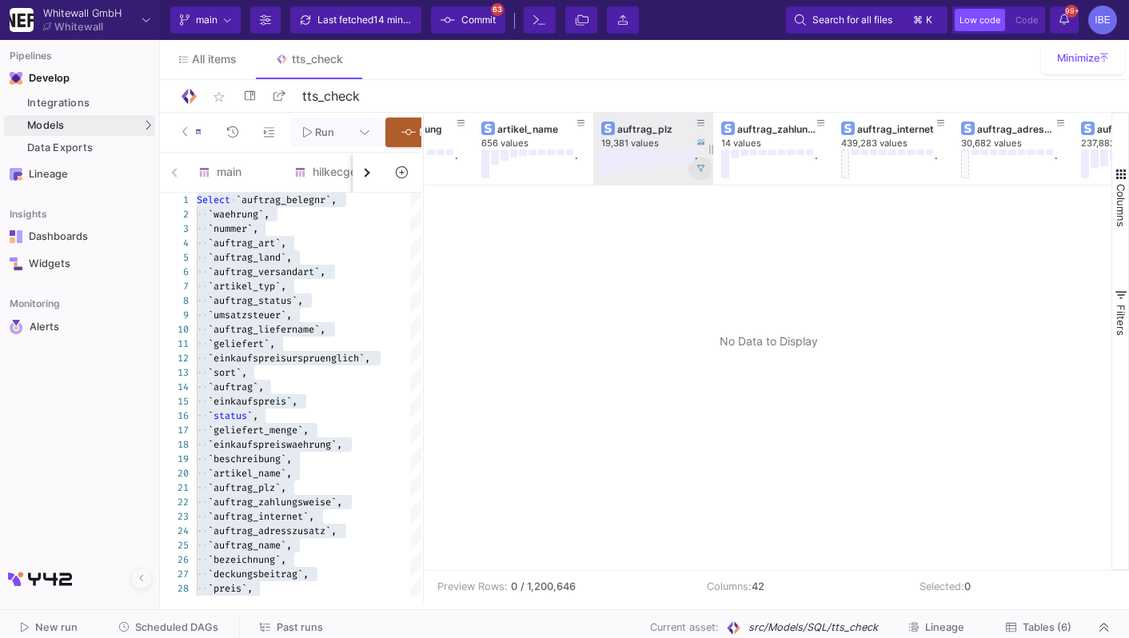
click at [705, 165] on button at bounding box center [700, 169] width 24 height 24
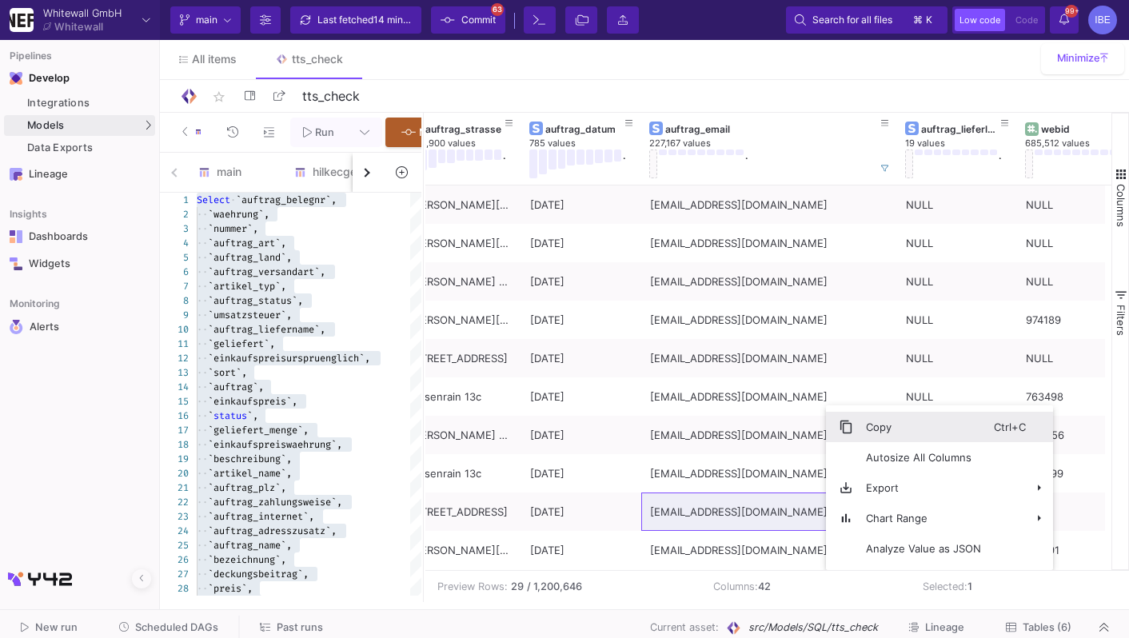
click at [879, 428] on span "Copy" at bounding box center [923, 427] width 141 height 30
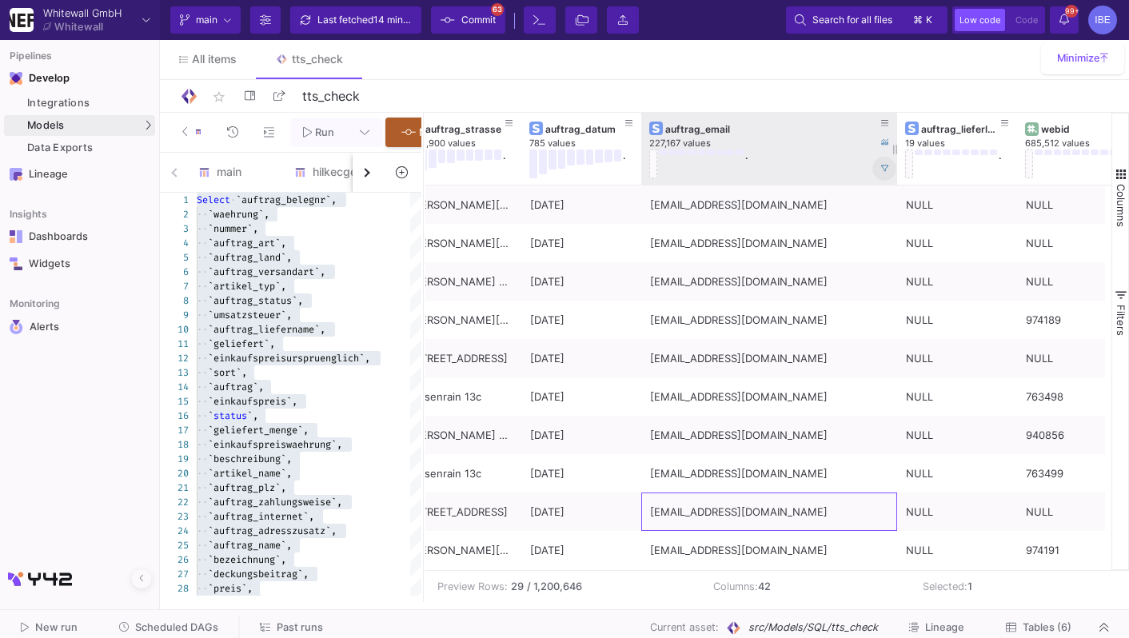
click at [879, 176] on button at bounding box center [884, 169] width 24 height 24
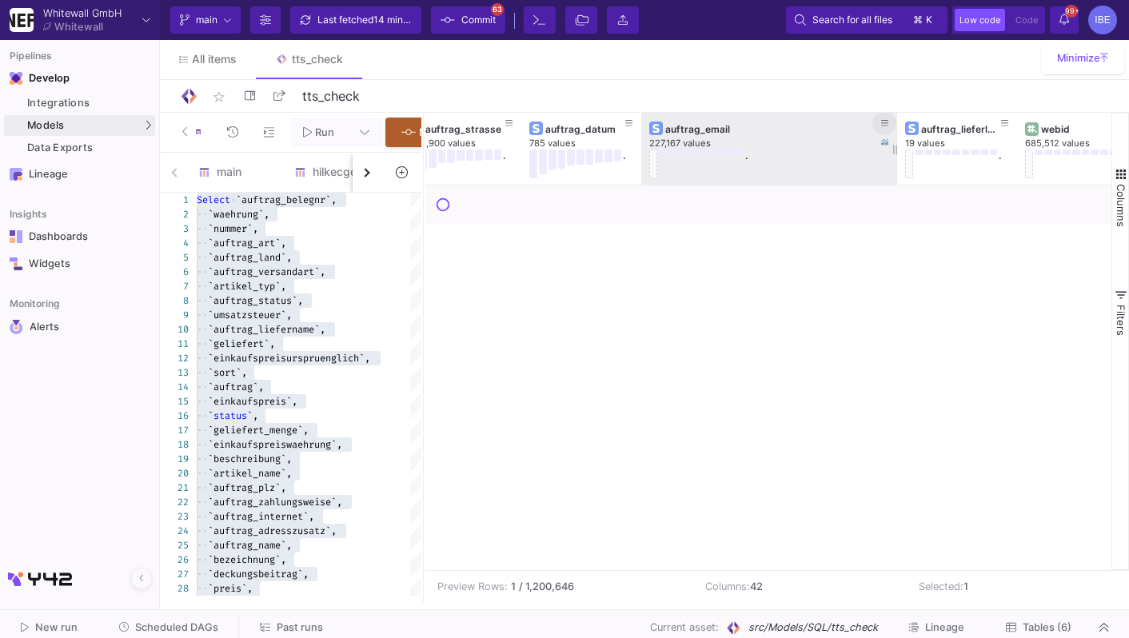
click at [886, 122] on icon at bounding box center [885, 123] width 8 height 9
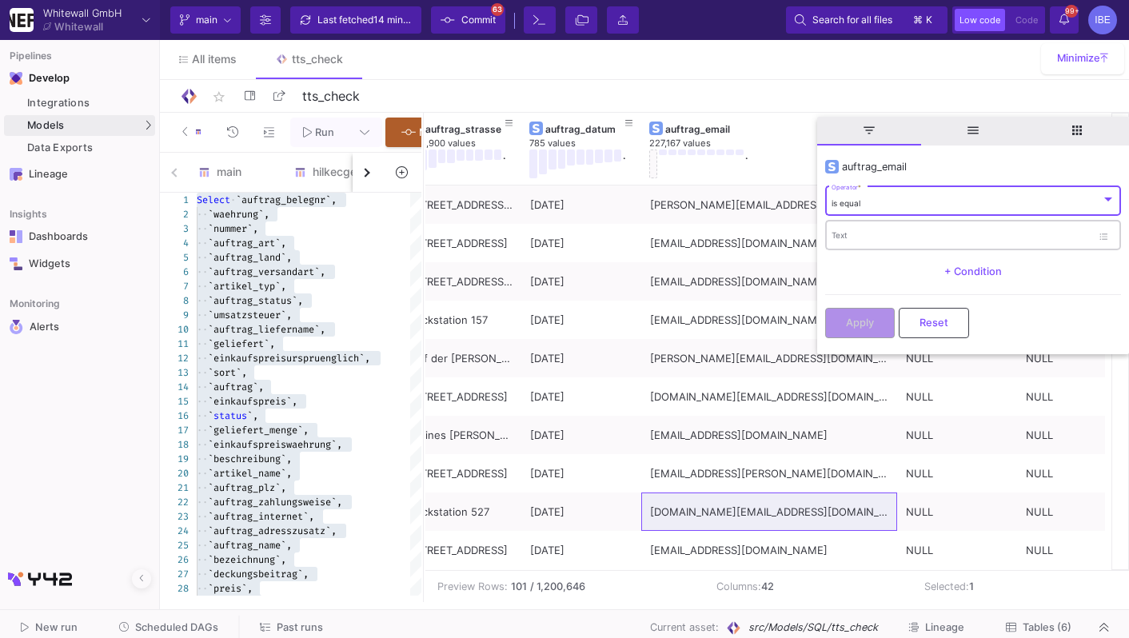
click at [856, 227] on div "Text" at bounding box center [961, 234] width 260 height 33
paste input "[EMAIL_ADDRESS][DOMAIN_NAME]"
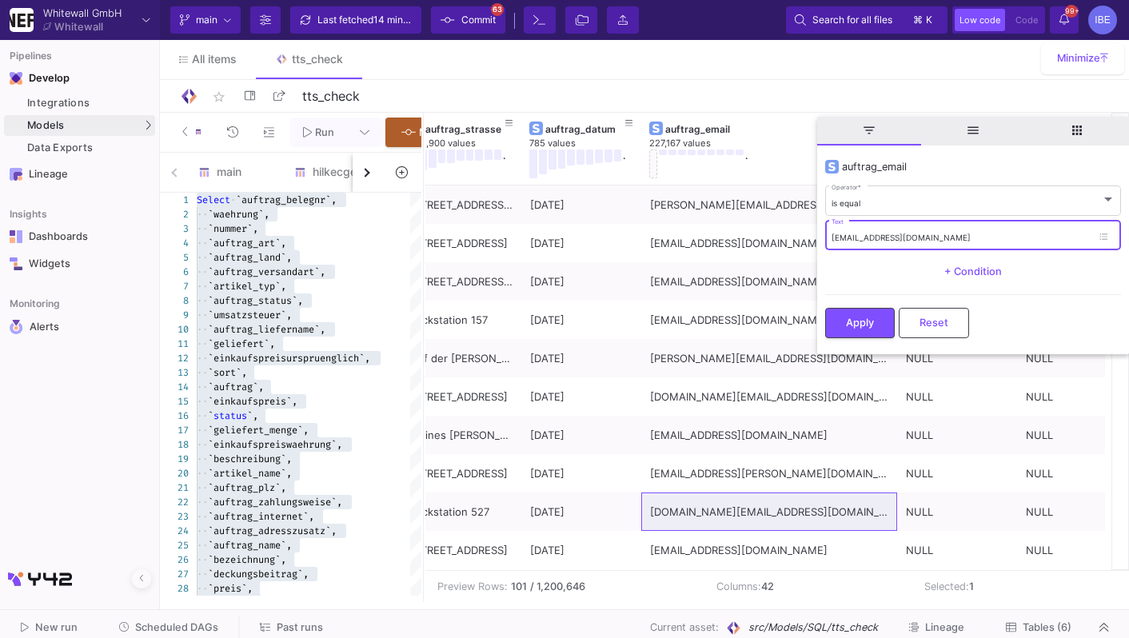
drag, startPoint x: 899, startPoint y: 237, endPoint x: 825, endPoint y: 237, distance: 74.3
click at [825, 237] on div "[EMAIL_ADDRESS][DOMAIN_NAME] Text" at bounding box center [973, 234] width 296 height 33
type input "@[DOMAIN_NAME]"
click at [844, 332] on button "Apply" at bounding box center [860, 321] width 70 height 30
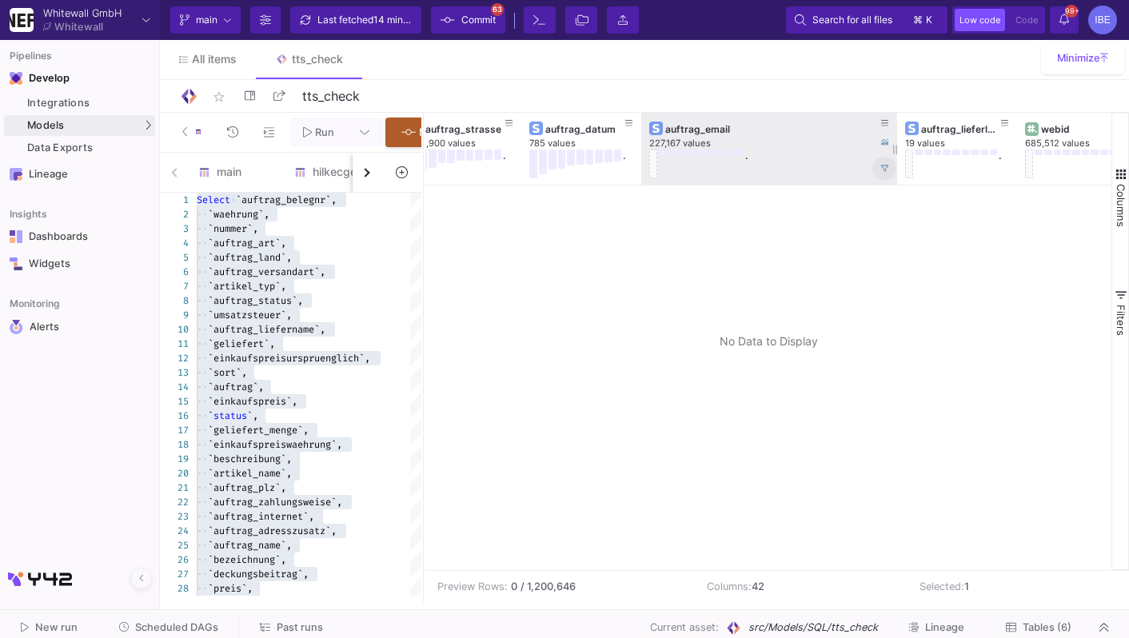
click at [881, 169] on icon at bounding box center [885, 169] width 8 height 8
click at [880, 124] on button at bounding box center [884, 123] width 24 height 24
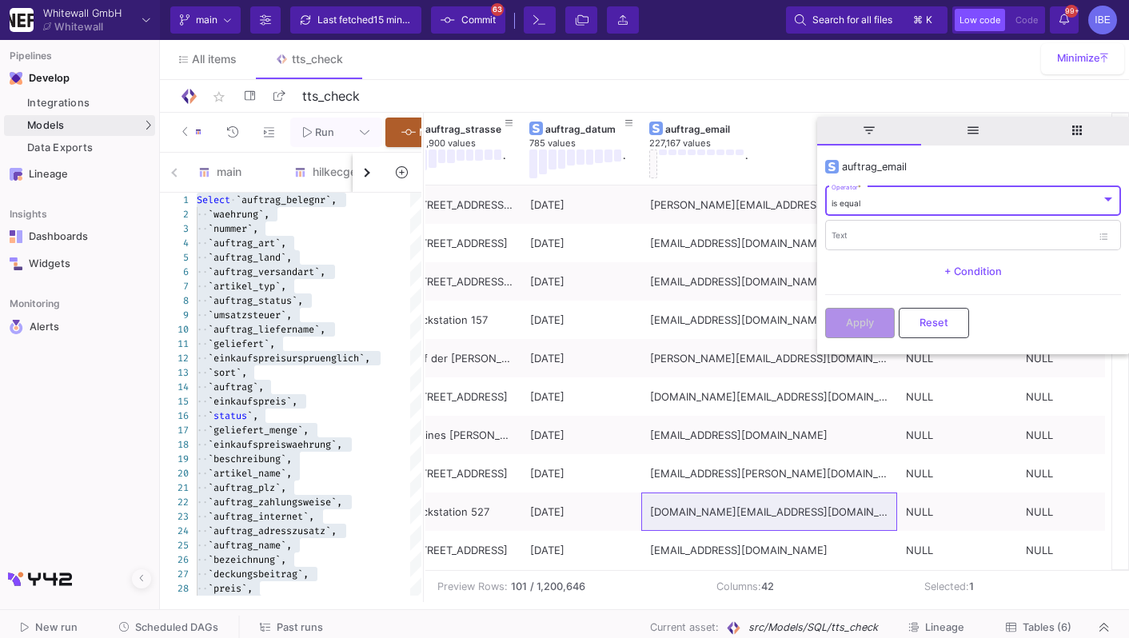
click at [892, 207] on div "is equal" at bounding box center [965, 203] width 269 height 10
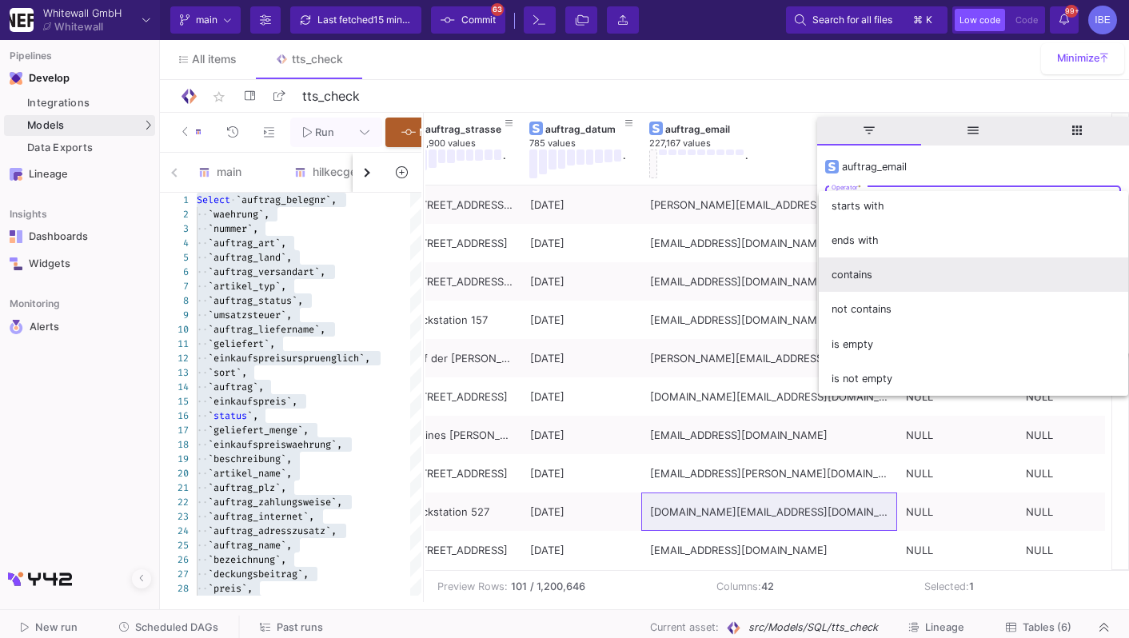
click at [883, 277] on span "contains" at bounding box center [973, 274] width 284 height 34
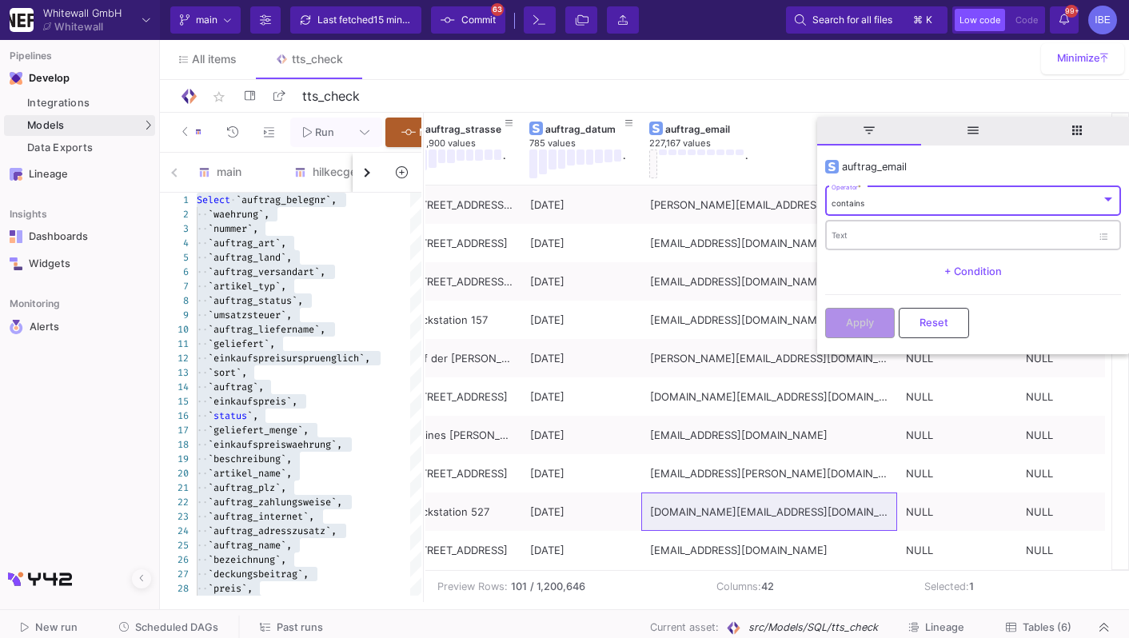
click at [871, 224] on div "Text" at bounding box center [961, 234] width 260 height 33
paste input "[EMAIL_ADDRESS][DOMAIN_NAME]"
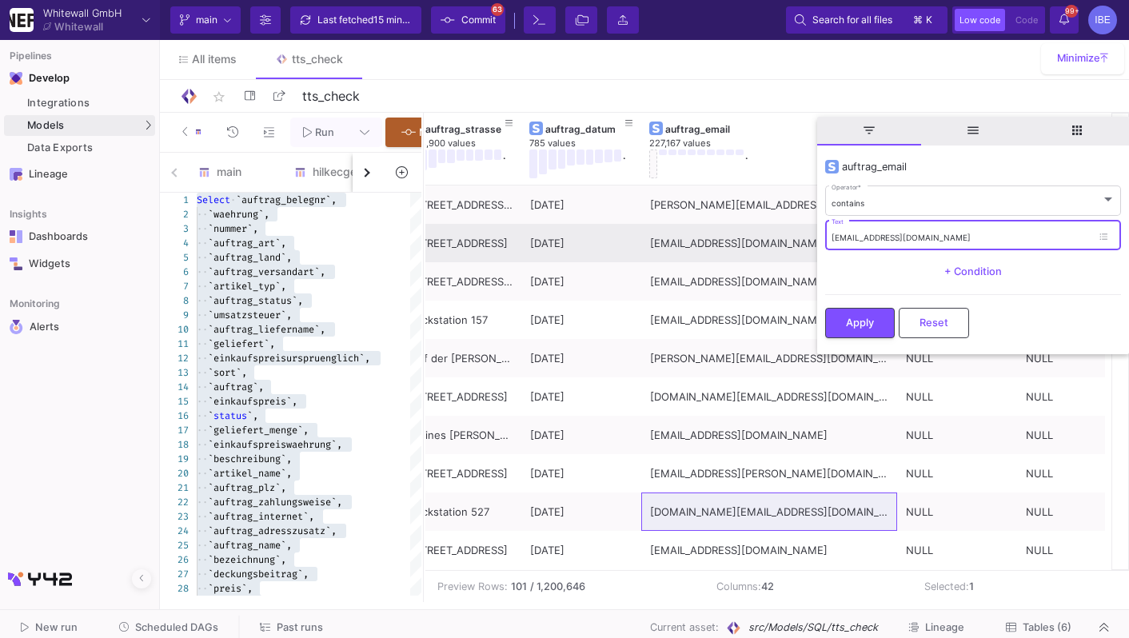
drag, startPoint x: 900, startPoint y: 238, endPoint x: 811, endPoint y: 237, distance: 88.8
click at [811, 237] on div "Drag here to set row groups Drag here to set column labels deckungsbeitrag 2,14…" at bounding box center [777, 341] width 704 height 457
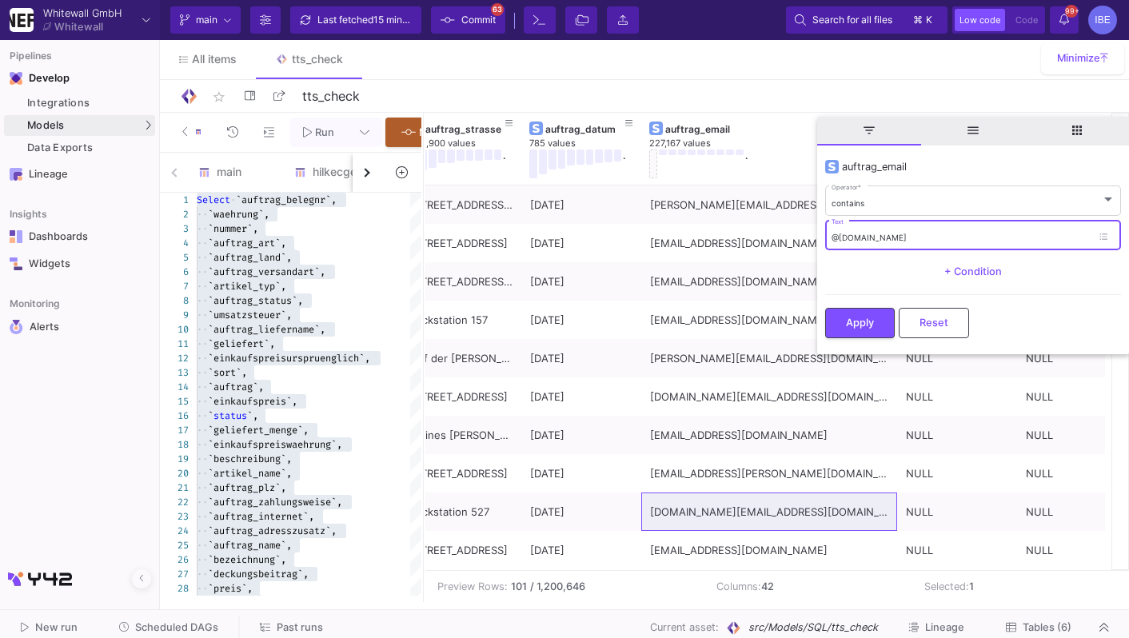
type input "@[DOMAIN_NAME]"
click at [880, 306] on div "Apply Reset" at bounding box center [973, 318] width 296 height 49
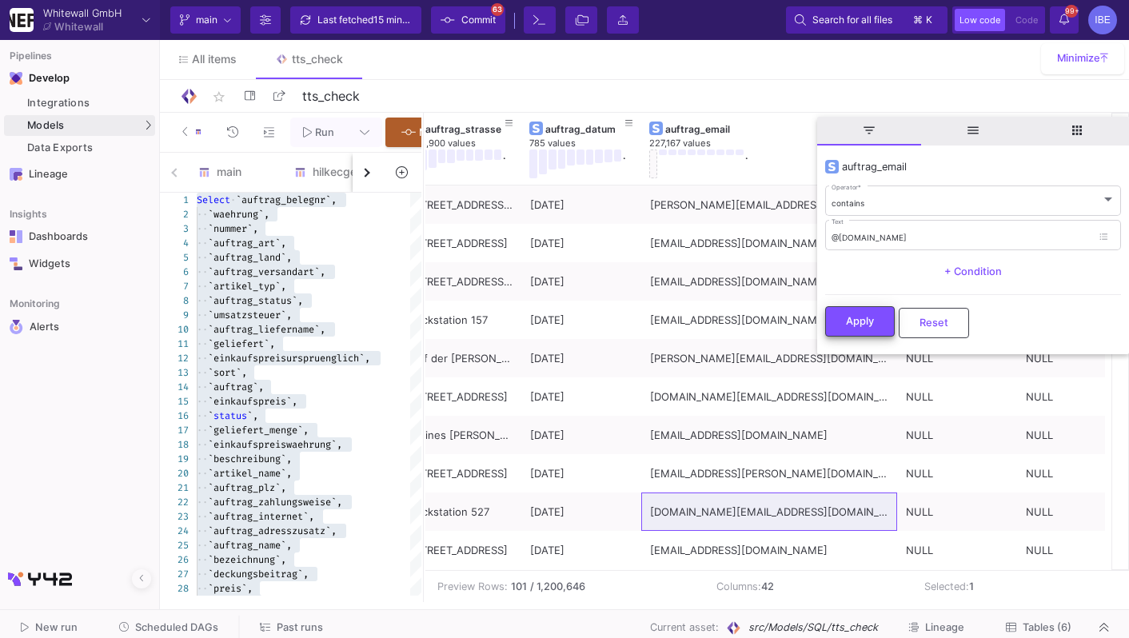
click at [881, 317] on button "Apply" at bounding box center [860, 321] width 70 height 30
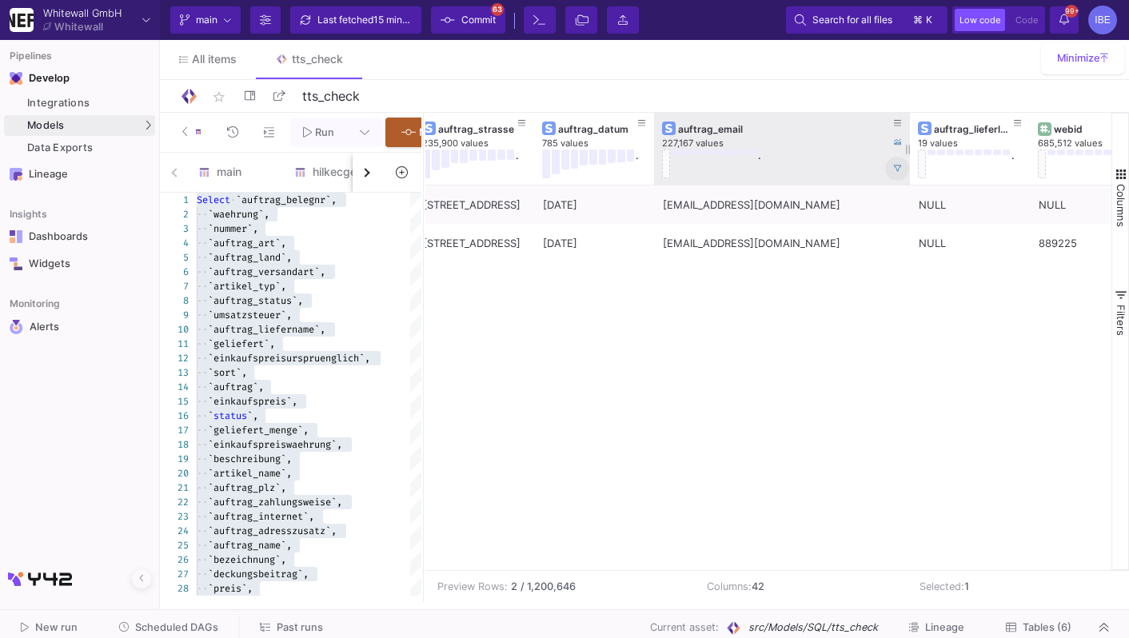
click at [890, 177] on button at bounding box center [897, 169] width 24 height 24
click at [905, 122] on button at bounding box center [897, 123] width 24 height 24
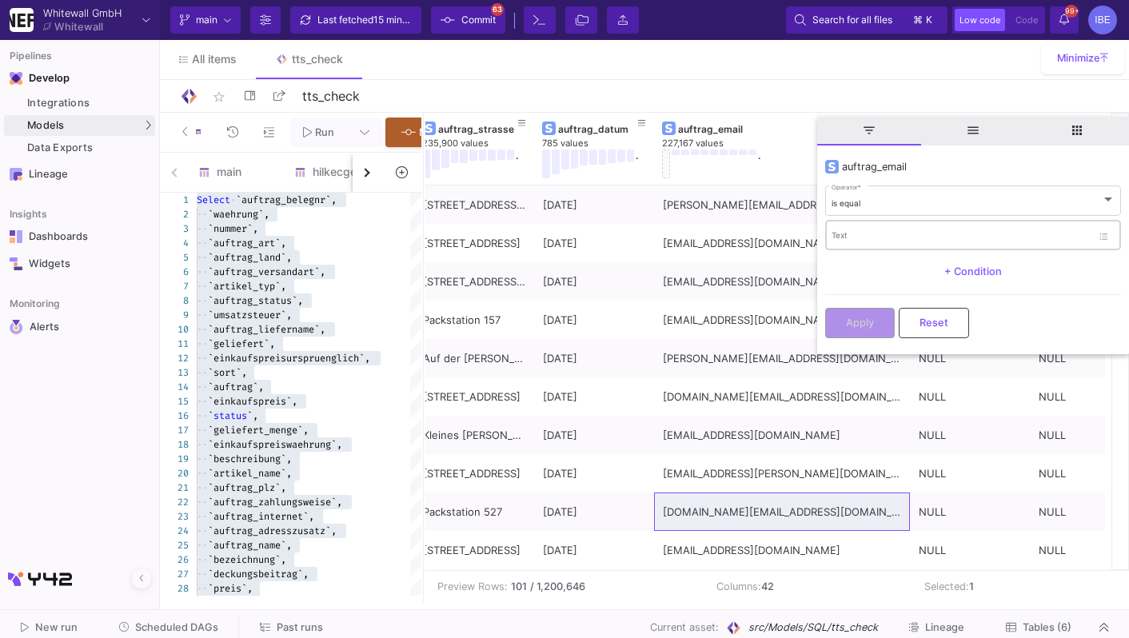
click at [865, 243] on div "Text" at bounding box center [961, 234] width 260 height 33
click at [870, 204] on div "is equal" at bounding box center [965, 203] width 269 height 10
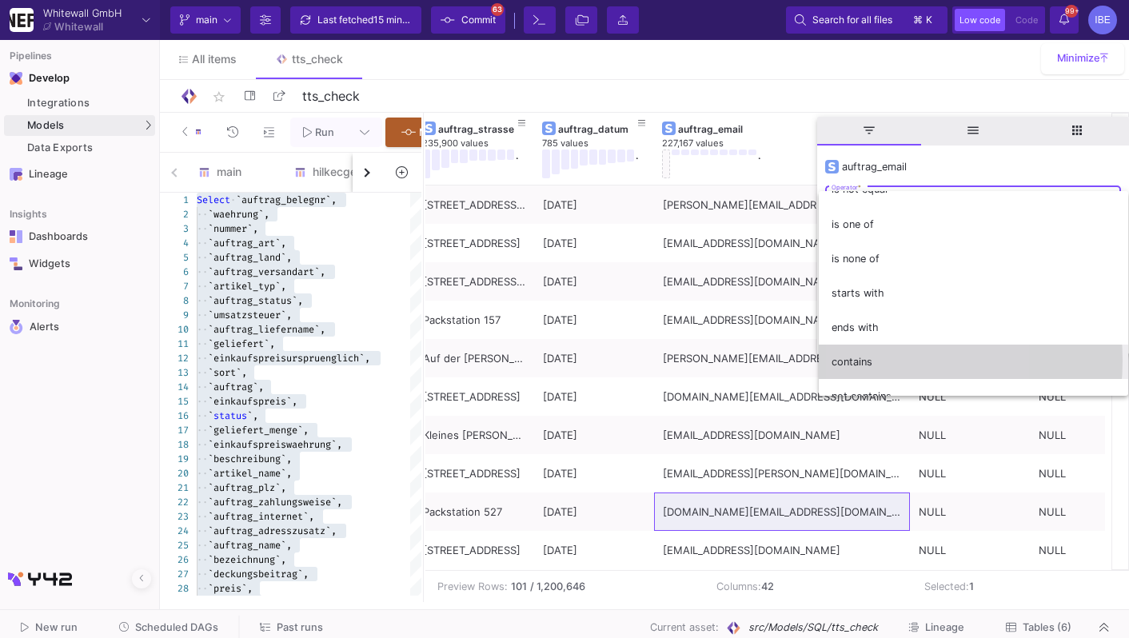
click at [872, 361] on span "contains" at bounding box center [973, 362] width 284 height 34
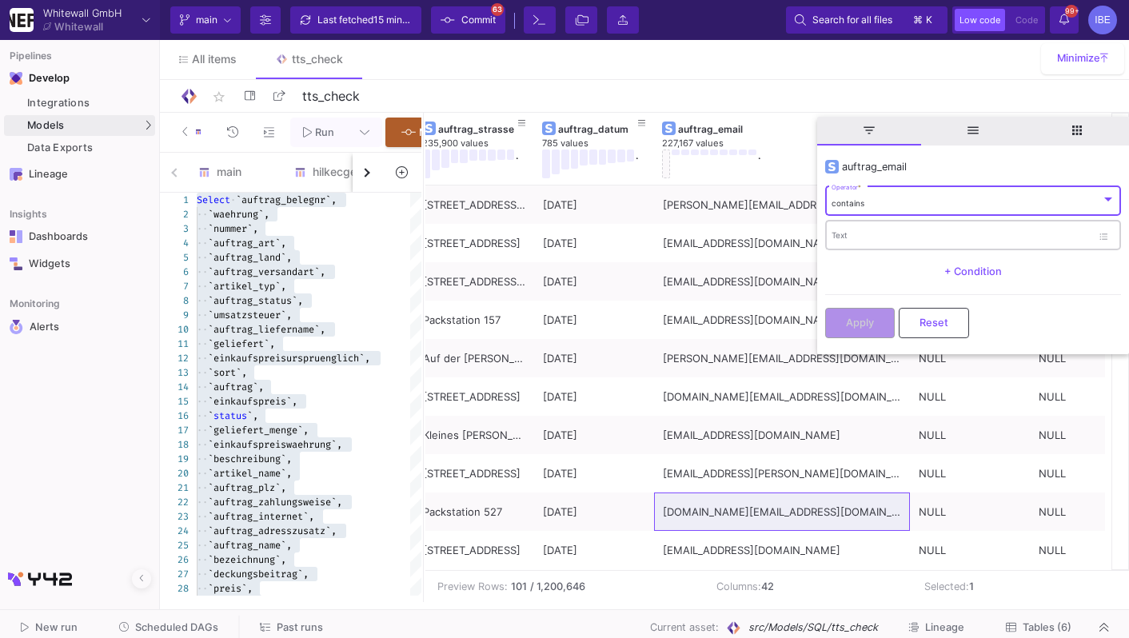
click at [857, 237] on input "Text" at bounding box center [961, 238] width 260 height 10
paste input "[EMAIL_ADDRESS][DOMAIN_NAME]"
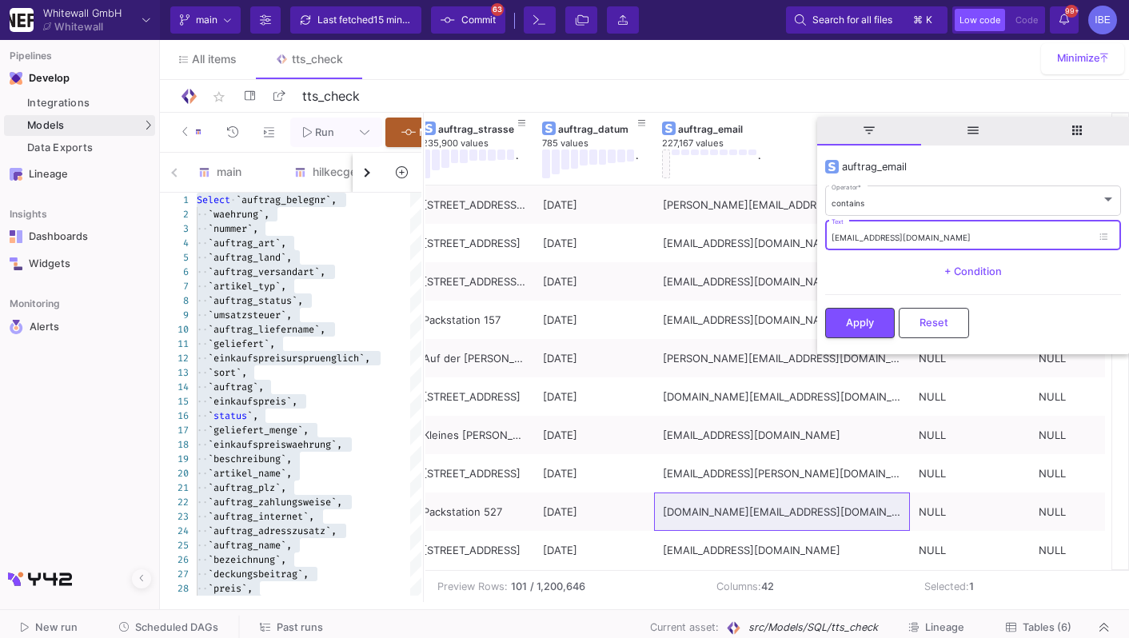
drag, startPoint x: 907, startPoint y: 237, endPoint x: 834, endPoint y: 232, distance: 72.9
click at [834, 233] on input "[EMAIL_ADDRESS][DOMAIN_NAME]" at bounding box center [961, 238] width 260 height 10
click at [960, 233] on input "[DOMAIN_NAME]" at bounding box center [961, 238] width 260 height 10
type input "[DOMAIN_NAME]"
click at [864, 329] on button "Apply" at bounding box center [860, 321] width 70 height 30
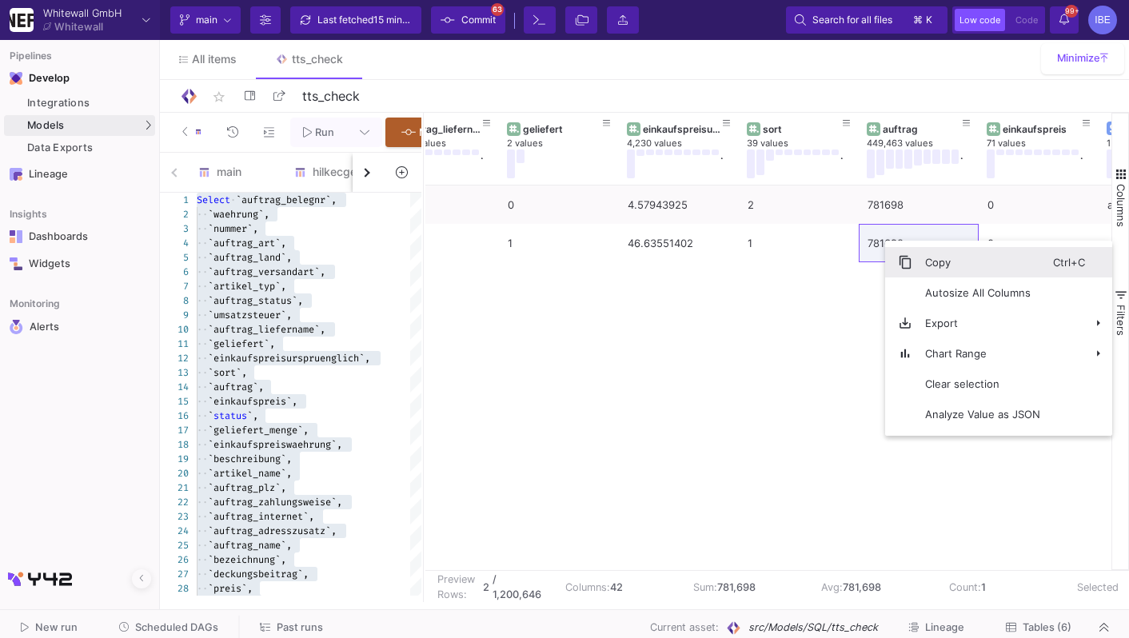
click at [896, 254] on span "Context Menu" at bounding box center [898, 262] width 27 height 30
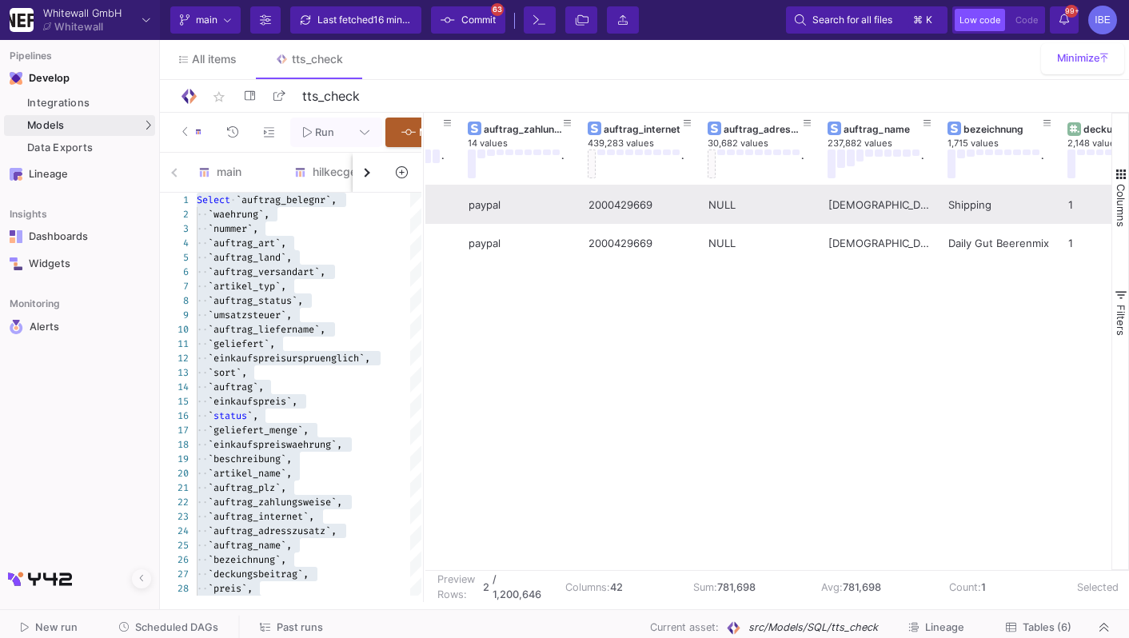
click at [624, 202] on div "2000429669" at bounding box center [639, 205] width 102 height 38
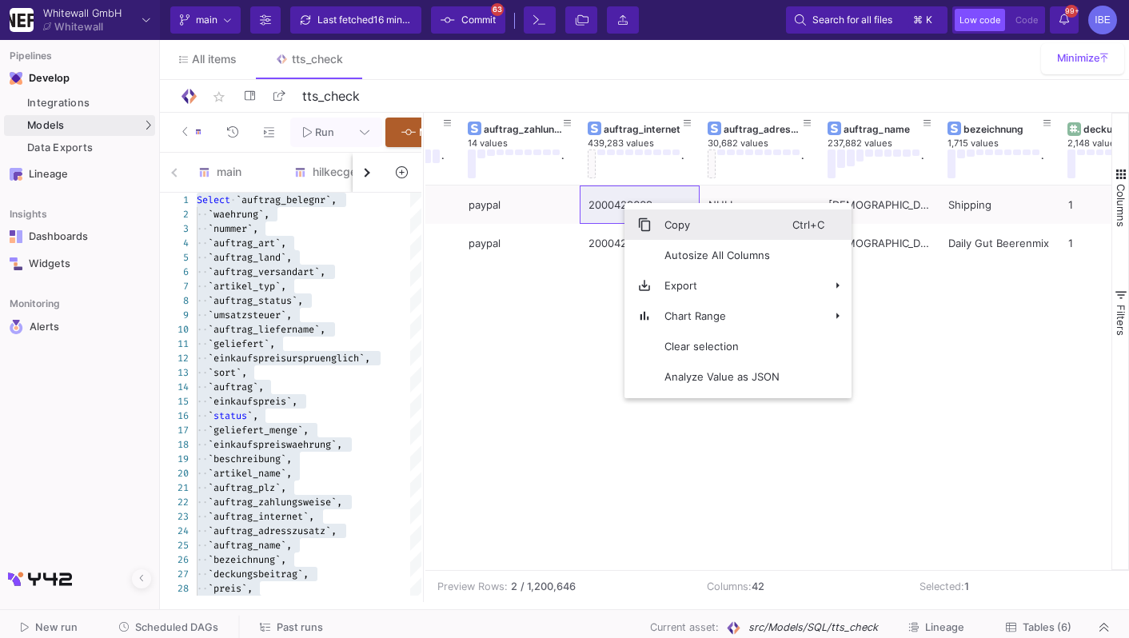
click at [647, 219] on span "Context Menu" at bounding box center [644, 224] width 14 height 14
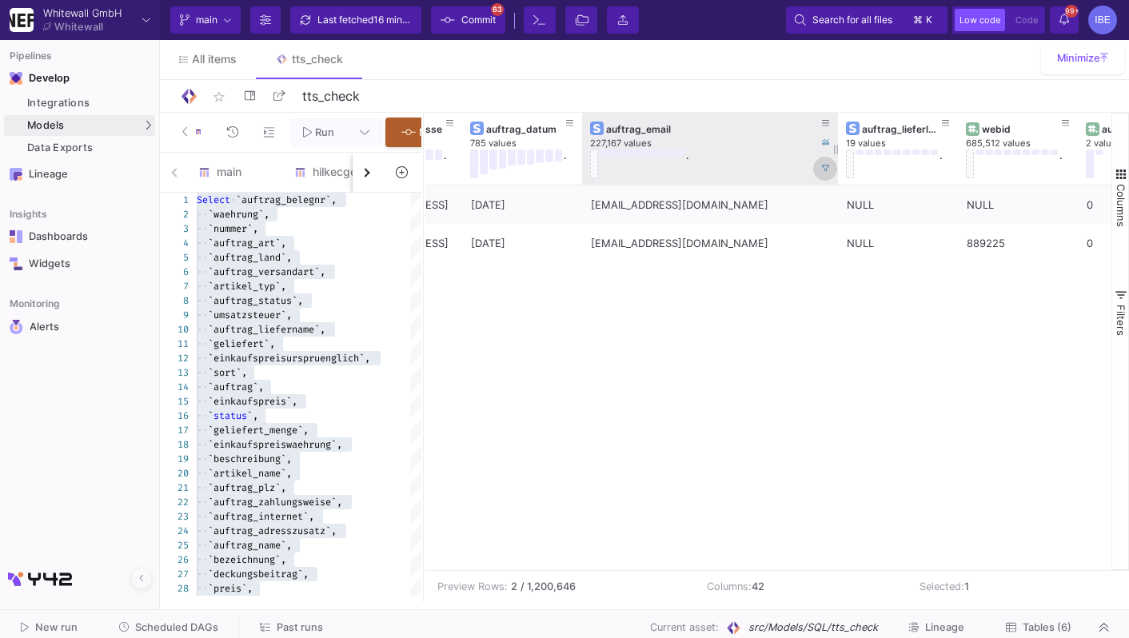
click at [827, 168] on icon at bounding box center [826, 169] width 8 height 8
click at [822, 125] on icon at bounding box center [826, 123] width 8 height 9
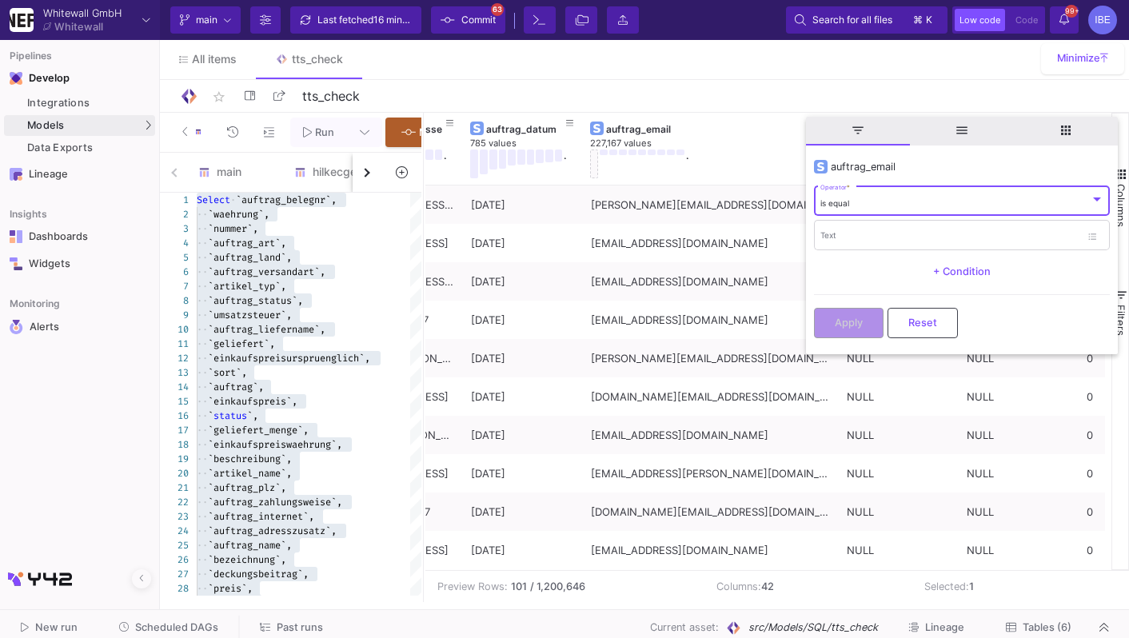
click at [863, 194] on div "is equal Operator *" at bounding box center [962, 200] width 284 height 33
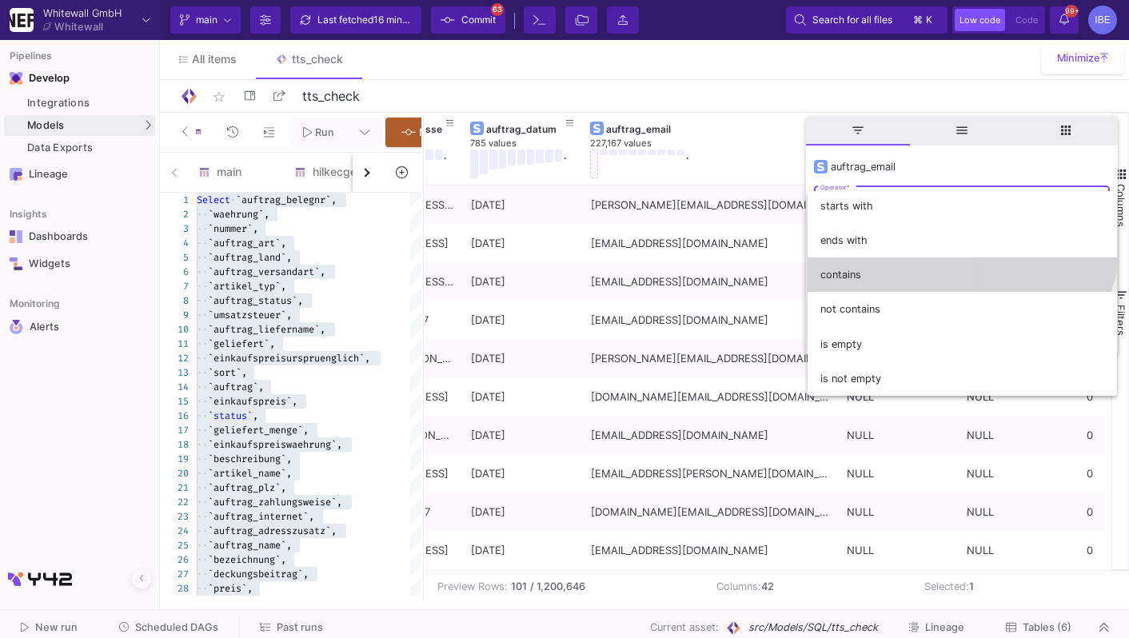
click at [859, 285] on span "contains" at bounding box center [962, 274] width 284 height 34
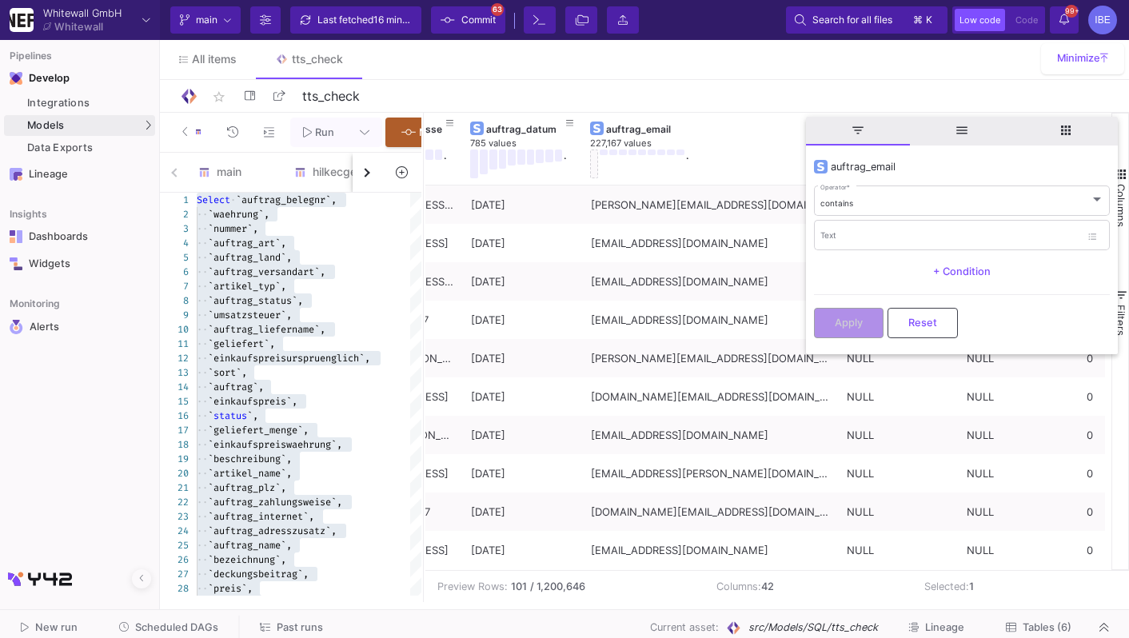
click at [859, 285] on y42-operation-input-add "+ Condition" at bounding box center [962, 272] width 296 height 32
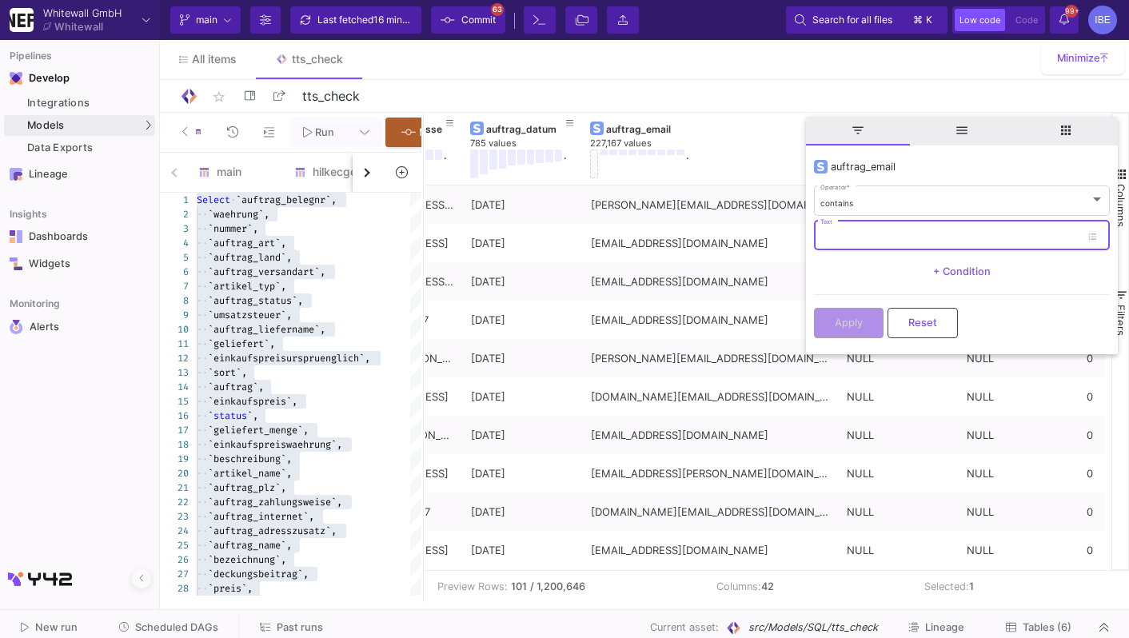
click at [857, 240] on input "Text" at bounding box center [950, 238] width 260 height 10
type input "amazon"
click at [825, 307] on button "Apply" at bounding box center [849, 321] width 70 height 30
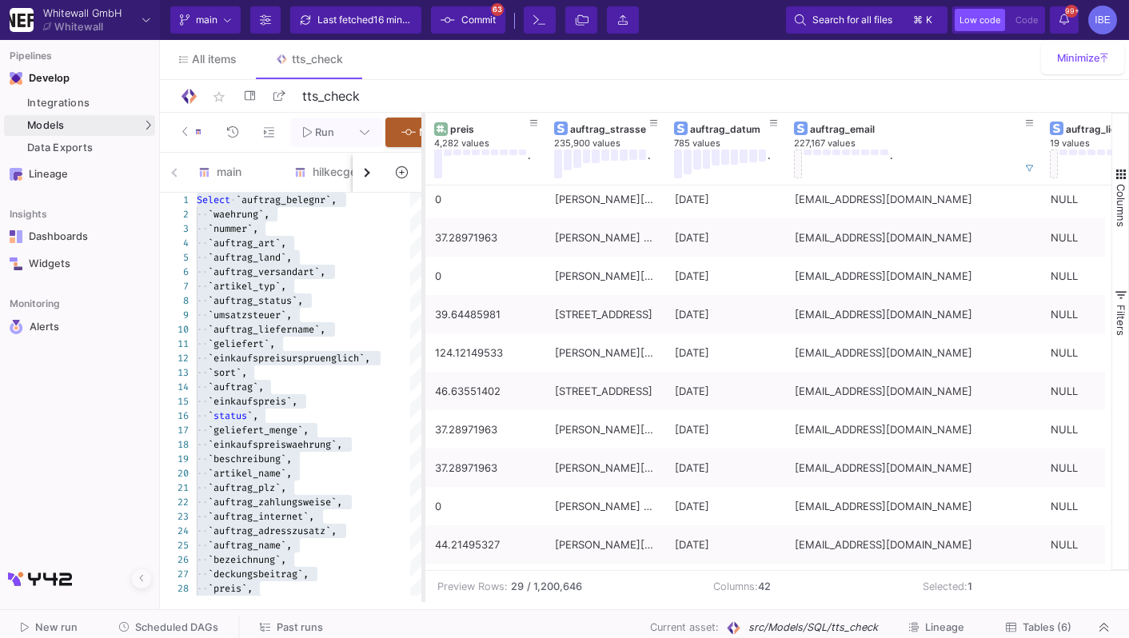
drag, startPoint x: 424, startPoint y: 245, endPoint x: 739, endPoint y: 246, distance: 315.0
click at [425, 246] on div at bounding box center [423, 357] width 4 height 489
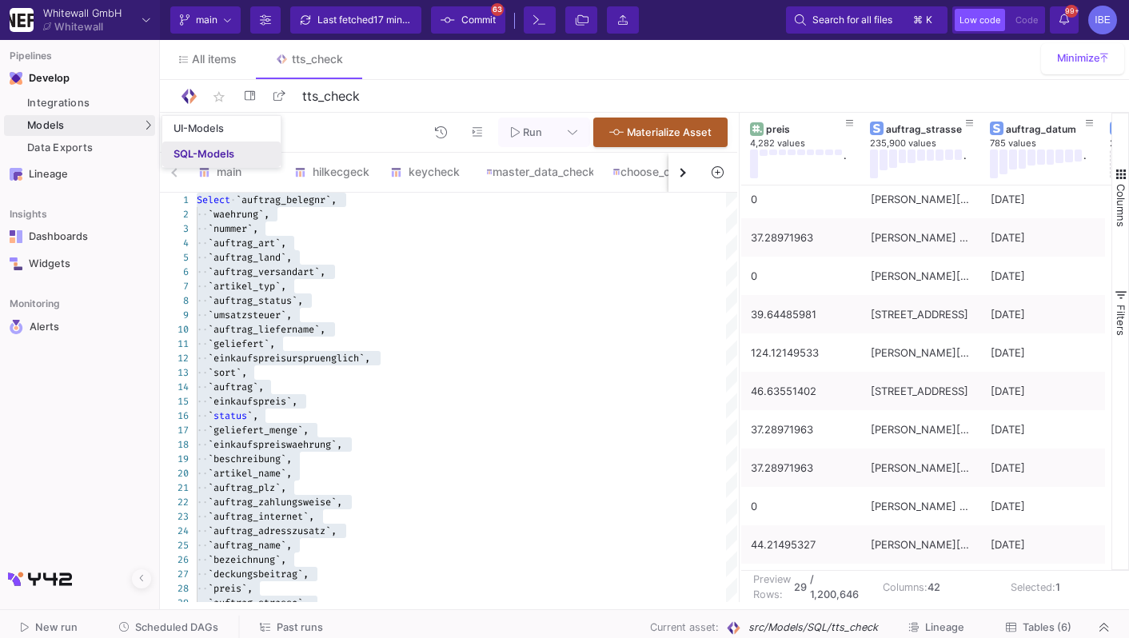
click at [209, 150] on div "SQL-Models" at bounding box center [203, 154] width 61 height 13
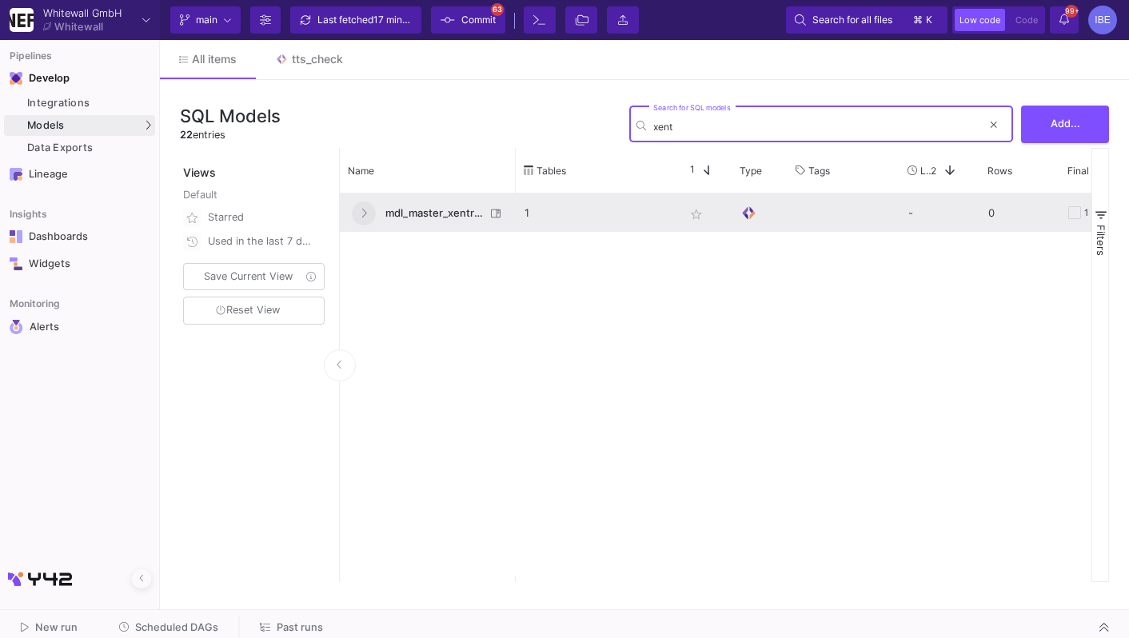
type input "xent"
click at [357, 212] on button at bounding box center [364, 213] width 24 height 24
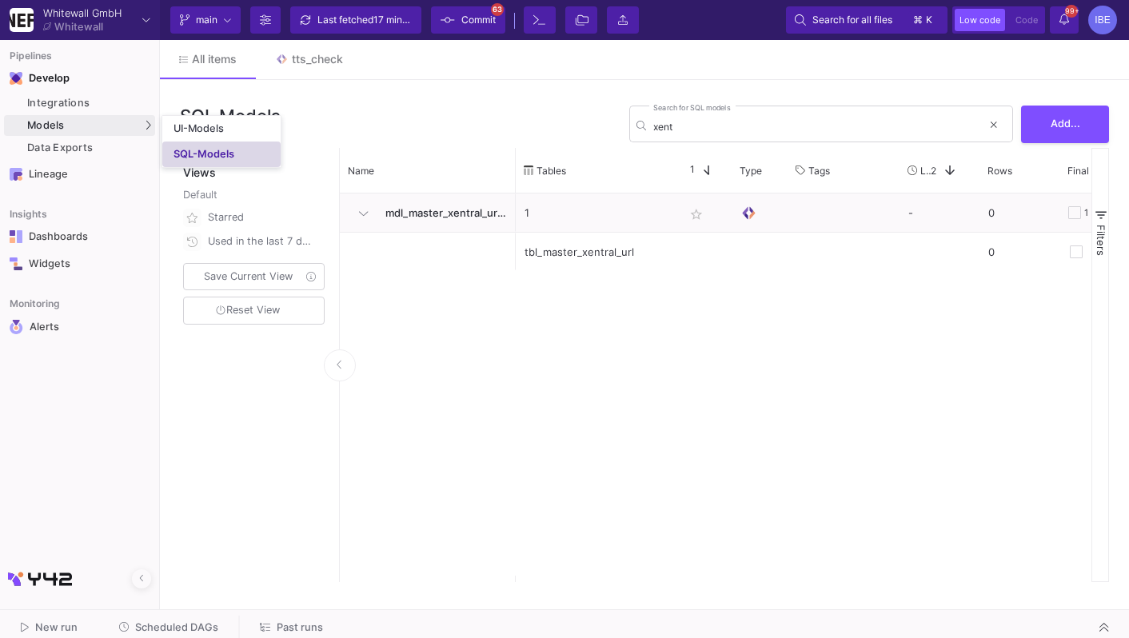
click at [167, 147] on link "SQL-Models" at bounding box center [221, 155] width 118 height 26
click at [700, 128] on input "xent" at bounding box center [817, 127] width 329 height 12
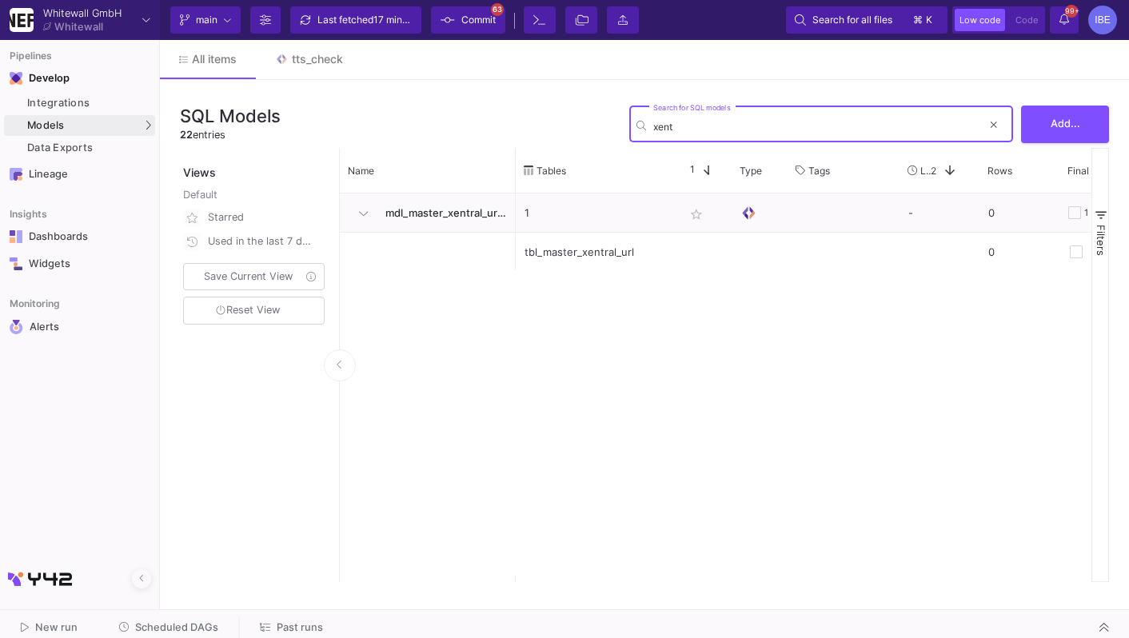
click at [700, 128] on input "xent" at bounding box center [817, 127] width 329 height 12
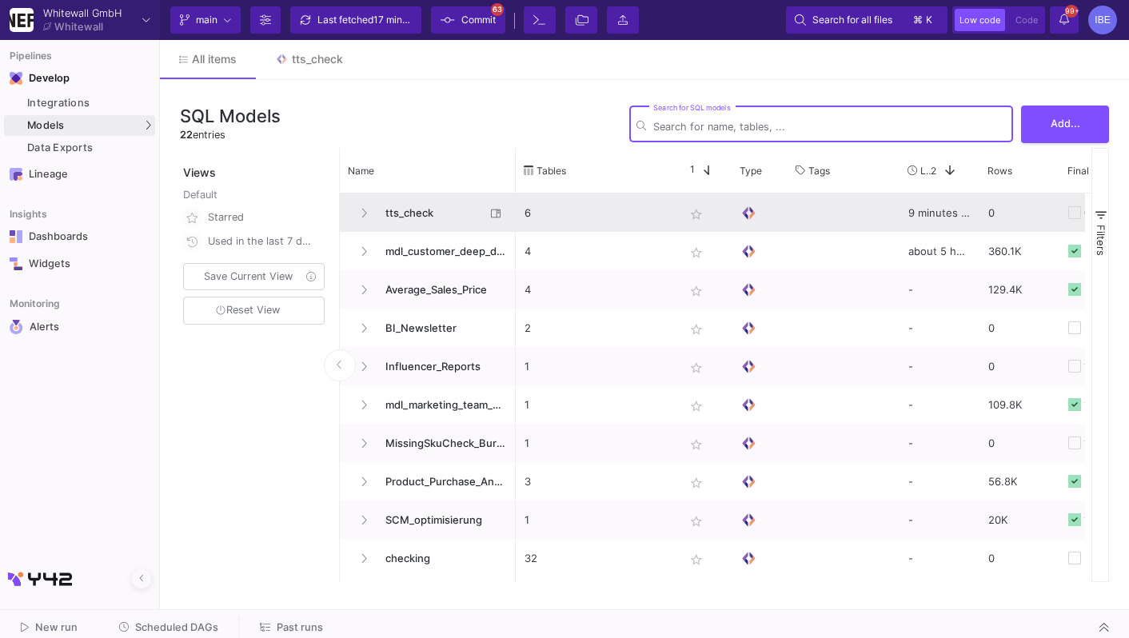
click at [442, 198] on span "tts_check" at bounding box center [431, 213] width 110 height 38
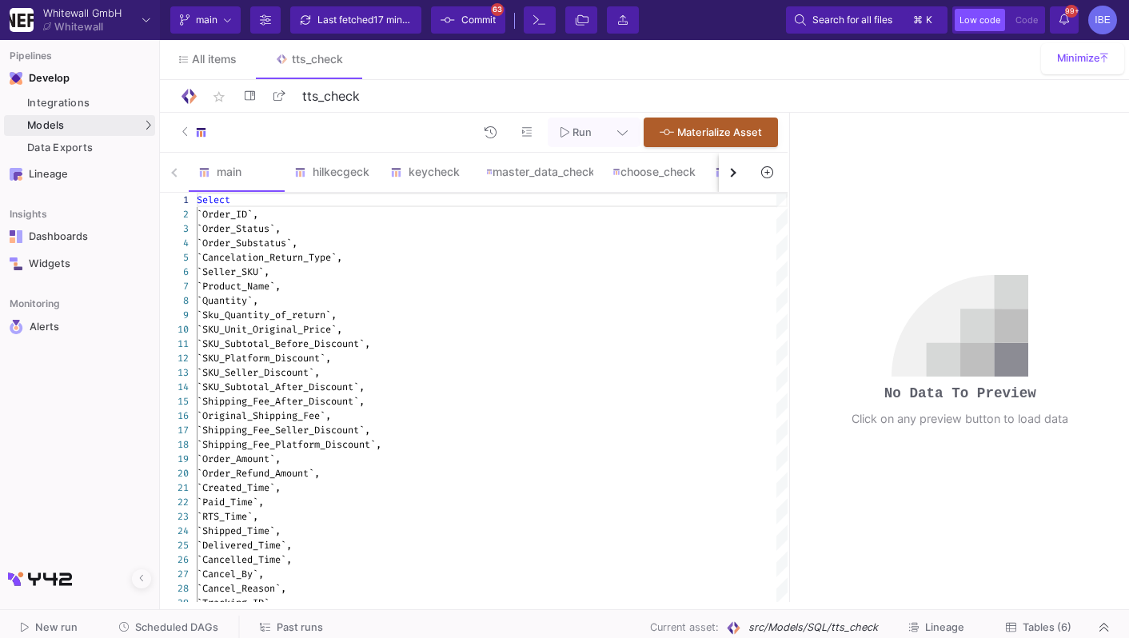
click at [735, 178] on button "button" at bounding box center [733, 172] width 29 height 39
click at [735, 178] on div "main hilkecgeck keycheck master_data_check choose_check amz_check" at bounding box center [454, 173] width 588 height 40
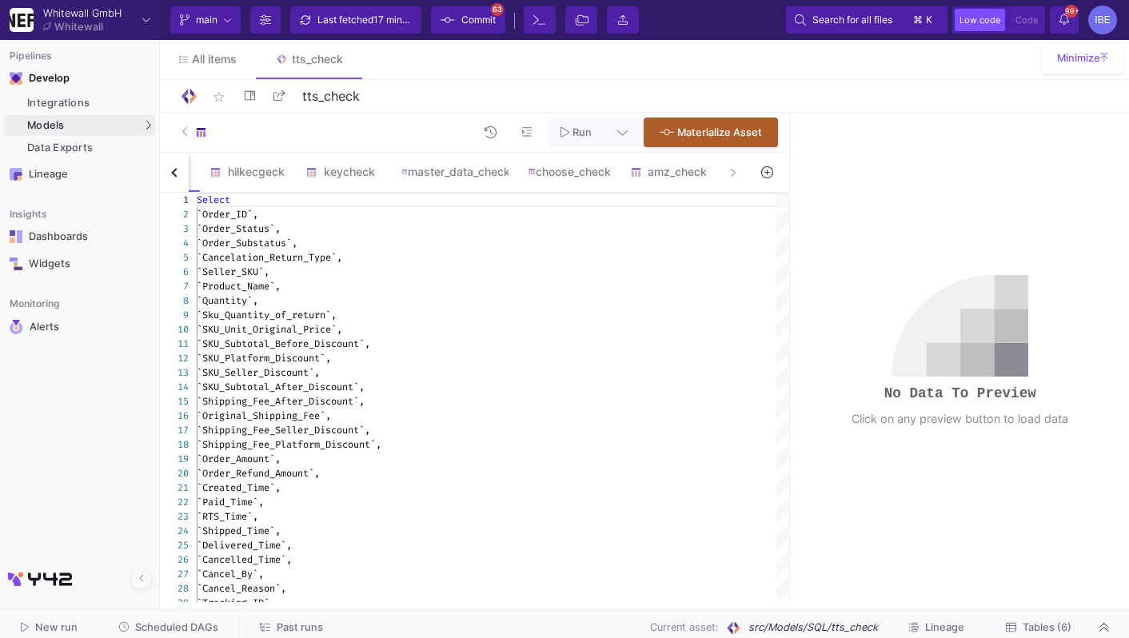
click at [735, 178] on div "main hilkecgeck keycheck master_data_check choose_check amz_check" at bounding box center [454, 173] width 588 height 40
click at [653, 169] on div "amz_check" at bounding box center [668, 171] width 77 height 13
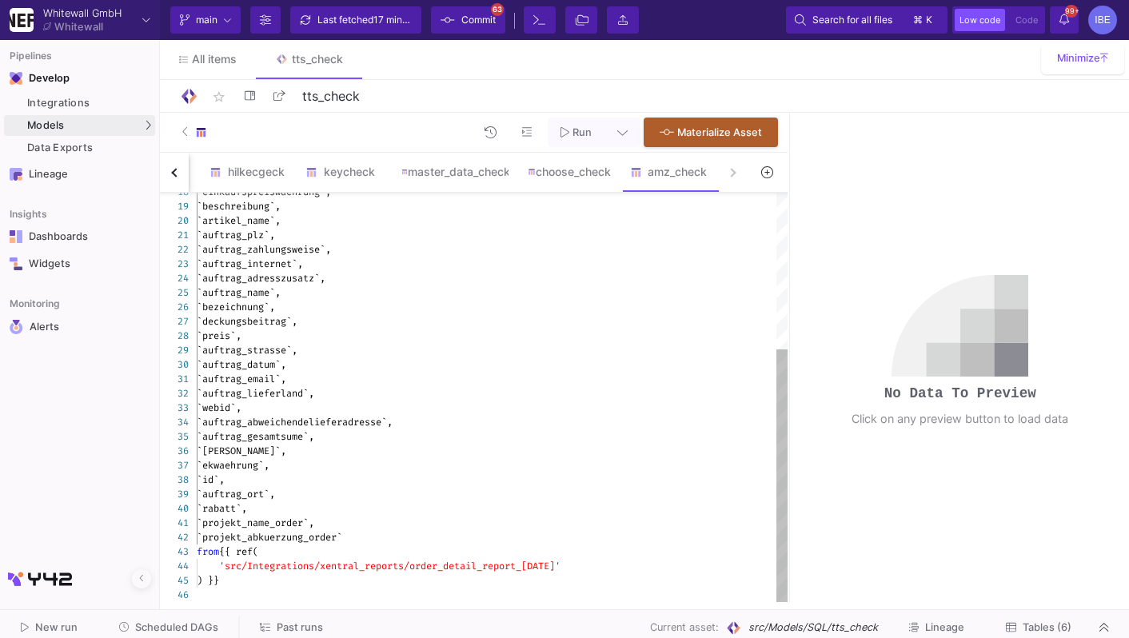
click at [566, 363] on div "`auftrag_datum`," at bounding box center [492, 364] width 591 height 14
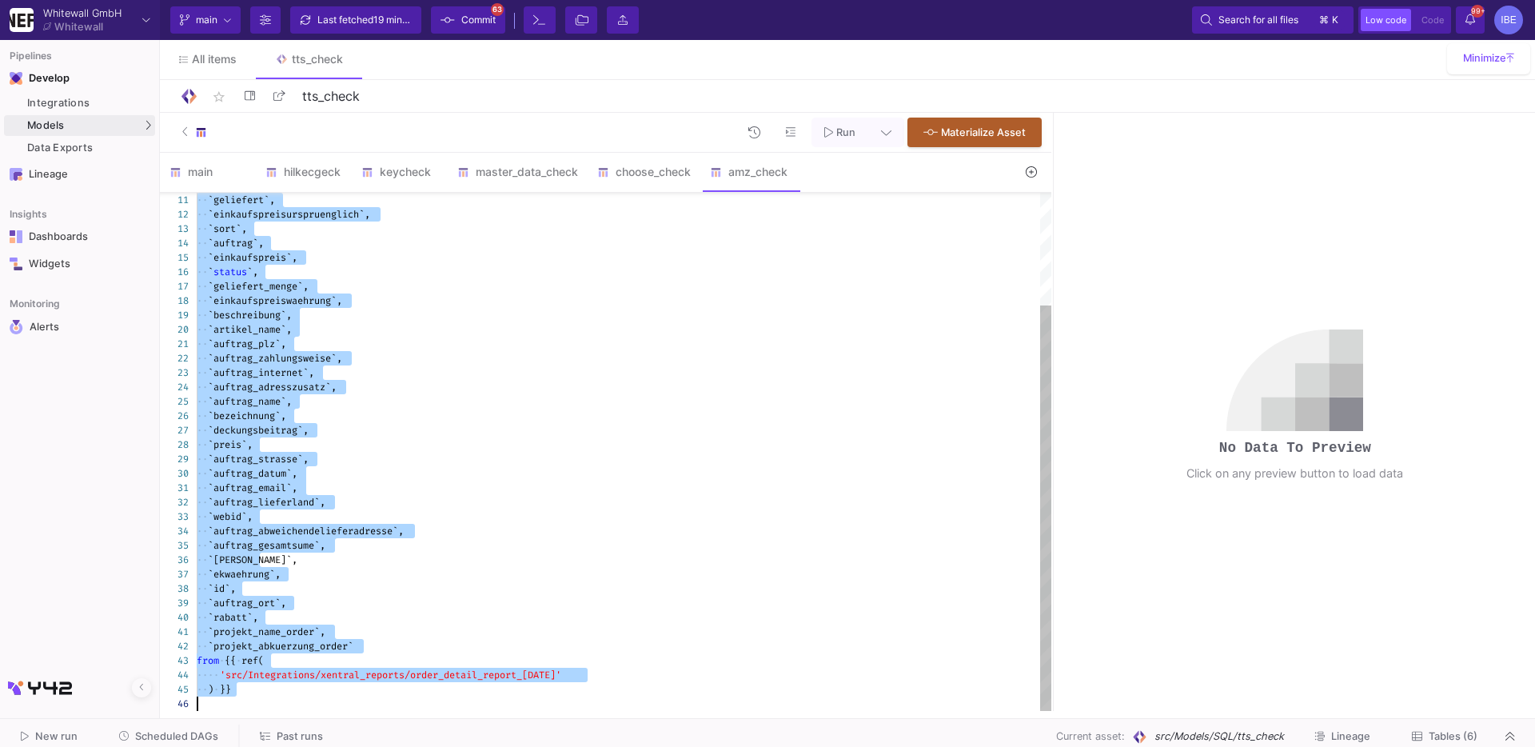
click at [301, 637] on div at bounding box center [624, 703] width 855 height 14
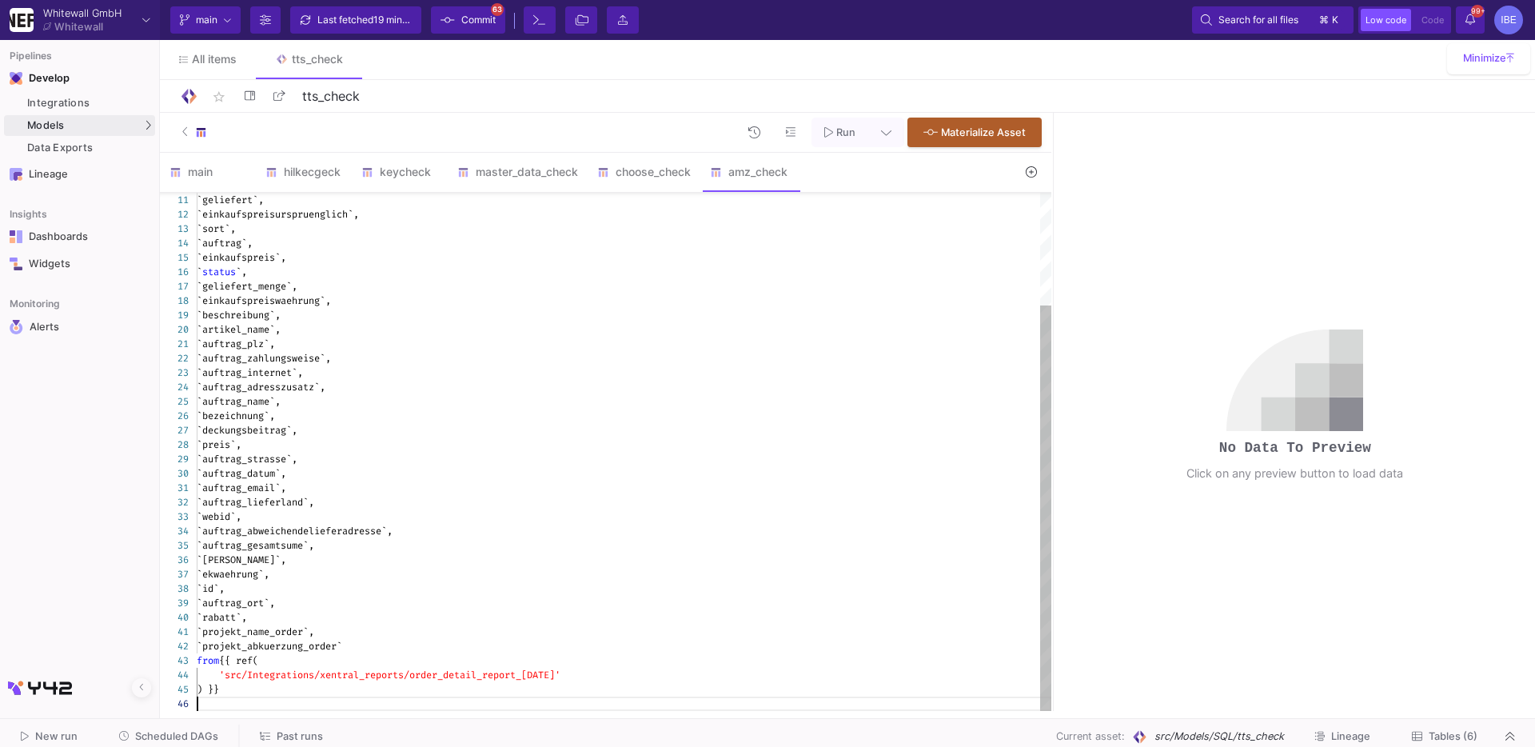
paste textarea "COALESCE(auftrag_liefername, ''), ' ', COALESCE(artikel_name, ''), ' ', COALESC…"
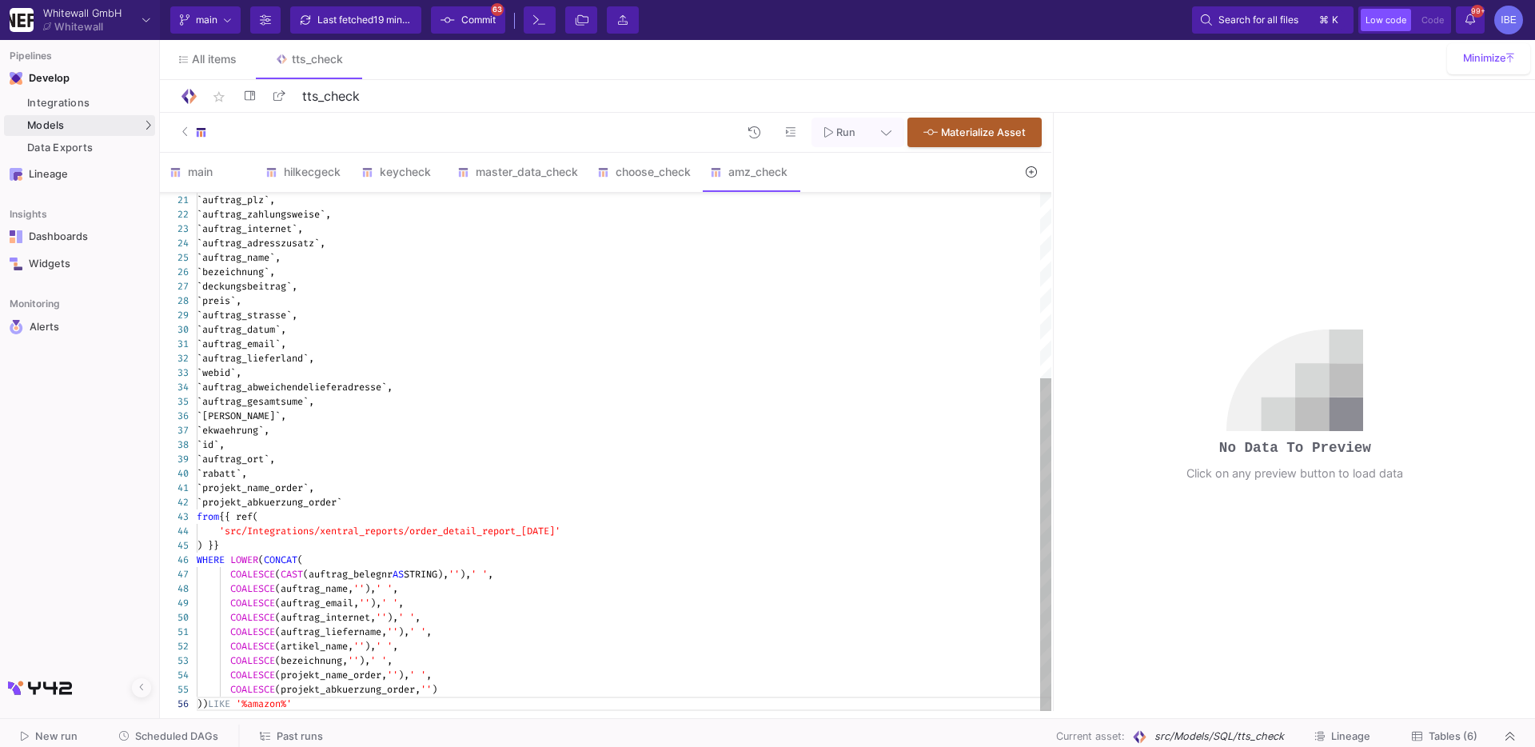
type textarea "Select `auftrag_belegnr`, `waehrung`, `nummer`, `auftrag_art`, `auftrag_land`, …"
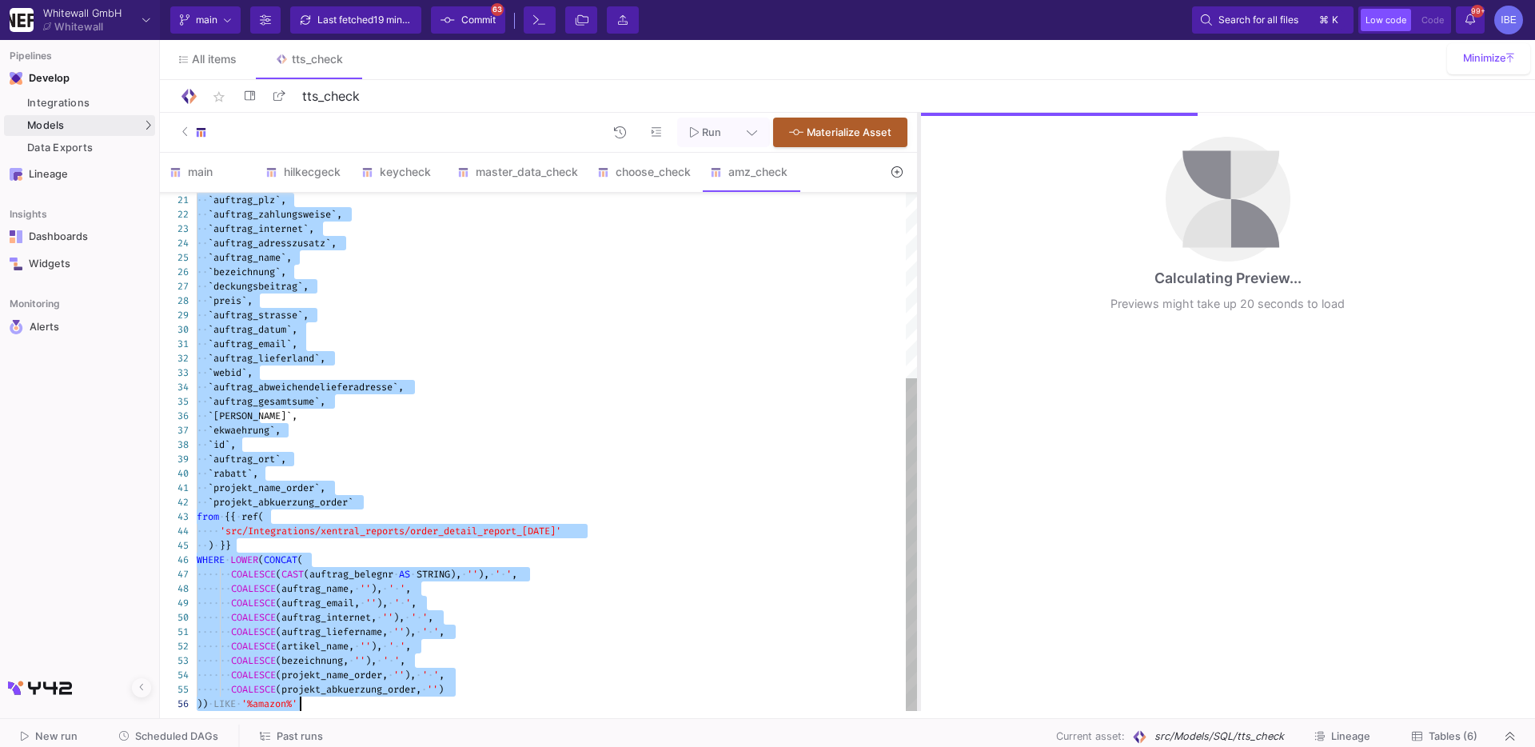
drag, startPoint x: 1052, startPoint y: 341, endPoint x: 883, endPoint y: 308, distance: 171.8
click at [917, 308] on div at bounding box center [919, 412] width 4 height 598
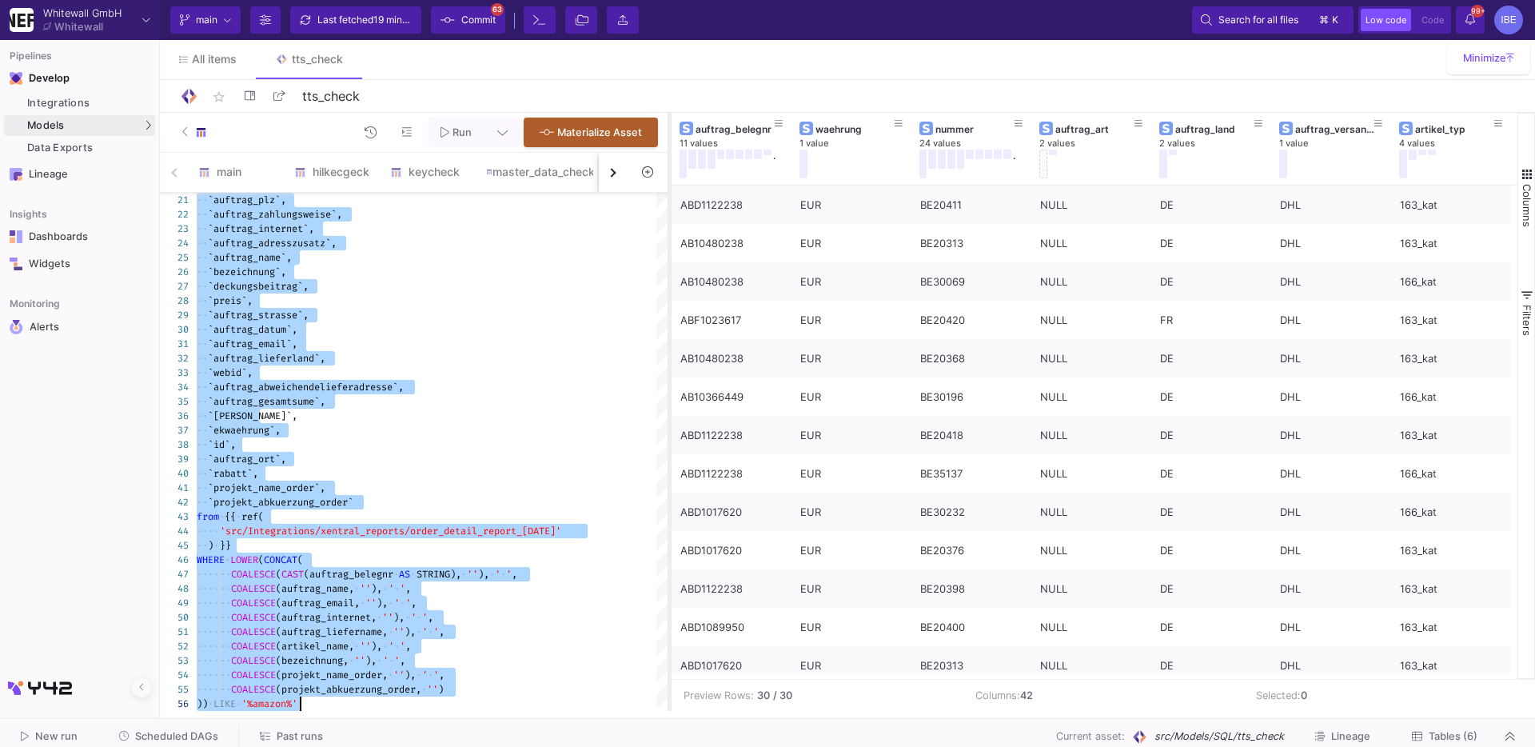
drag, startPoint x: 883, startPoint y: 435, endPoint x: 625, endPoint y: 478, distance: 261.0
click at [668, 478] on div at bounding box center [670, 412] width 4 height 598
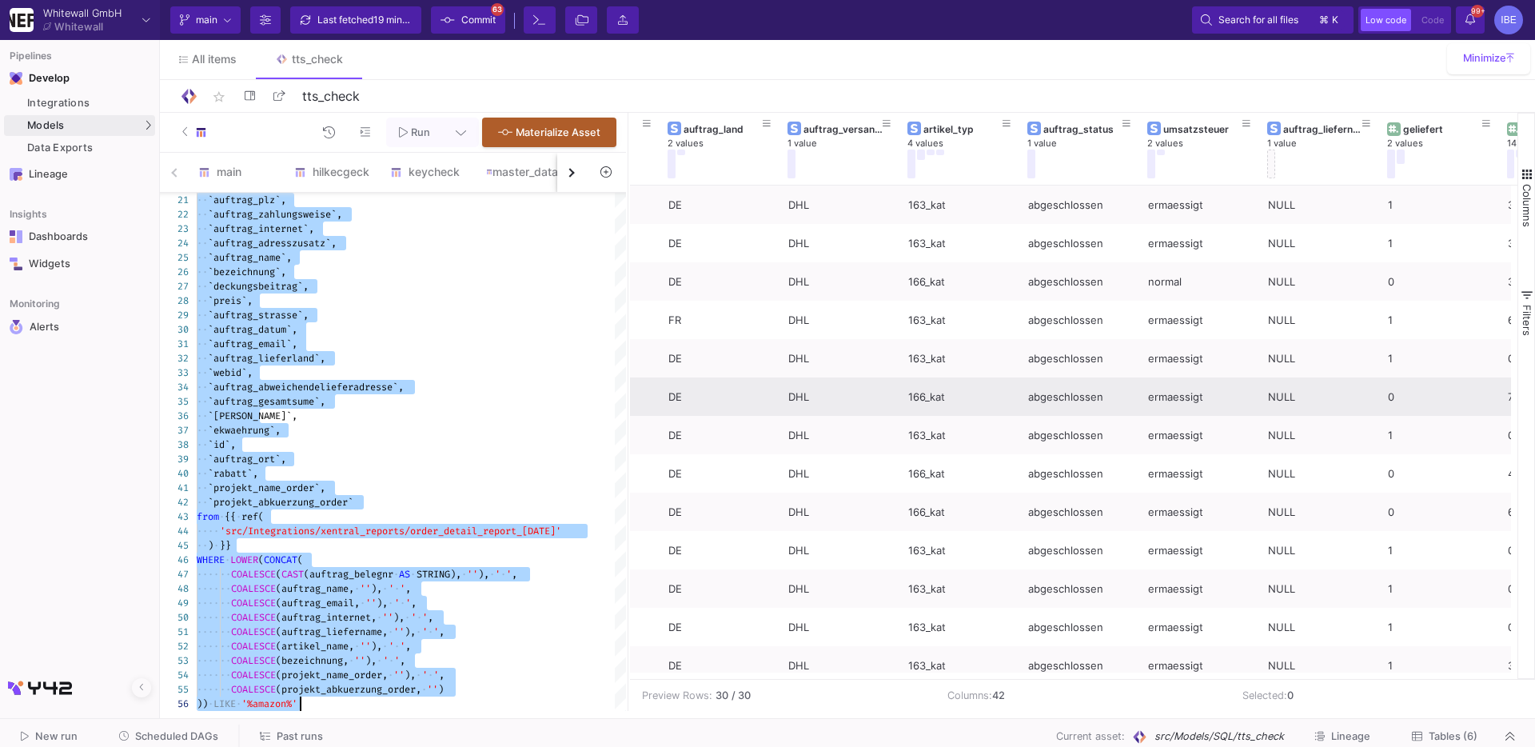
scroll to position [0, 538]
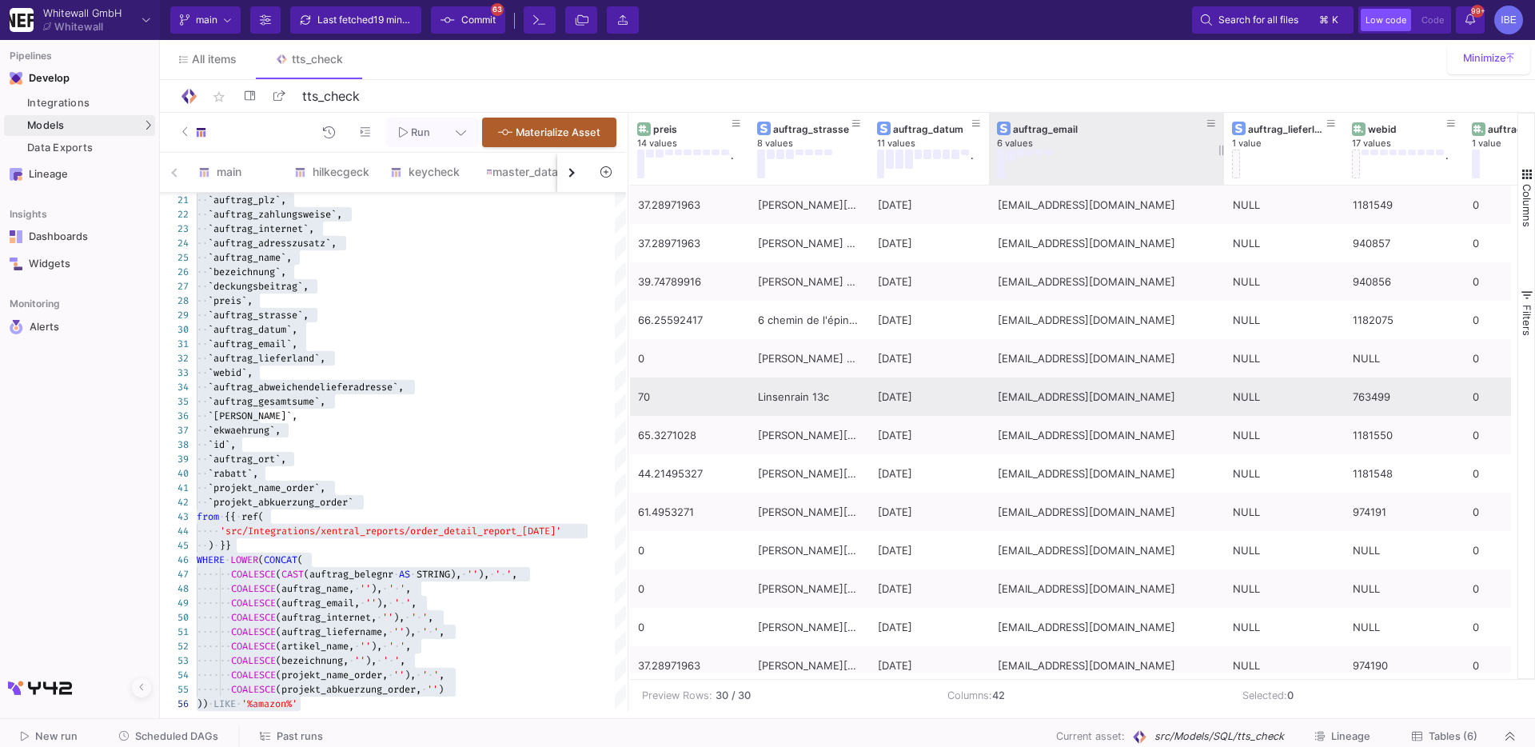
drag, startPoint x: 1107, startPoint y: 152, endPoint x: 1220, endPoint y: 174, distance: 114.9
click at [1128, 174] on div at bounding box center [1224, 149] width 6 height 72
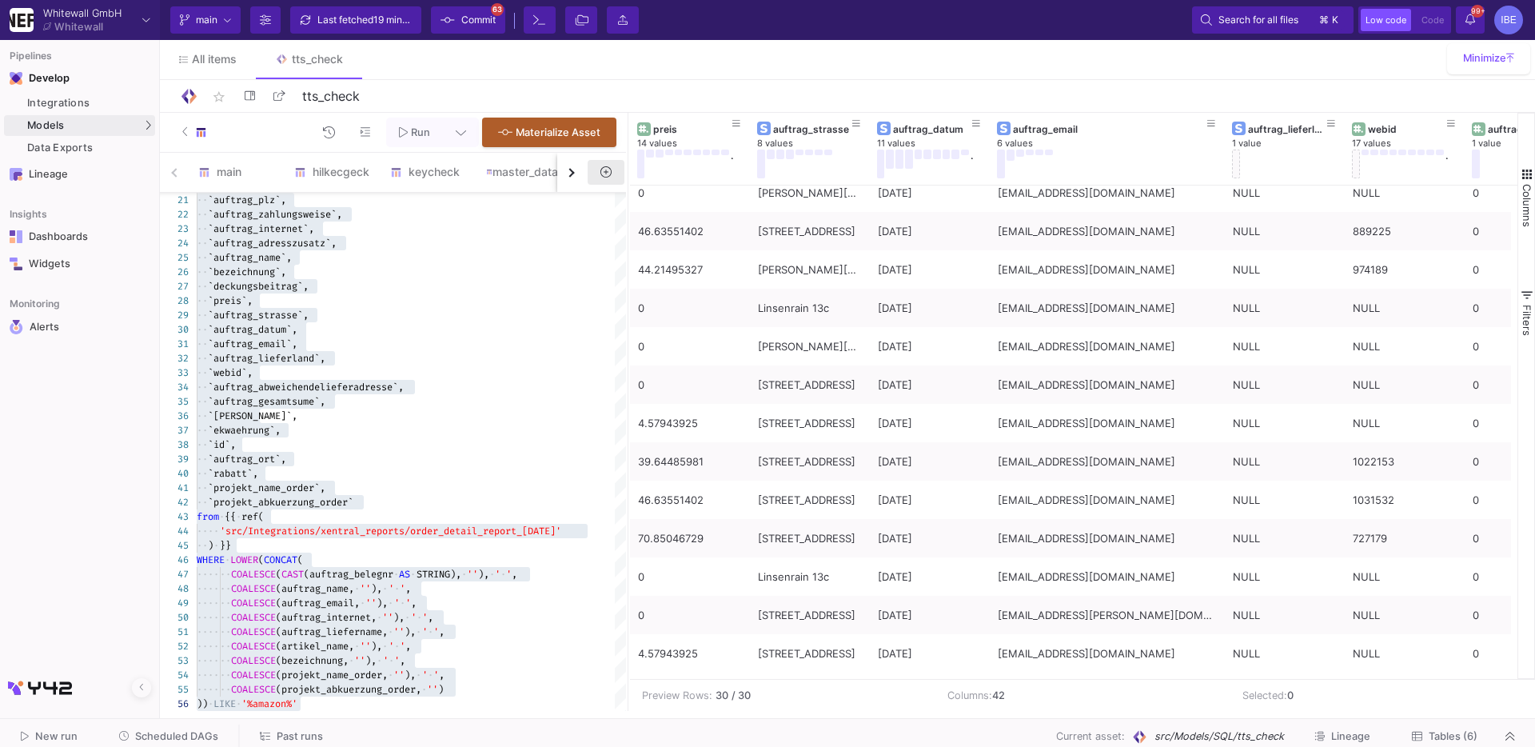
click at [610, 170] on icon at bounding box center [605, 171] width 11 height 11
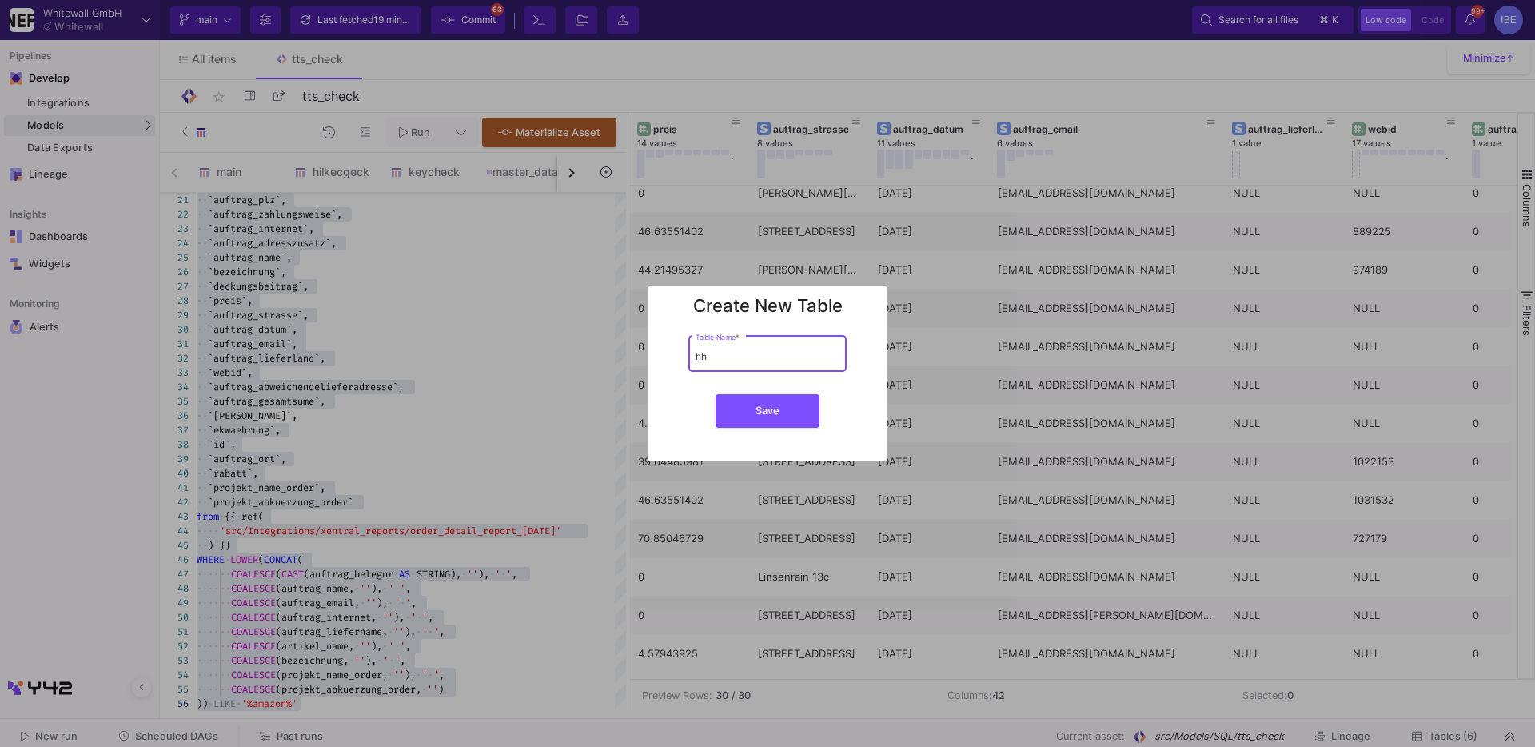
type input "hh"
click at [716, 394] on button "Save" at bounding box center [768, 411] width 104 height 34
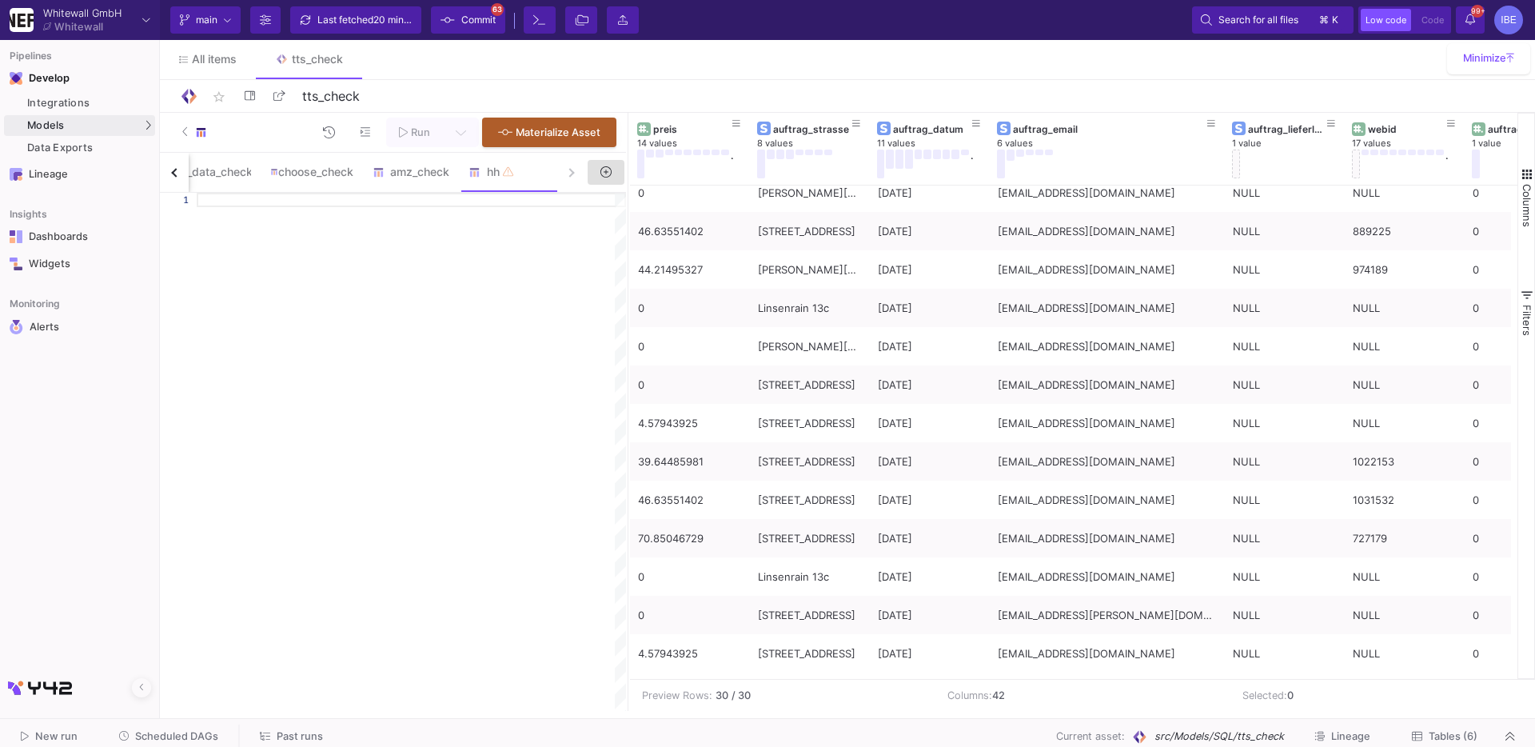
click at [404, 279] on div at bounding box center [411, 452] width 429 height 518
click at [130, 113] on link "Integrations" at bounding box center [79, 103] width 151 height 21
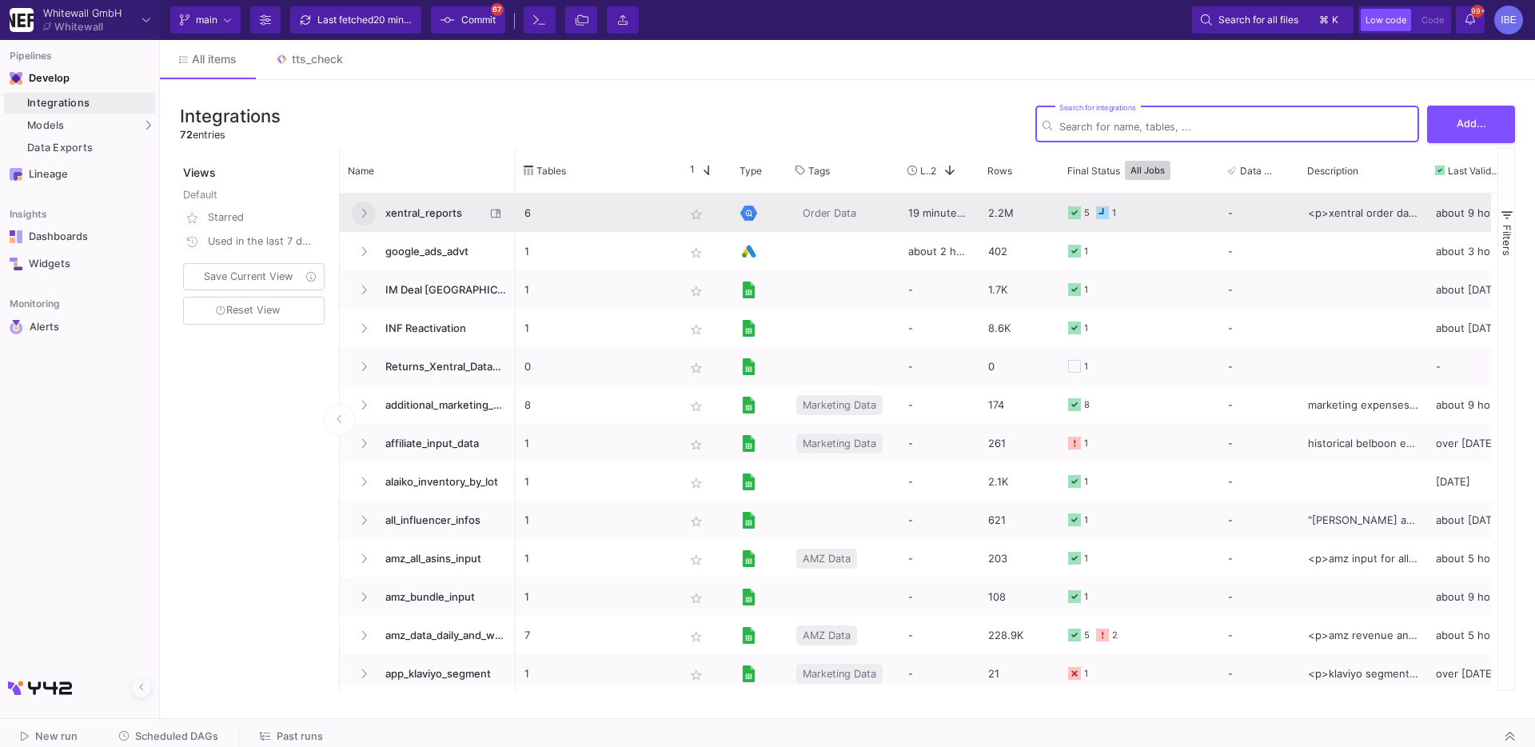
click at [361, 209] on icon at bounding box center [364, 213] width 6 height 10
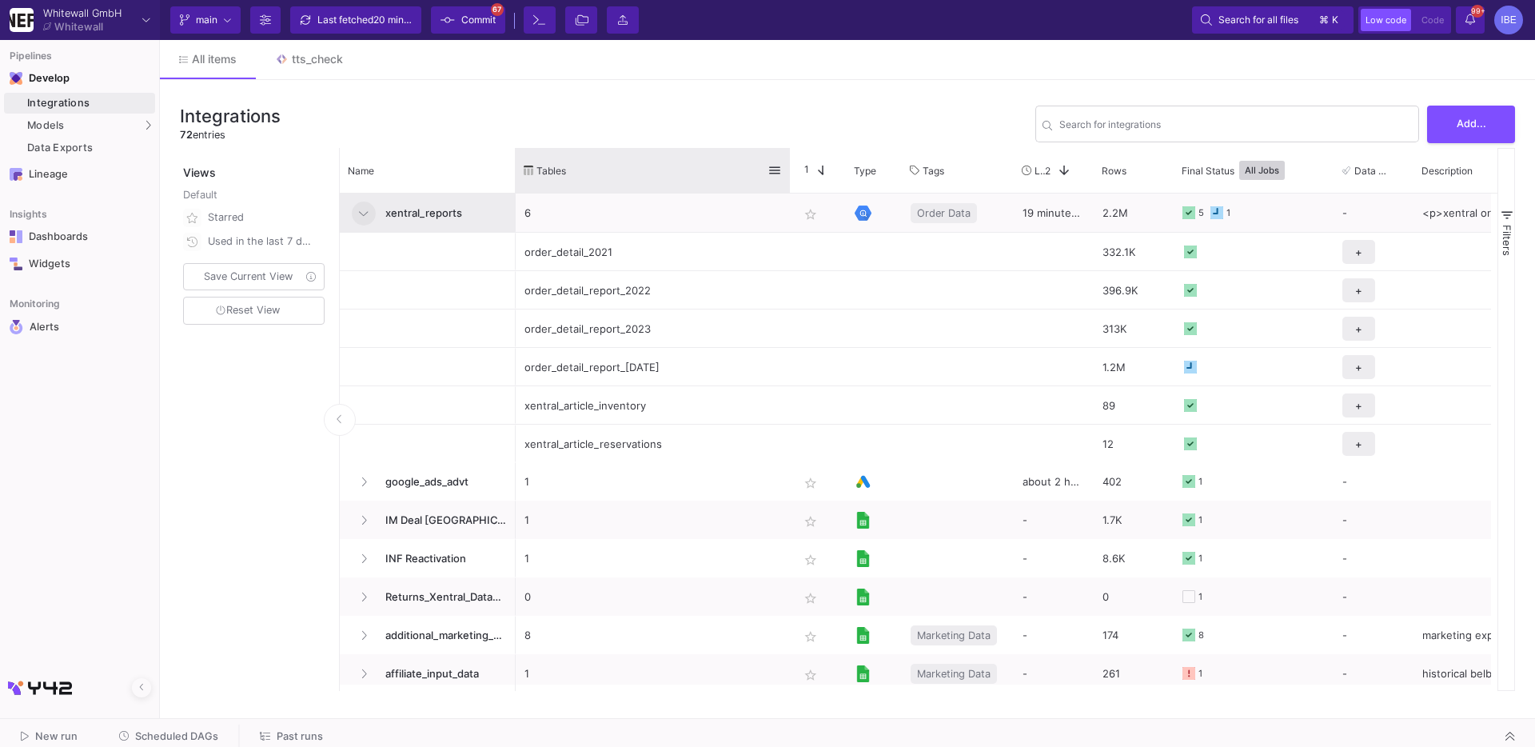
drag, startPoint x: 674, startPoint y: 157, endPoint x: 785, endPoint y: 149, distance: 111.5
click at [787, 149] on div at bounding box center [790, 170] width 6 height 45
click at [176, 637] on button "Scheduled DAGs" at bounding box center [169, 736] width 138 height 25
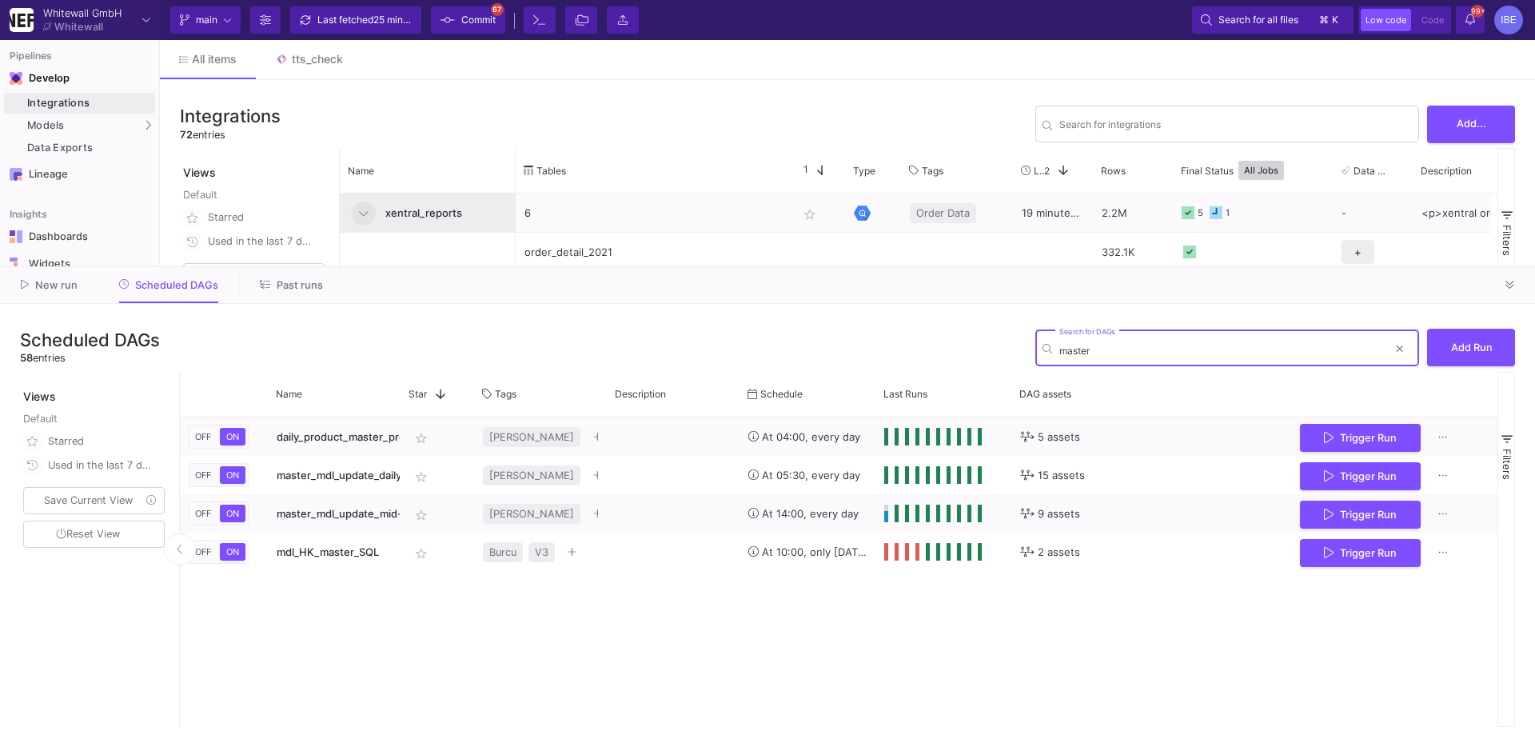
type input "master"
click at [479, 26] on span "Commit" at bounding box center [478, 20] width 34 height 24
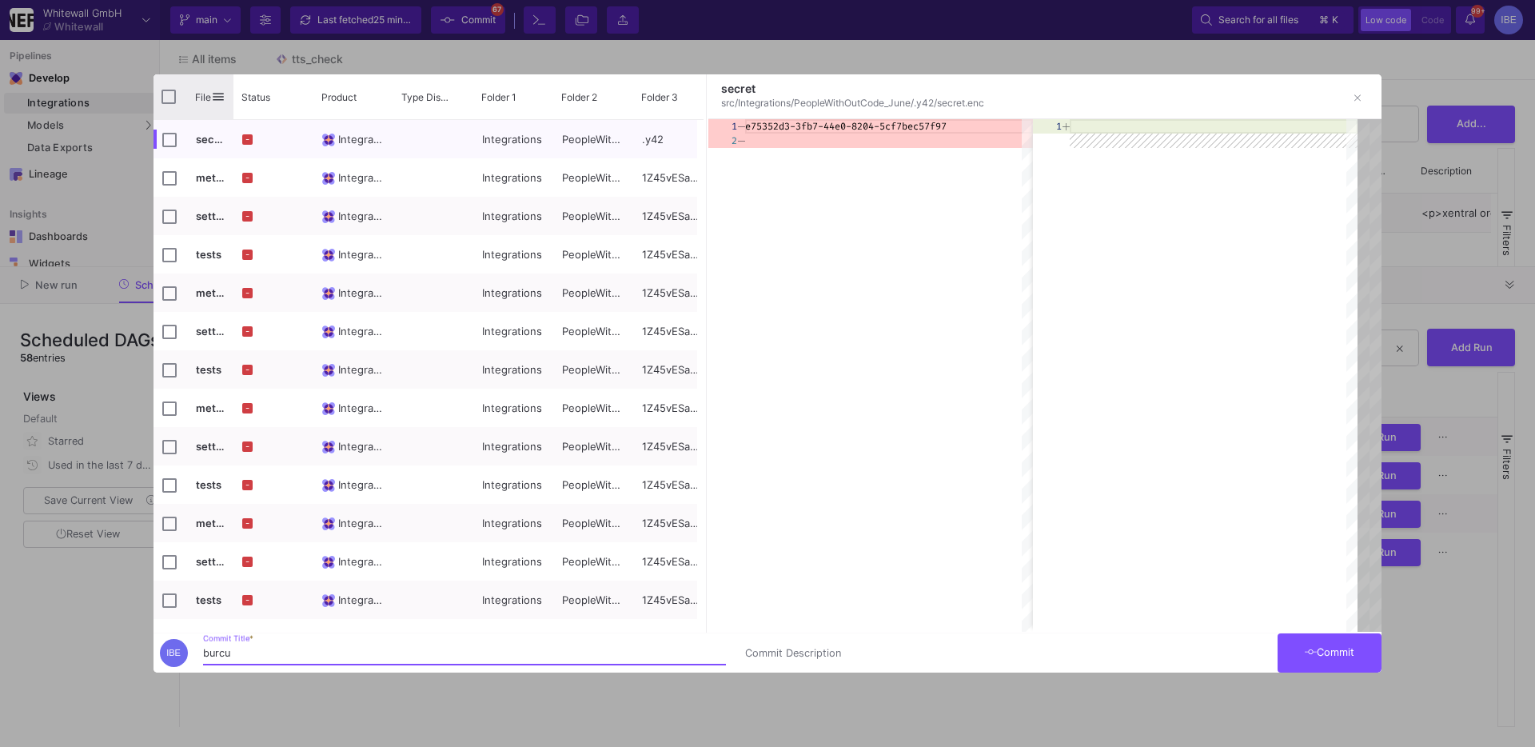
type input "burcu"
click at [166, 104] on div "File" at bounding box center [193, 96] width 80 height 45
click at [165, 97] on input "Press Space to toggle all rows selection (unchecked)" at bounding box center [168, 97] width 14 height 14
checkbox input "true"
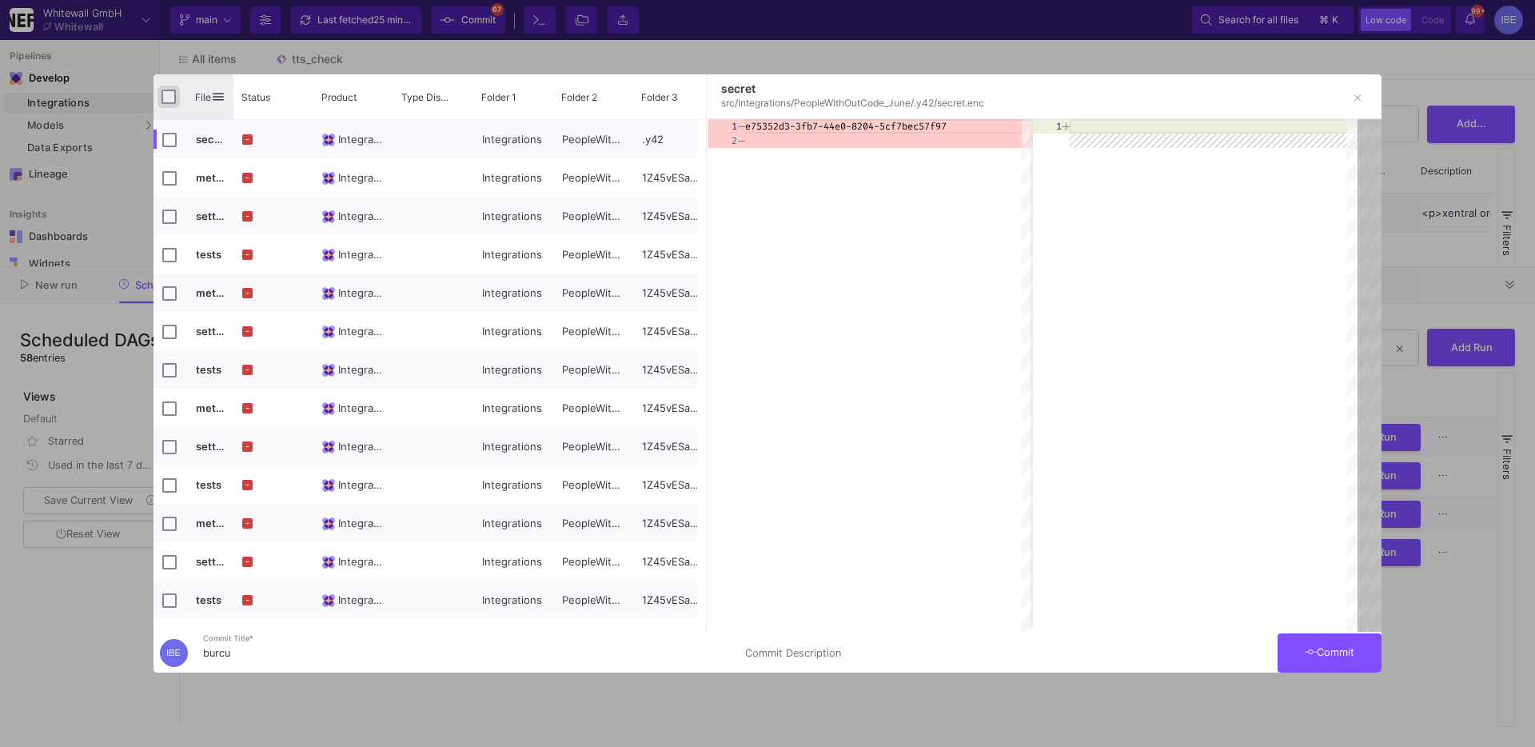
checkbox input "true"
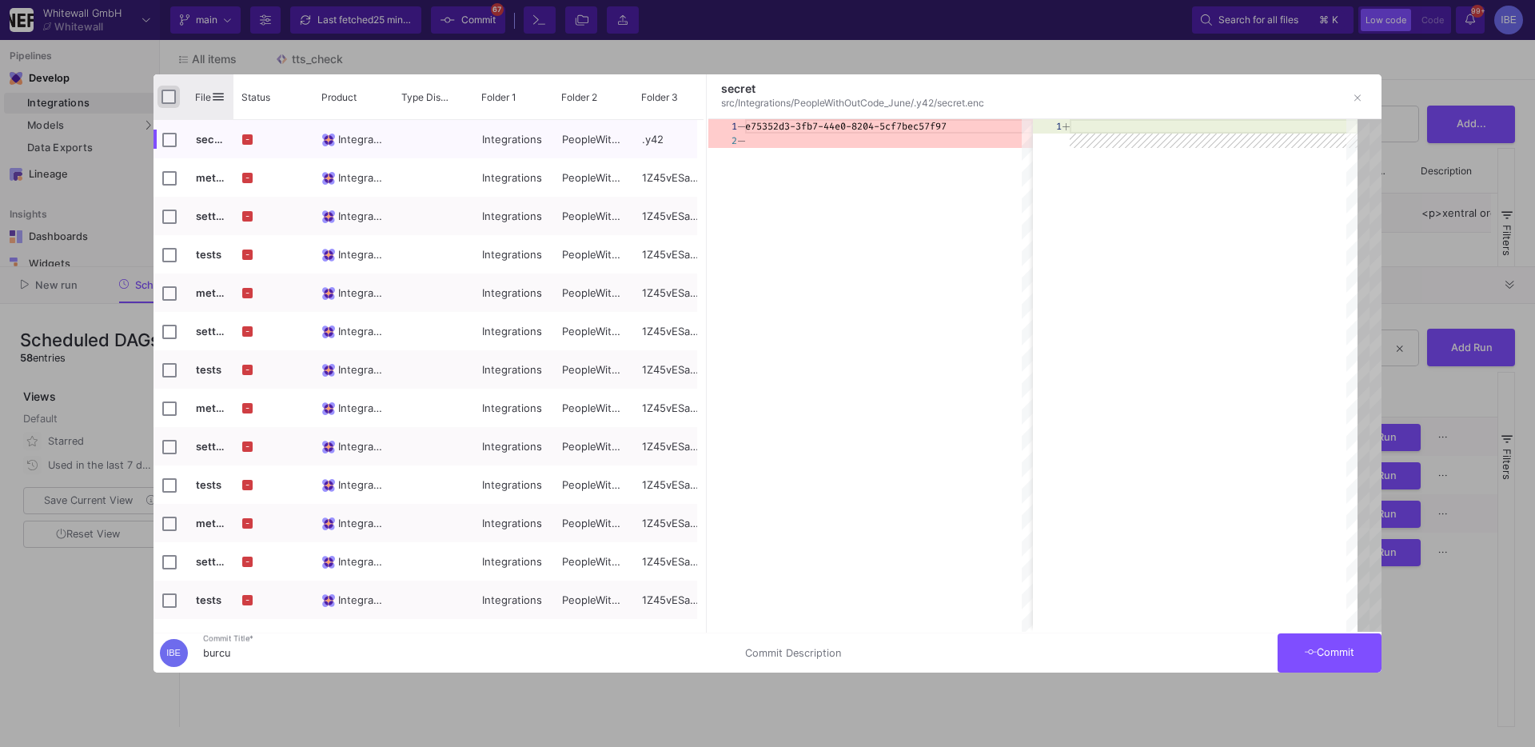
checkbox input "true"
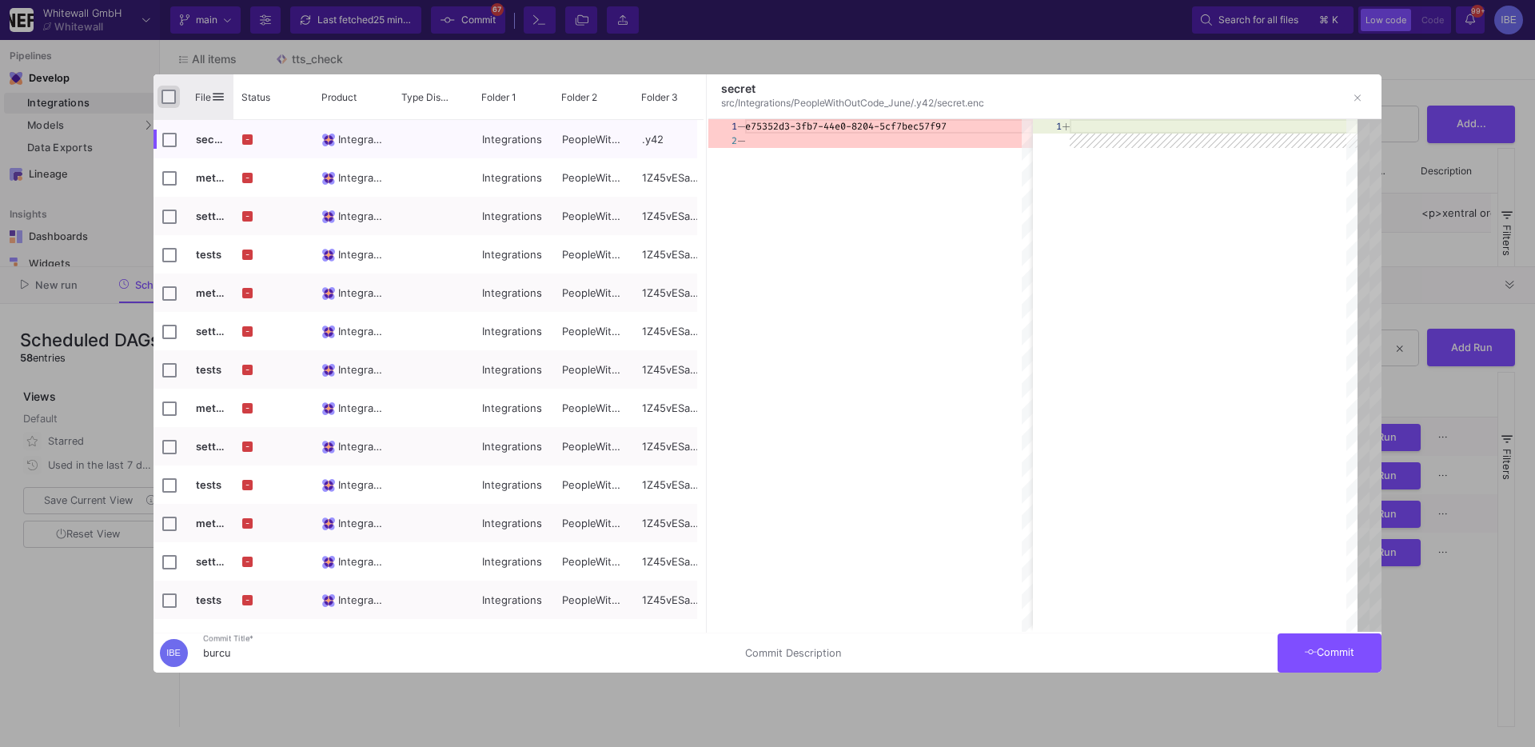
checkbox input "true"
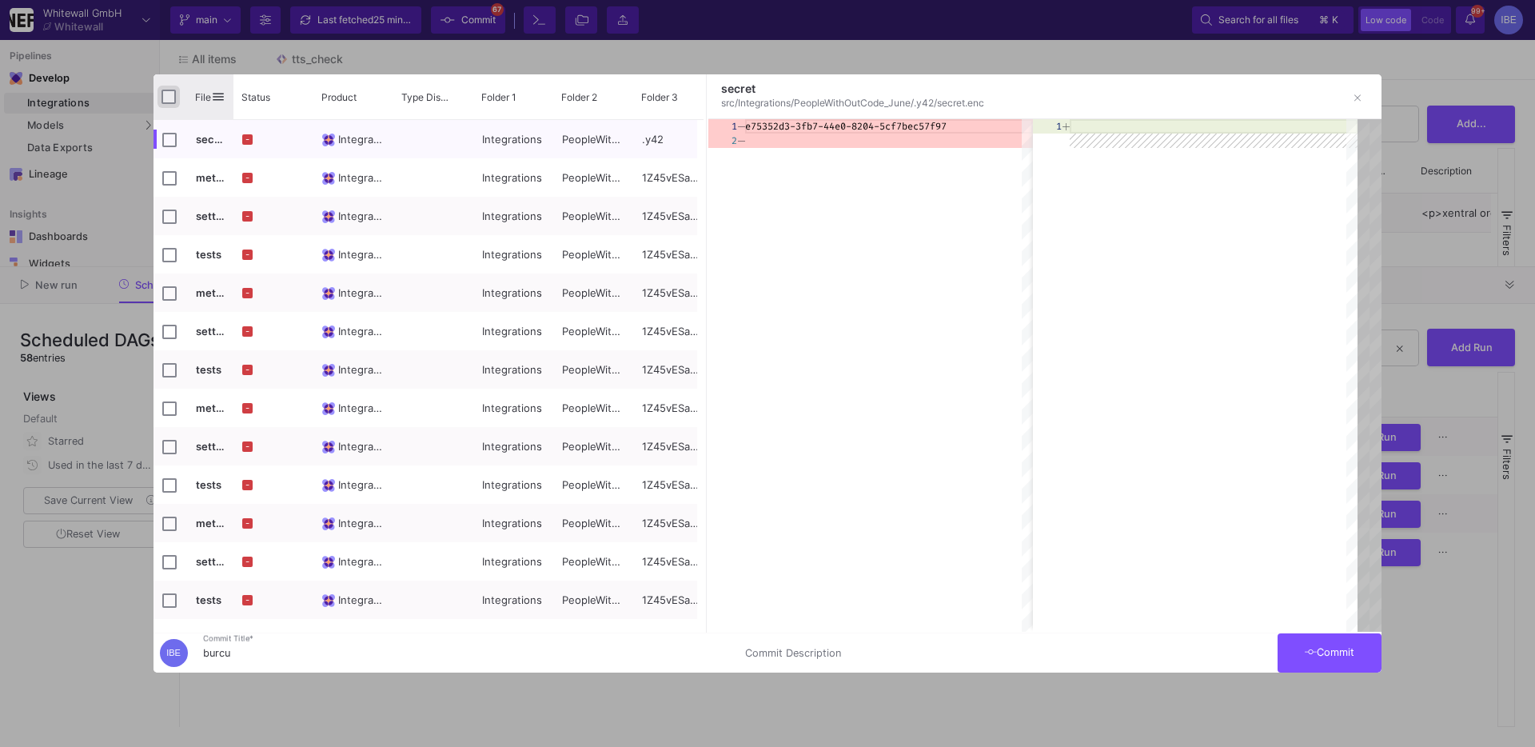
checkbox input "true"
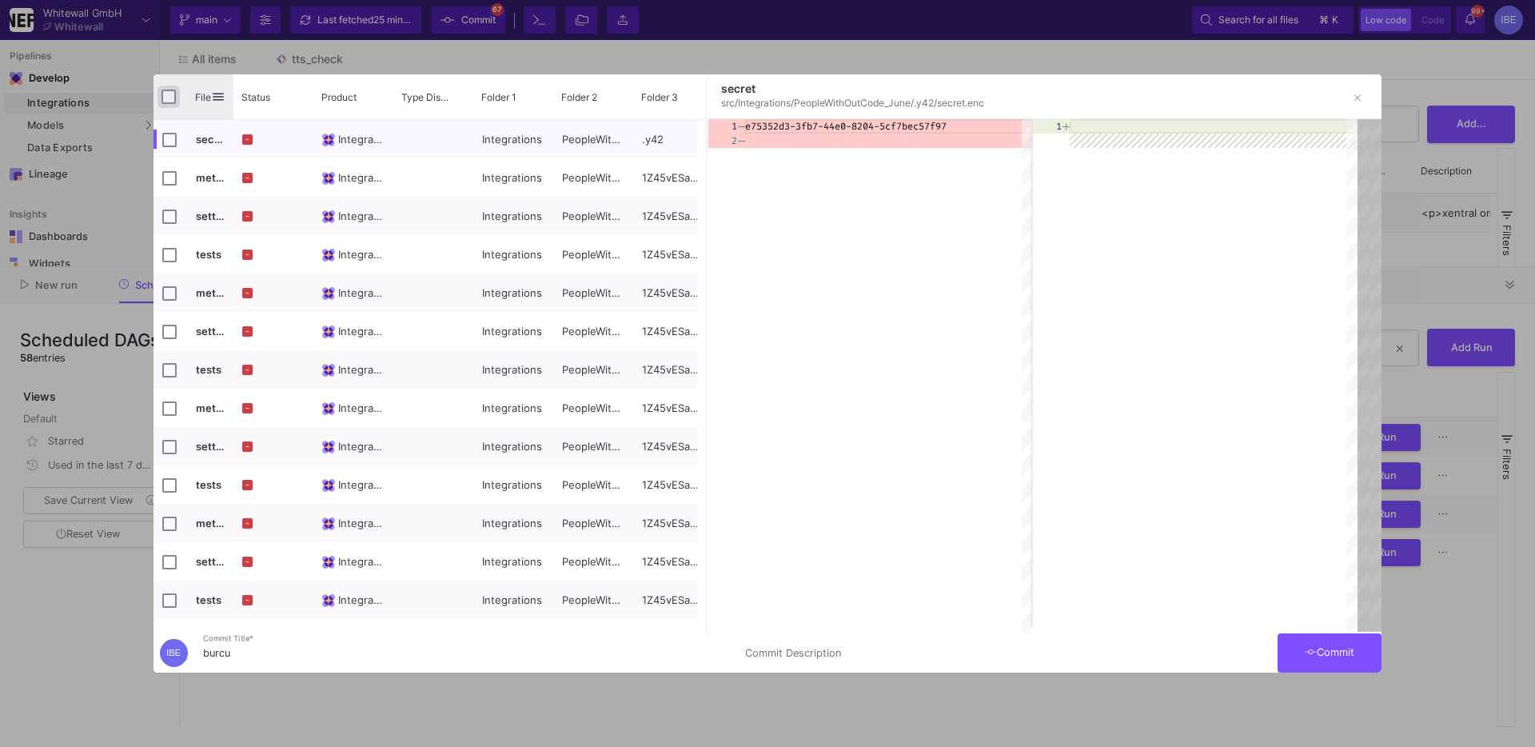
checkbox input "true"
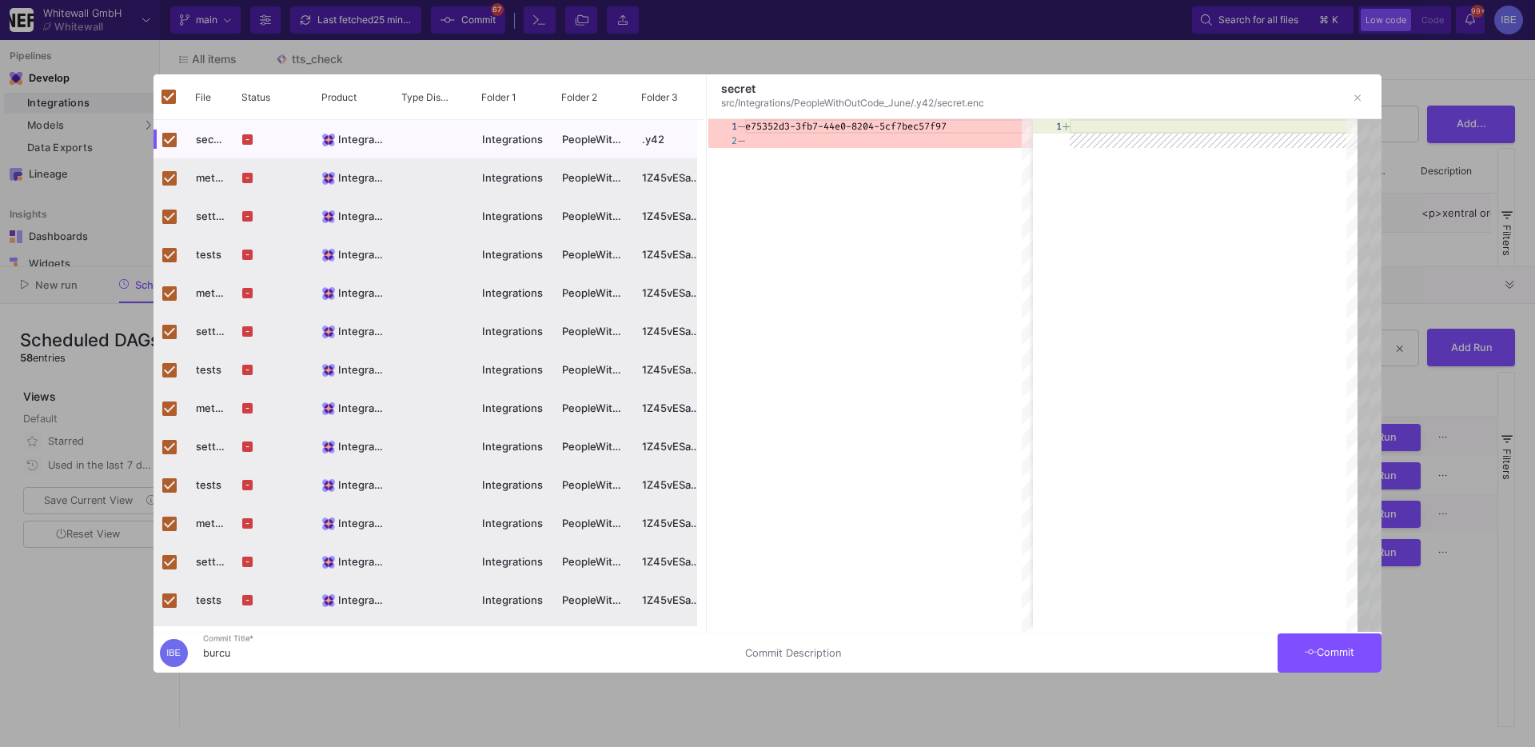
click at [1128, 637] on button "Commit" at bounding box center [1330, 652] width 104 height 39
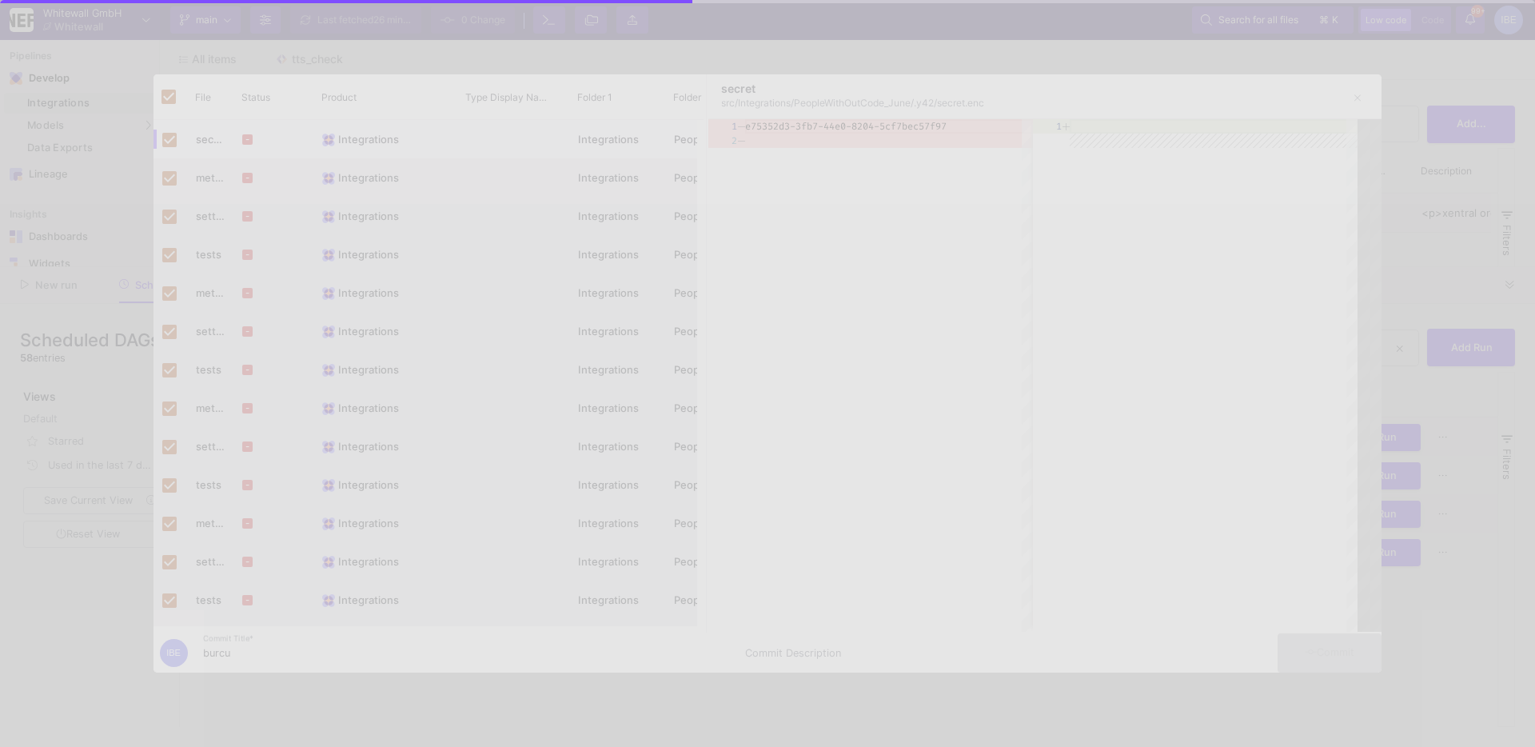
checkbox input "false"
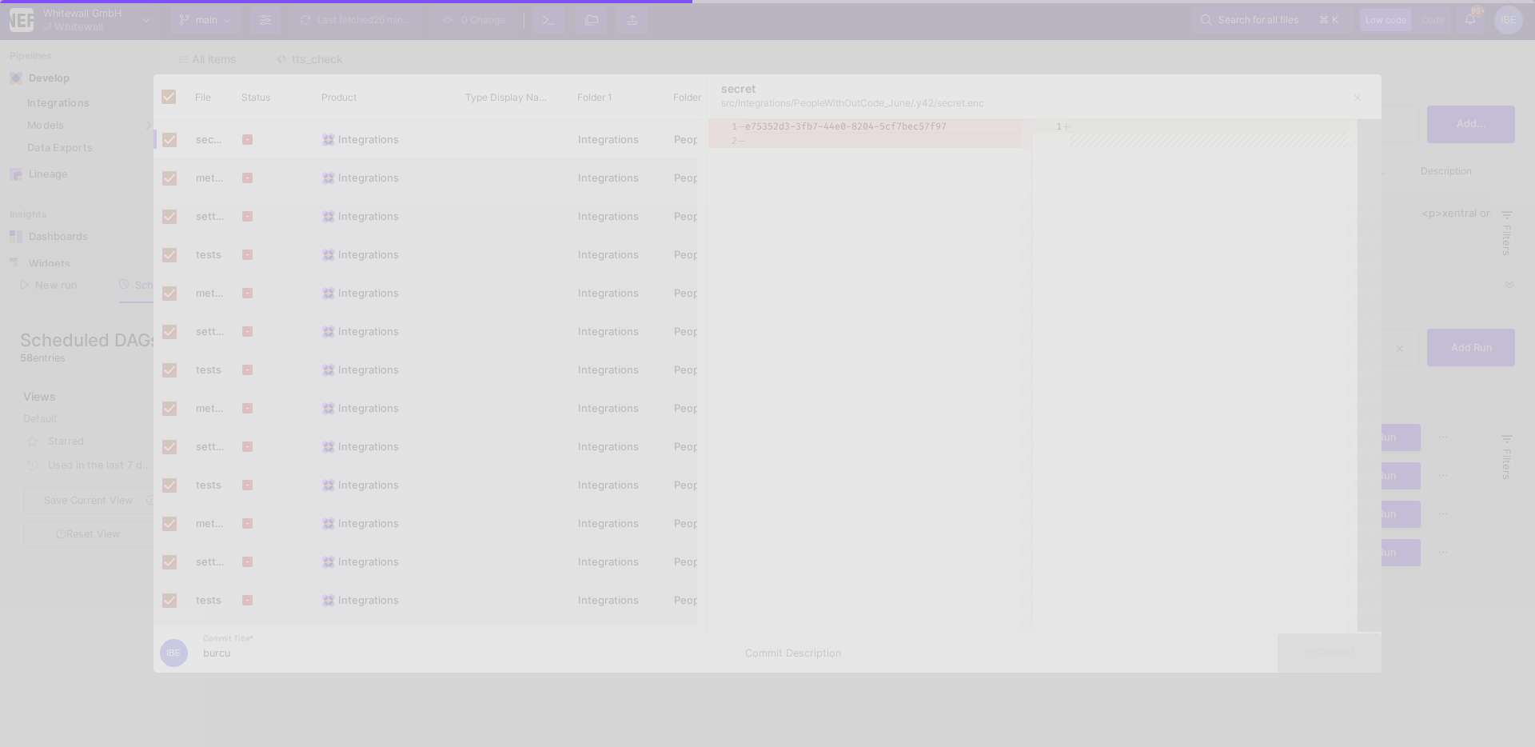
checkbox input "false"
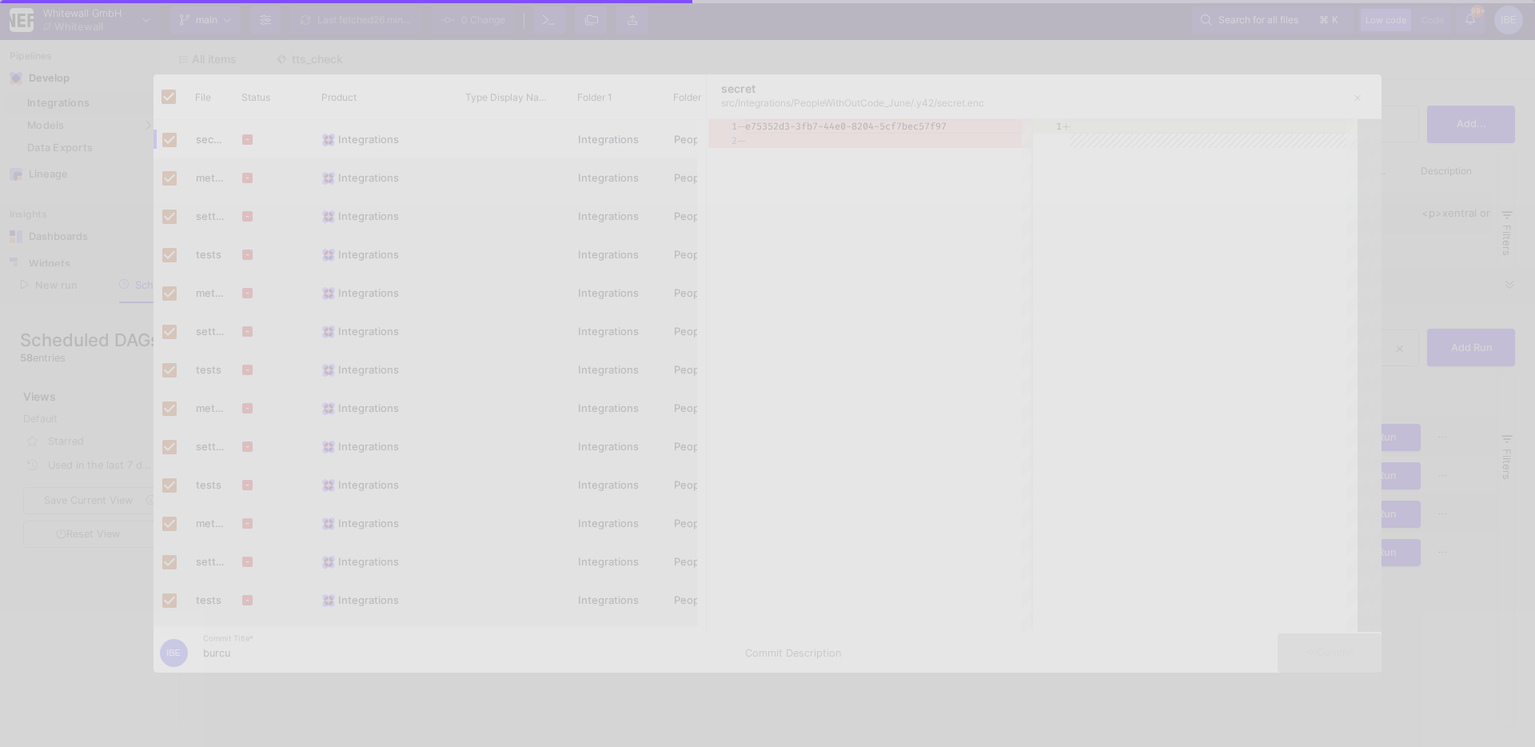
checkbox input "false"
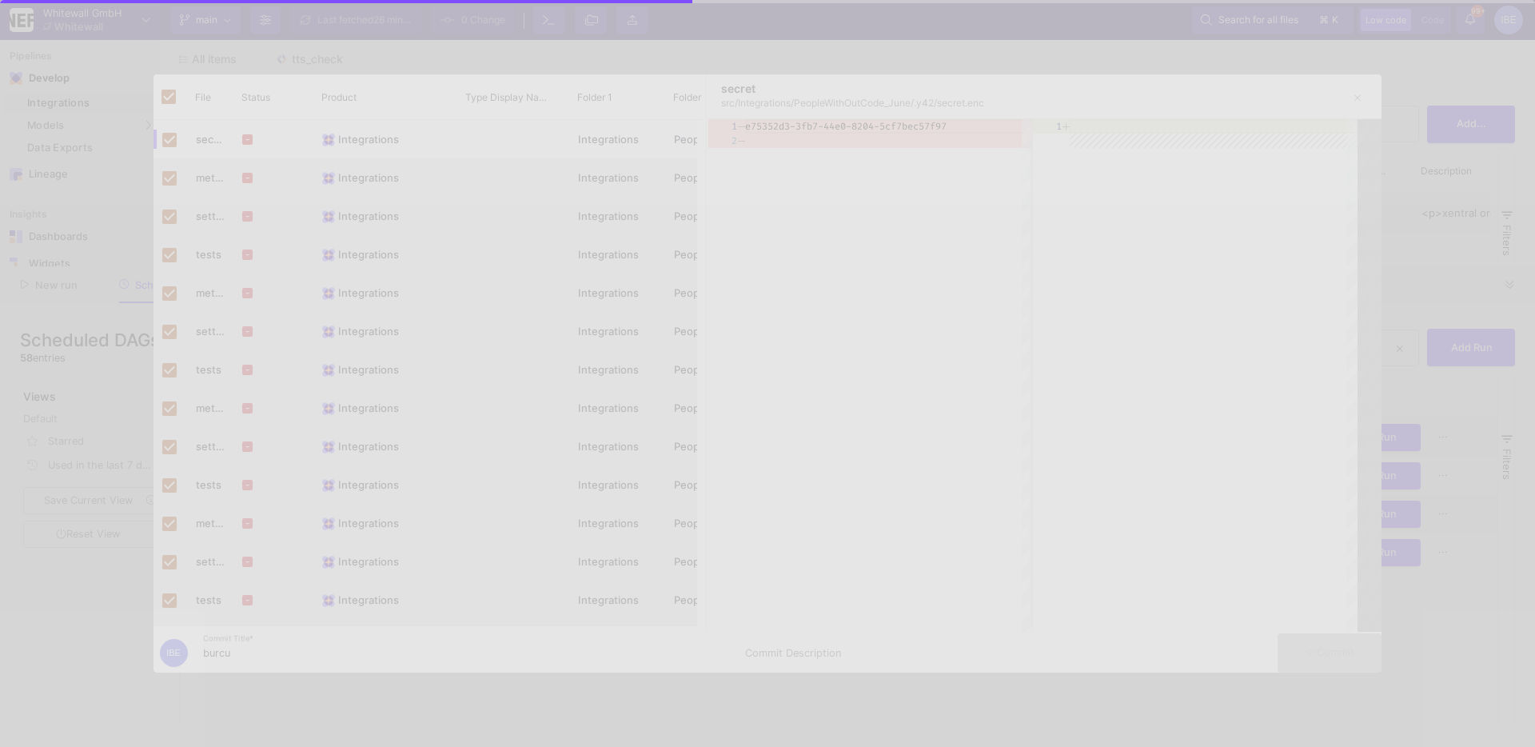
checkbox input "false"
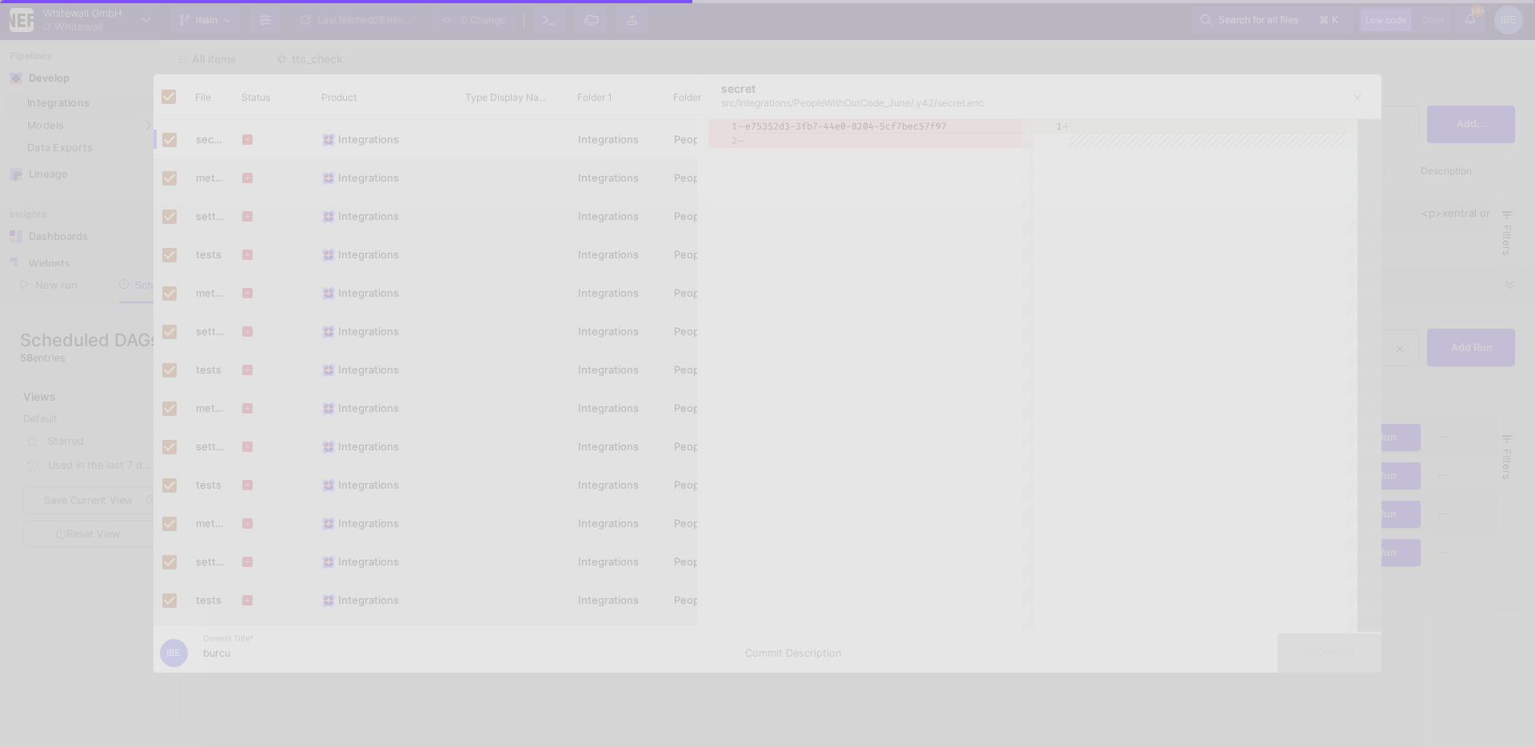
checkbox input "false"
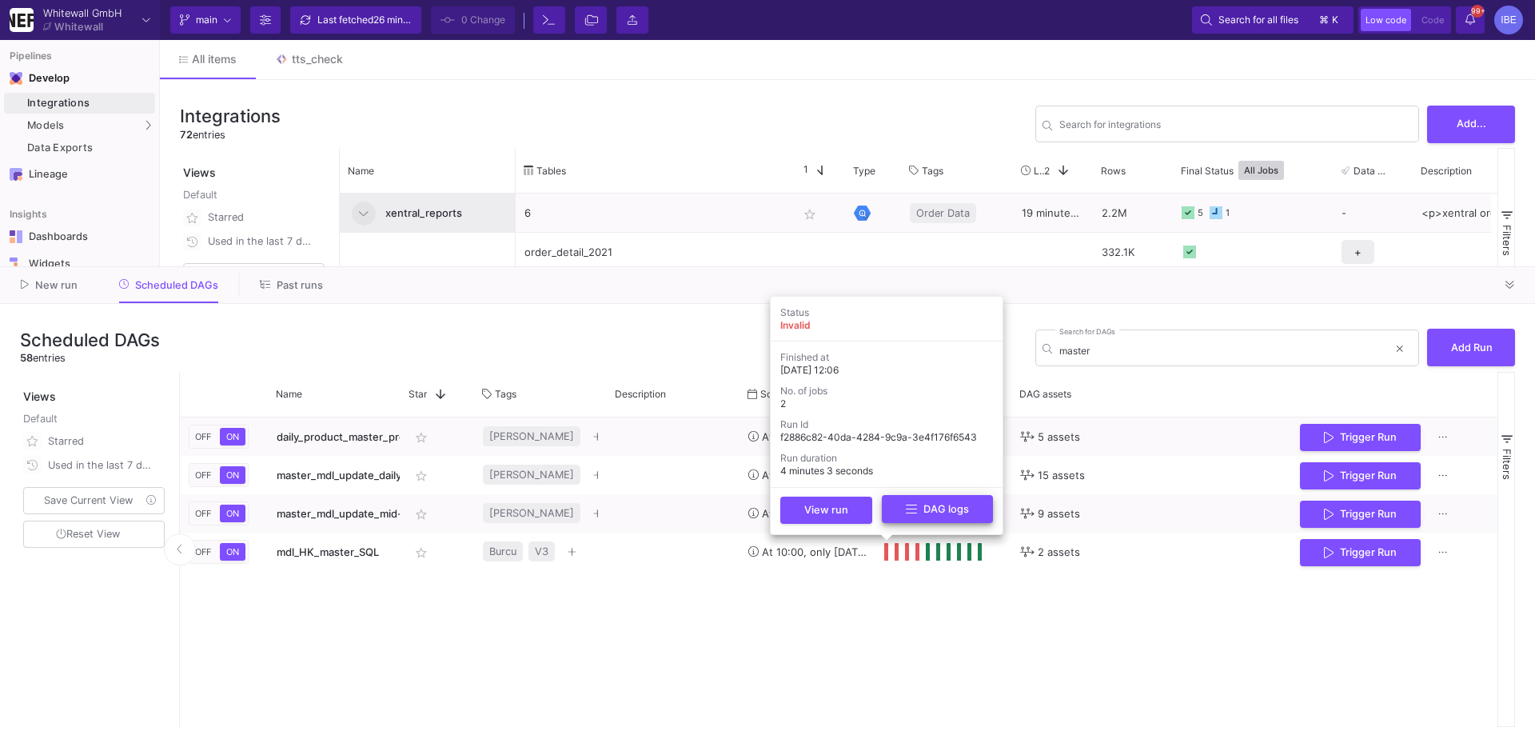
click at [913, 517] on button "DAG logs" at bounding box center [937, 509] width 111 height 28
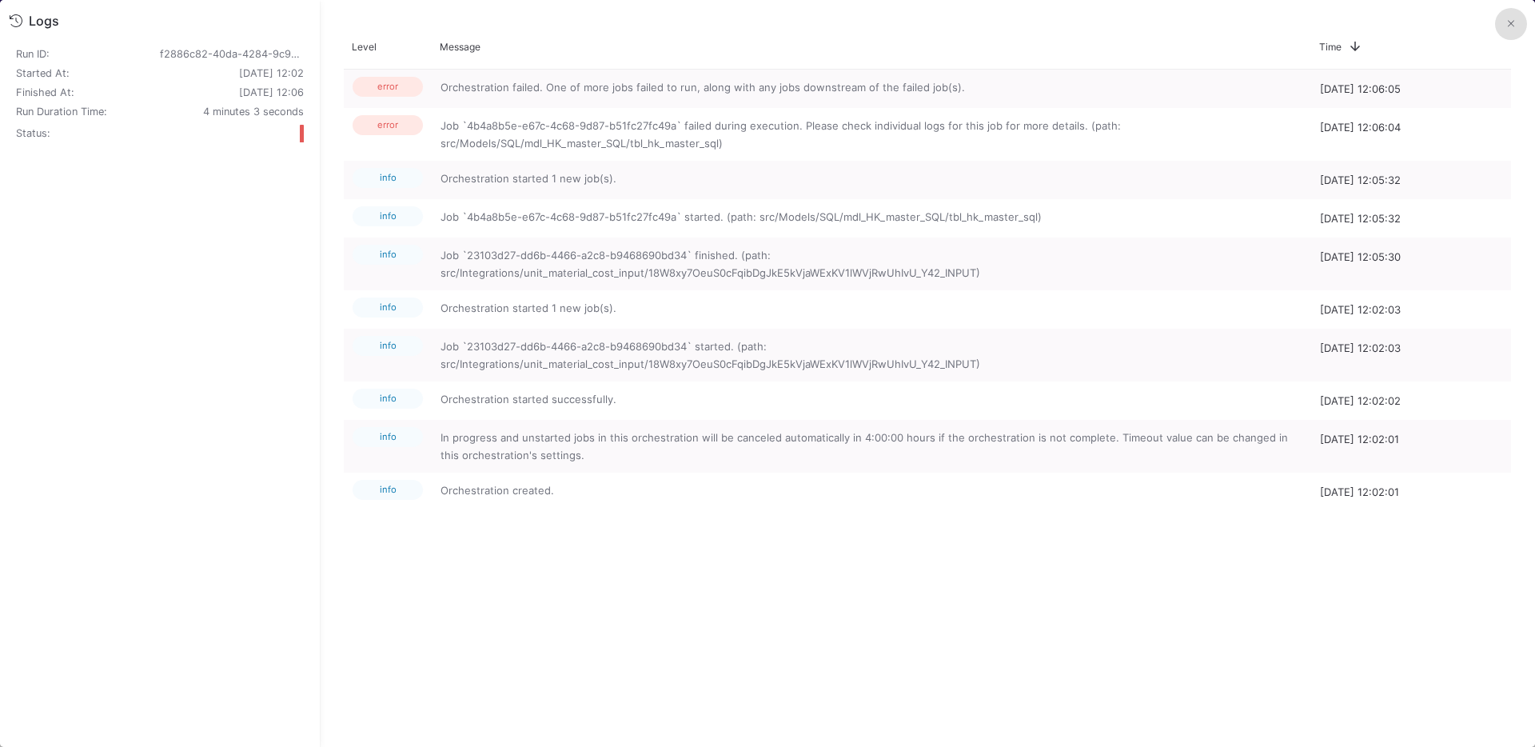
click at [1128, 18] on button at bounding box center [1511, 24] width 32 height 32
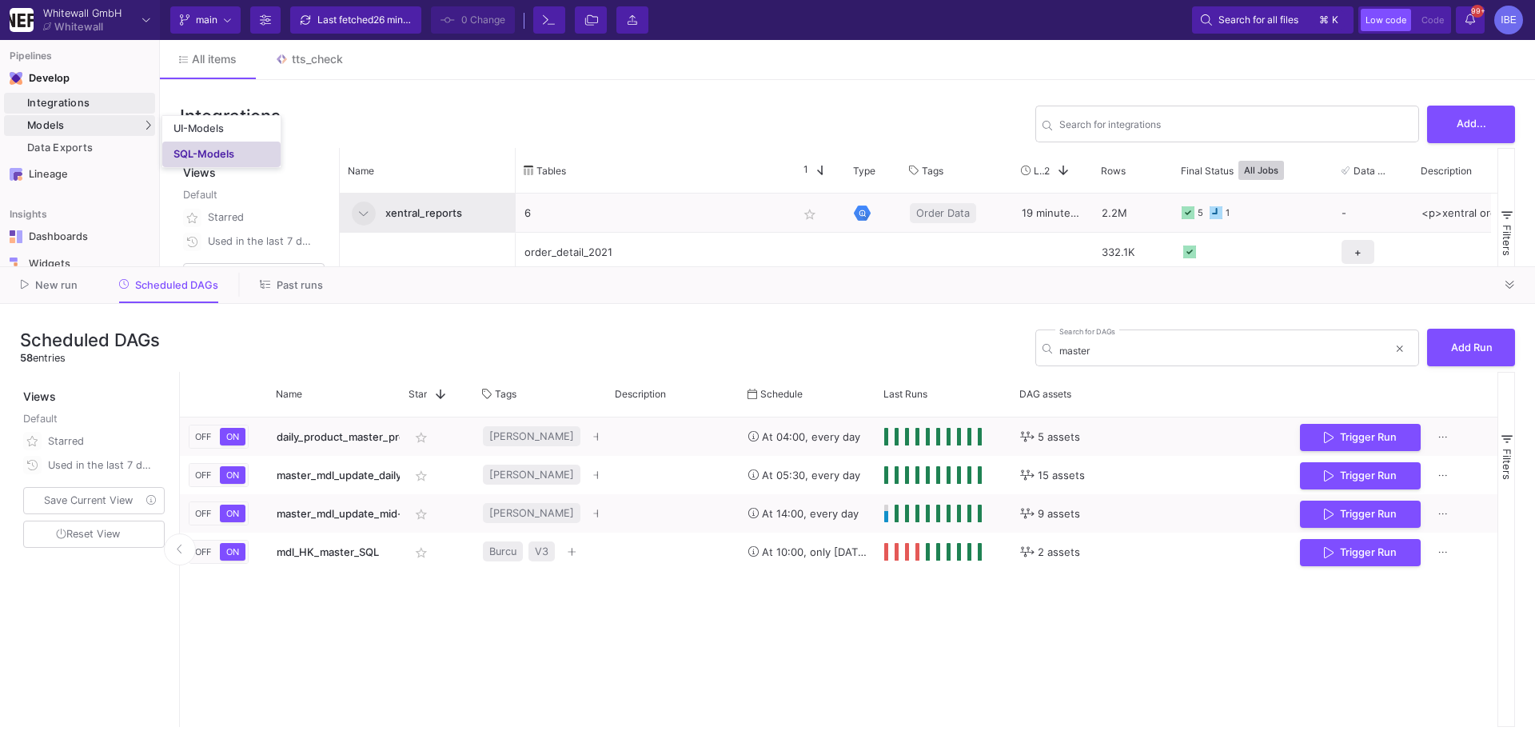
click at [185, 146] on link "SQL-Models" at bounding box center [221, 155] width 118 height 26
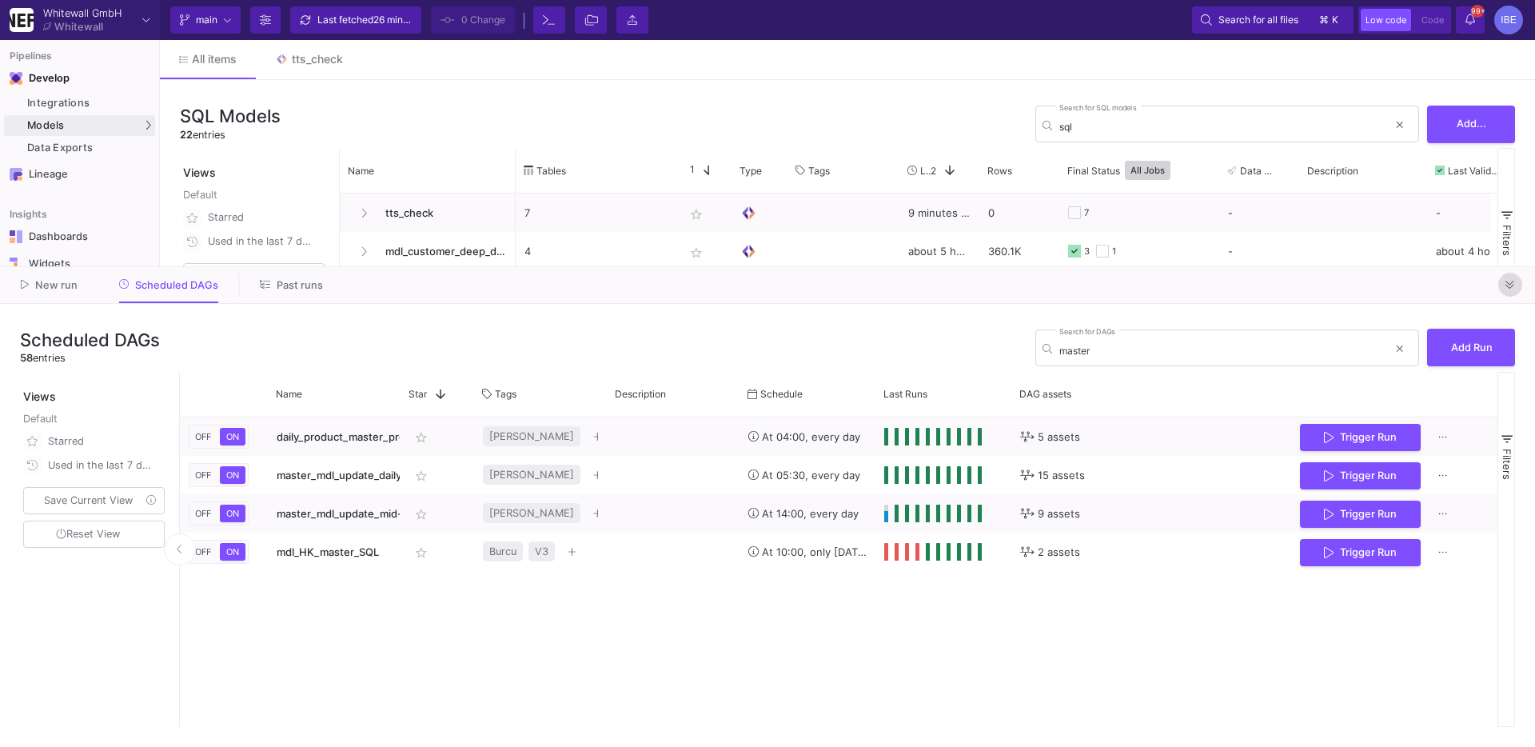
click at [1128, 285] on icon at bounding box center [1509, 285] width 9 height 10
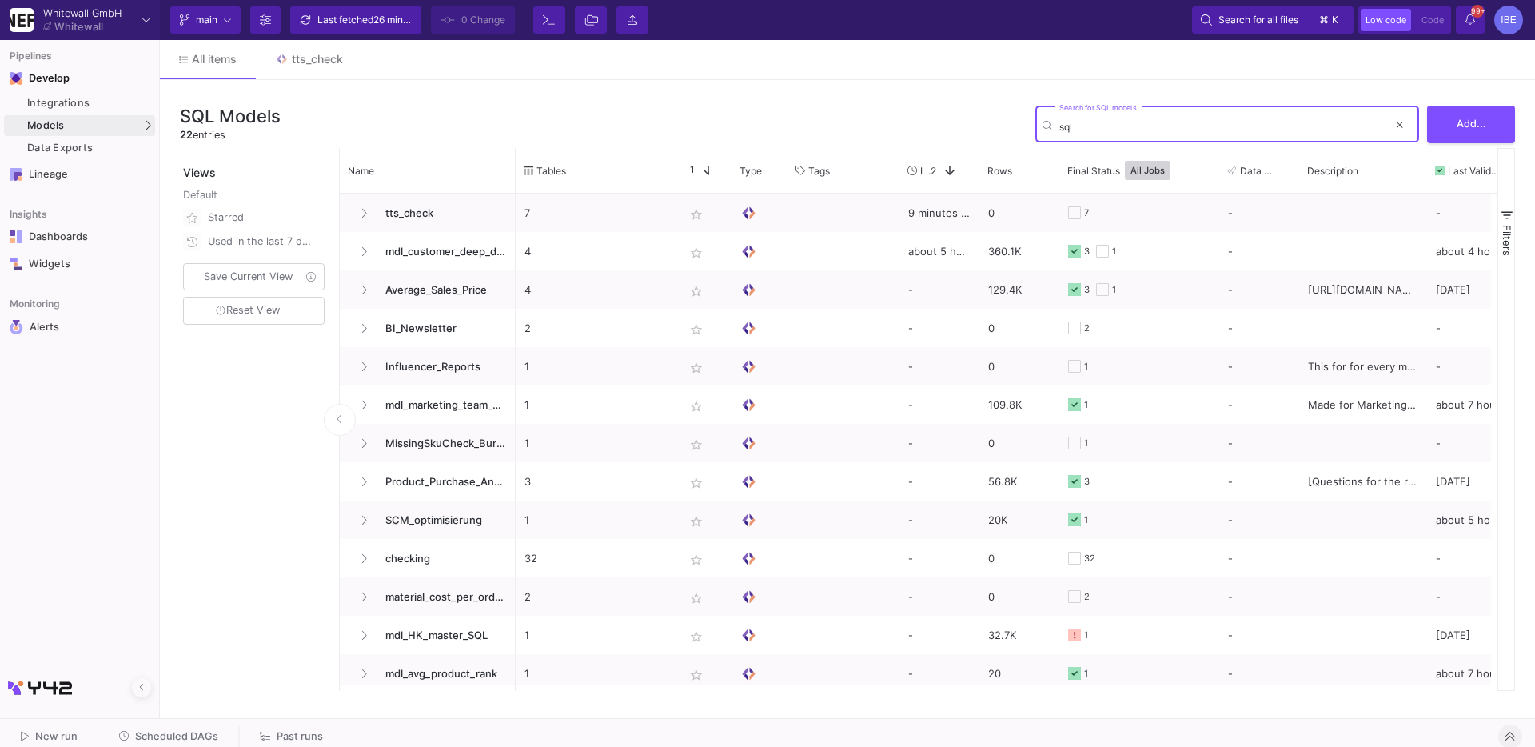
click at [1088, 128] on input "sql" at bounding box center [1223, 127] width 329 height 12
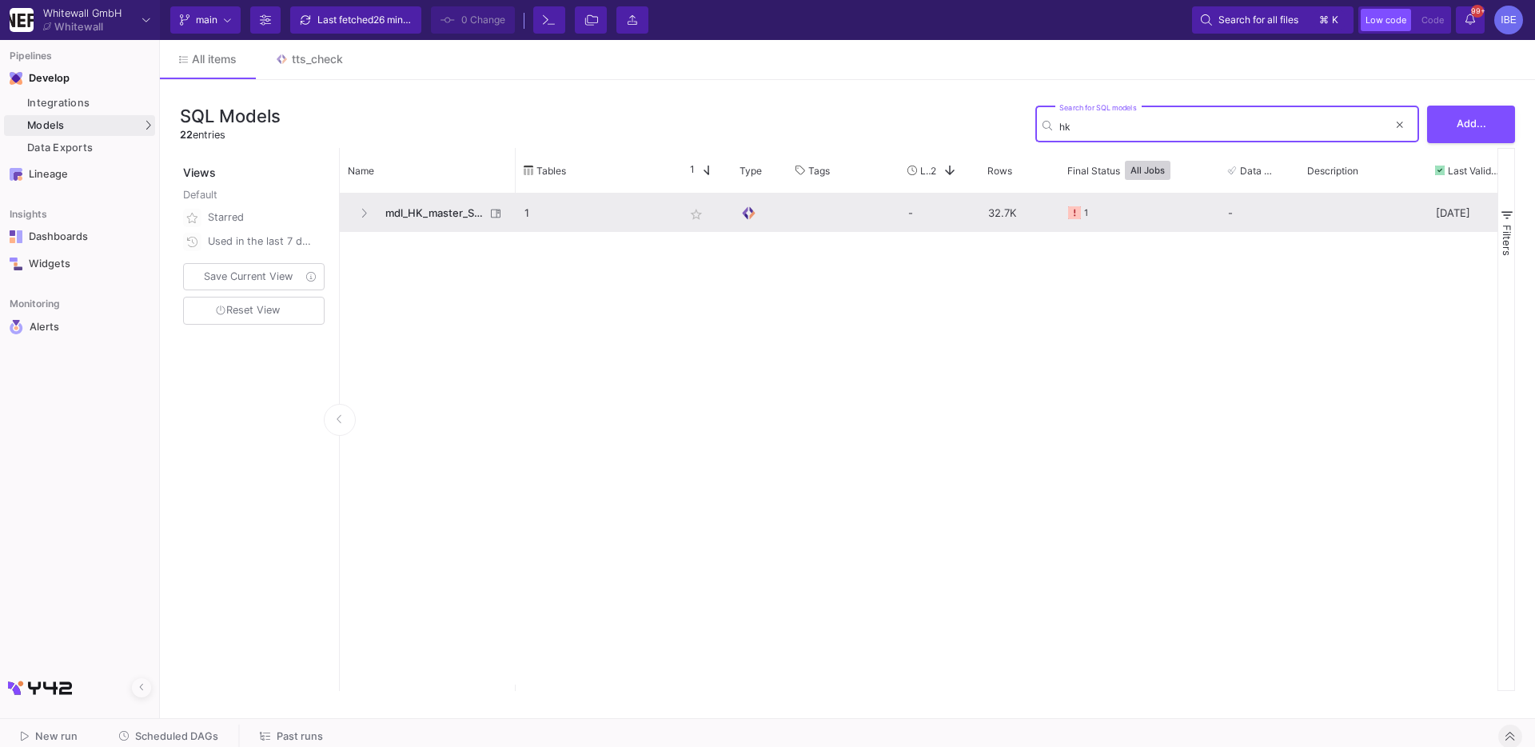
type input "hk"
click at [485, 205] on y42-open-in-asset-sidebar-button at bounding box center [496, 213] width 22 height 38
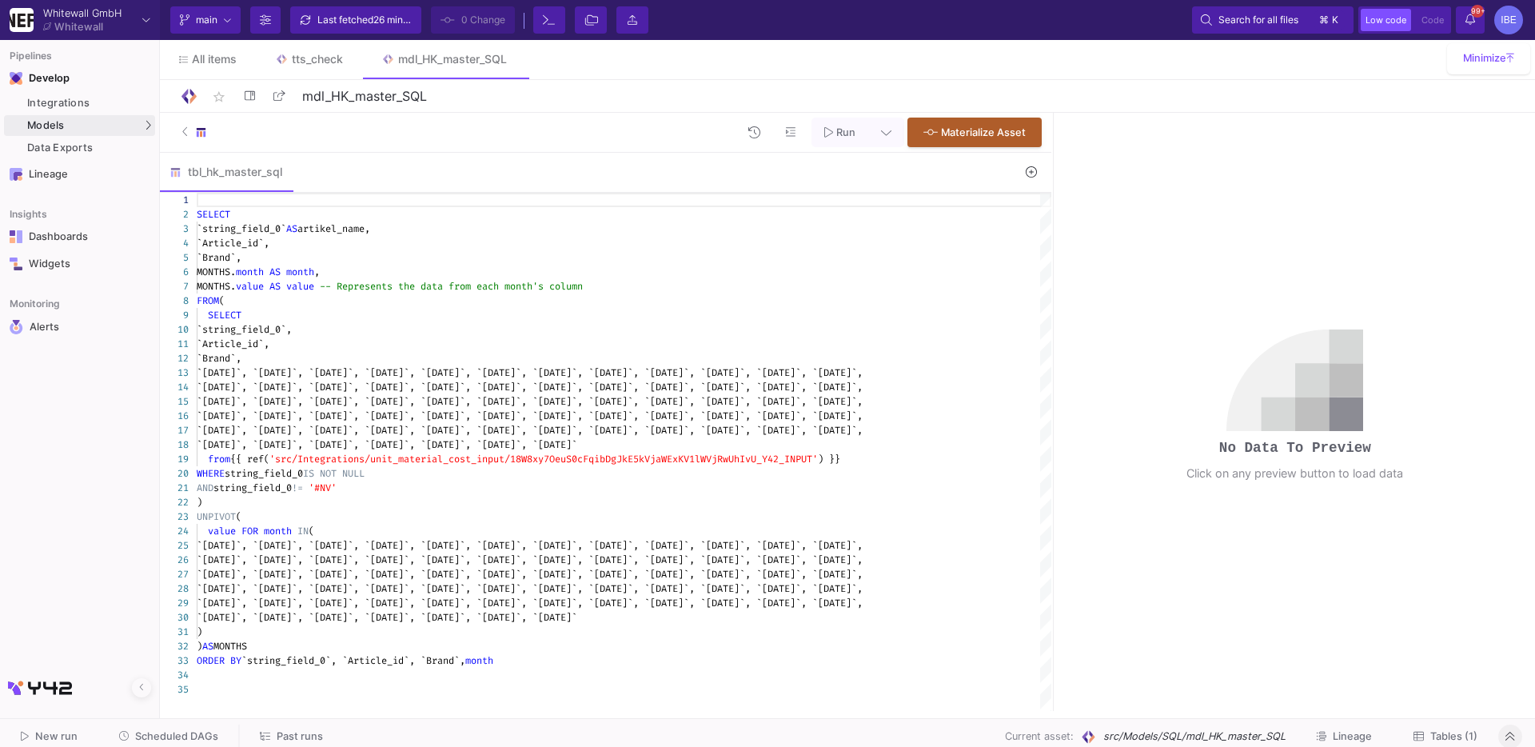
click at [923, 489] on div "AND string_field_0 != '#NV'" at bounding box center [624, 487] width 855 height 14
click at [716, 452] on span "OeuS0cFqibDgJkE5kVjaWExKV1lWVjRwUhIvU_Y42_INPUT'" at bounding box center [683, 458] width 269 height 13
click at [495, 637] on div at bounding box center [624, 675] width 855 height 14
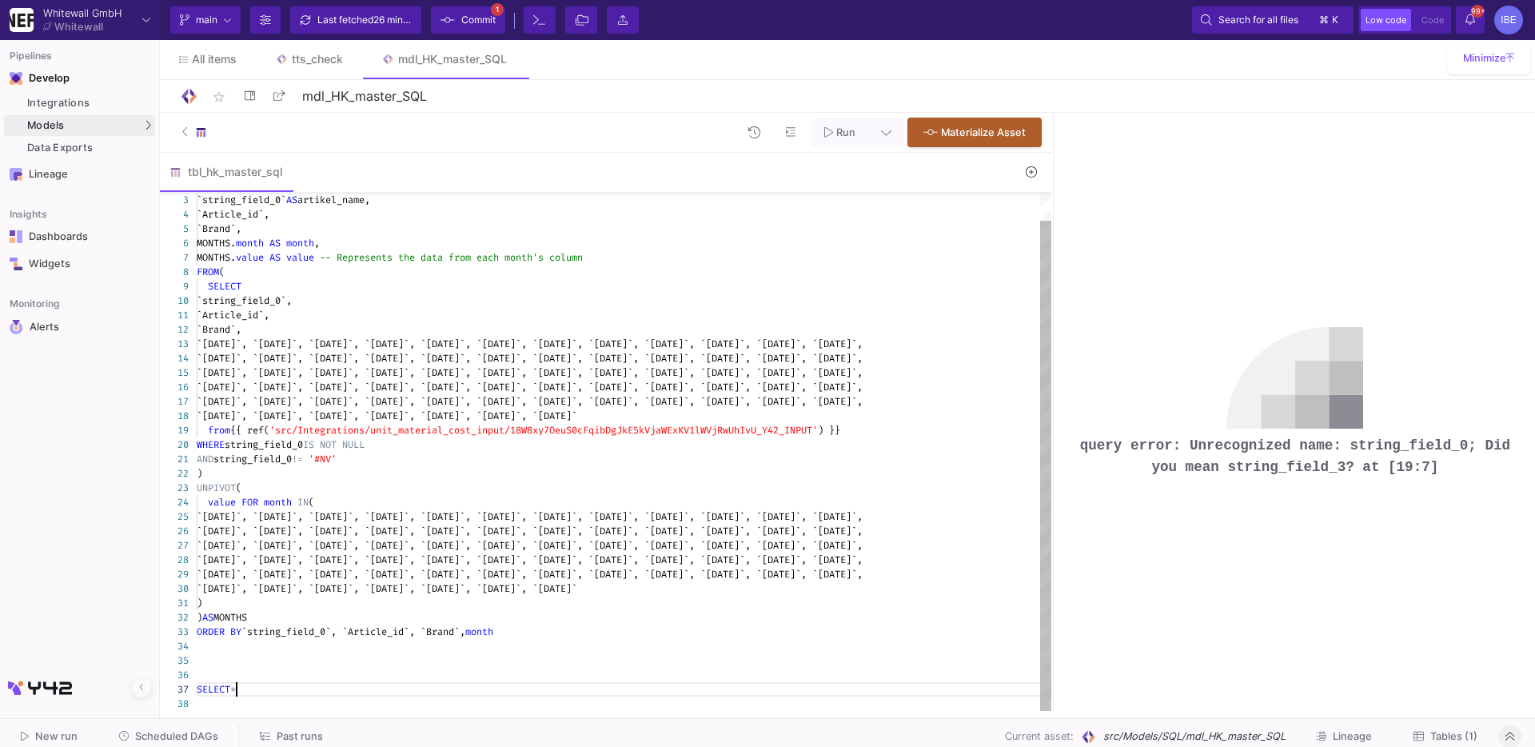
scroll to position [100, 0]
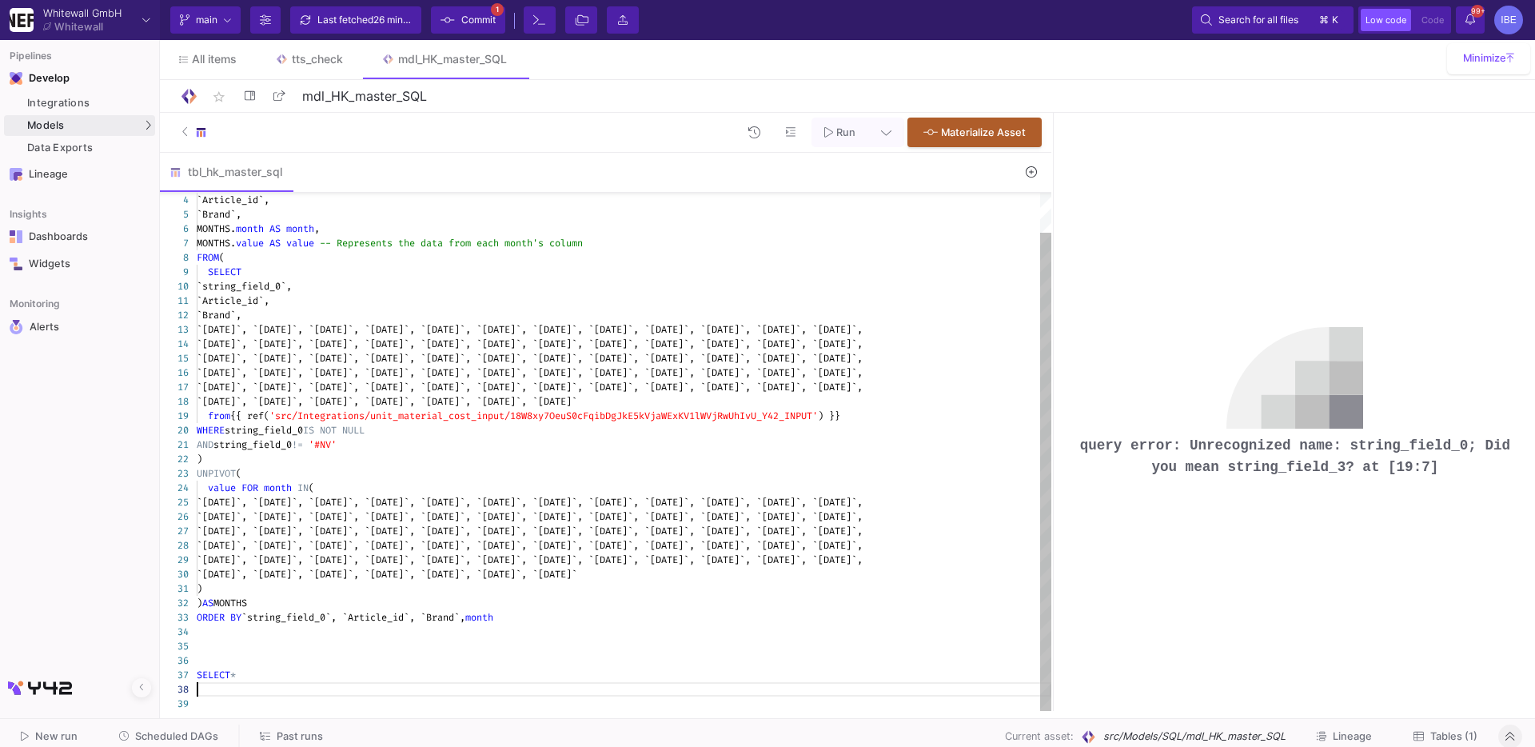
paste textarea "from {{ ref('src/Integrations/unit_material_cost_input/18W8xy7OeuS0cFqibDgJkE5k…"
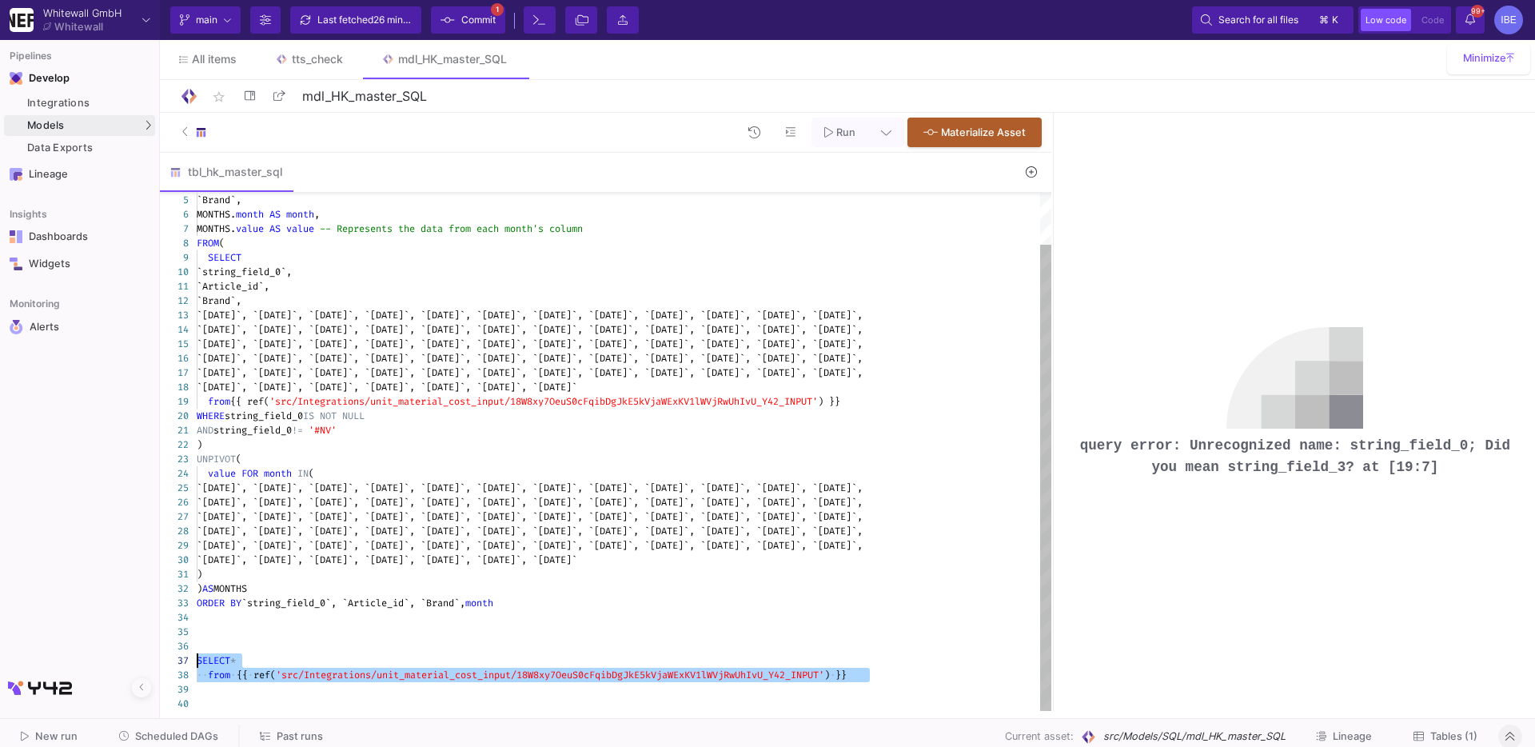
drag, startPoint x: 355, startPoint y: 694, endPoint x: 182, endPoint y: 659, distance: 176.2
click at [182, 637] on div "5 6 7 8 9 10 11 12 13 14 15 16 17 18 19 20 21 22 23 24 25 26 27 28 29 30 31 32 …" at bounding box center [605, 452] width 891 height 518
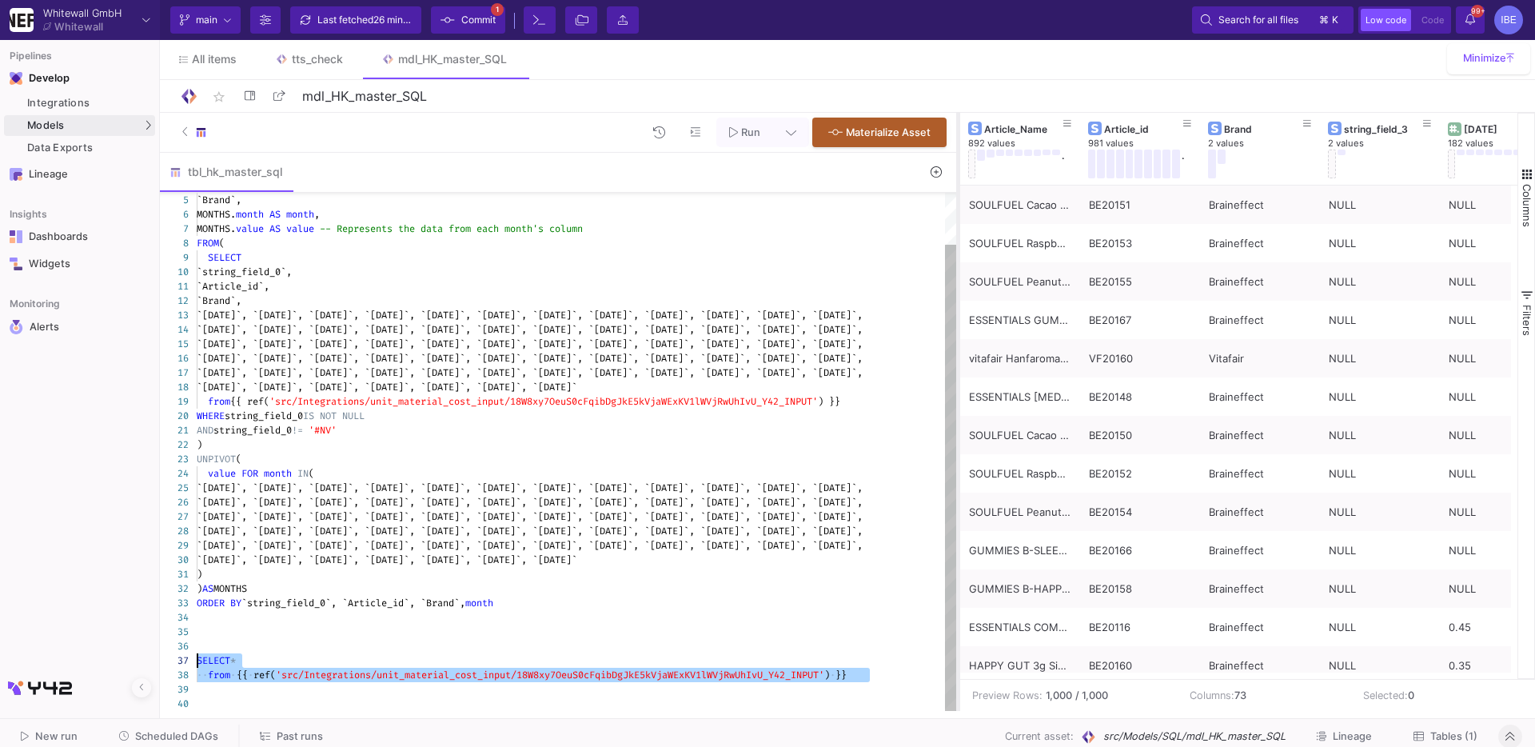
drag, startPoint x: 1052, startPoint y: 314, endPoint x: 951, endPoint y: 340, distance: 104.7
click at [956, 340] on div at bounding box center [958, 412] width 4 height 598
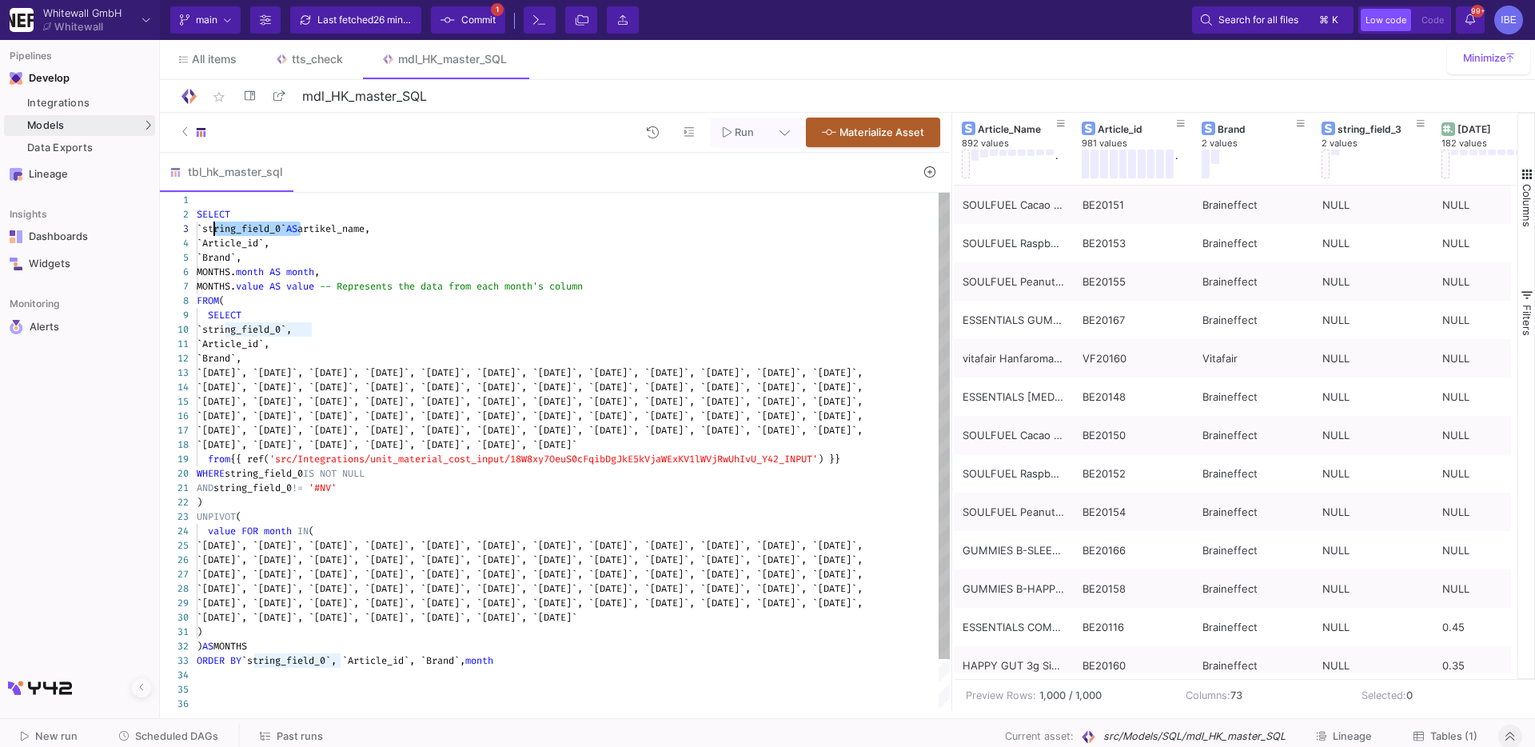
drag, startPoint x: 301, startPoint y: 228, endPoint x: 213, endPoint y: 229, distance: 87.9
click at [330, 308] on div "SELECT" at bounding box center [573, 315] width 753 height 14
drag, startPoint x: 298, startPoint y: 229, endPoint x: 211, endPoint y: 230, distance: 87.2
click at [254, 229] on div "5 6 7 8 9 10 11 12 13 14 15 16 17 18 19 20 21 22 23 24 25 26 27 28 29 30 31 32 …" at bounding box center [555, 452] width 790 height 518
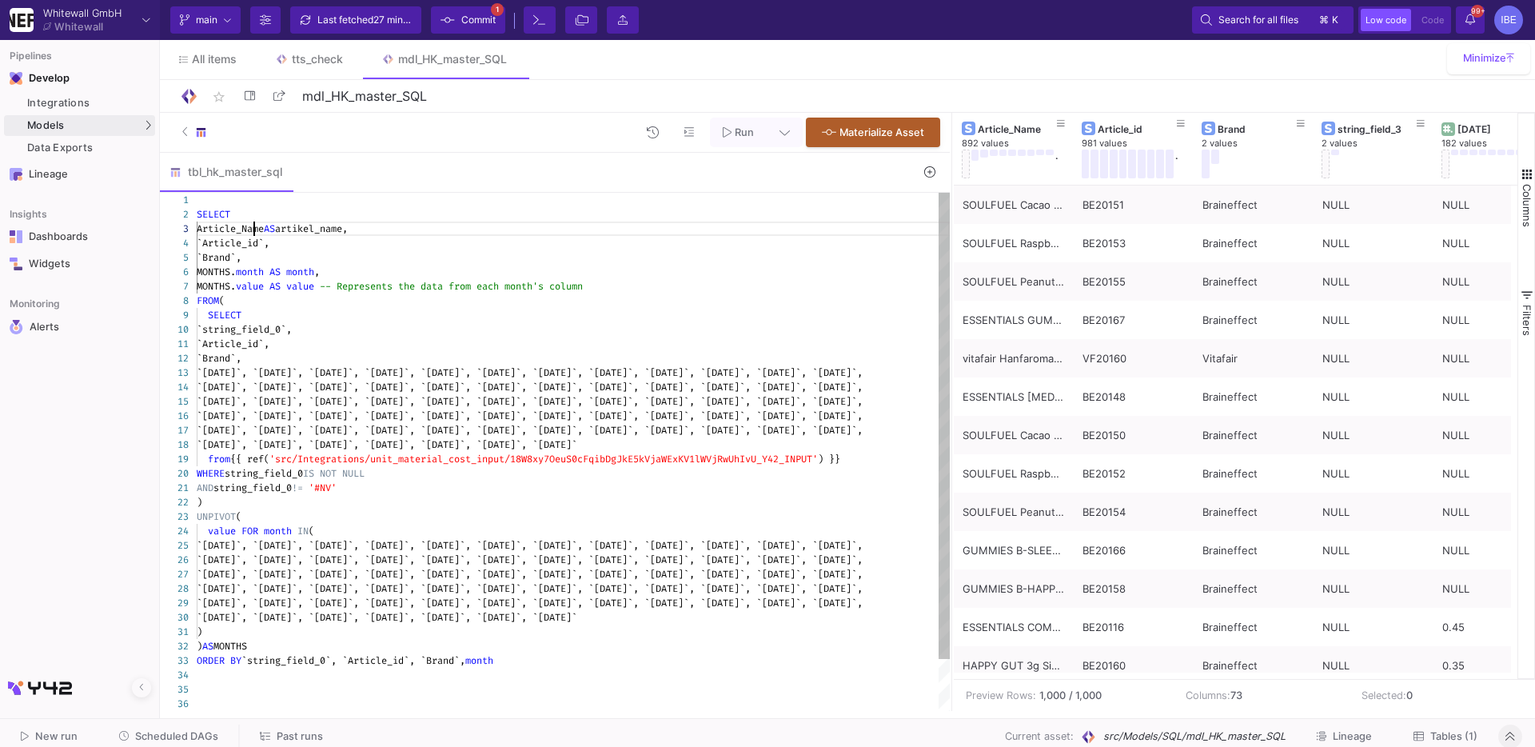
click at [254, 229] on div "5 6 7 8 9 10 11 12 13 14 15 16 17 18 19 20 21 22 23 24 25 26 27 28 29 30 31 32 …" at bounding box center [555, 452] width 790 height 518
click at [268, 325] on span "`string_field_0`," at bounding box center [244, 329] width 95 height 13
paste textarea "Article_Name"
click at [277, 480] on div "5 6 7 8 9 10 11 12 13 14 15 16 17 18 19 20 21 22 23 24 25 26 27 28 29 30 31 32 …" at bounding box center [555, 452] width 790 height 518
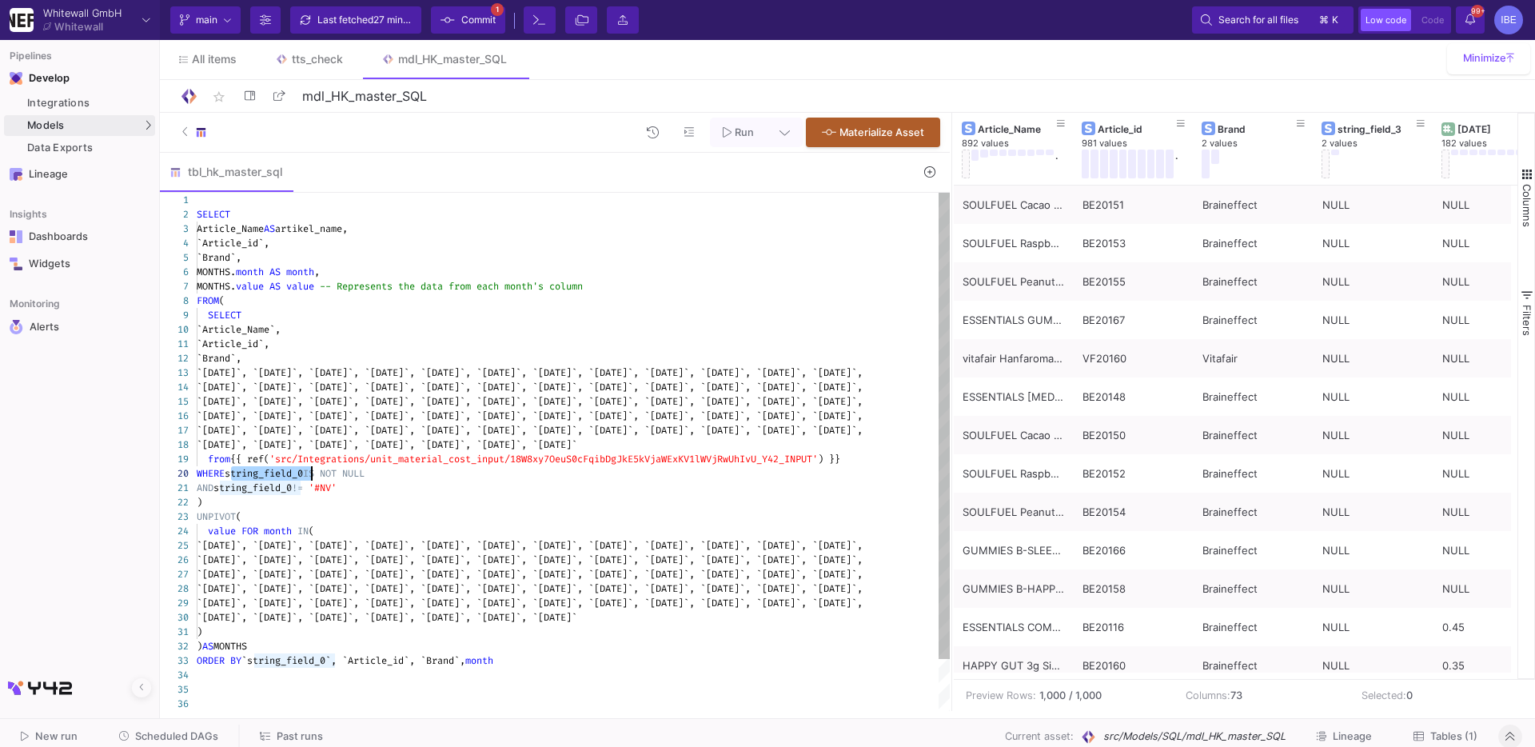
paste textarea ", `[DATE]`, `[DATE]`, `[DATE]`, `[DATE]`, `[DATE]`, `[DATE]`, `[DATE]`, `[DATE]…"
click at [277, 488] on div "5 6 7 8 9 10 11 12 13 14 15 16 17 18 19 20 21 22 23 24 25 26 27 28 29 30 31 32 …" at bounding box center [555, 452] width 790 height 518
paste textarea "Article_Name"
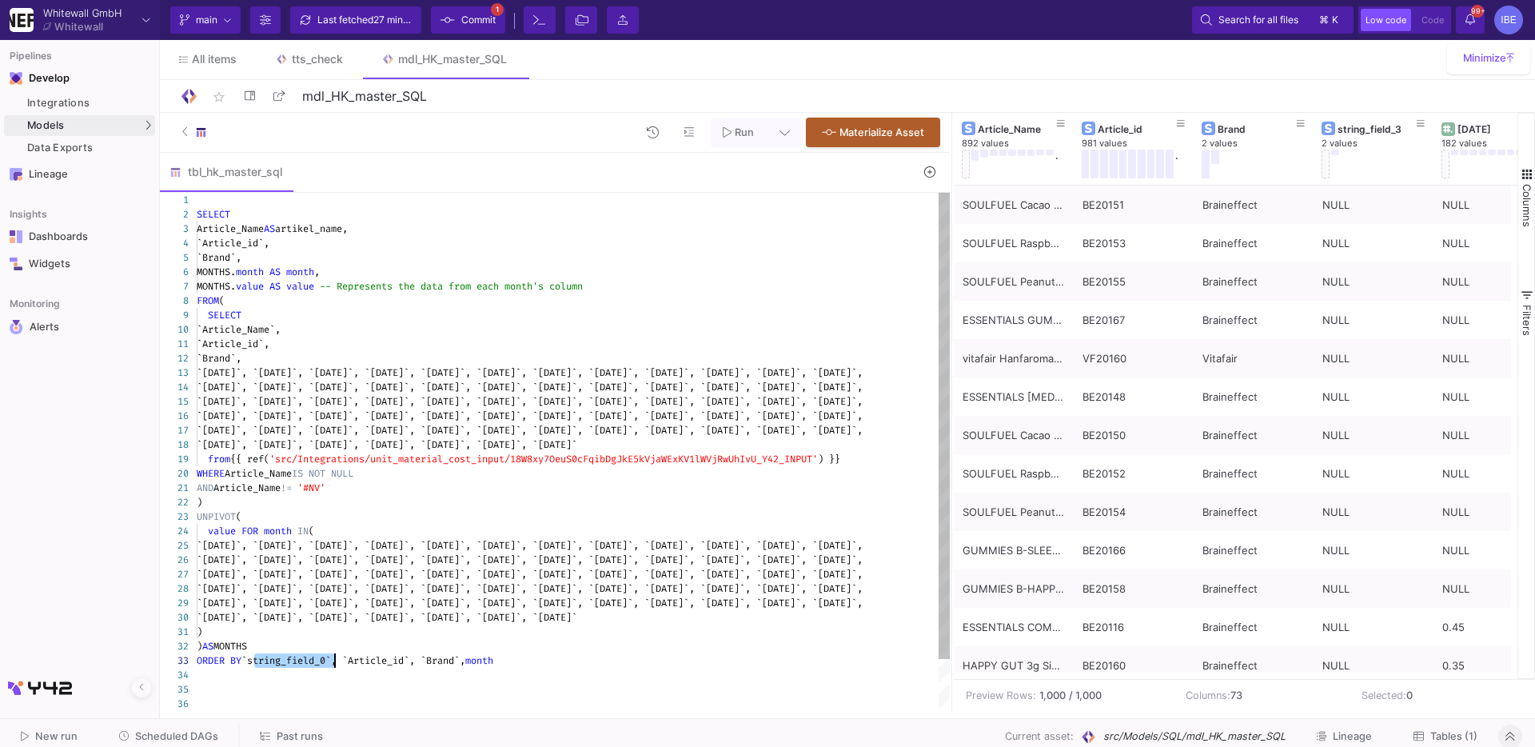
paste textarea "Article_Name"
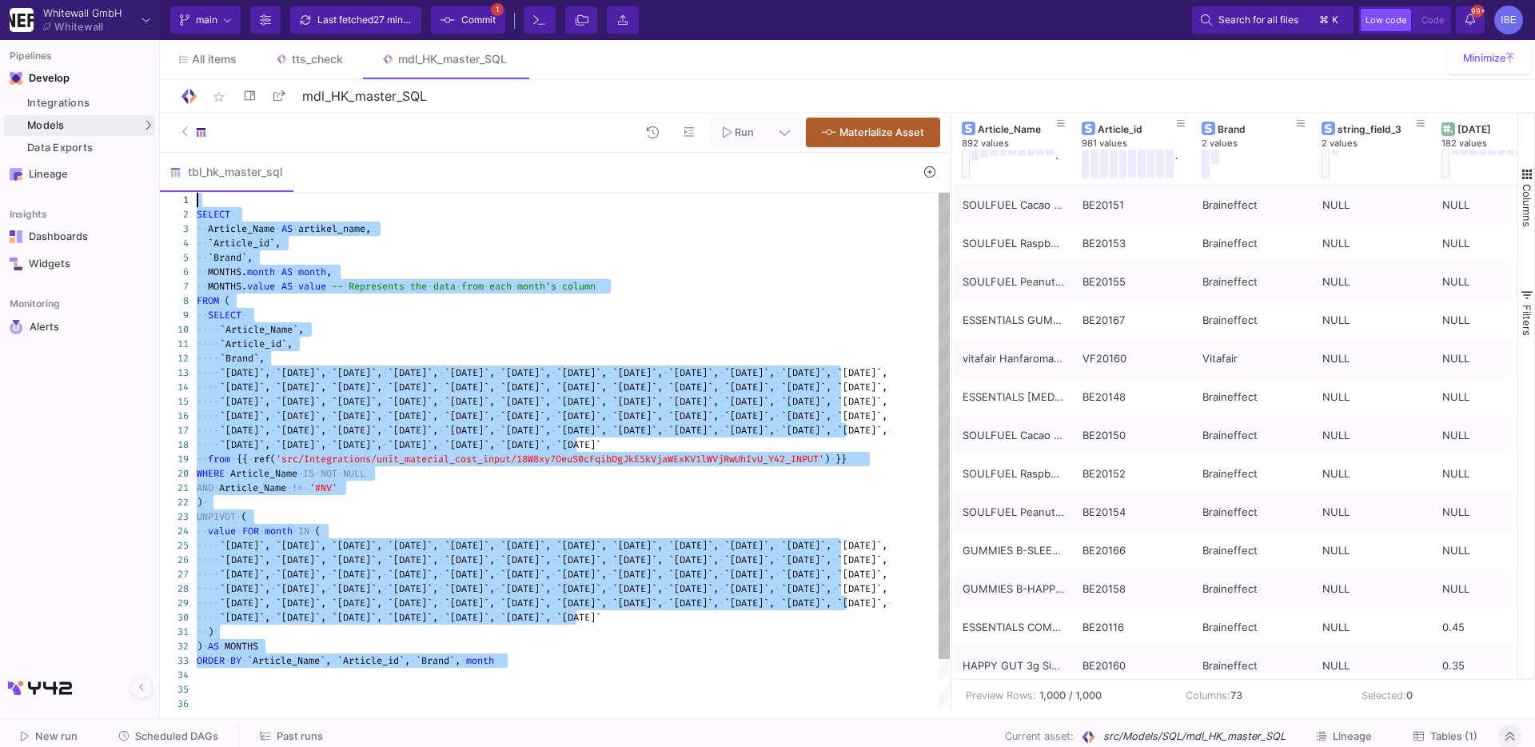
drag, startPoint x: 306, startPoint y: 681, endPoint x: 149, endPoint y: 197, distance: 508.7
click at [149, 197] on mat-sidenav-container "Pipelines Develop Integrations Models Models UI-Models SQL-Models Data Exports …" at bounding box center [767, 355] width 1535 height 711
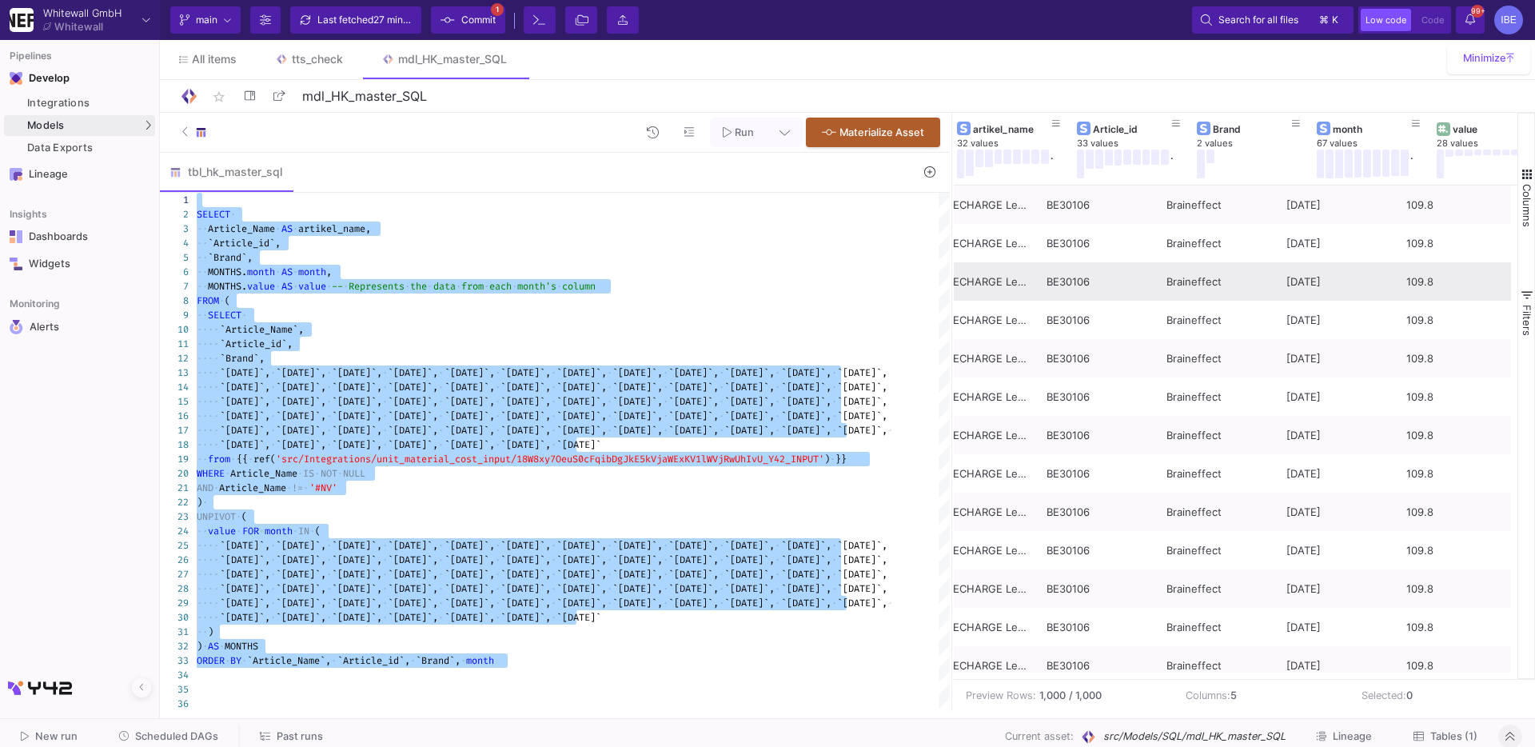
scroll to position [0, 0]
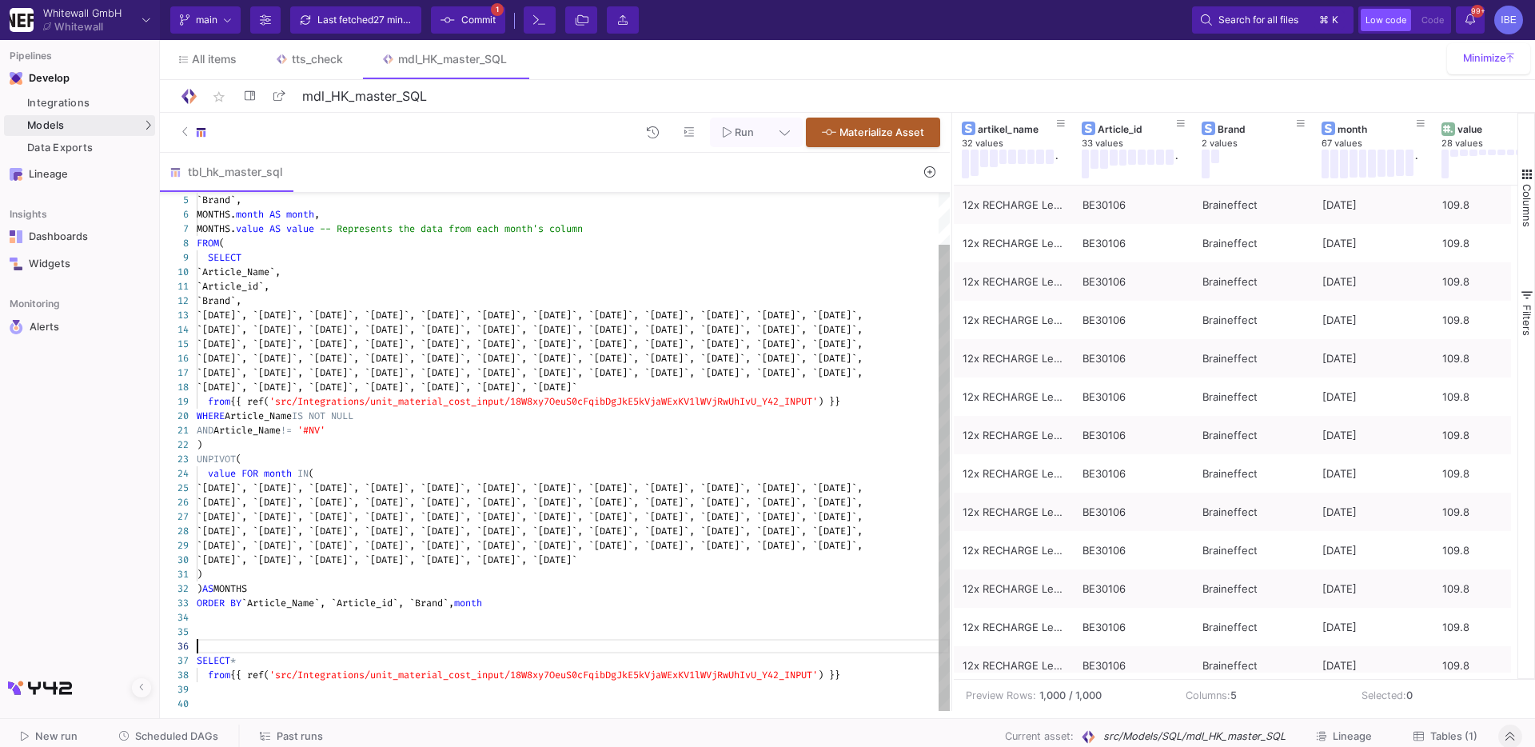
drag, startPoint x: 209, startPoint y: 646, endPoint x: 210, endPoint y: 728, distance: 81.5
click at [210, 637] on as-split "Whitewall GmbH Whitewall Current branch main Branch Options Last fetched 27 min…" at bounding box center [767, 373] width 1535 height 747
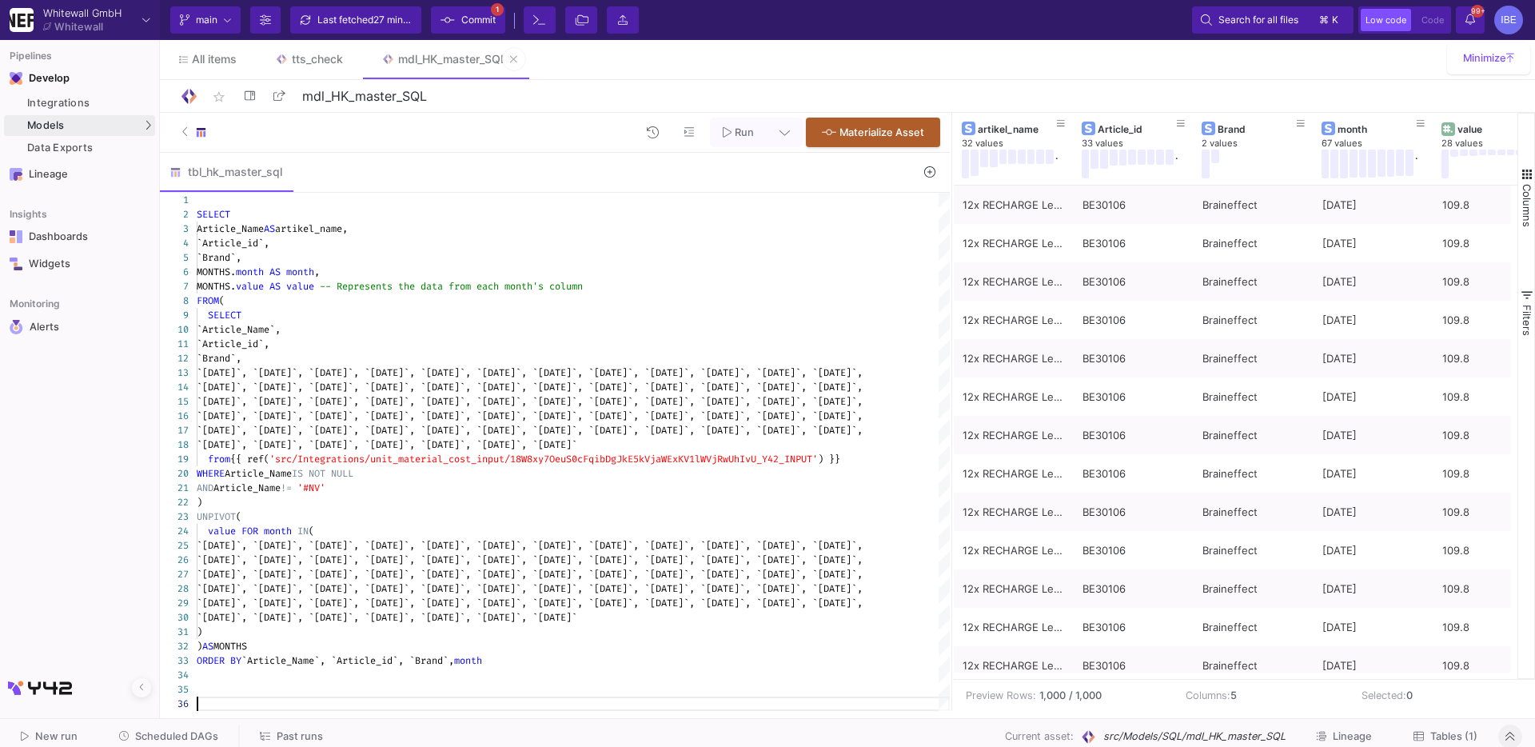
type textarea ") ) AS MONTHS ORDER BY `Article_Name`, `Article_id`, `Brand`, month"
click at [463, 41] on link "mdl_HK_master_SQL" at bounding box center [444, 59] width 164 height 38
click at [466, 34] on div "Current branch main Branch Options Last fetched 27 minutes ago Commit 1 Termina…" at bounding box center [847, 20] width 1375 height 40
click at [471, 24] on span "Commit" at bounding box center [478, 20] width 34 height 24
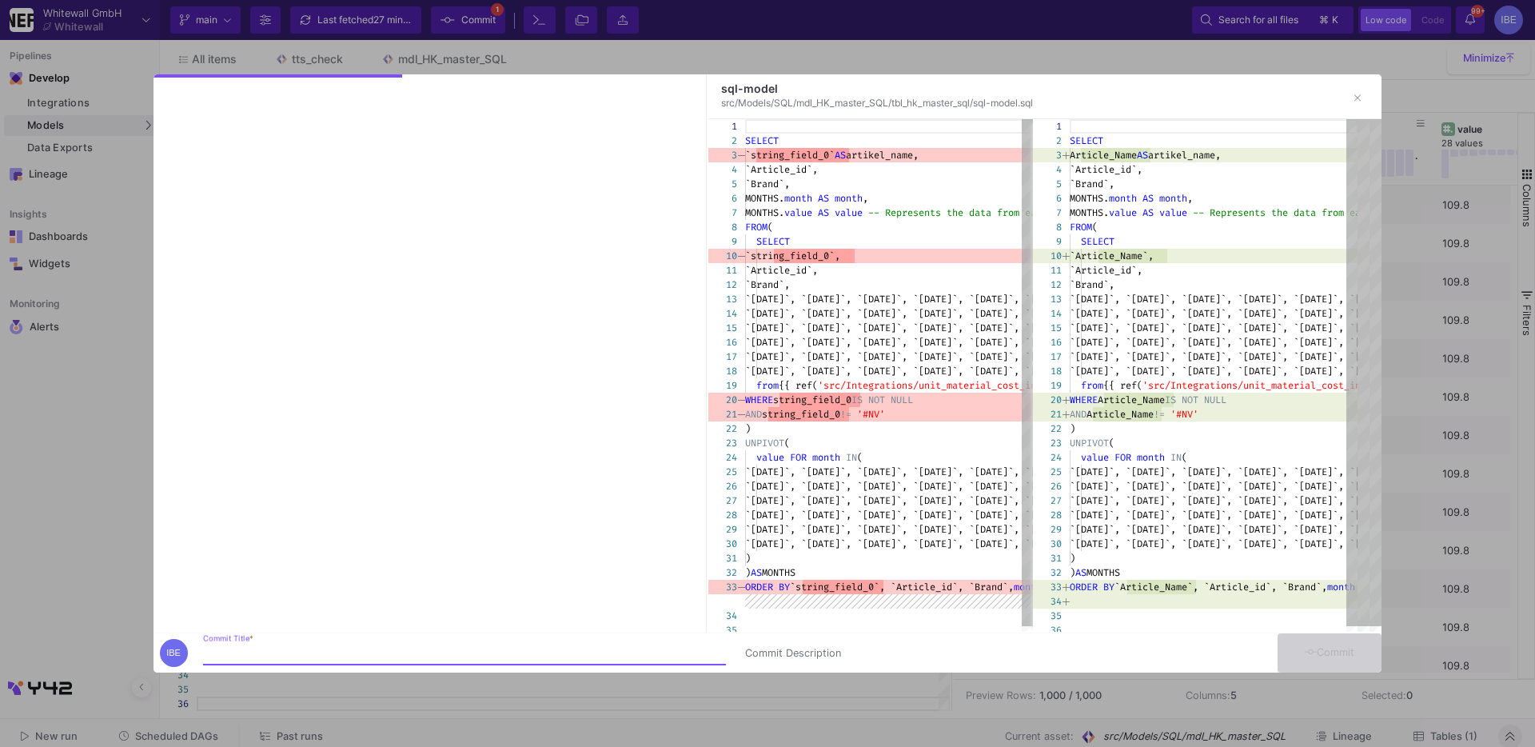
type input "h"
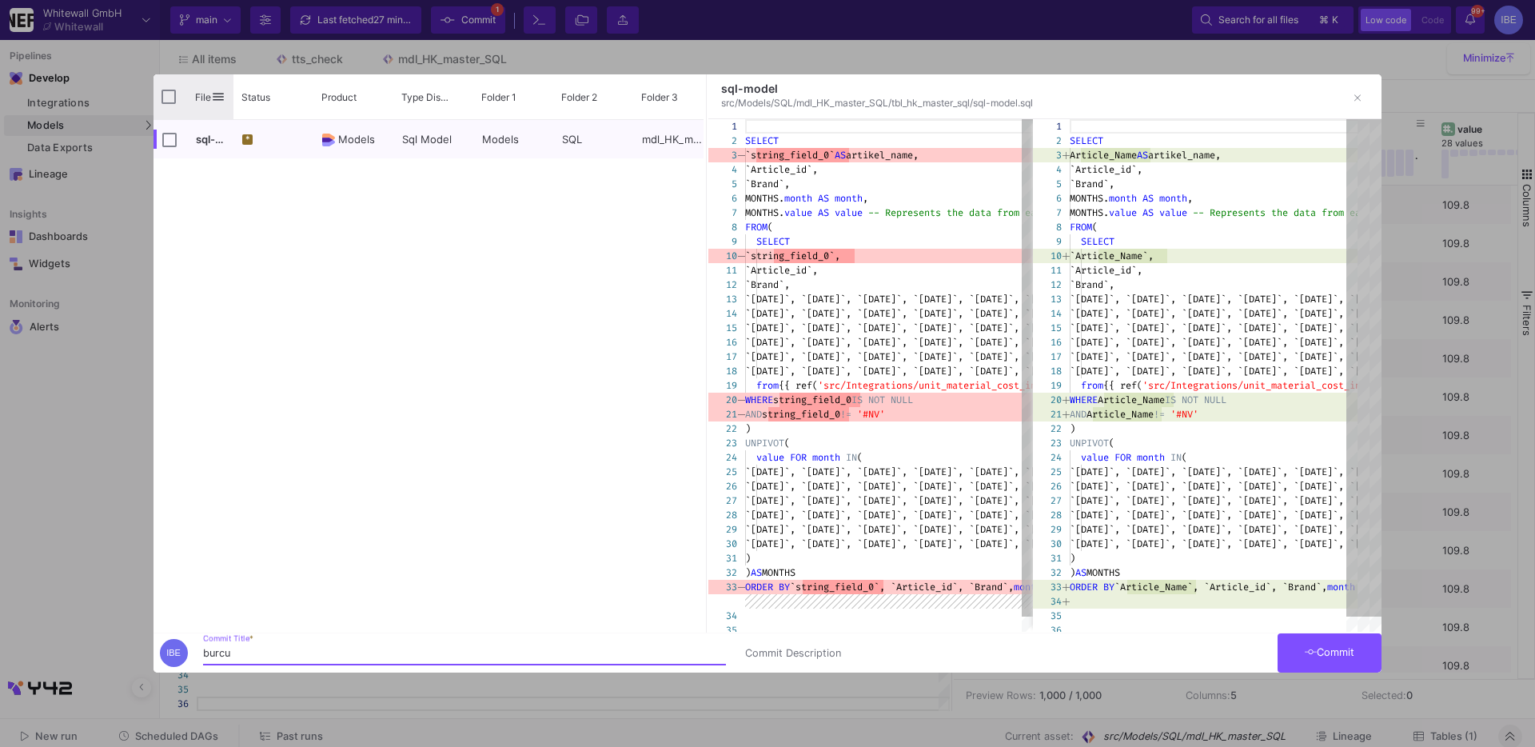
type input "burcu"
click at [169, 91] on input "Press Space to toggle all rows selection (unchecked)" at bounding box center [168, 97] width 14 height 14
checkbox input "true"
click at [1128, 637] on button "Commit" at bounding box center [1330, 652] width 104 height 39
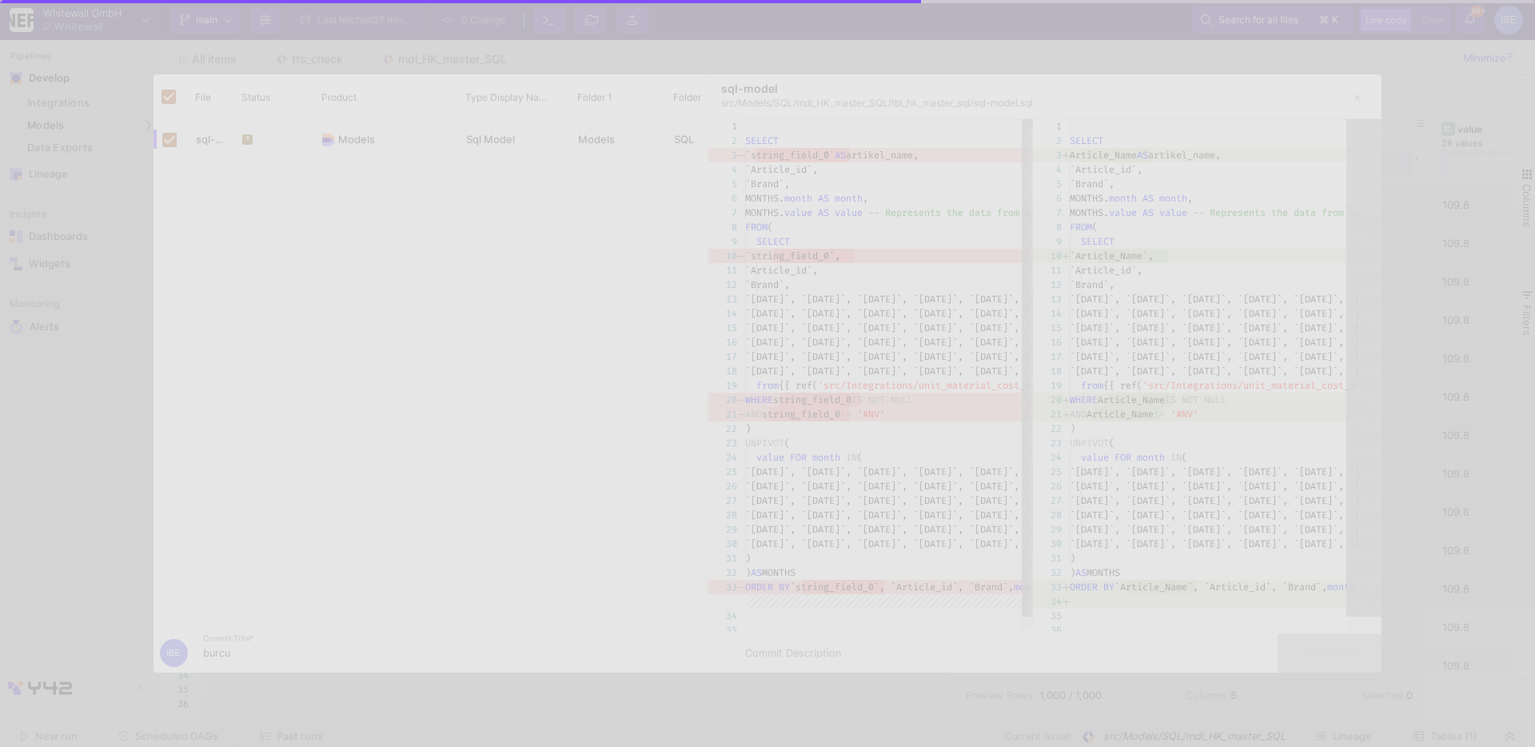
checkbox input "false"
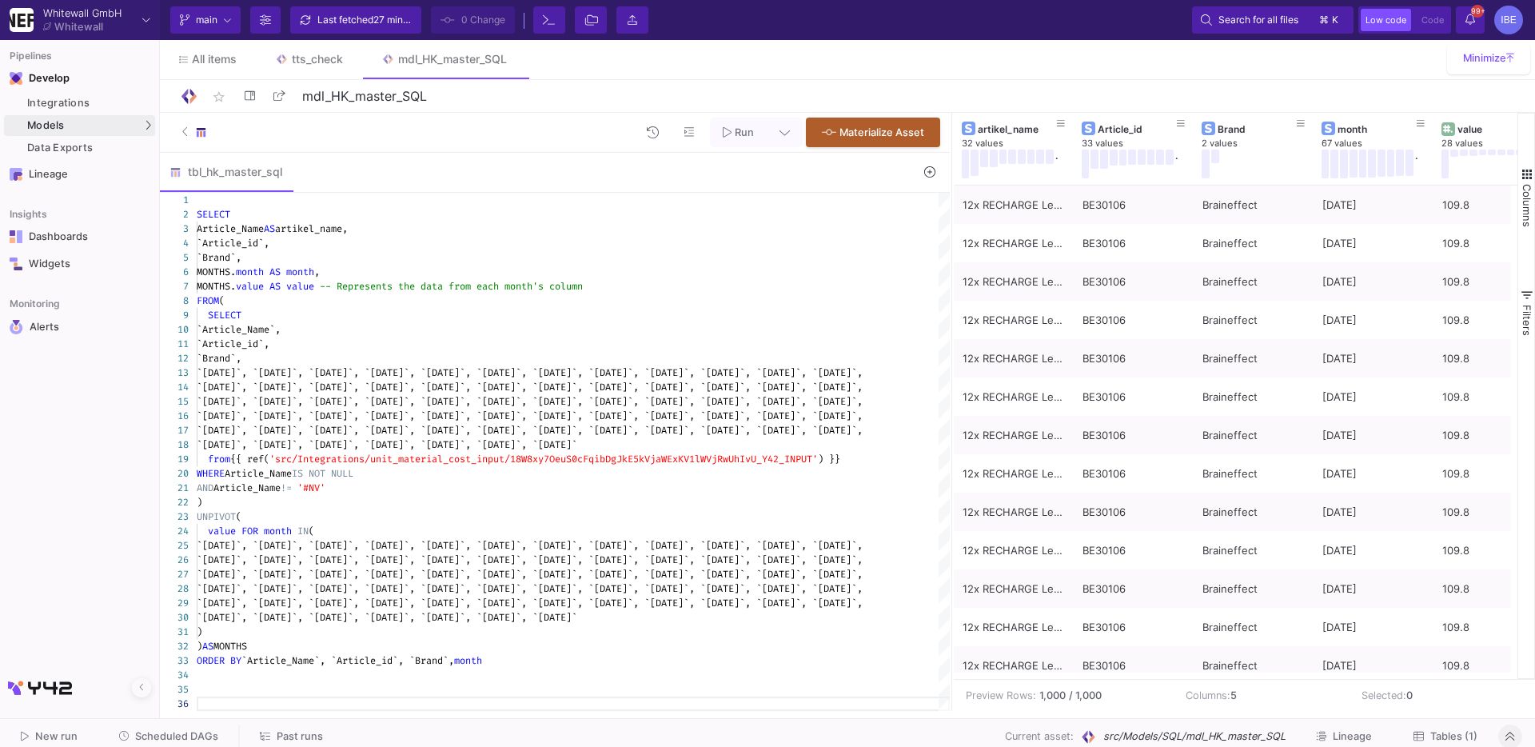
click at [146, 637] on span "Scheduled DAGs" at bounding box center [176, 736] width 83 height 12
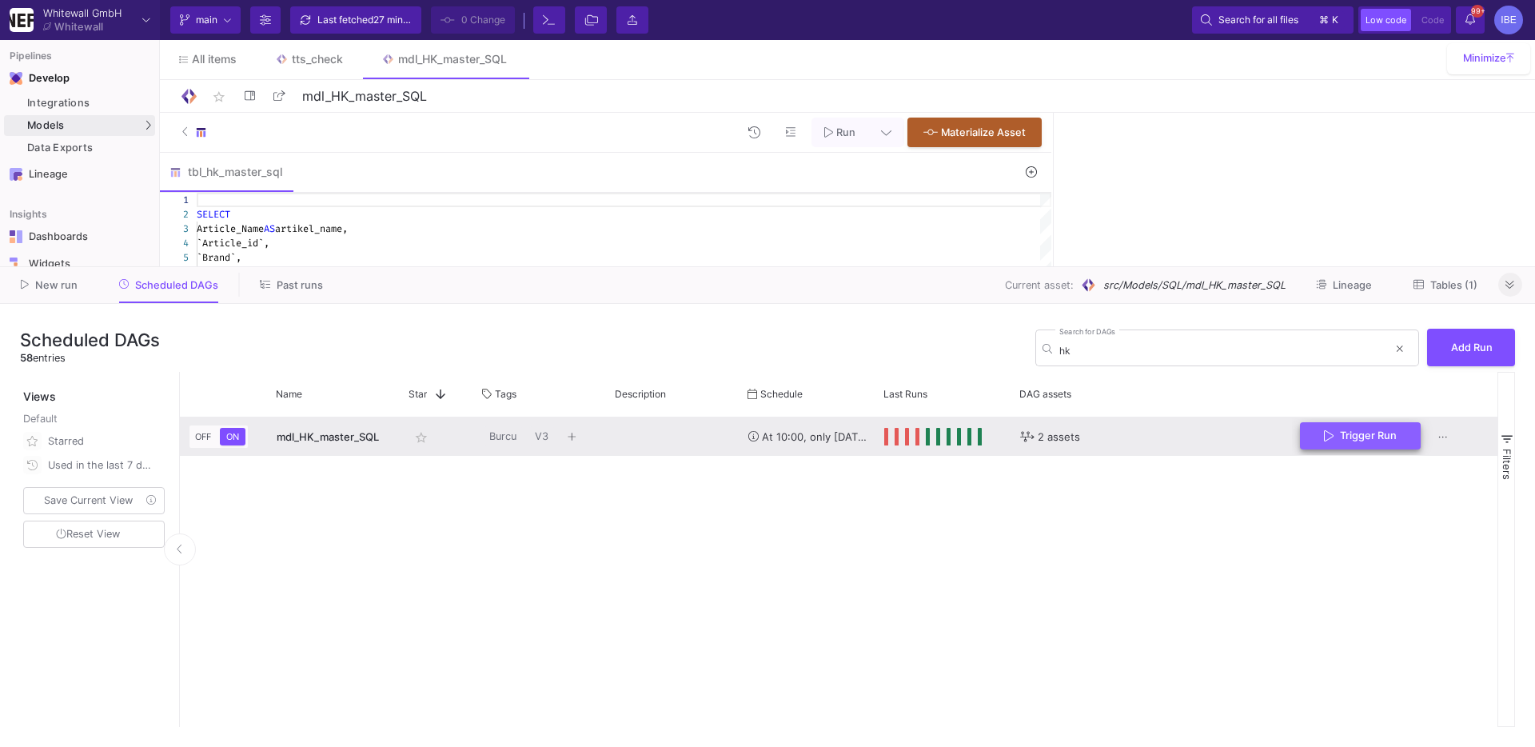
click at [1128, 437] on span "Trigger Run" at bounding box center [1368, 435] width 57 height 12
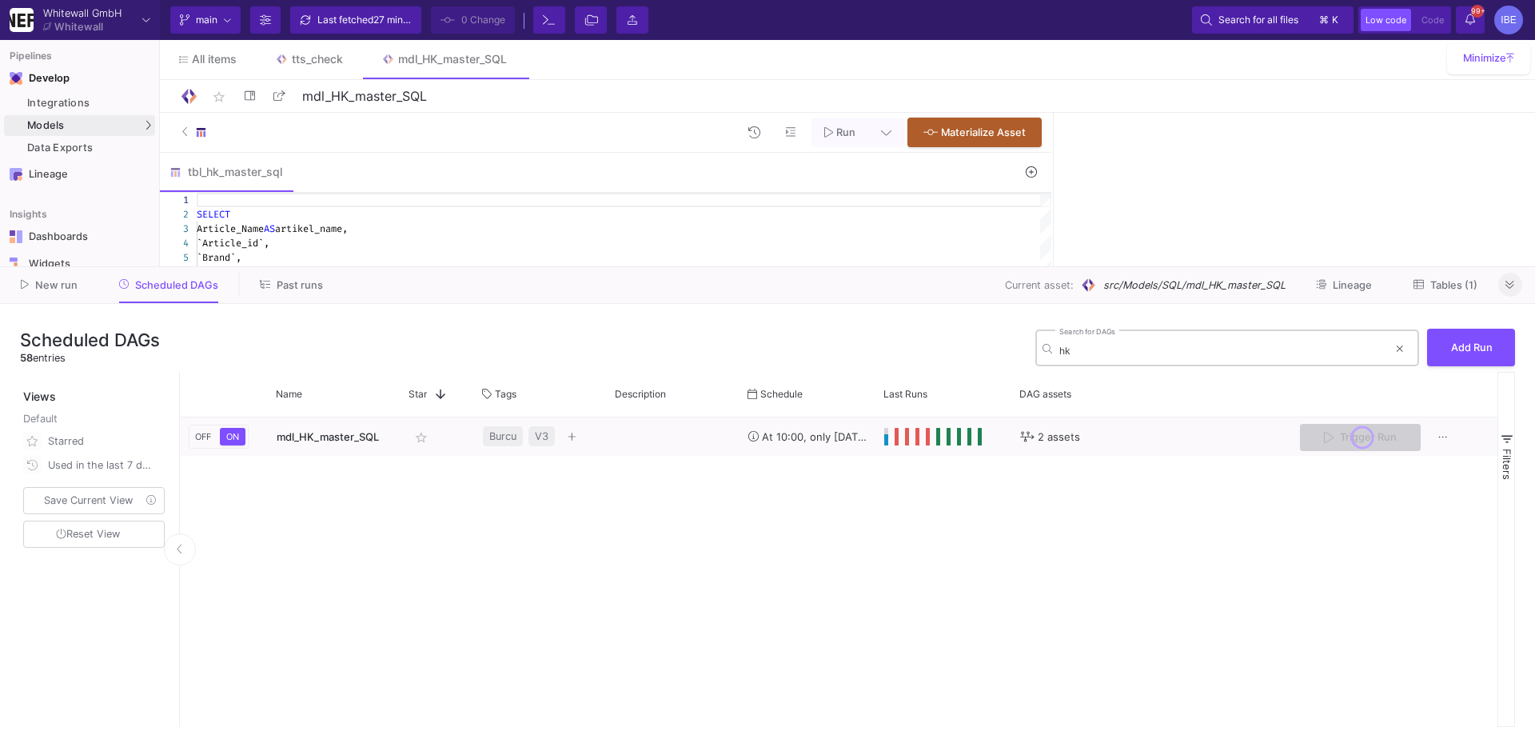
click at [1126, 353] on input "hk" at bounding box center [1223, 351] width 329 height 12
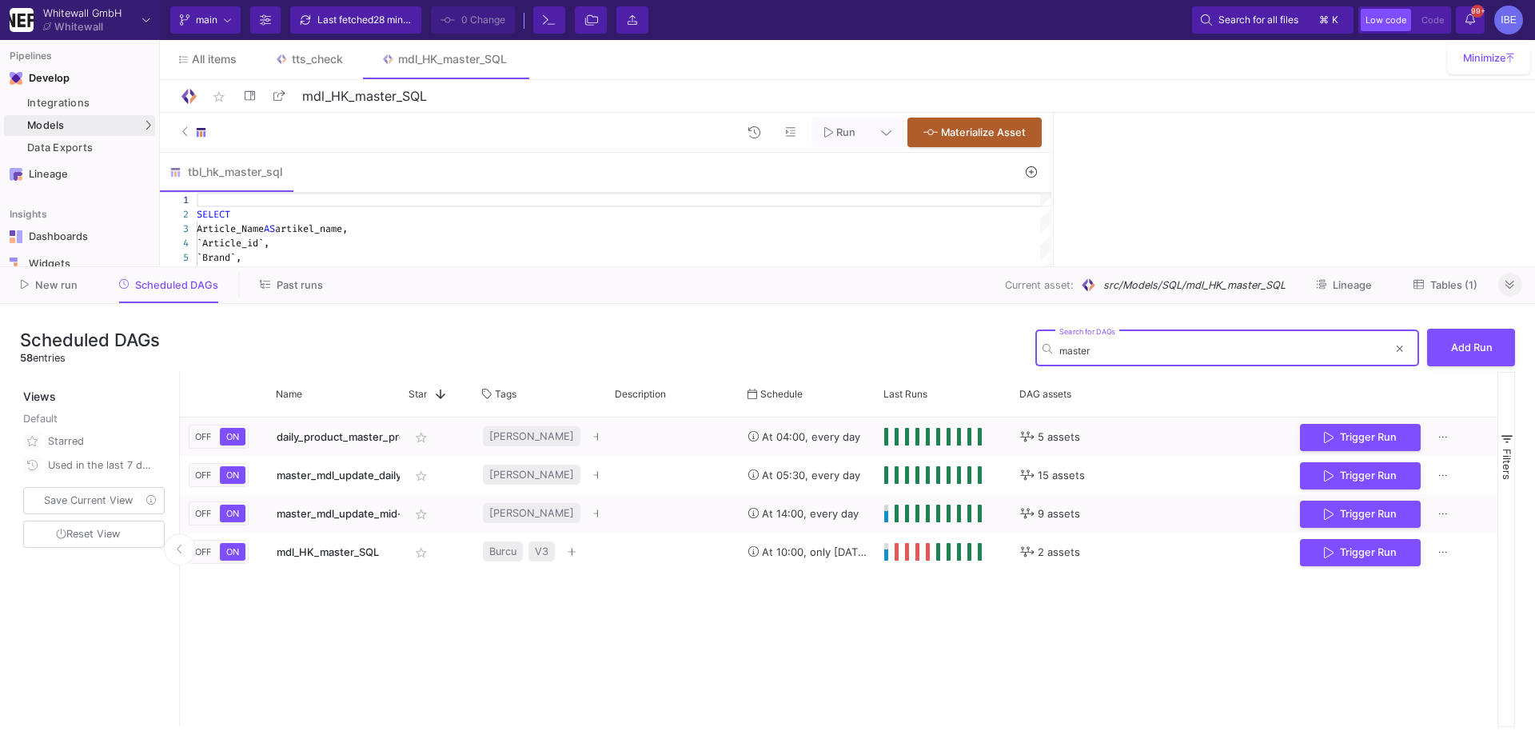
type input "master"
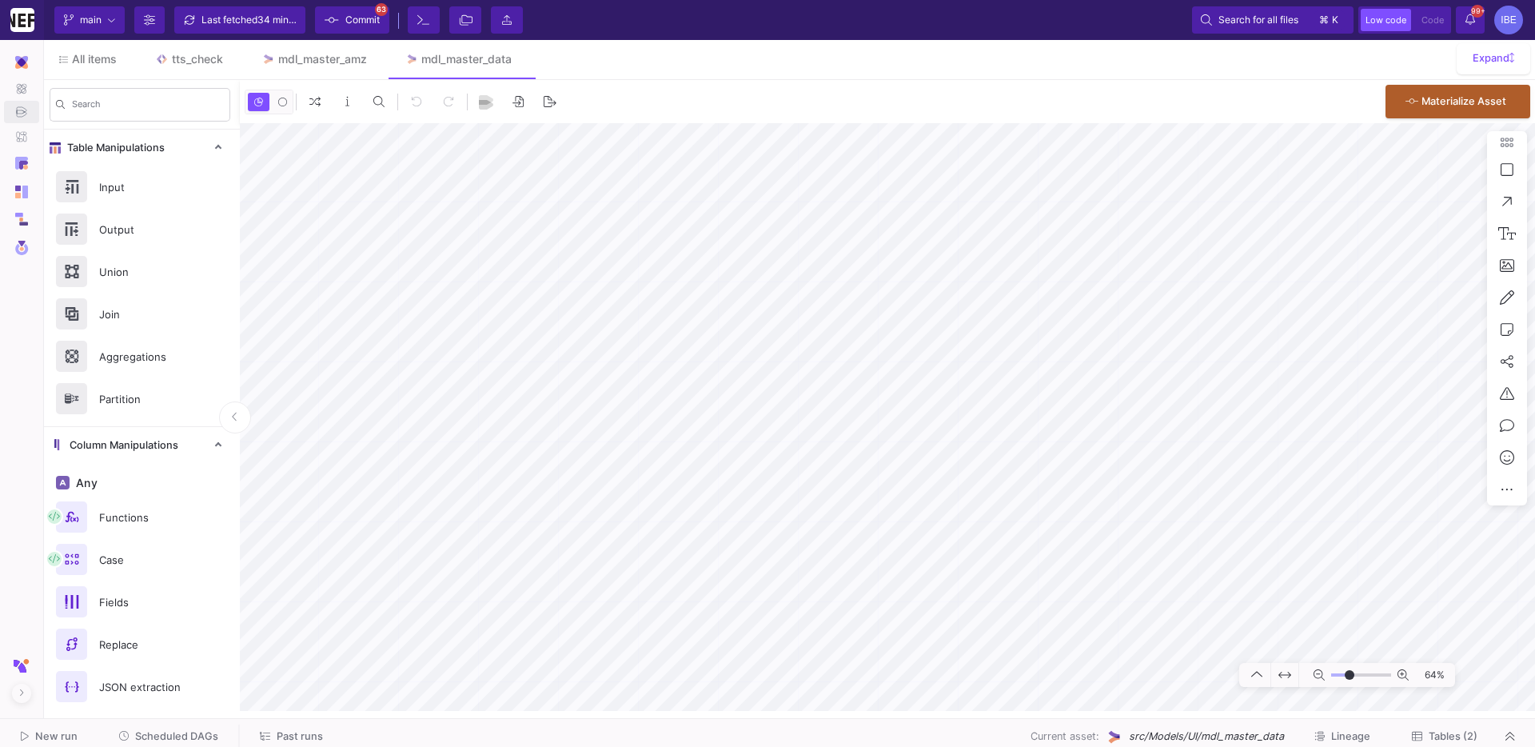
type input "-29"
click at [355, 26] on span "Commit" at bounding box center [362, 20] width 34 height 24
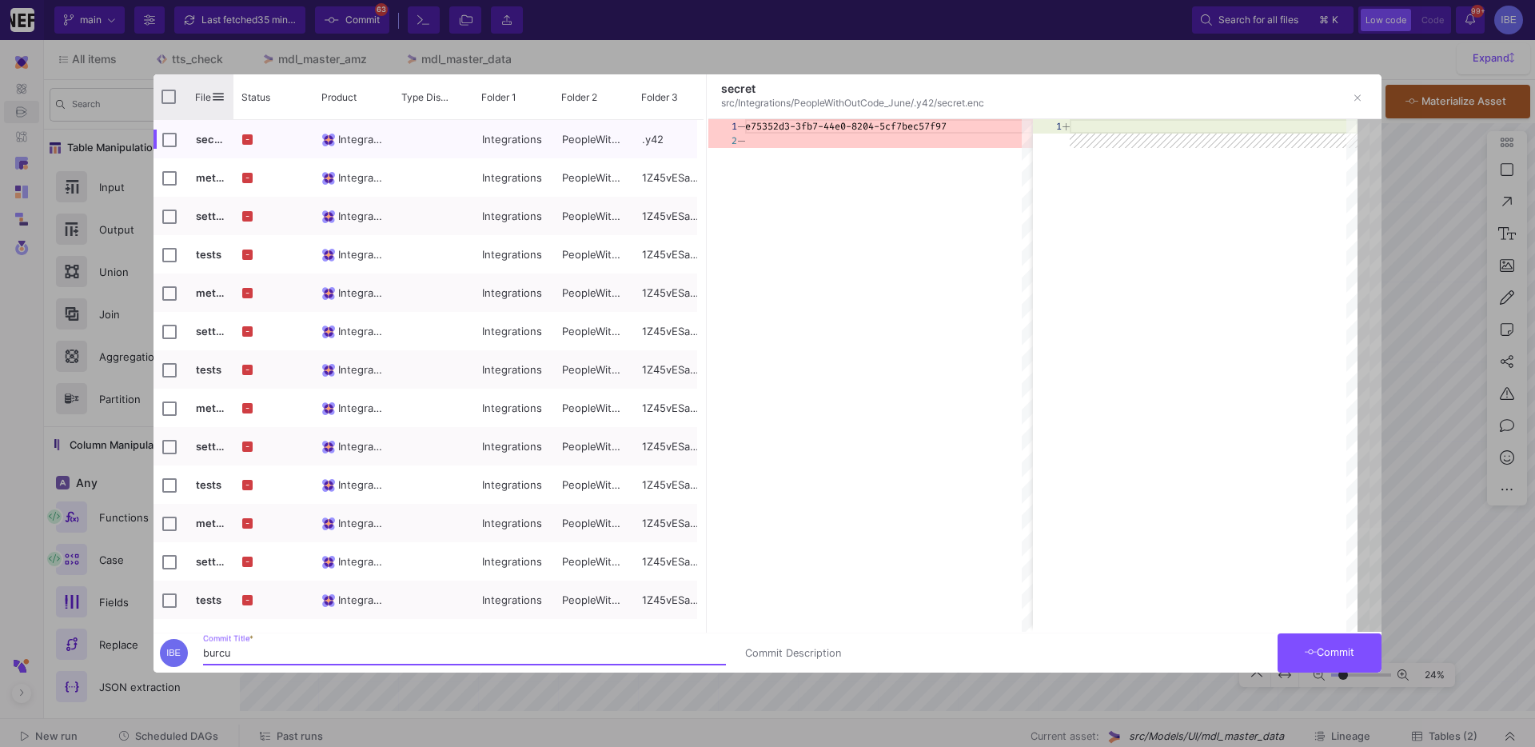
type input "burcu"
click at [173, 90] on input "Press Space to toggle all rows selection (unchecked)" at bounding box center [168, 97] width 14 height 14
checkbox input "true"
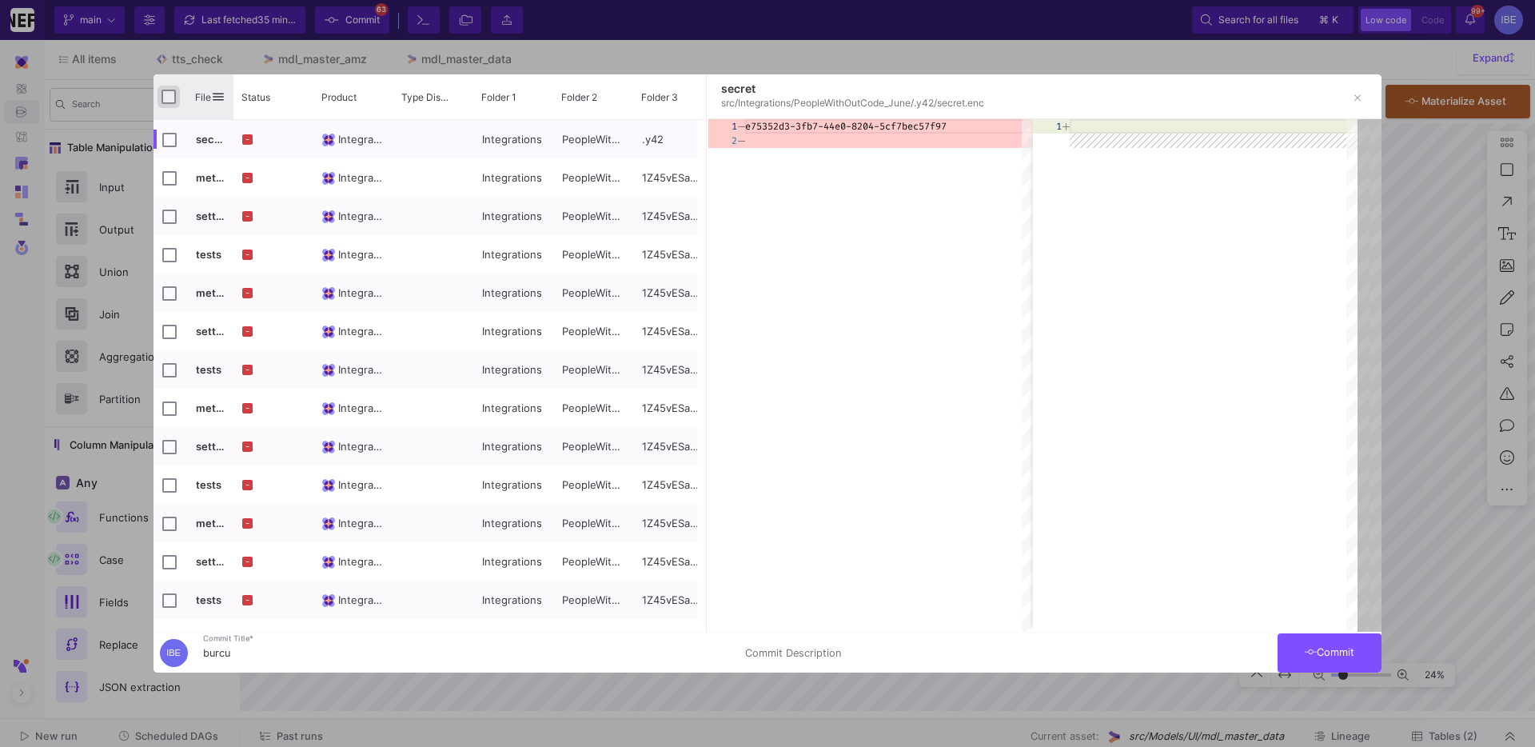
checkbox input "true"
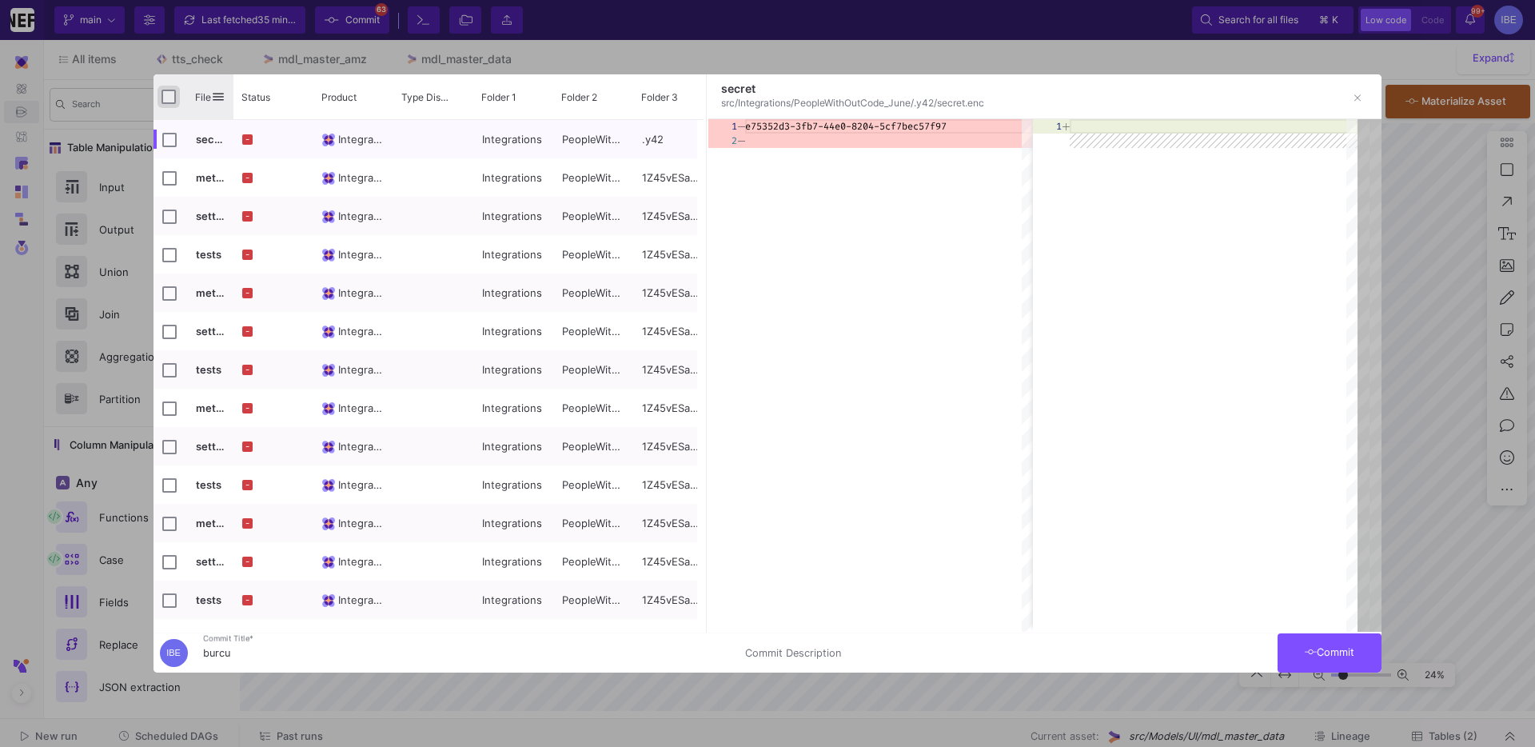
checkbox input "true"
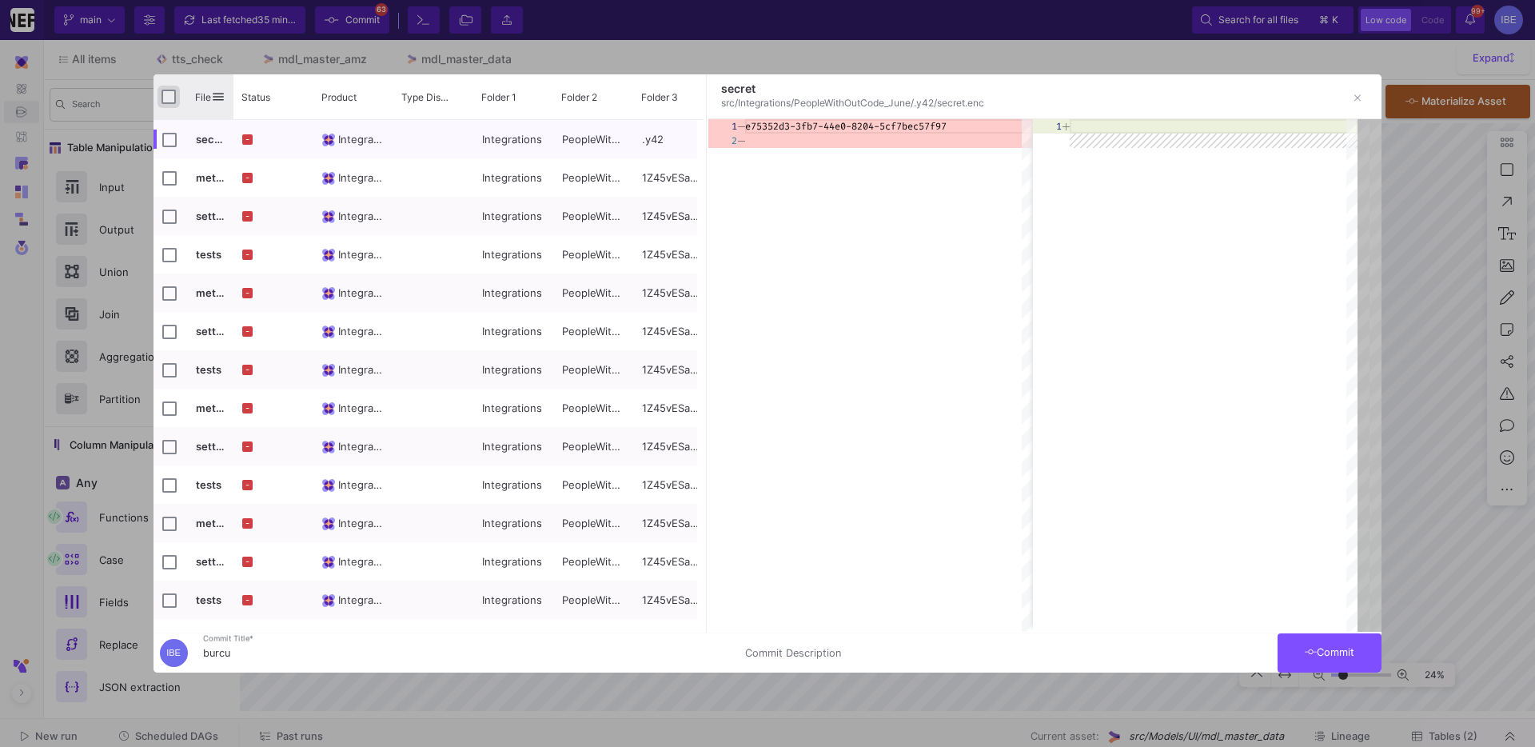
checkbox input "true"
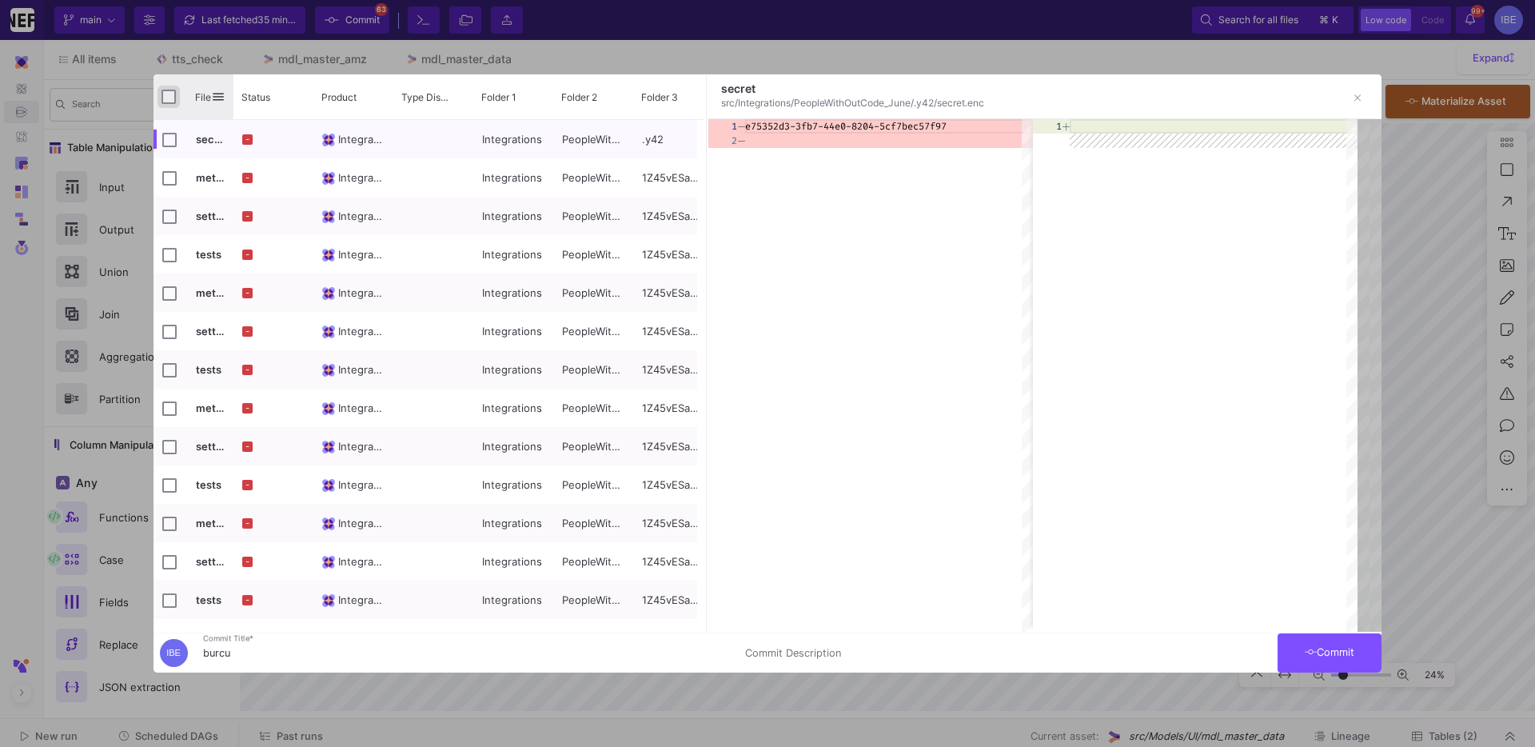
checkbox input "true"
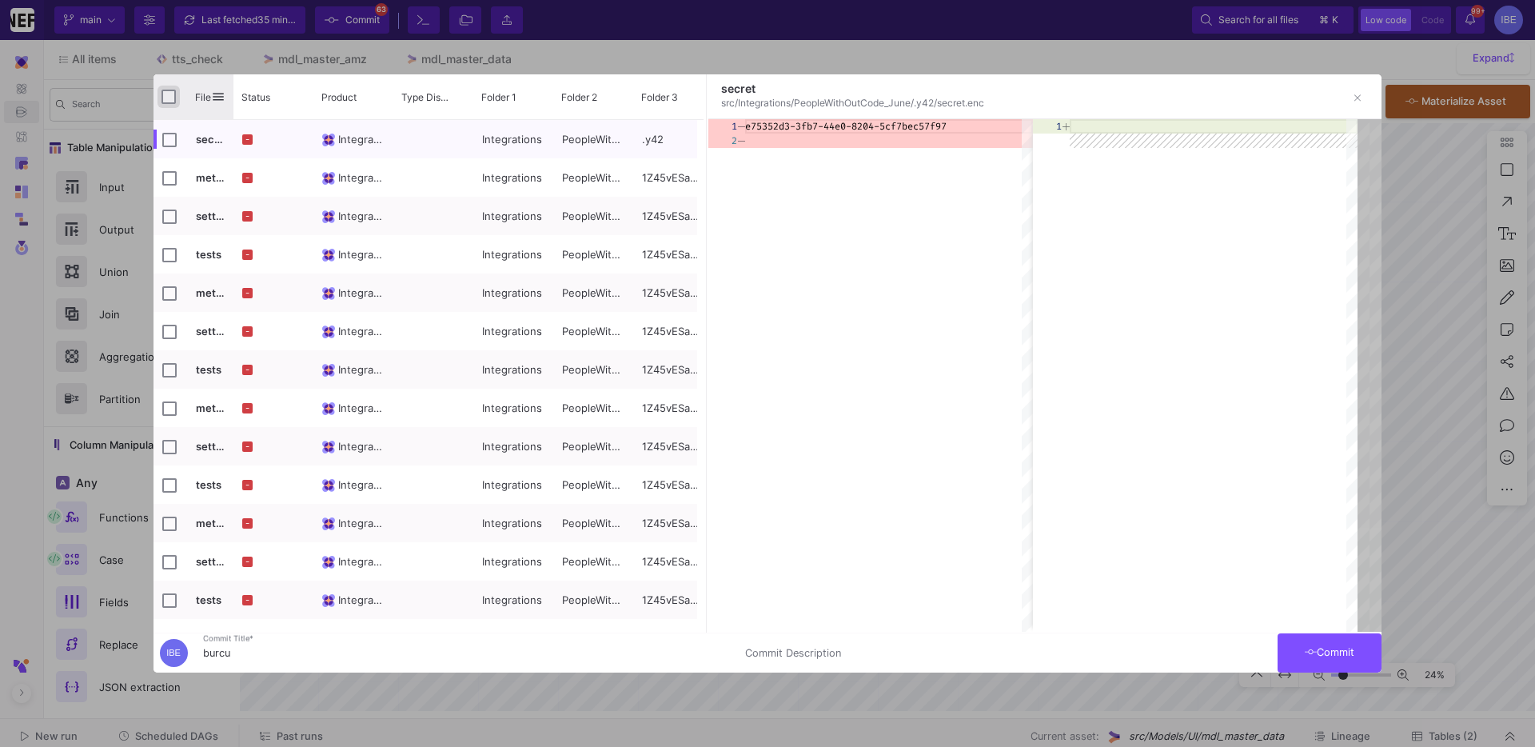
checkbox input "true"
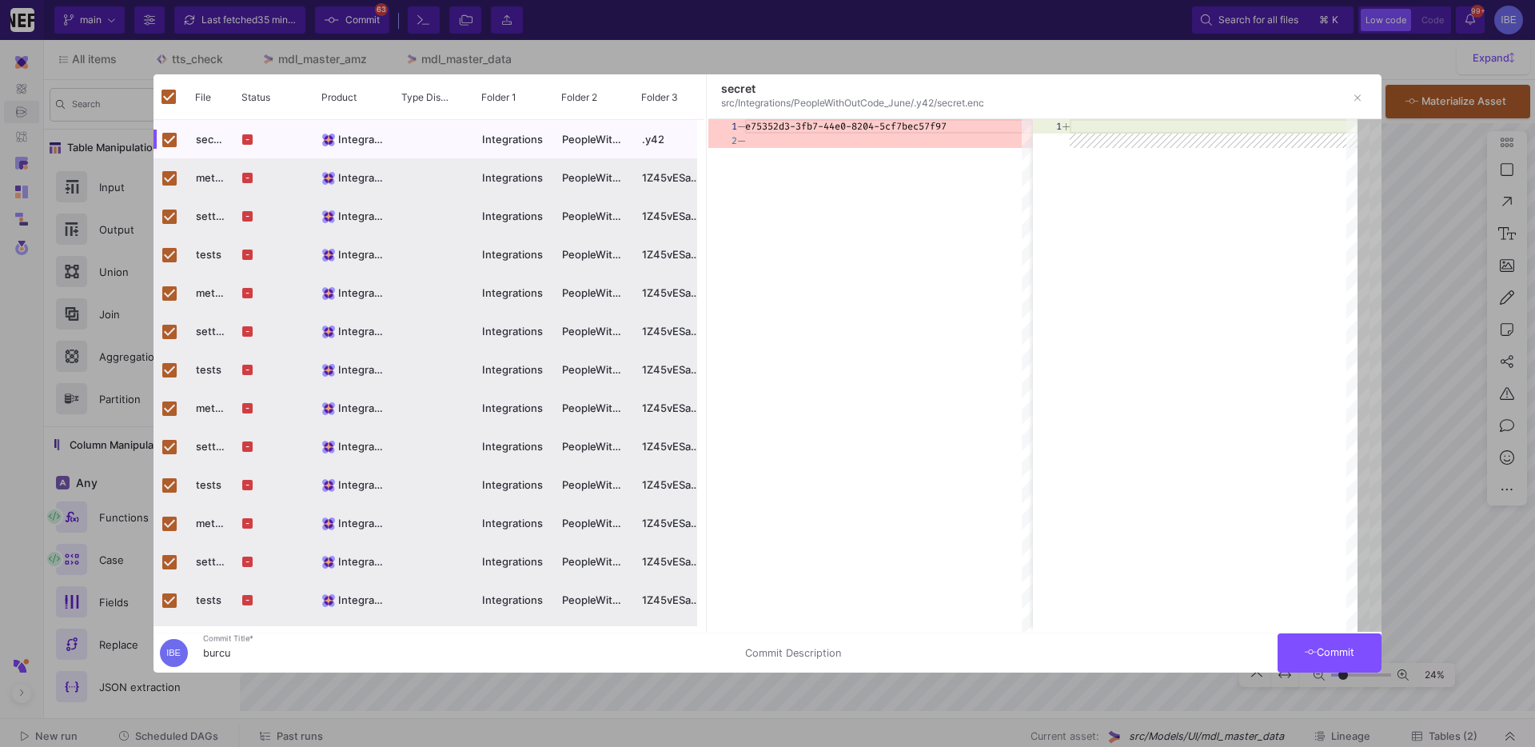
click at [1304, 678] on div at bounding box center [767, 373] width 1535 height 747
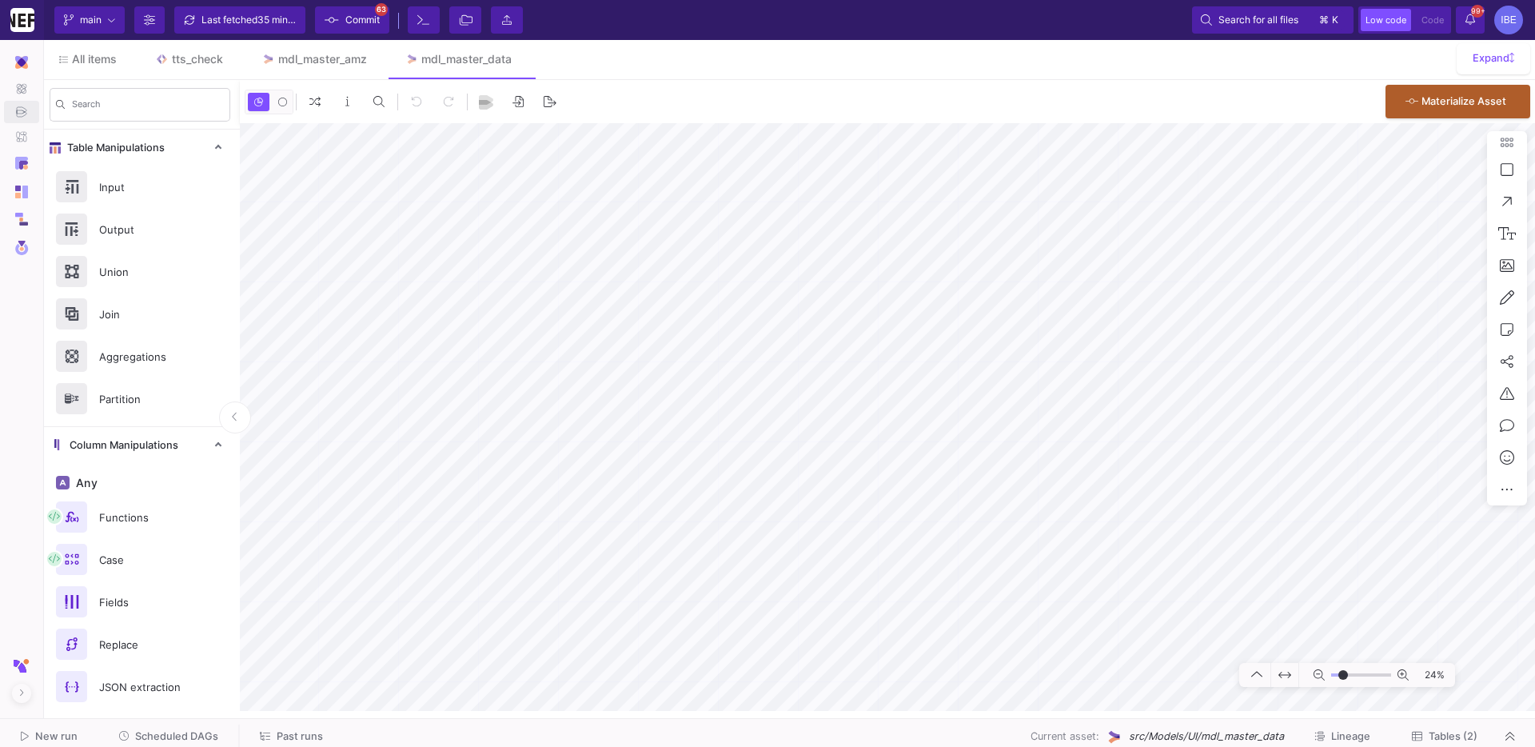
drag, startPoint x: 1318, startPoint y: 666, endPoint x: 1318, endPoint y: 732, distance: 66.4
click at [1318, 666] on button at bounding box center [1319, 675] width 24 height 24
type input "-30"
